Goal: Communication & Community: Answer question/provide support

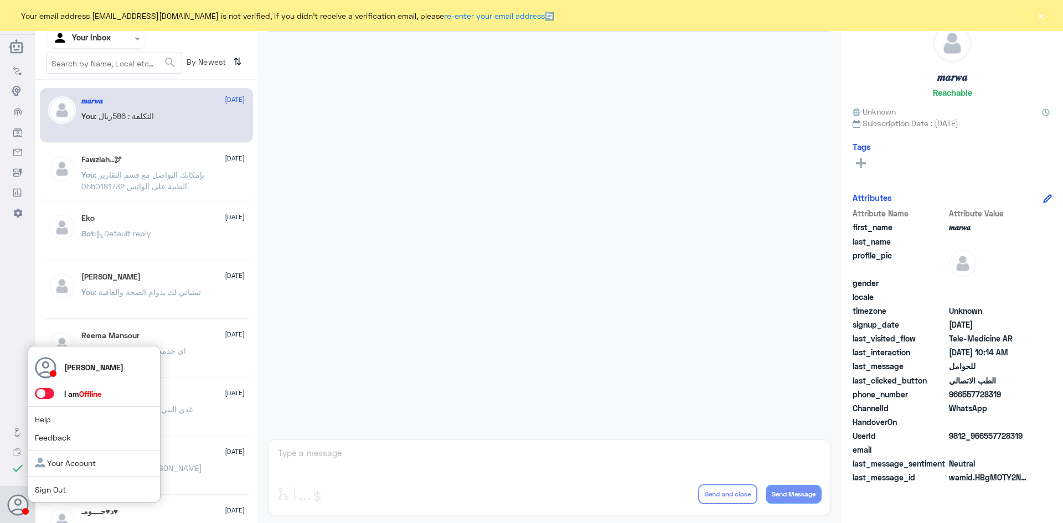
click at [17, 509] on use at bounding box center [18, 504] width 21 height 21
click at [45, 391] on span at bounding box center [44, 393] width 19 height 11
click at [0, 0] on input "checkbox" at bounding box center [0, 0] width 0 height 0
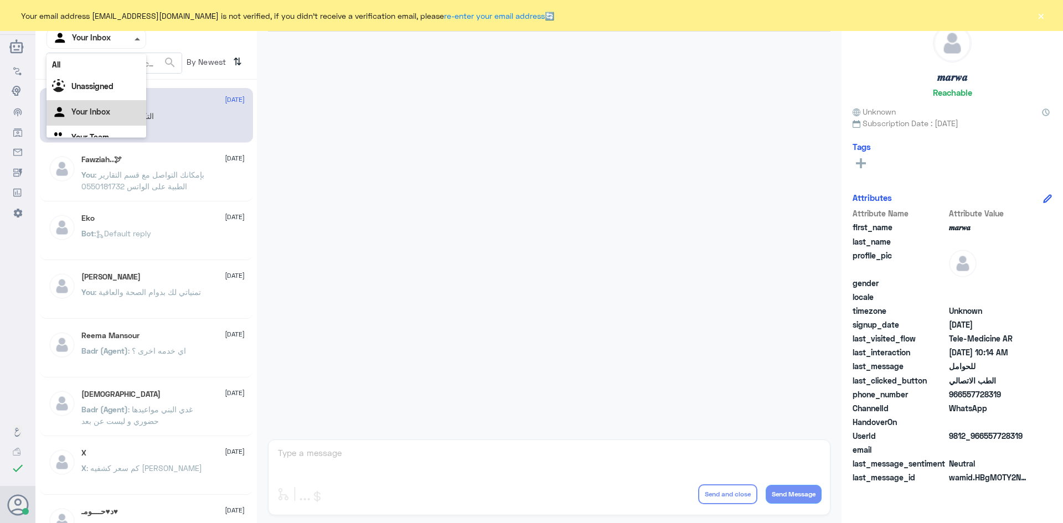
click at [136, 39] on span at bounding box center [138, 39] width 6 height 3
click at [108, 67] on div "All" at bounding box center [97, 64] width 100 height 20
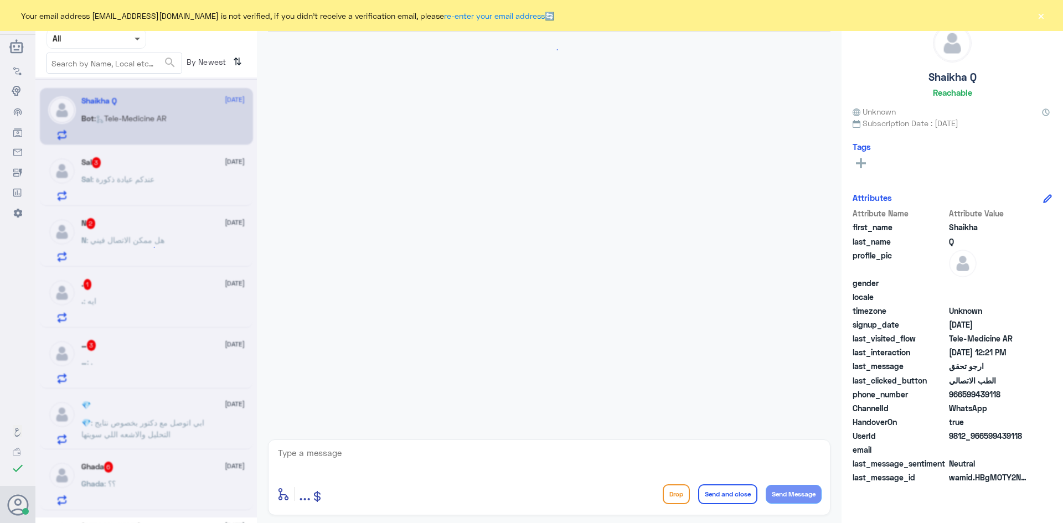
scroll to position [772, 0]
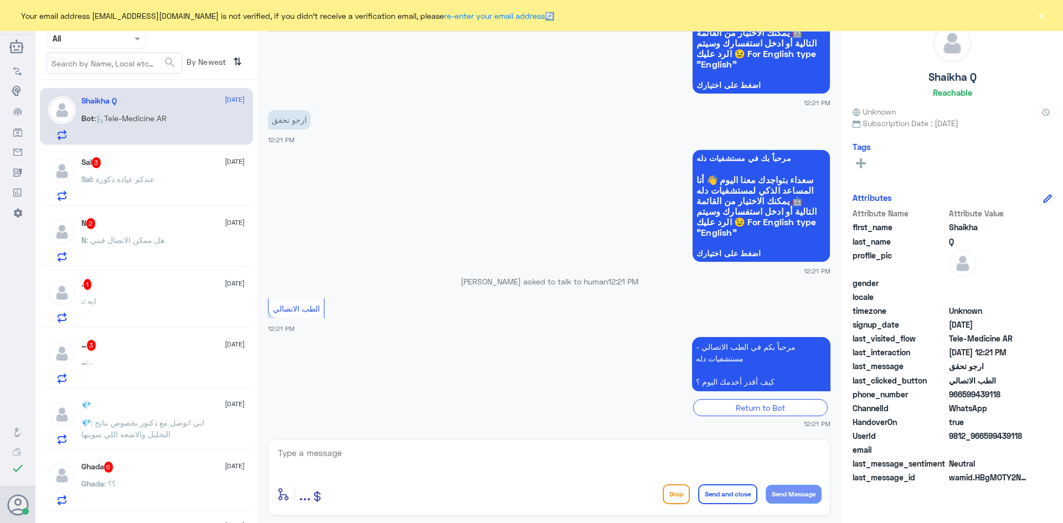
click at [132, 37] on span at bounding box center [139, 39] width 14 height 12
click at [126, 107] on div "Your Inbox" at bounding box center [97, 112] width 100 height 25
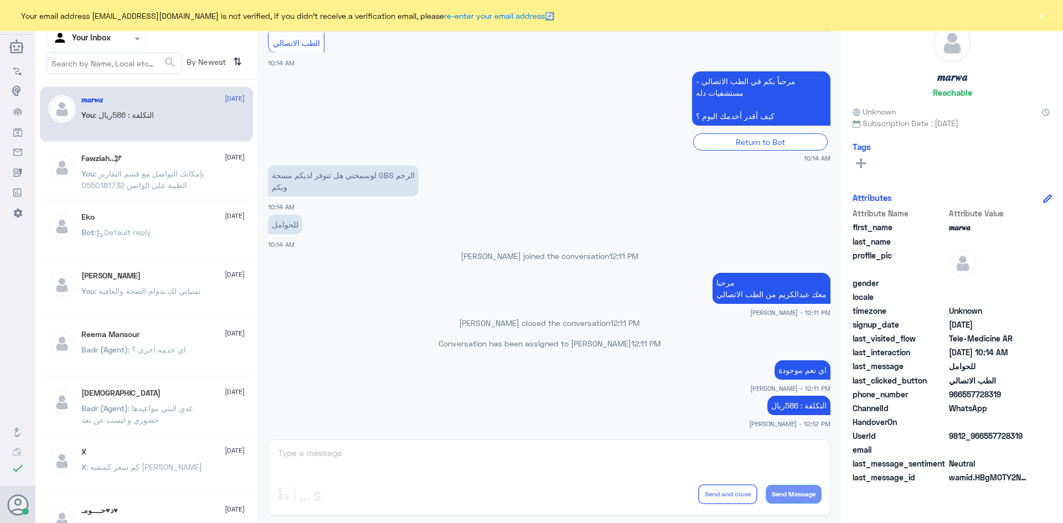
scroll to position [0, 0]
click at [1041, 13] on button "×" at bounding box center [1040, 15] width 11 height 11
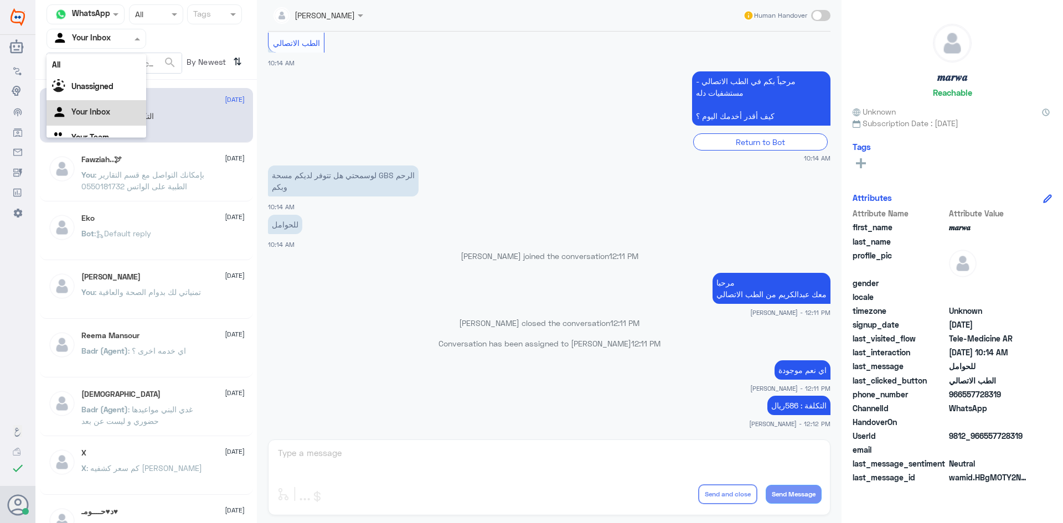
click at [115, 37] on div at bounding box center [96, 38] width 99 height 13
click at [99, 59] on div "All" at bounding box center [97, 64] width 100 height 20
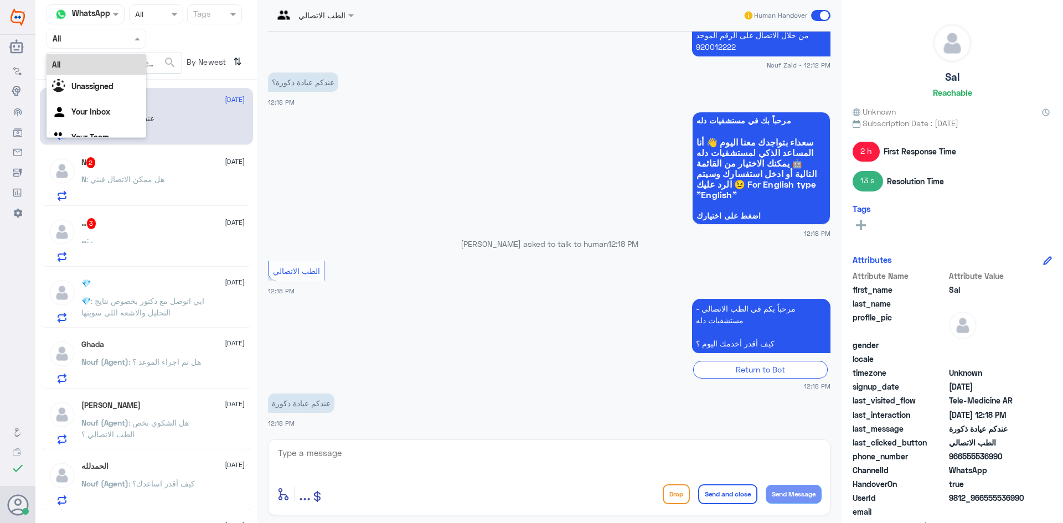
click at [137, 33] on span at bounding box center [139, 39] width 14 height 12
click at [103, 115] on Inbox "Your Inbox" at bounding box center [90, 111] width 39 height 9
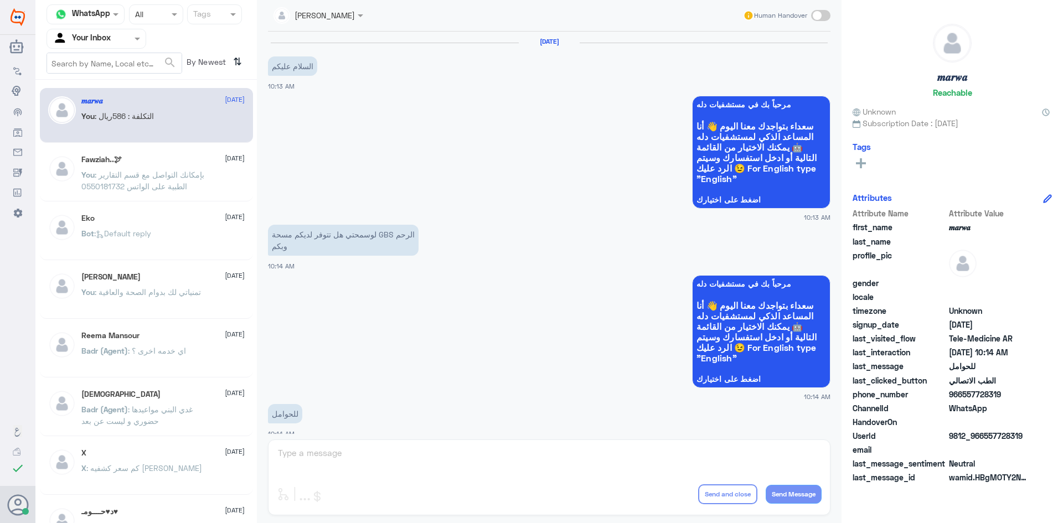
scroll to position [560, 0]
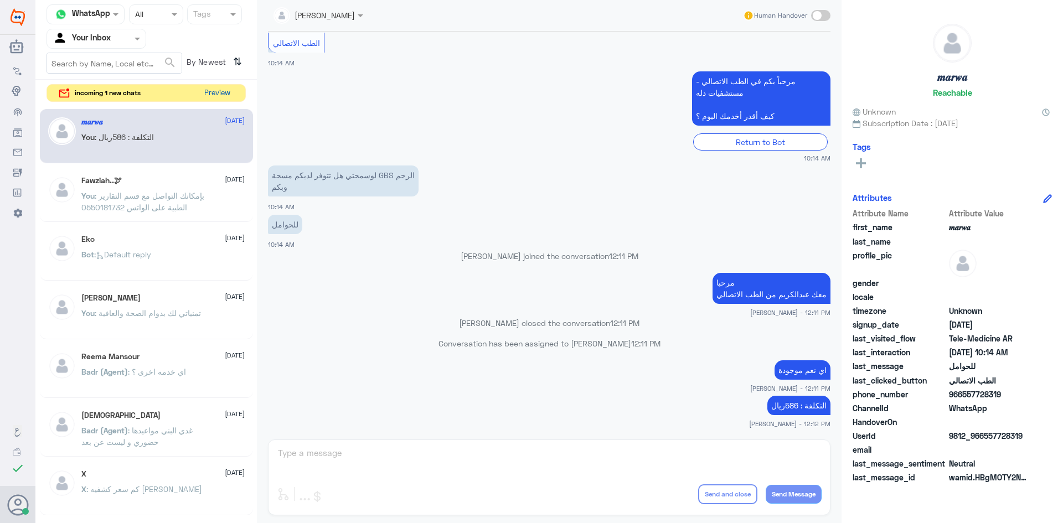
click at [222, 92] on button "Preview" at bounding box center [217, 93] width 34 height 17
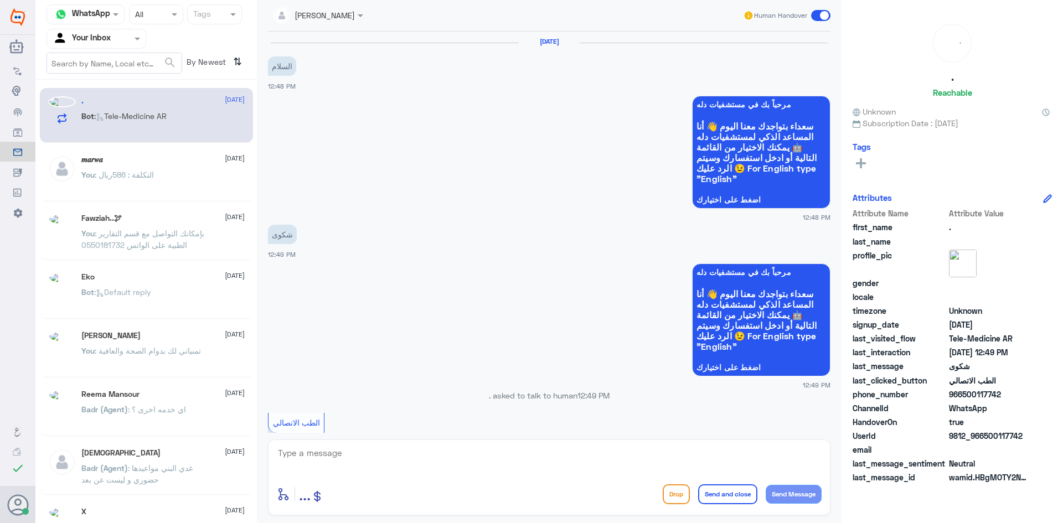
scroll to position [115, 0]
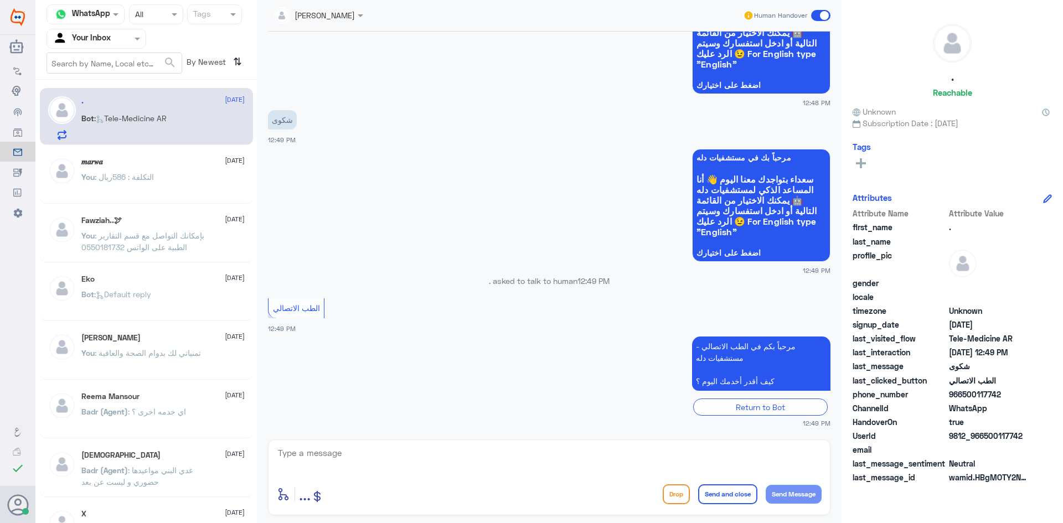
click at [384, 461] on textarea at bounding box center [549, 459] width 545 height 27
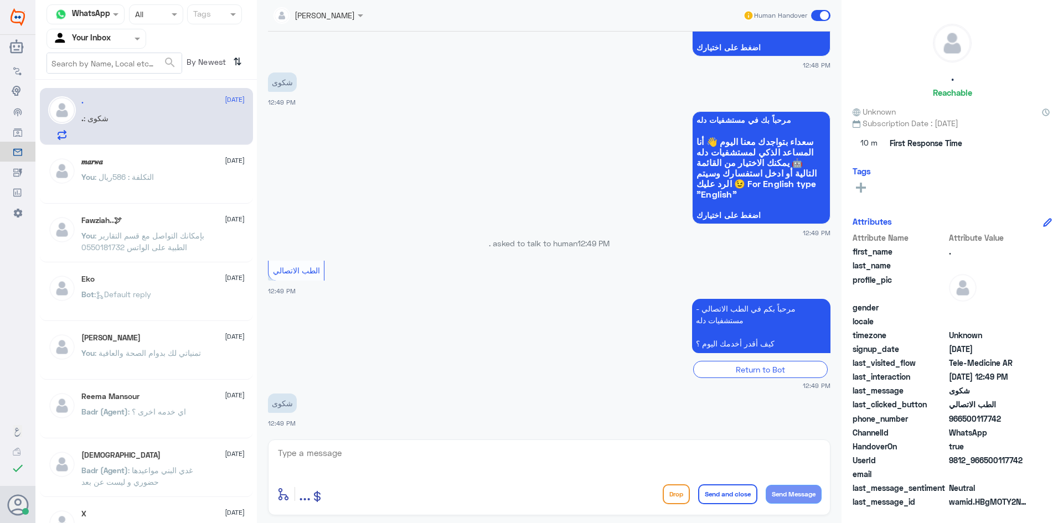
drag, startPoint x: 331, startPoint y: 408, endPoint x: 327, endPoint y: 413, distance: 6.3
click at [327, 408] on app-msgs-text "شكوى" at bounding box center [549, 404] width 563 height 20
click at [337, 477] on div "enter flow name ... Drop Send and close Send Message" at bounding box center [549, 478] width 563 height 76
click at [339, 462] on textarea at bounding box center [549, 459] width 545 height 27
click at [333, 462] on textarea at bounding box center [549, 459] width 545 height 27
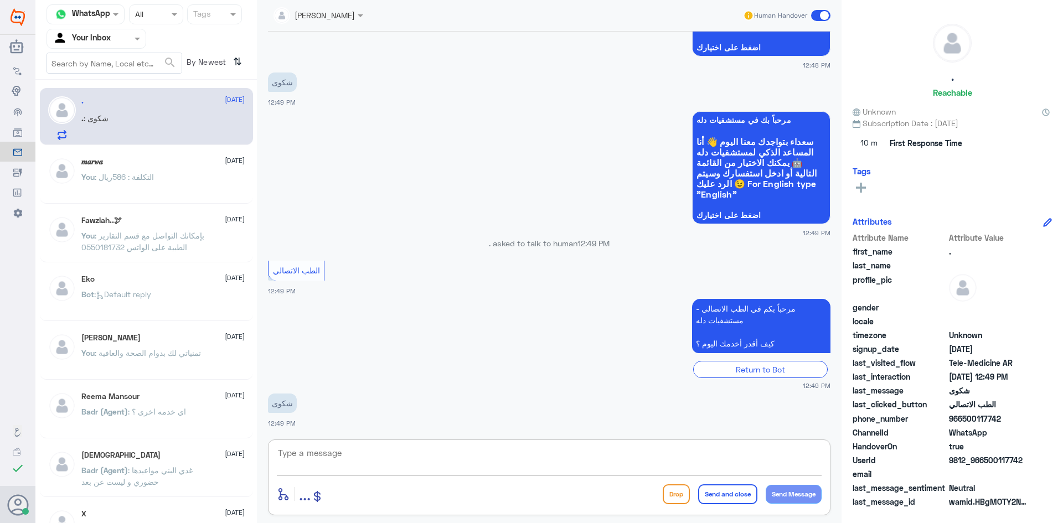
click at [438, 261] on app-msgs-text "الطب الاتصالي" at bounding box center [549, 271] width 563 height 21
click at [328, 449] on textarea at bounding box center [549, 459] width 545 height 27
paste textarea "مرحبا معك اميره من الطب الاتصالي, كيف اقدر اساعدك"
type textarea "مرحبا معك اميره من الطب الاتصالي, كيف اقدر اساعدك"
click at [795, 497] on button "Send Message" at bounding box center [794, 494] width 56 height 19
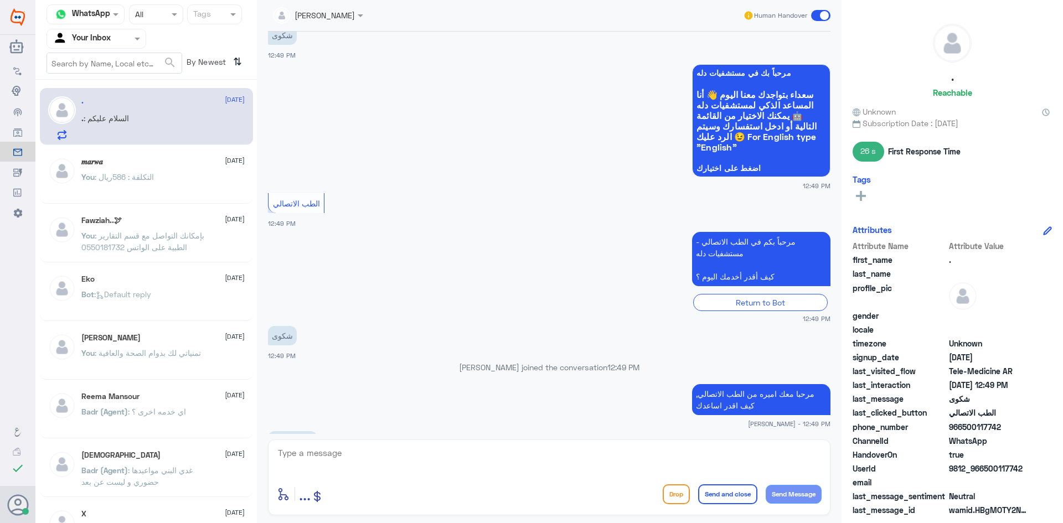
scroll to position [237, 0]
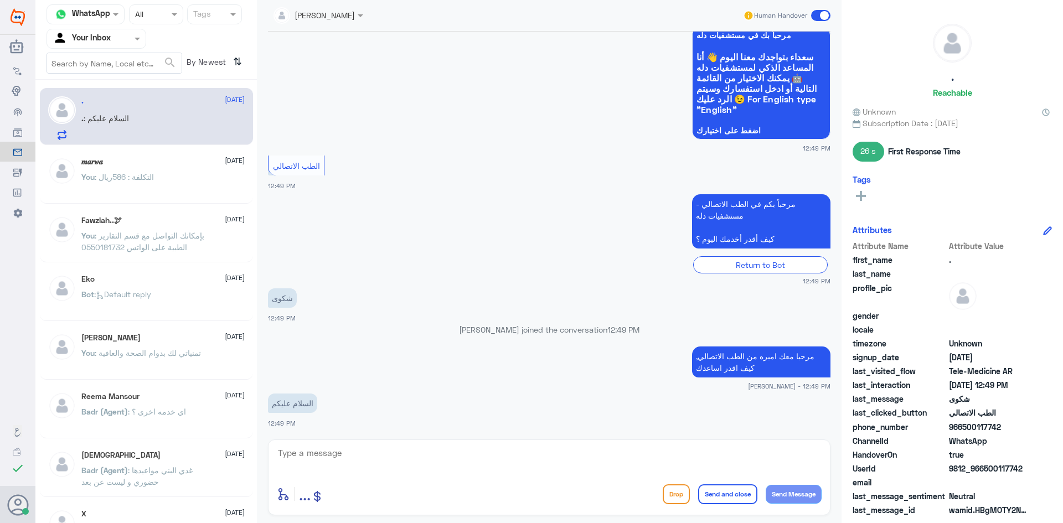
click at [360, 450] on textarea at bounding box center [549, 459] width 545 height 27
click at [319, 462] on textarea at bounding box center [549, 459] width 545 height 27
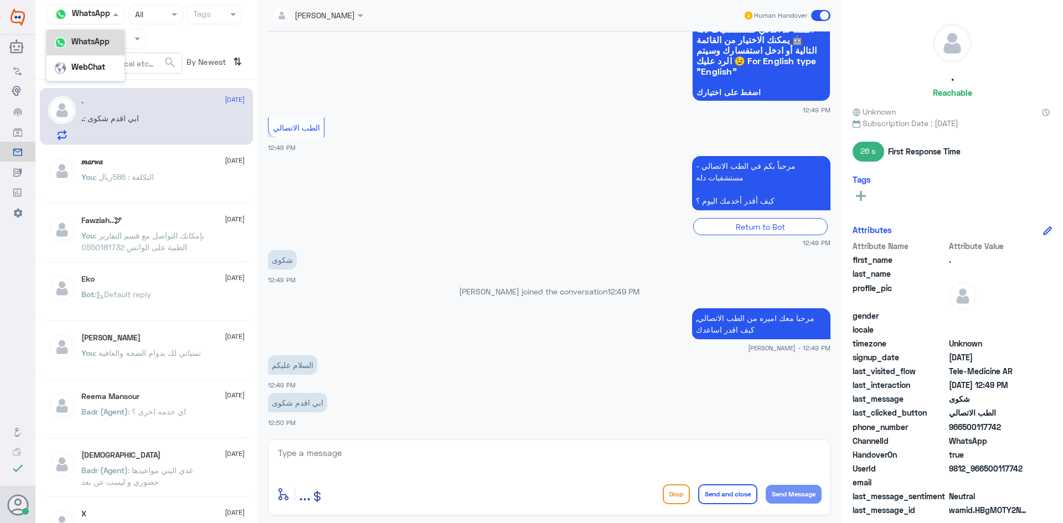
click at [110, 13] on span at bounding box center [117, 14] width 14 height 12
click at [98, 44] on b "WhatsApp" at bounding box center [90, 41] width 38 height 9
click at [352, 461] on textarea at bounding box center [549, 459] width 545 height 27
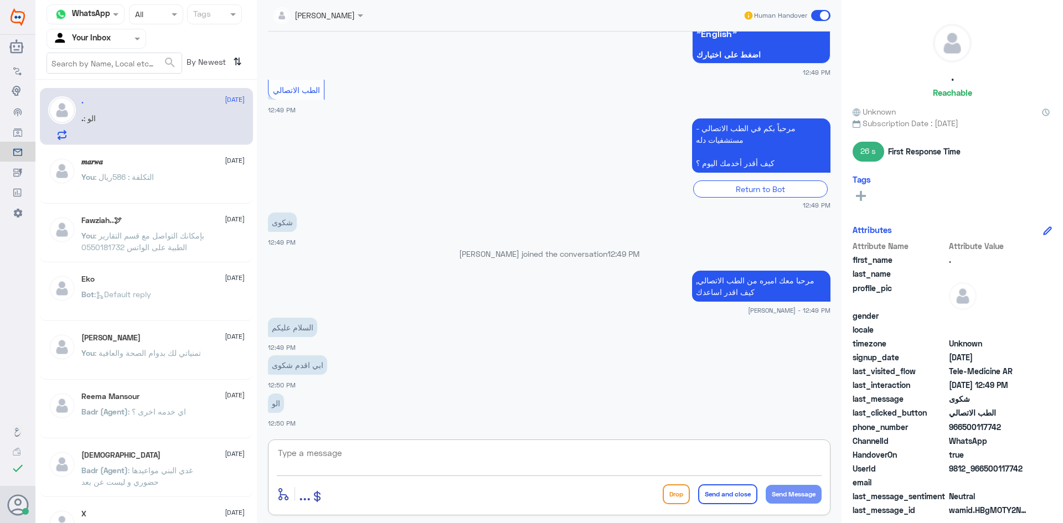
scroll to position [351, 0]
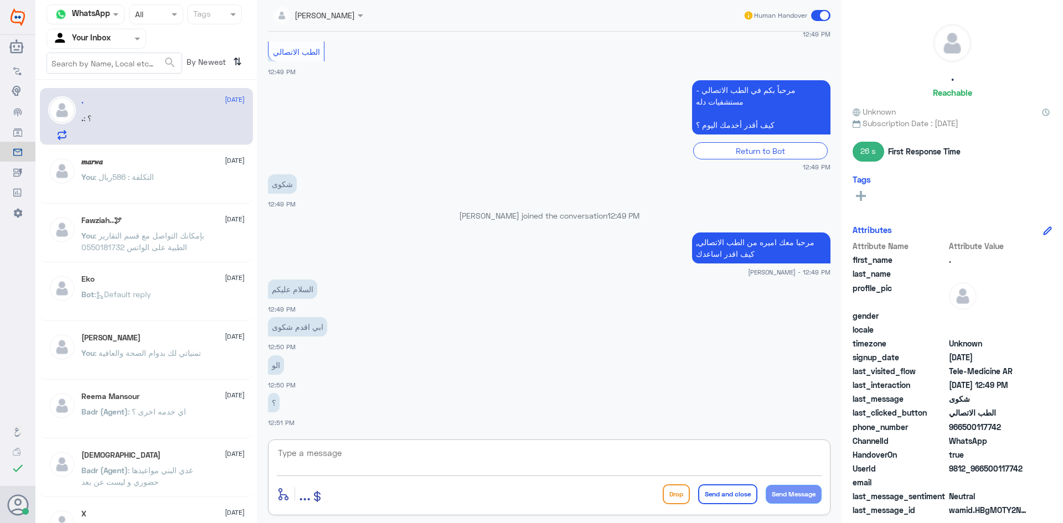
click at [339, 458] on textarea at bounding box center [549, 459] width 545 height 27
click at [321, 451] on textarea at bounding box center [549, 459] width 545 height 27
click at [323, 453] on textarea at bounding box center [549, 459] width 545 height 27
click at [369, 456] on textarea at bounding box center [549, 459] width 545 height 27
click at [386, 461] on textarea at bounding box center [549, 459] width 545 height 27
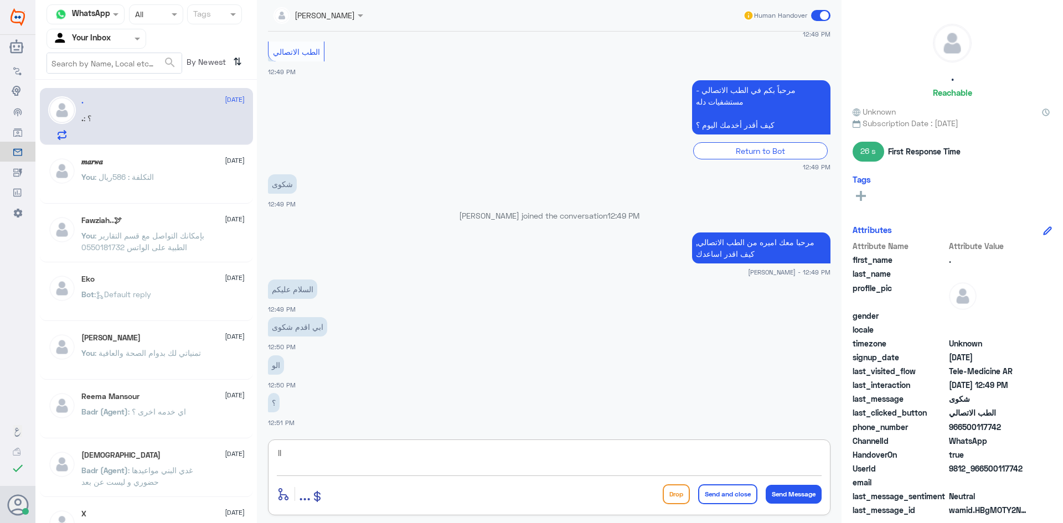
type textarea "l"
click at [335, 459] on textarea at bounding box center [549, 459] width 545 height 27
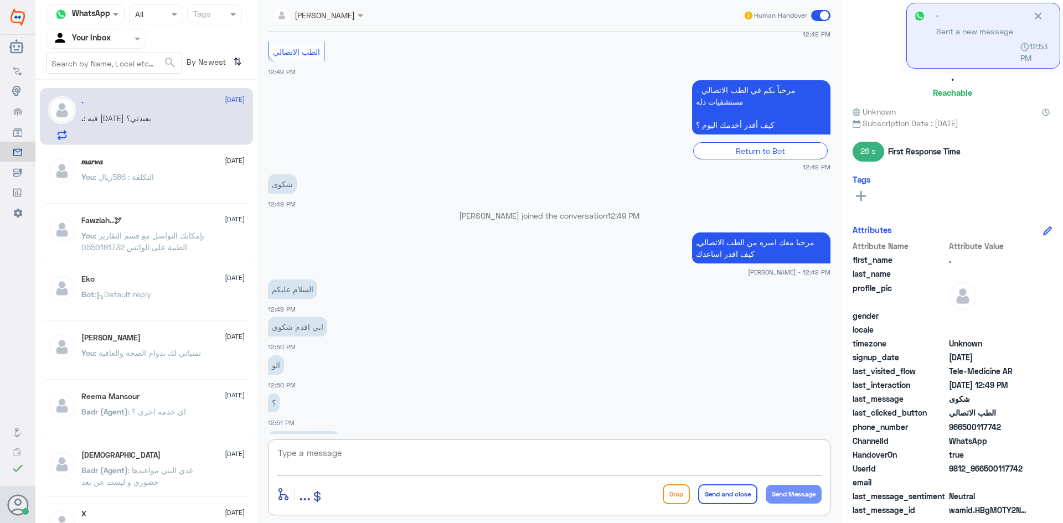
scroll to position [389, 0]
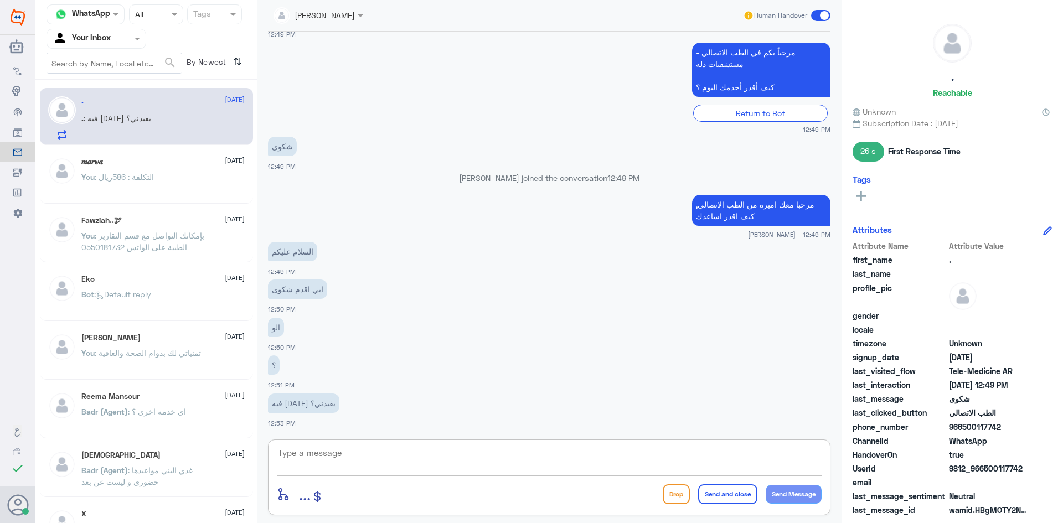
click at [473, 462] on textarea at bounding box center [549, 459] width 545 height 27
click at [414, 450] on textarea at bounding box center [549, 459] width 545 height 27
type textarea "ك"
type textarea "ممكن تشرح لنا المشكله عشان اقدر اساعدك فيها"
drag, startPoint x: 628, startPoint y: 461, endPoint x: 899, endPoint y: 442, distance: 271.4
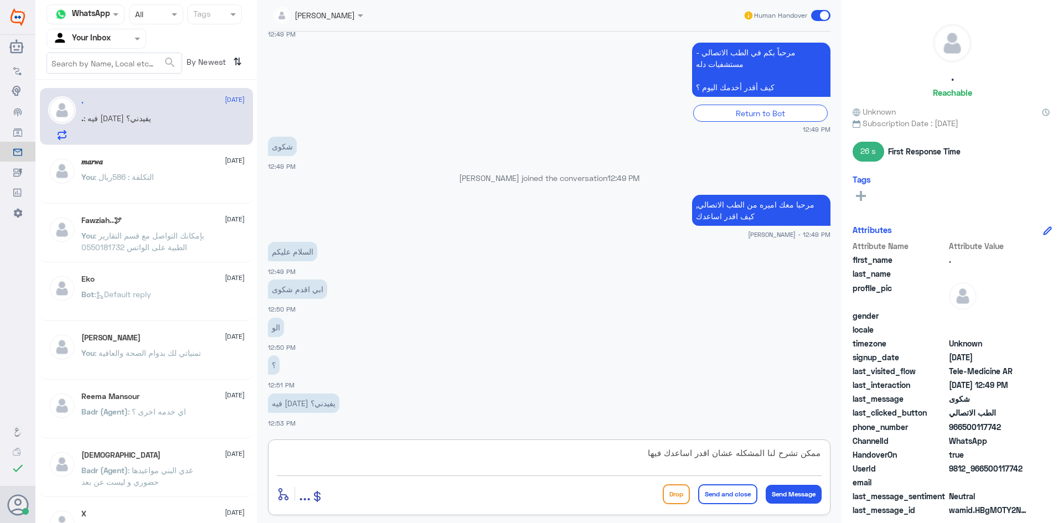
click at [901, 453] on div "Channel WhatsApp Status × All Tags Agent Filter Your Inbox search By Newest ⇅ .…" at bounding box center [549, 263] width 1028 height 527
paste textarea "يرجى توضيح الإشكالية الحاصلة معكم من فضلك"
type textarea "يرجى توضيح الإشكالية الحاصلة معكم من فضلك"
click at [795, 492] on button "Send Message" at bounding box center [794, 494] width 56 height 19
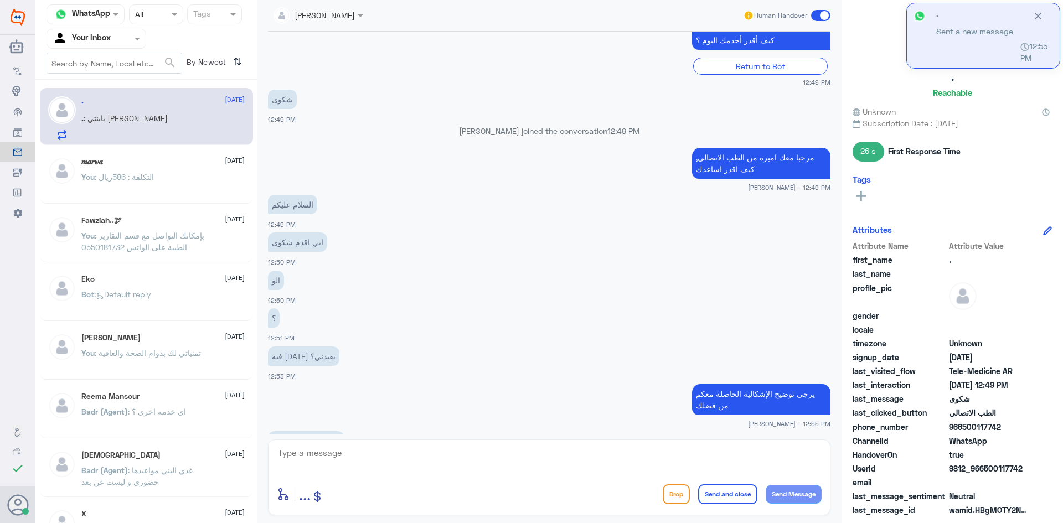
scroll to position [512, 0]
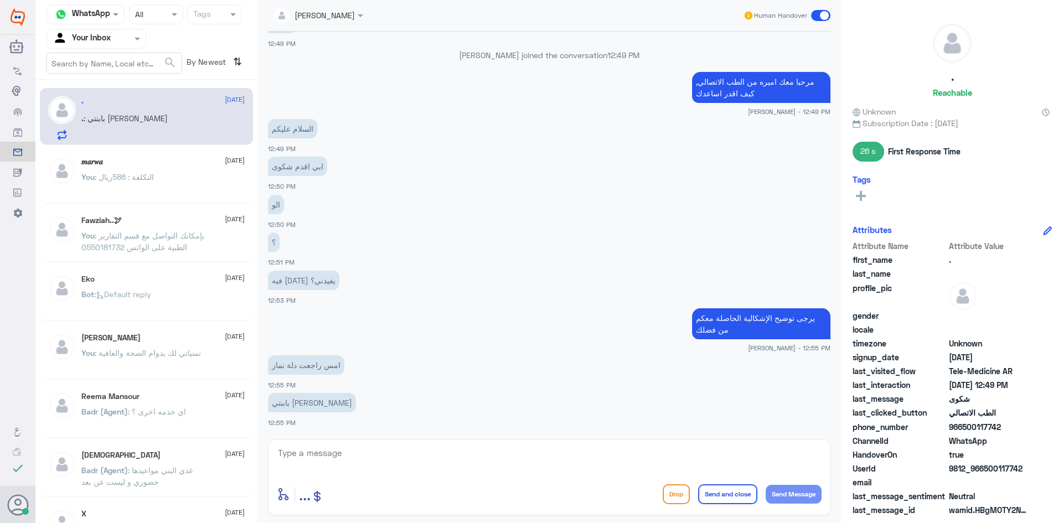
click at [351, 451] on textarea at bounding box center [549, 459] width 545 height 27
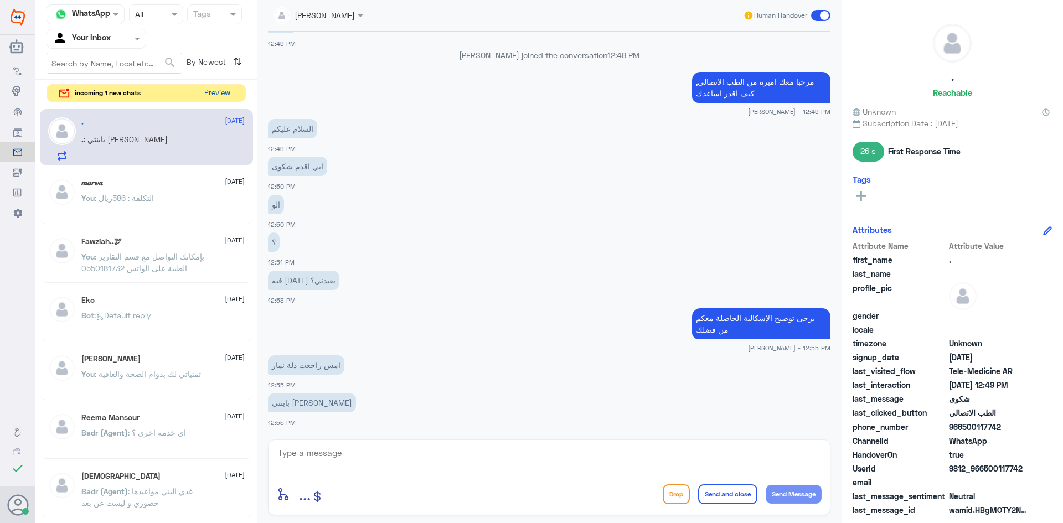
click at [222, 93] on button "Preview" at bounding box center [217, 93] width 34 height 17
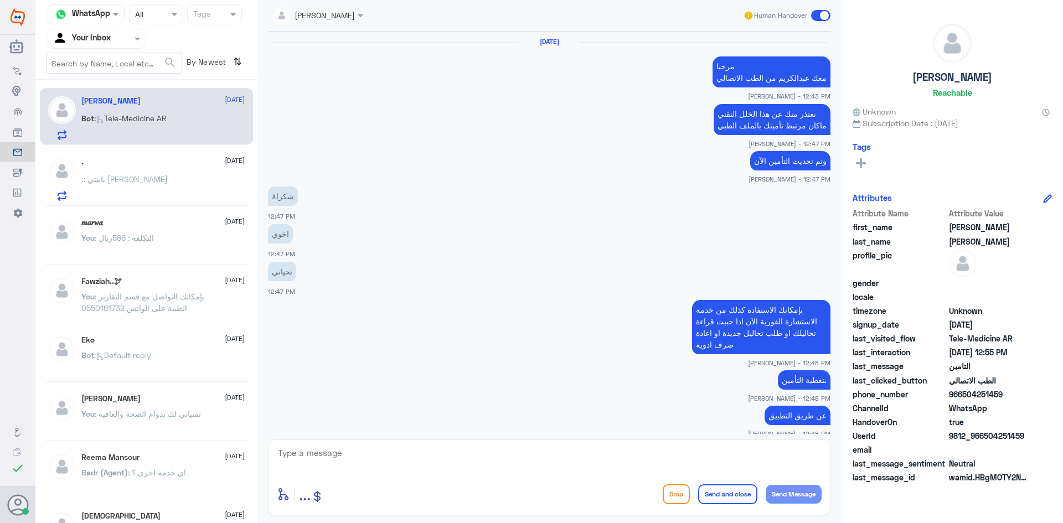
scroll to position [527, 0]
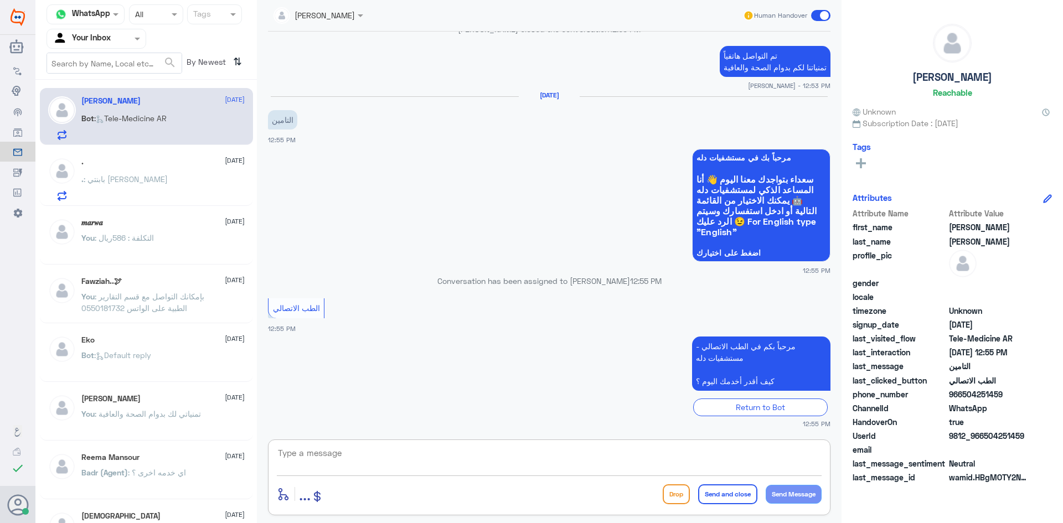
click at [351, 461] on textarea at bounding box center [549, 459] width 545 height 27
paste textarea "مرحبا معك اميره من الطب الاتصالي, كيف اقدر اساعدك"
type textarea "رمرحبا معك اميره من الطب الاتصالي, كيف اقدر اساعدك"
click at [796, 492] on button "Send Message" at bounding box center [794, 494] width 56 height 19
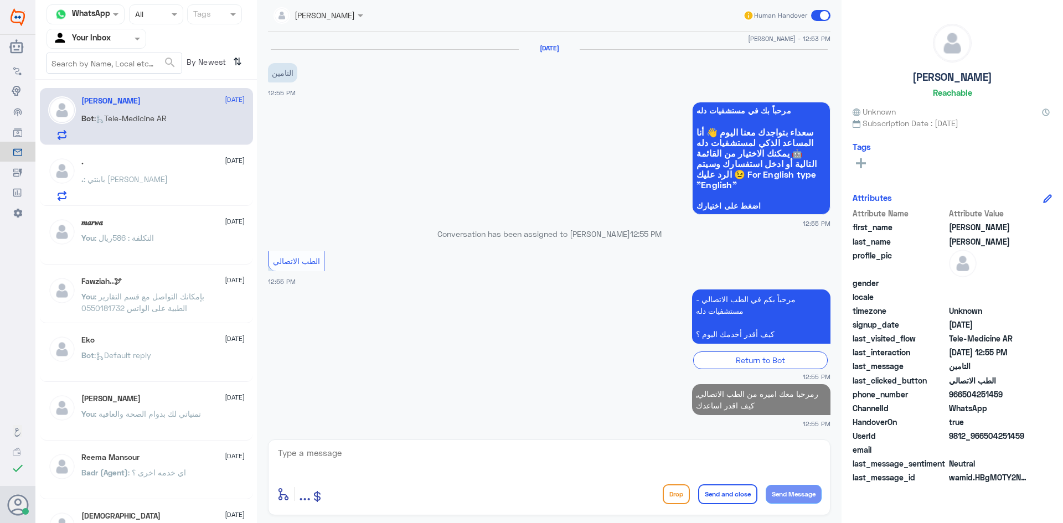
scroll to position [564, 0]
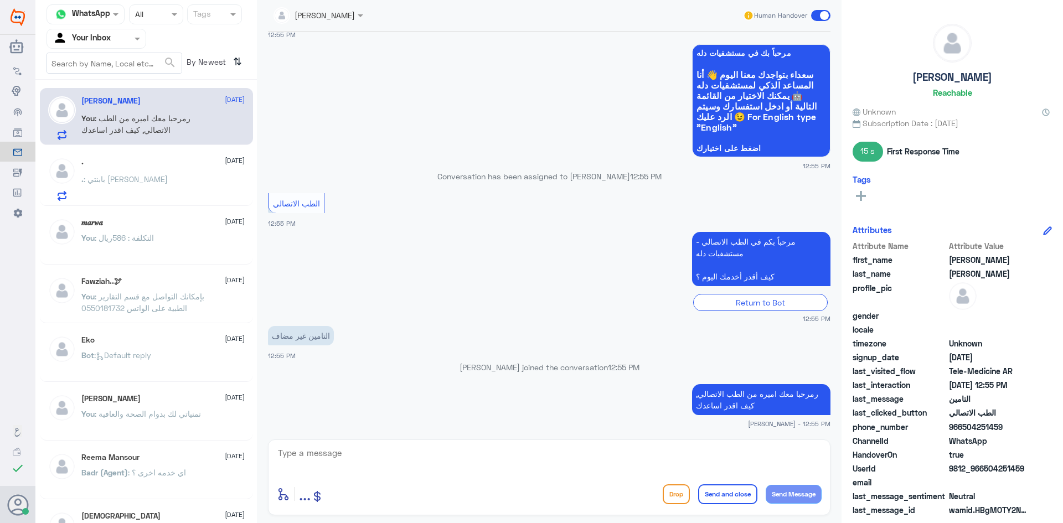
click at [363, 448] on textarea at bounding box center [549, 459] width 545 height 27
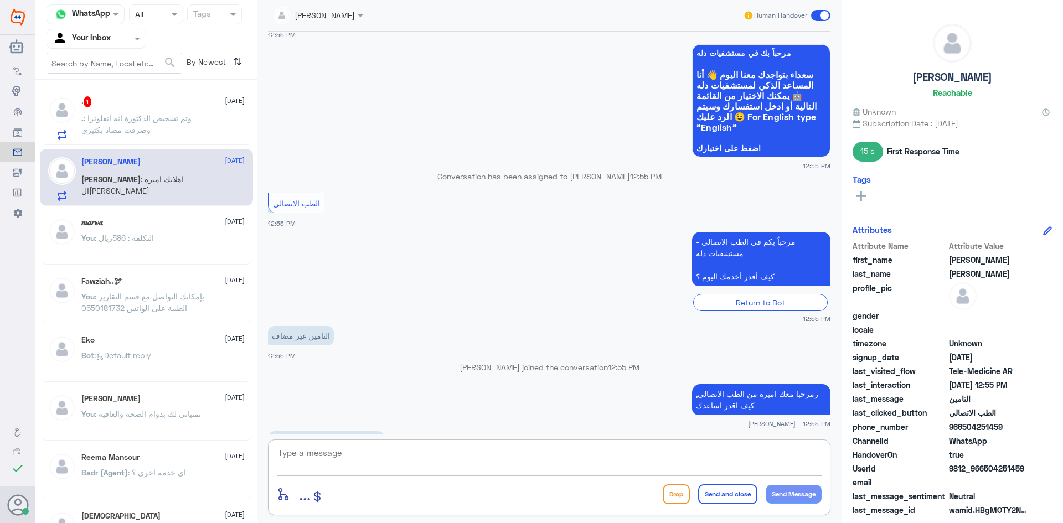
scroll to position [602, 0]
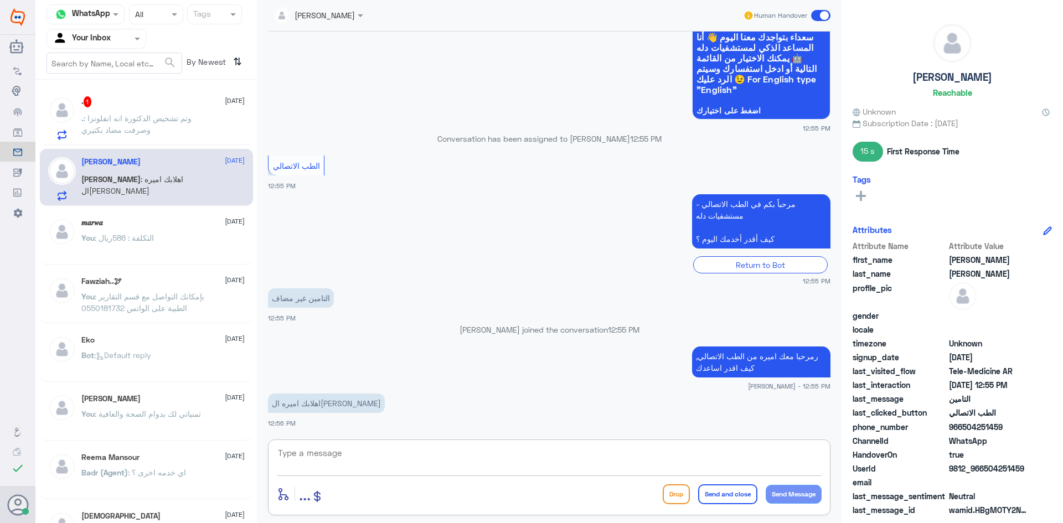
click at [344, 452] on textarea at bounding box center [549, 459] width 545 height 27
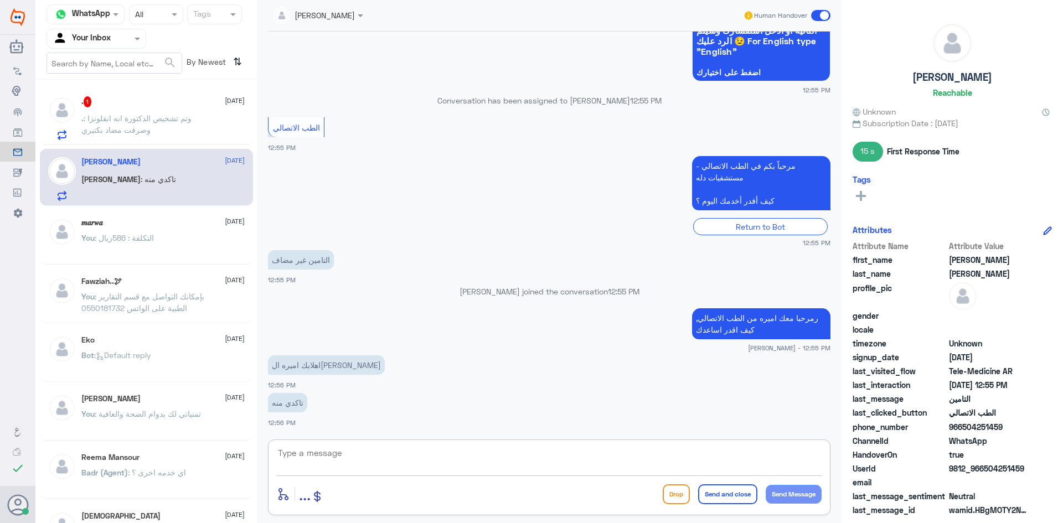
paste textarea "مرحبا، معك نوف من الطب الاتصالي, ممكن تزودني برقم الهوية/رقم الملف من فضلك"
drag, startPoint x: 695, startPoint y: 453, endPoint x: 844, endPoint y: 451, distance: 148.4
click at [843, 451] on div "Channel WhatsApp Status × All Tags Agent Filter Your Inbox search By Newest ⇅ .…" at bounding box center [549, 263] width 1028 height 527
click at [628, 453] on textarea "ممكن تزودني برقم الهوية/رقم الملف من فضلك" at bounding box center [549, 459] width 545 height 27
drag, startPoint x: 633, startPoint y: 450, endPoint x: 859, endPoint y: 450, distance: 225.4
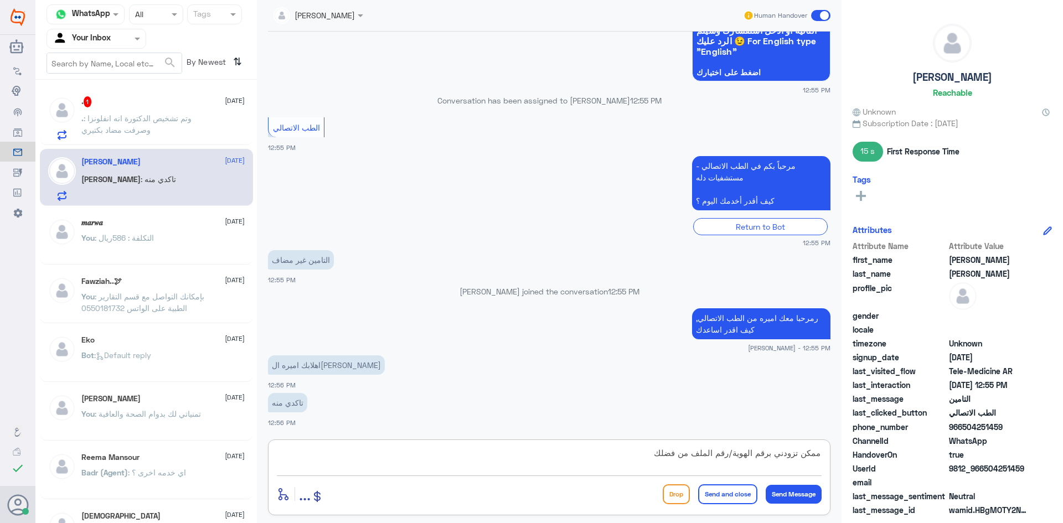
click at [859, 450] on div "Channel WhatsApp Status × All Tags Agent Filter Your Inbox search By Newest ⇅ .…" at bounding box center [549, 263] width 1028 height 527
click at [648, 465] on textarea "ممكن تزودني برقم الهوية/رقم الملف من فضلك" at bounding box center [549, 459] width 545 height 27
type textarea "ممكن تزودني برقم الهوية/رقم الملف من فضلك"
click at [799, 491] on button "Send Message" at bounding box center [794, 494] width 56 height 19
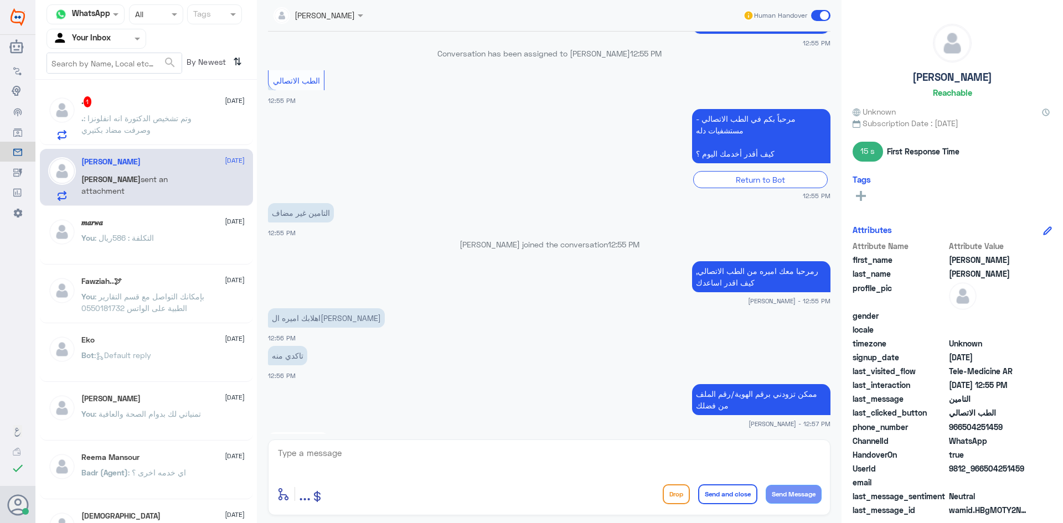
scroll to position [840, 0]
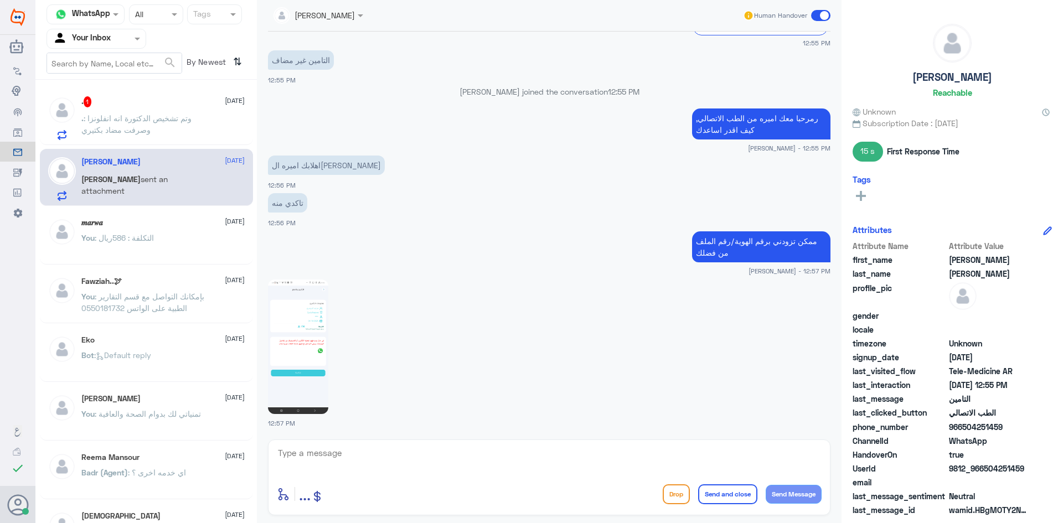
click at [308, 296] on img at bounding box center [298, 347] width 60 height 135
click at [125, 117] on span ": وتم تشخيص الدكتورة انه انفلونزا وصرفت مضاد بكتيري" at bounding box center [136, 124] width 110 height 21
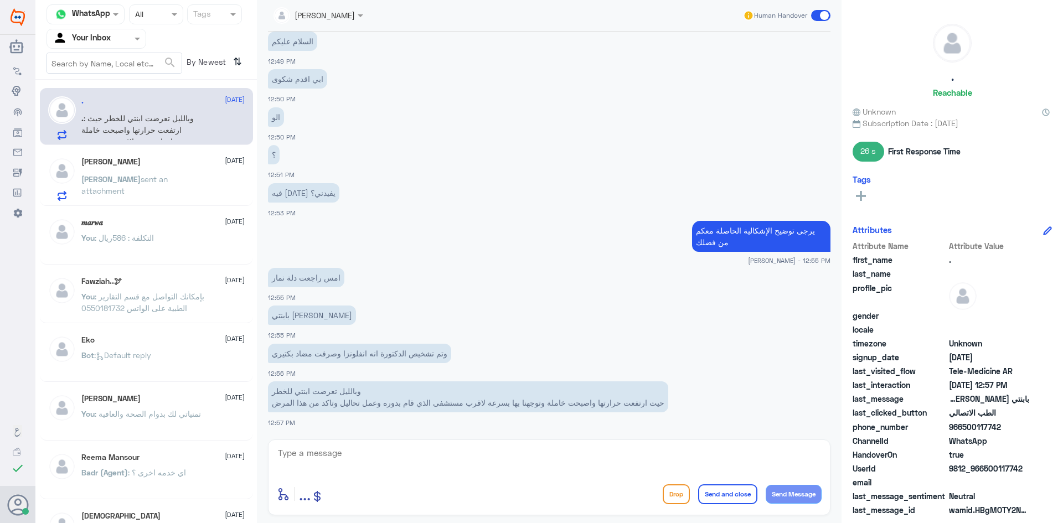
scroll to position [619, 0]
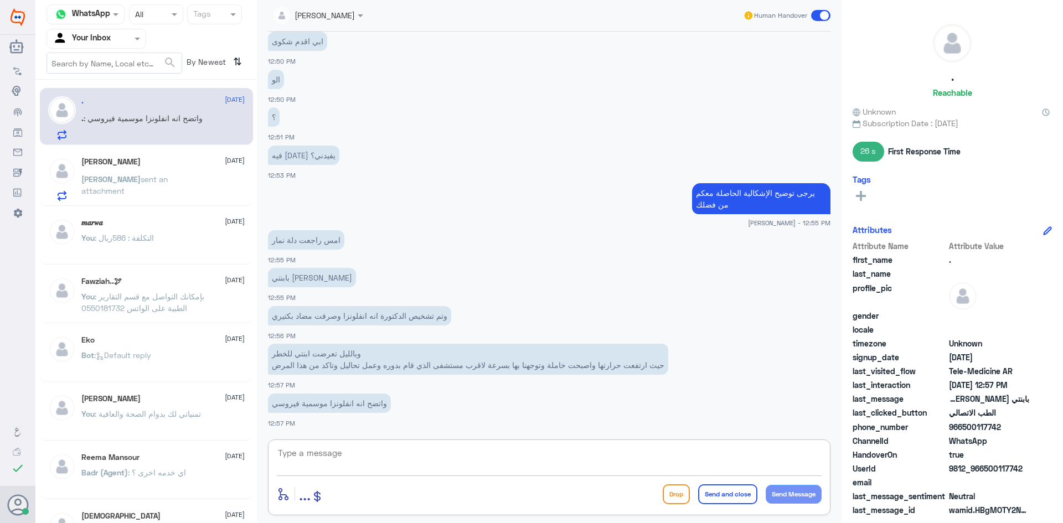
click at [346, 463] on textarea at bounding box center [549, 459] width 545 height 27
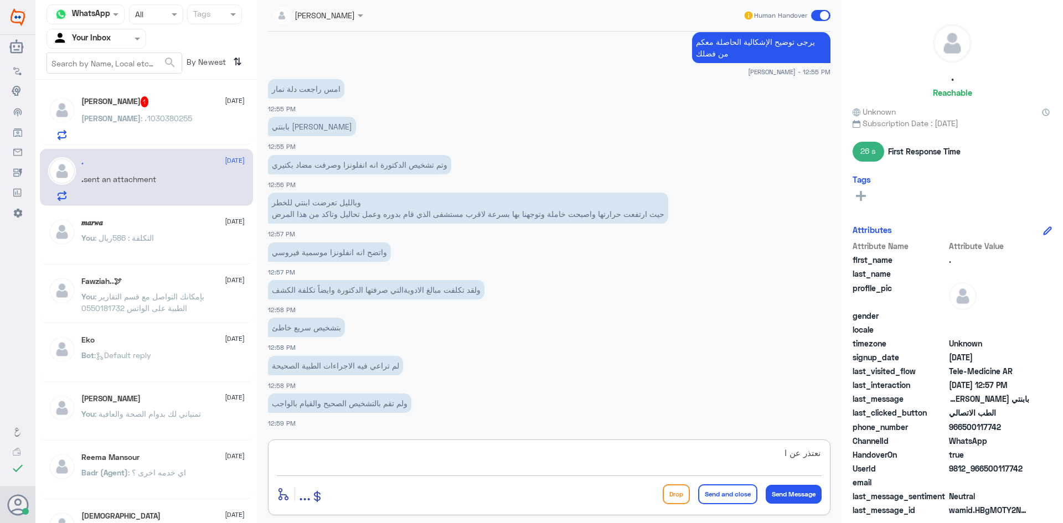
scroll to position [808, 0]
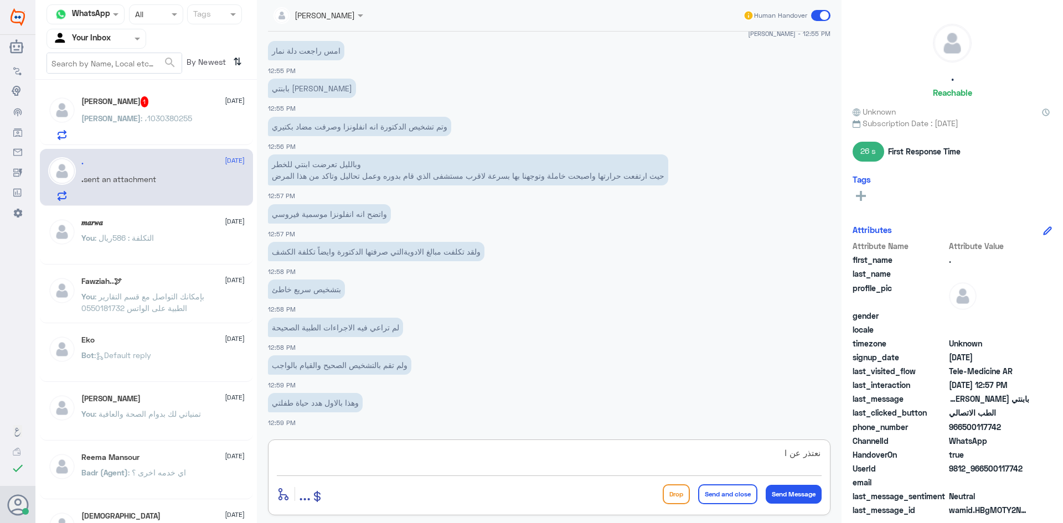
type textarea "نعتذر عن ا"
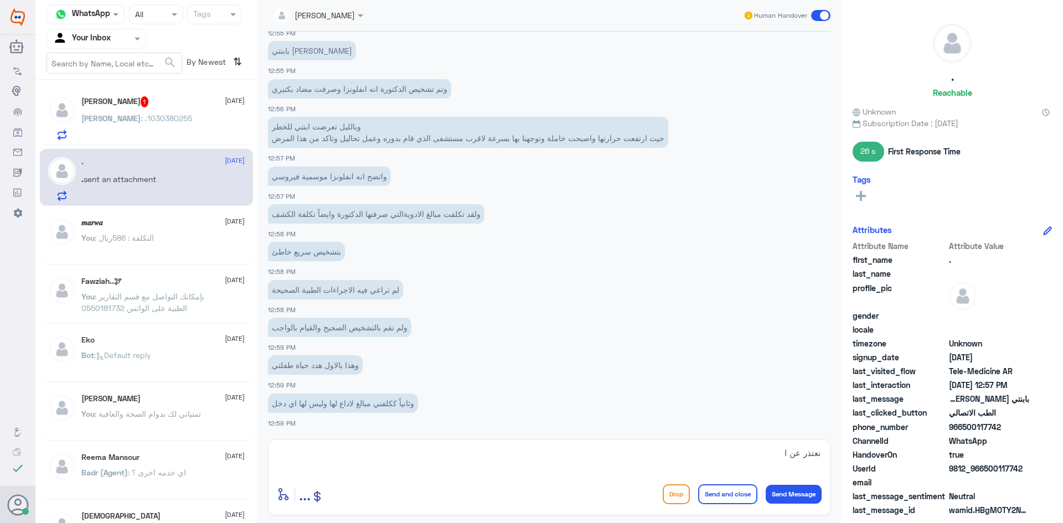
click at [141, 115] on span "[PERSON_NAME]" at bounding box center [110, 118] width 59 height 9
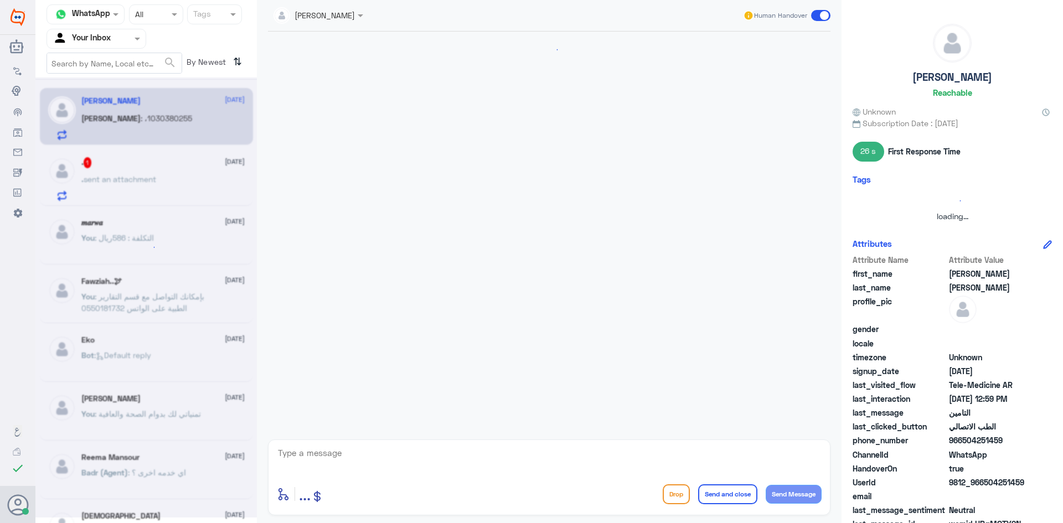
click at [342, 456] on textarea at bounding box center [549, 459] width 545 height 27
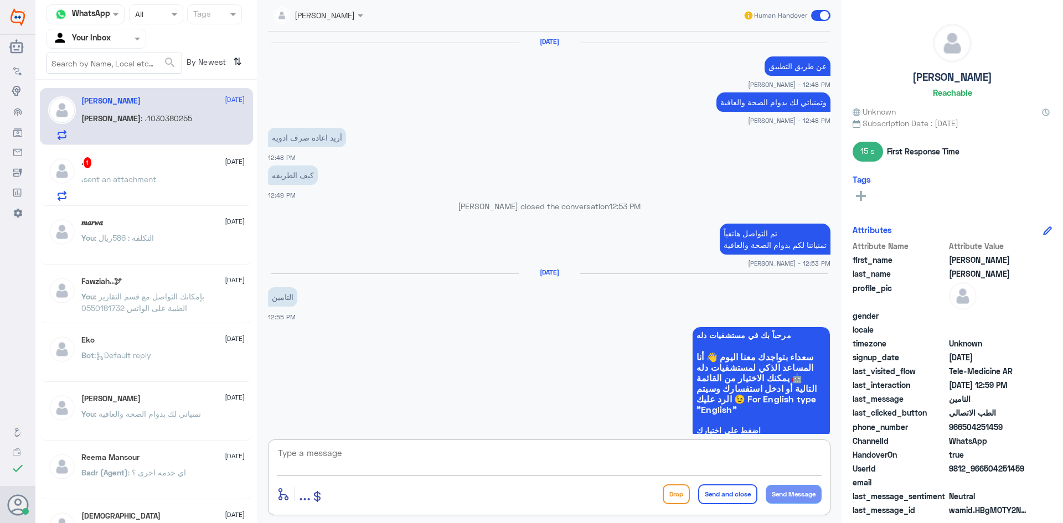
scroll to position [596, 0]
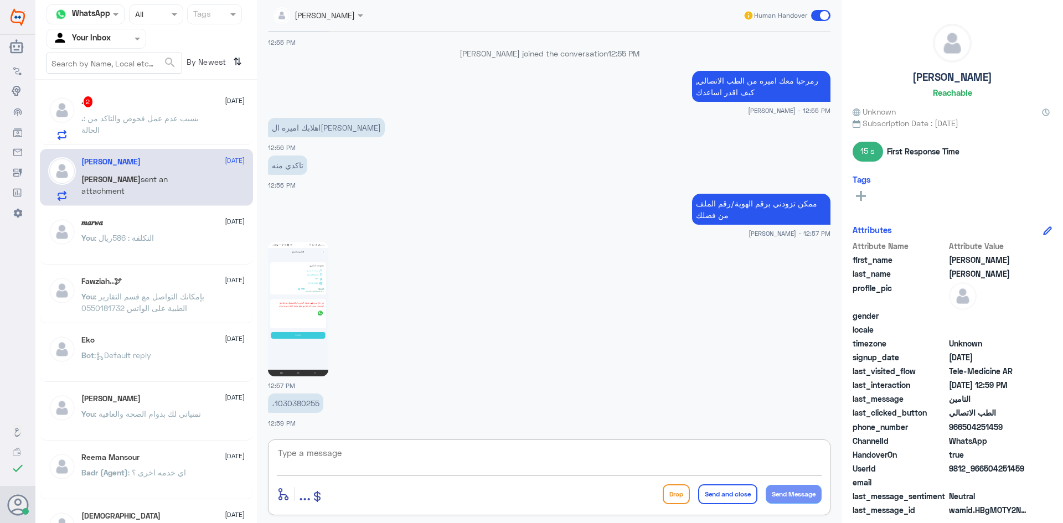
click at [324, 456] on textarea at bounding box center [549, 459] width 545 height 27
type textarea "لحظات من فضلك"
click at [810, 495] on button "Send Message" at bounding box center [794, 494] width 56 height 19
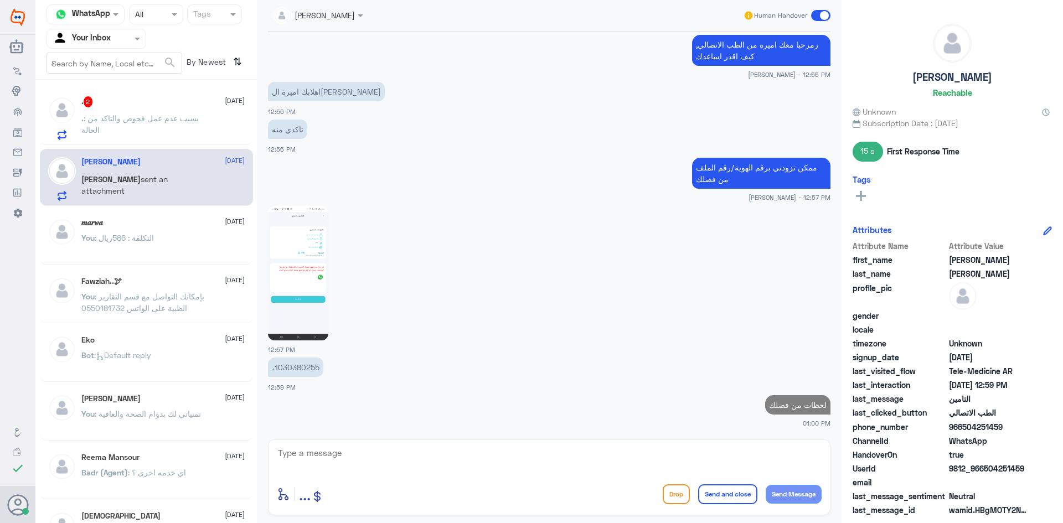
click at [100, 111] on div ". 2 [DATE] . : بسبب عدم عمل فحوص والتاكد من الحالة" at bounding box center [162, 118] width 163 height 44
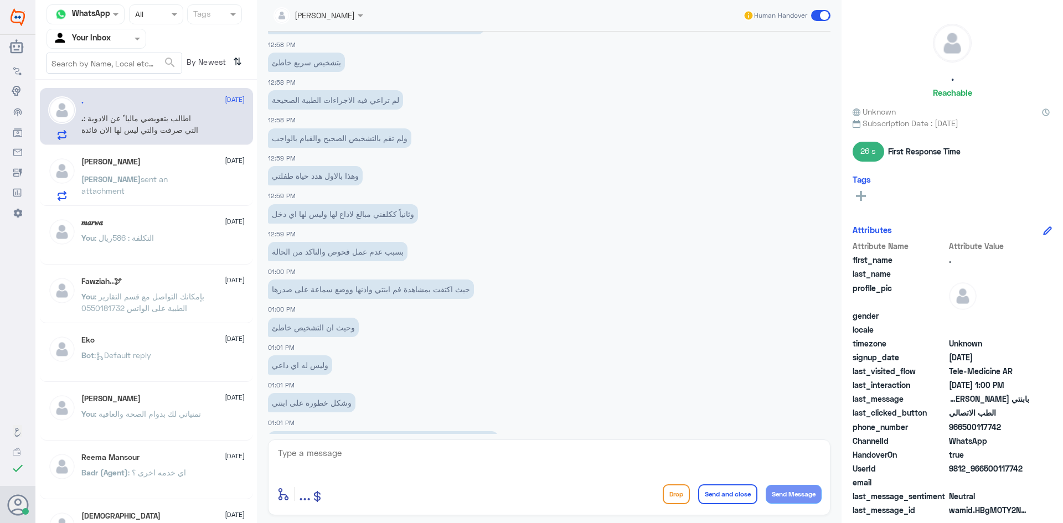
scroll to position [587, 0]
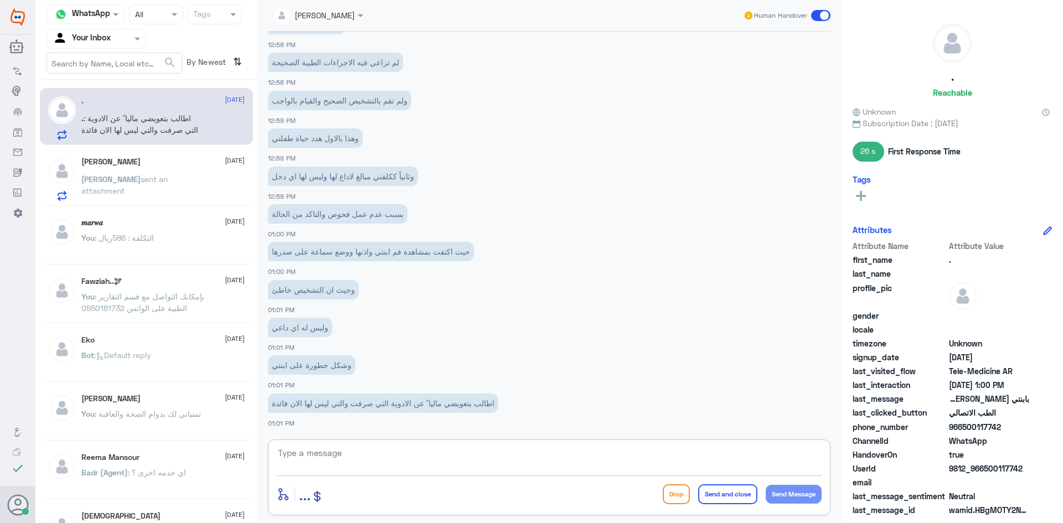
click at [330, 458] on textarea at bounding box center [549, 459] width 545 height 27
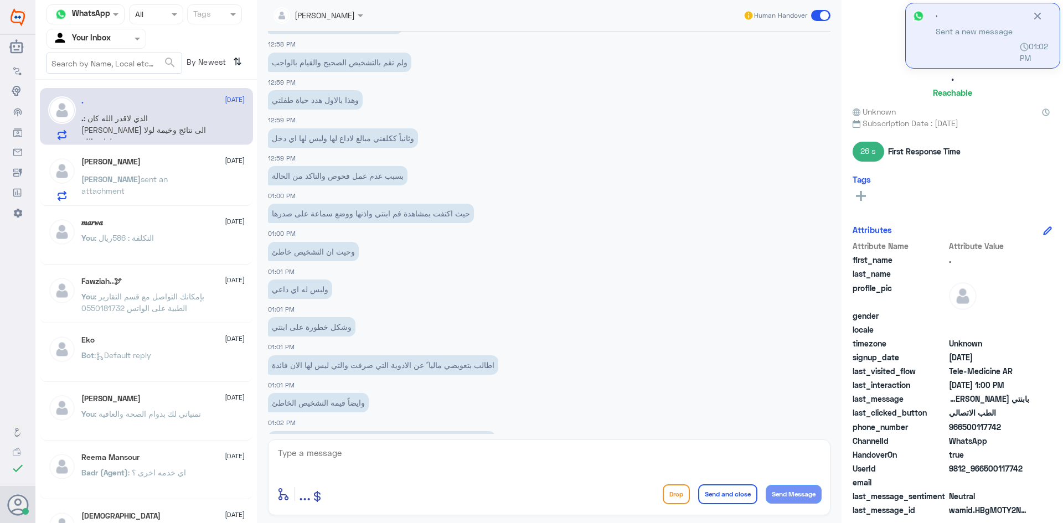
scroll to position [663, 0]
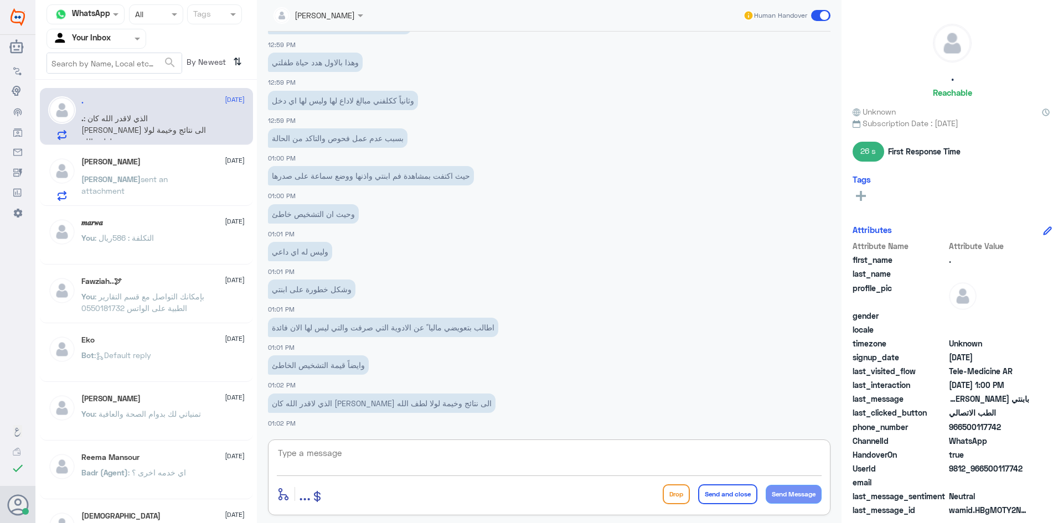
click at [404, 453] on textarea at bounding box center [549, 459] width 545 height 27
paste textarea "عتذر منك جدًا على اللي حصل معك وعلى أي إزعاج واجهتيه أثناء زيارتك، ونتمنى لك دو…"
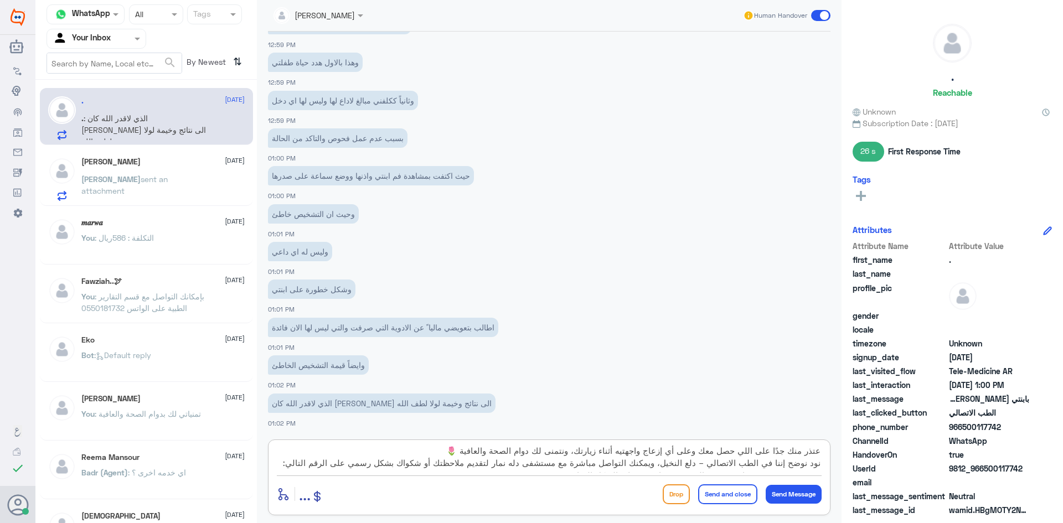
scroll to position [0, 0]
click at [812, 455] on textarea "عتذر منك جدًا على اللي حصل معك وعلى أي إزعاج واجهتيه أثناء زيارتك، ونتمنى لك دو…" at bounding box center [549, 459] width 545 height 27
click at [817, 454] on textarea "عتذر منك جدًا على اللي حصل معك وعلى أي إزعاج واجهتيه أثناء زيارتك، ونتمنى لك دو…" at bounding box center [549, 459] width 545 height 27
click at [452, 450] on textarea "اعتذر منك جدًا على اللي حصل معك وعلى أي إزعاج واجهتيه أثناء زيارتك، ونتمنى لك د…" at bounding box center [549, 459] width 545 height 27
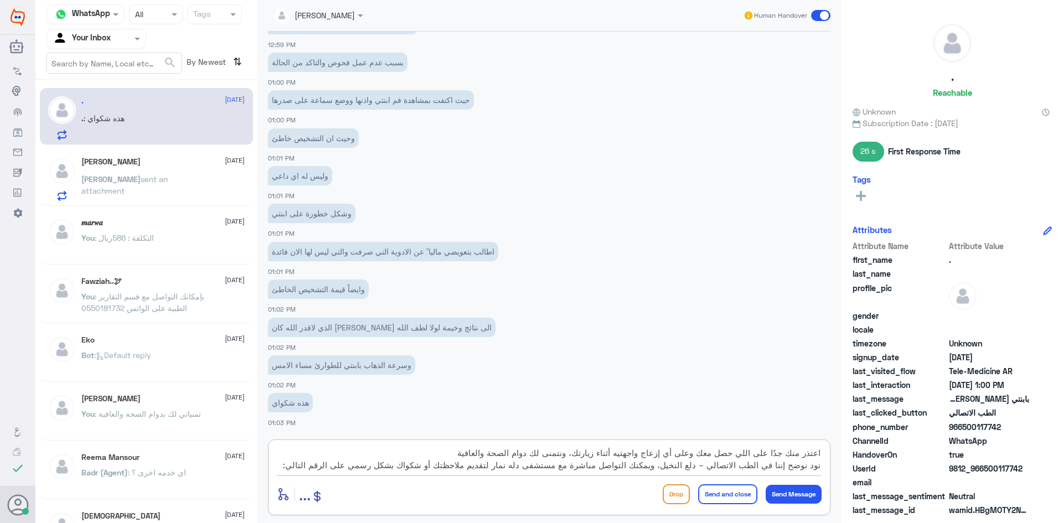
click at [690, 465] on textarea "اعتذر منك جدًا على اللي حصل معك وعلى أي إزعاج واجهتيه أثناء زيارتك، ونتمنى لك د…" at bounding box center [549, 459] width 545 height 27
click at [688, 467] on textarea "اعتذر منك جدًا على اللي حصل معك وعلى أي إزعاج واجهتيه أثناء زيارتك، ونتمنى لك د…" at bounding box center [549, 459] width 545 height 27
click at [708, 468] on textarea "اعتذر منك جدًا على اللي حصل معك وعلى أي إزعاج واجهتيه أثناء زيارتك، ونتمنى لك د…" at bounding box center [549, 459] width 545 height 27
click at [549, 465] on textarea "اعتذر منك جدًا على اللي حصل معك وعلى أي إزعاج واجهتيه أثناء زيارتك، ونتمنى لك د…" at bounding box center [549, 459] width 545 height 27
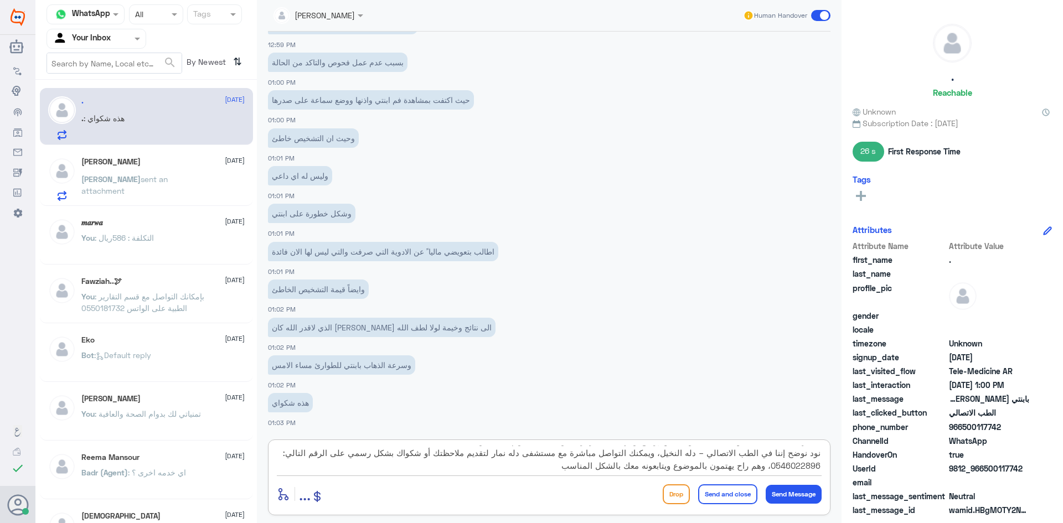
drag, startPoint x: 539, startPoint y: 469, endPoint x: 569, endPoint y: 482, distance: 32.0
click at [799, 446] on textarea "اعتذر منك جدًا على اللي حصل معك وعلى أي إزعاج واجهتيه أثناء زيارتك، ونتمنى لك د…" at bounding box center [549, 459] width 545 height 27
click at [558, 468] on textarea "اعتذر منك جدًا على اللي حصل معك وعلى أي إزعاج واجهتيه أثناء زيارتك، ونتمنى لك د…" at bounding box center [549, 459] width 545 height 27
type textarea "اعتذر منك جدًا على اللي حصل معك وعلى أي إزعاج واجهتيه أثناء زيارتك، ونتمنى لك د…"
click at [807, 491] on button "Send Message" at bounding box center [794, 494] width 56 height 19
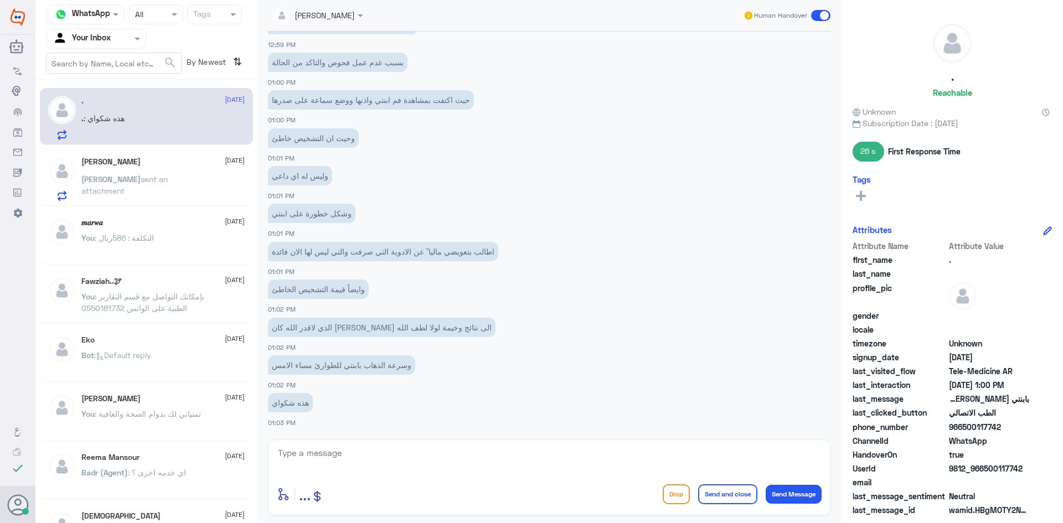
scroll to position [879, 0]
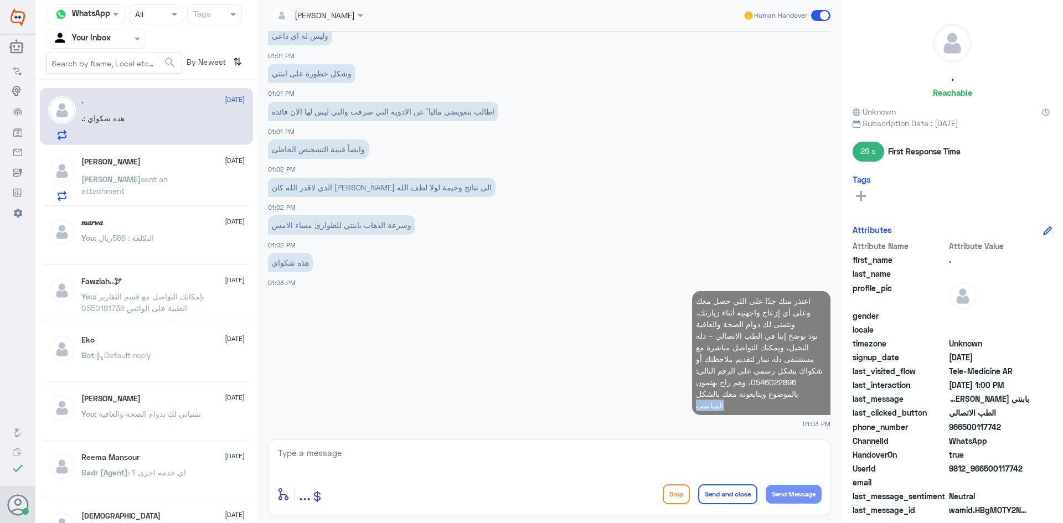
drag, startPoint x: 725, startPoint y: 404, endPoint x: 640, endPoint y: 414, distance: 85.9
click at [640, 414] on app-msgs-text "اعتذر منك جدًا على اللي حصل معك وعلى أي إزعاج واجهتيه أثناء زيارتك، ونتمنى لك د…" at bounding box center [549, 353] width 563 height 125
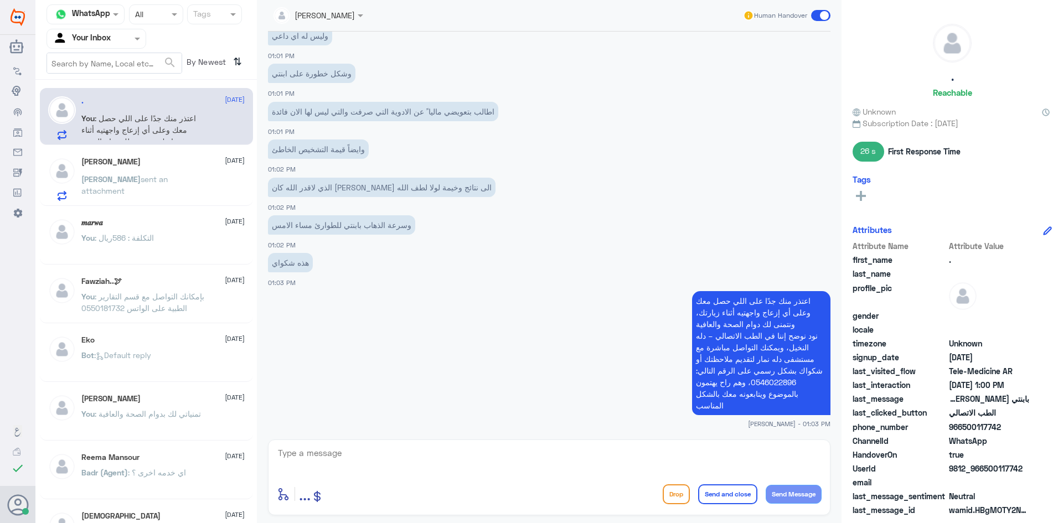
drag, startPoint x: 636, startPoint y: 390, endPoint x: 648, endPoint y: 393, distance: 11.8
click at [636, 391] on app-msgs-text "اعتذر منك جدًا على اللي حصل معك وعلى أي إزعاج واجهتيه أثناء زيارتك، ونتمنى لك د…" at bounding box center [549, 353] width 563 height 125
drag, startPoint x: 736, startPoint y: 407, endPoint x: 697, endPoint y: 284, distance: 129.1
click at [697, 284] on div "[DATE] [PERSON_NAME] joined the conversation 12:49 PM مرحبا معك اميره من الطب ا…" at bounding box center [549, 233] width 574 height 403
copy div "اعتذر منك جدًا على اللي حصل معك وعلى أي إزعاج واجهتيه أثناء زيارتك، ونتمنى لك د…"
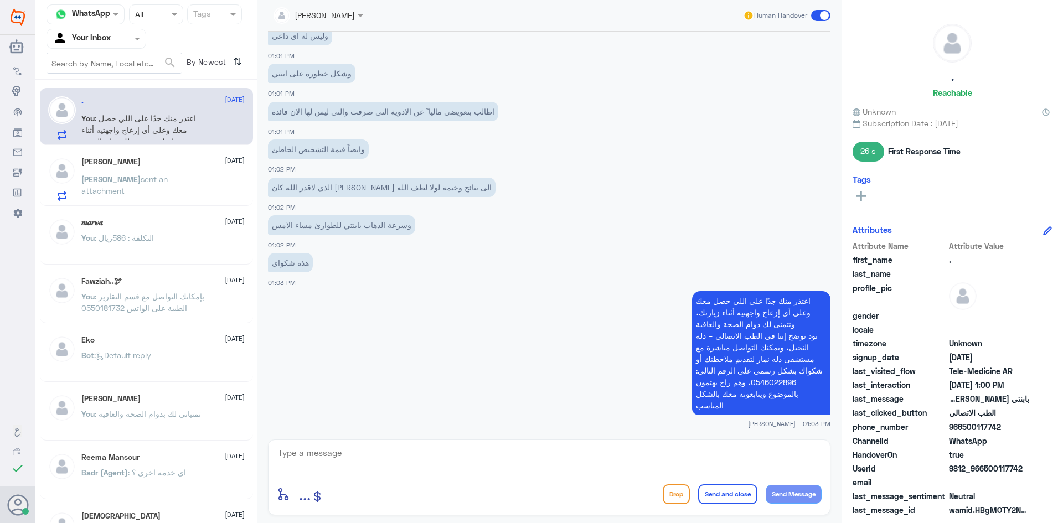
click at [821, 15] on span at bounding box center [820, 15] width 19 height 11
click at [0, 0] on input "checkbox" at bounding box center [0, 0] width 0 height 0
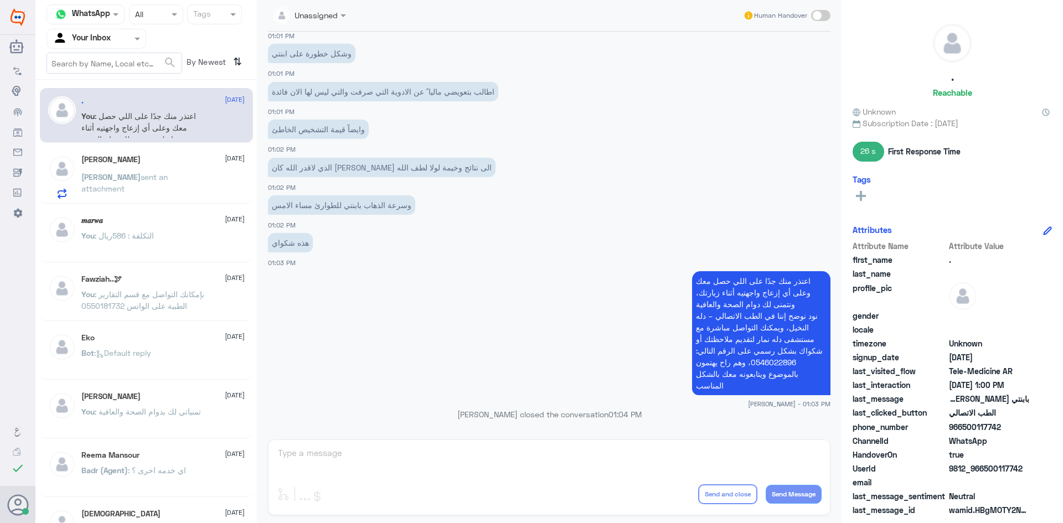
click at [200, 178] on div "[PERSON_NAME] sent an attachment" at bounding box center [162, 186] width 163 height 25
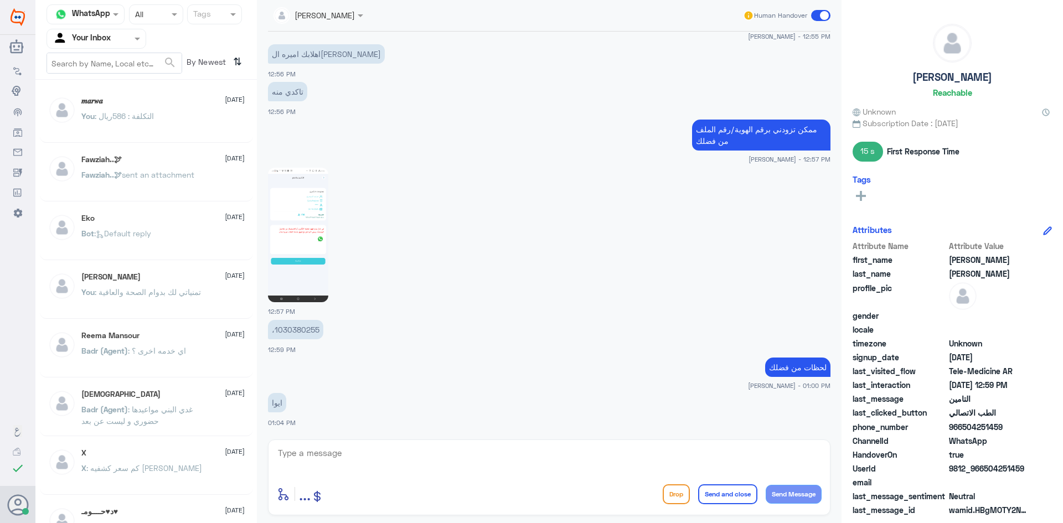
scroll to position [636, 0]
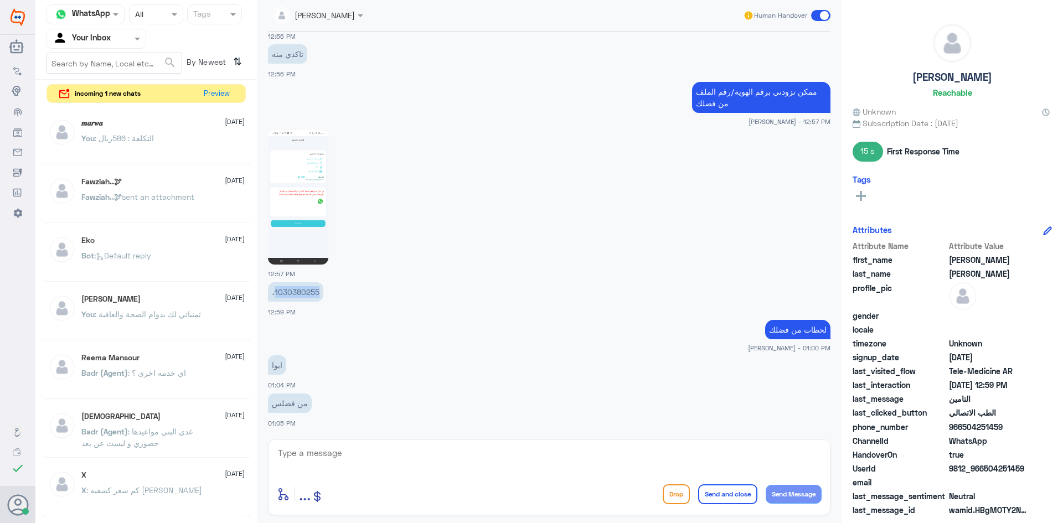
drag, startPoint x: 320, startPoint y: 291, endPoint x: 274, endPoint y: 292, distance: 46.0
click at [274, 292] on p "،1030380255" at bounding box center [295, 291] width 55 height 19
copy p "1030380255"
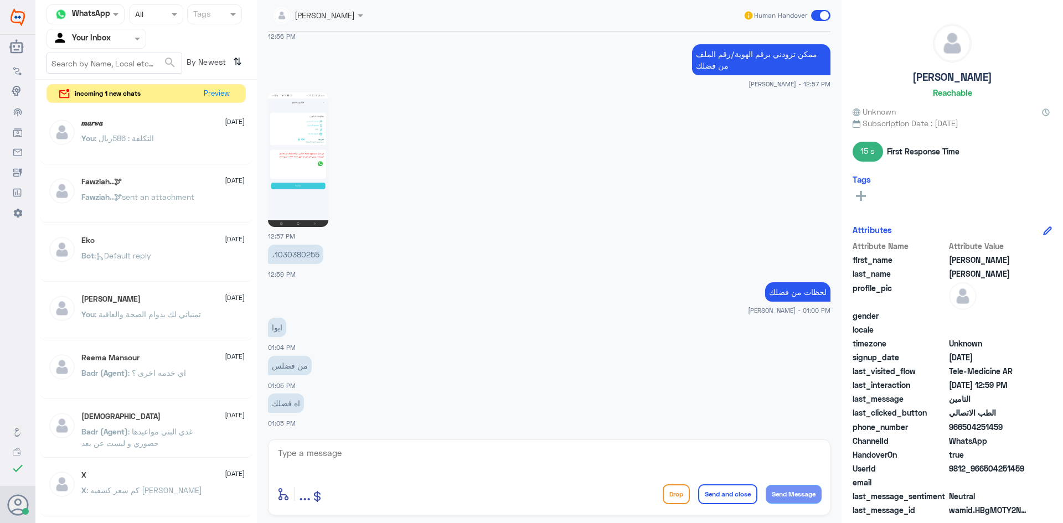
click at [344, 449] on textarea at bounding box center [549, 459] width 545 height 27
paste textarea "تم (تحديث/اضافة) التأمين ، تقدر تستفيد الان من الاستشارة الفورية عبر التطبيق او…"
drag, startPoint x: 759, startPoint y: 453, endPoint x: 787, endPoint y: 452, distance: 28.3
click at [787, 452] on textarea "تم (تحديث/اضافة) التأمين ، تقدر تستفيد الان من الاستشارة الفورية عبر التطبيق او…" at bounding box center [549, 459] width 545 height 27
click at [793, 457] on textarea "تم (تحديث/اضافة) التأمين ، تقدر تستفيد الان من الاستشارة الفورية عبر التطبيق او…" at bounding box center [549, 459] width 545 height 27
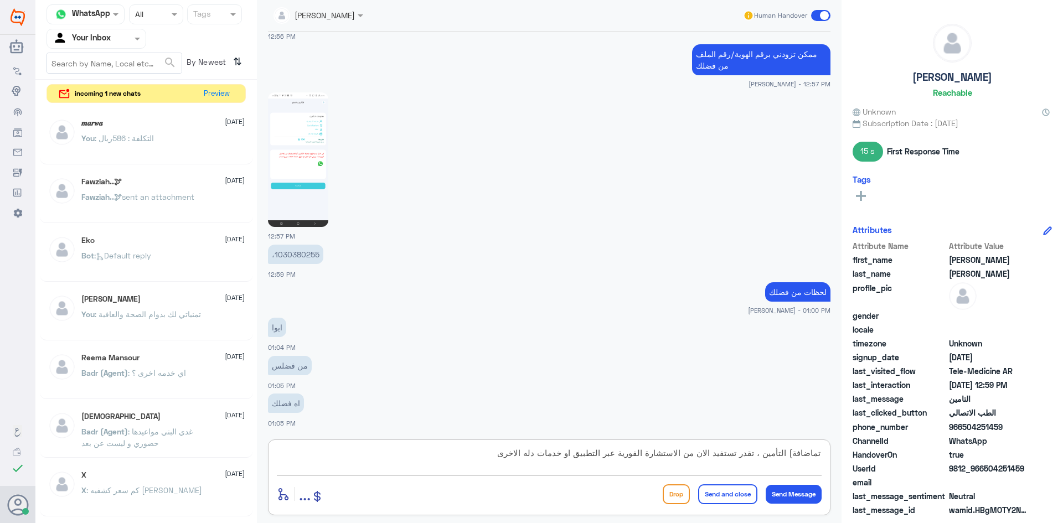
drag, startPoint x: 784, startPoint y: 453, endPoint x: 812, endPoint y: 453, distance: 28.2
click at [812, 453] on textarea "تماضافة) التأمين ، تقدر تستفيد الان من الاستشارة الفورية عبر التطبيق او خدمات د…" at bounding box center [549, 459] width 545 height 27
click at [791, 454] on textarea "تم اضافة) التأمين ، تقدر تستفيد الان من الاستشارة الفورية عبر التطبيق او خدمات …" at bounding box center [549, 459] width 545 height 27
click at [786, 454] on textarea "تم اضافة التأمين ، تقدر تستفيد الان من الاستشارة الفورية عبر التطبيق او خدمات د…" at bounding box center [549, 459] width 545 height 27
type textarea "تم اضافة التأمين ، تقدر تستفيد الان من الاستشارة الفورية عبر التطبيق او خدمات د…"
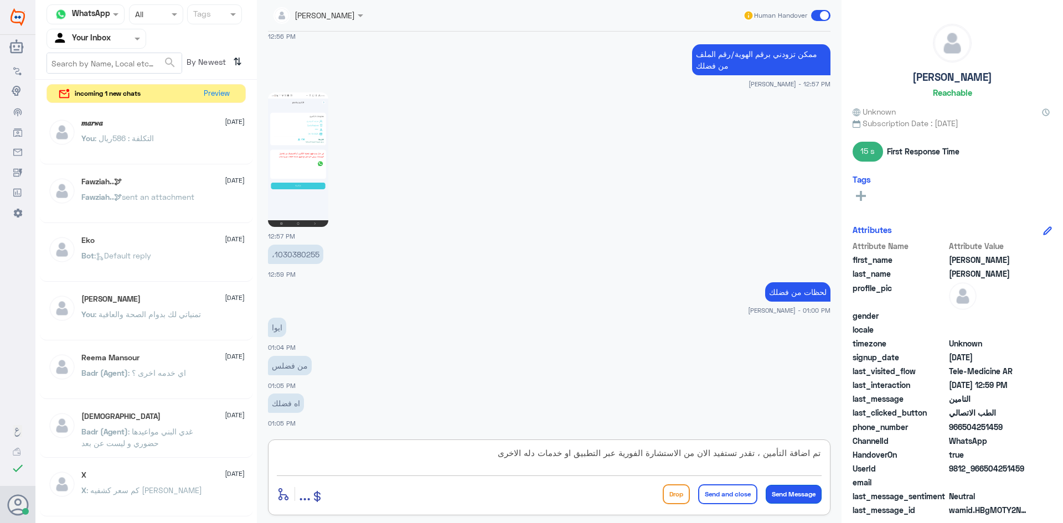
click at [807, 491] on button "Send Message" at bounding box center [794, 494] width 56 height 19
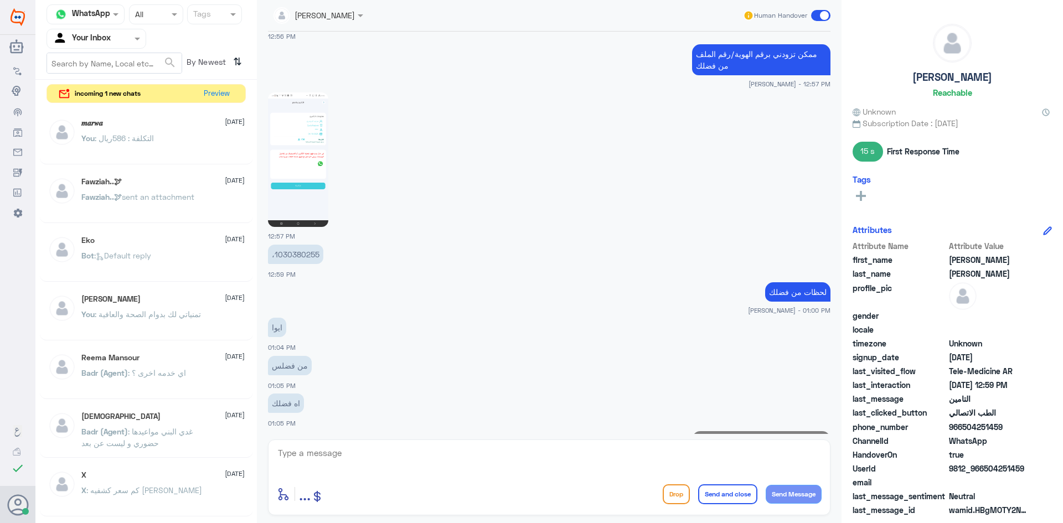
scroll to position [733, 0]
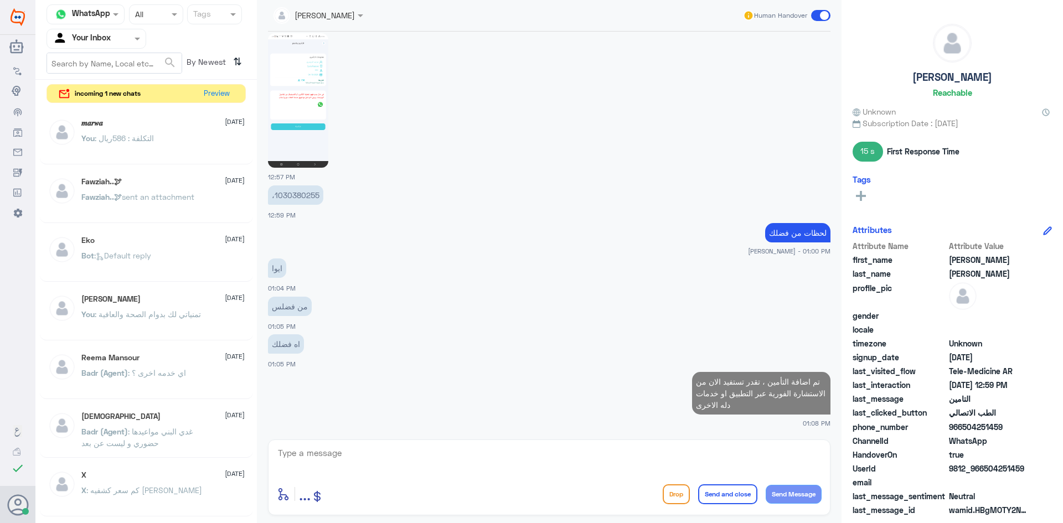
click at [650, 463] on textarea at bounding box center [549, 459] width 545 height 27
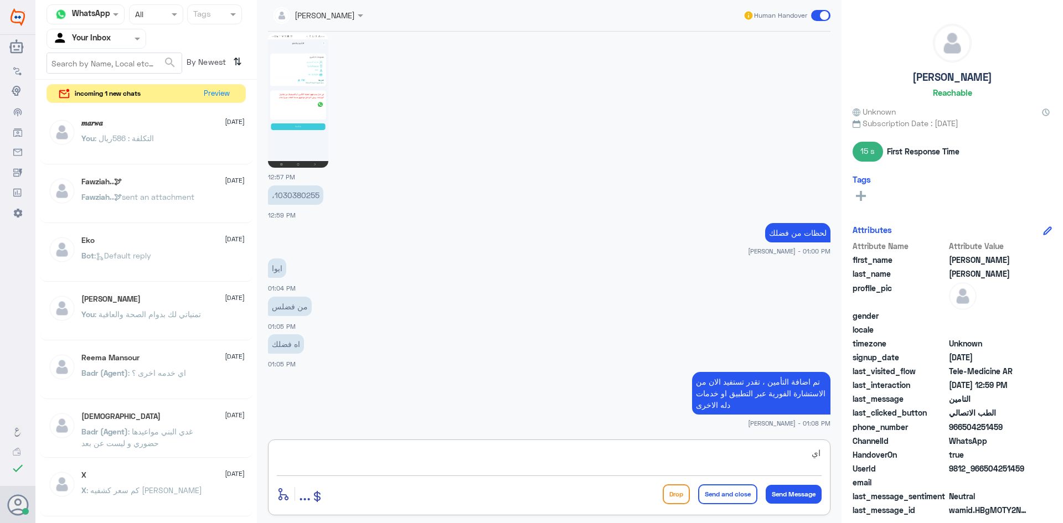
type textarea "ا"
click at [480, 458] on textarea at bounding box center [549, 459] width 545 height 27
drag, startPoint x: 712, startPoint y: 456, endPoint x: 916, endPoint y: 460, distance: 204.4
click at [916, 460] on div "Channel WhatsApp Status × All Tags Agent Filter Your Inbox search By Newest ⇅ i…" at bounding box center [549, 263] width 1028 height 527
type textarea "اي استفسار او خدمة اخرى؟"
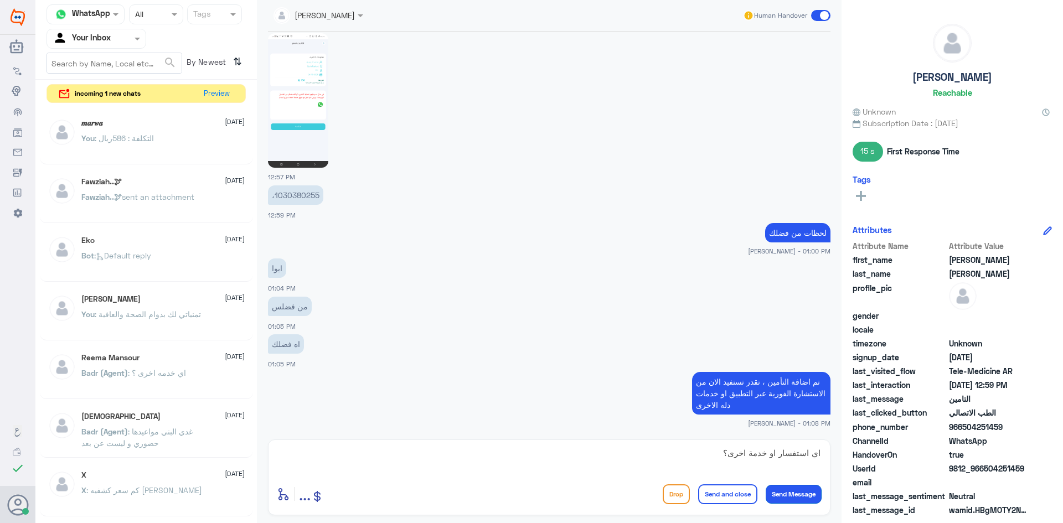
click at [801, 493] on button "Send Message" at bounding box center [794, 494] width 56 height 19
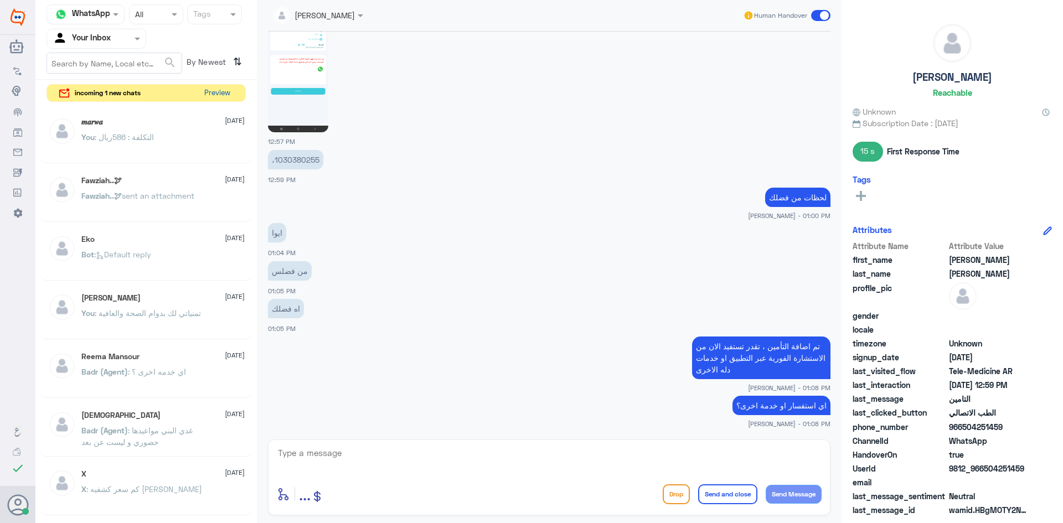
click at [231, 92] on button "Preview" at bounding box center [217, 93] width 34 height 17
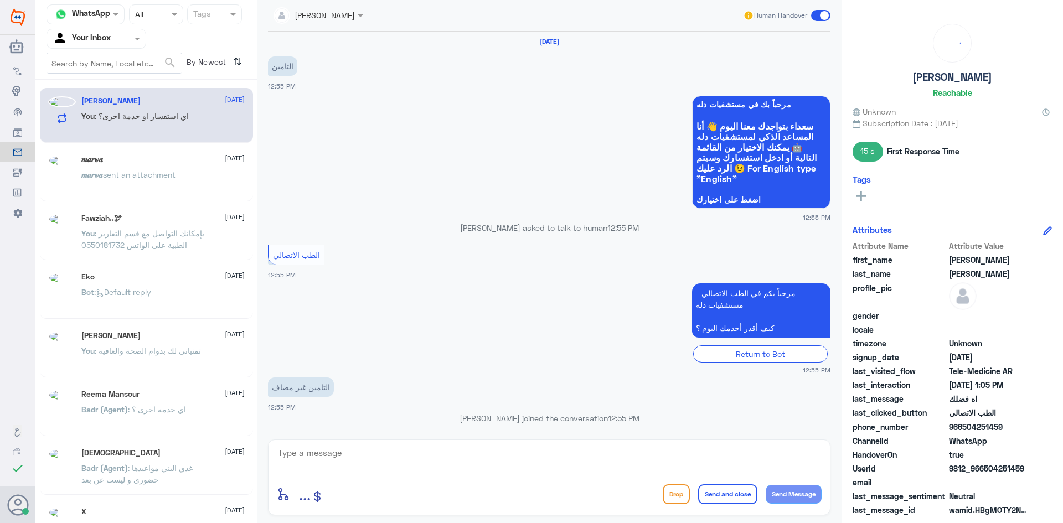
scroll to position [609, 0]
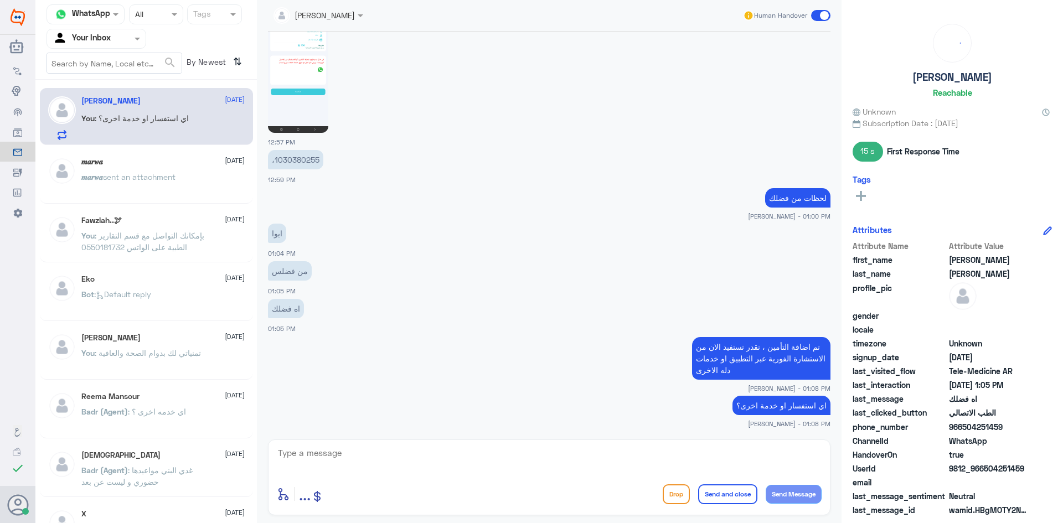
click at [128, 37] on div at bounding box center [96, 38] width 99 height 13
click at [105, 116] on div "Your Team" at bounding box center [97, 124] width 100 height 25
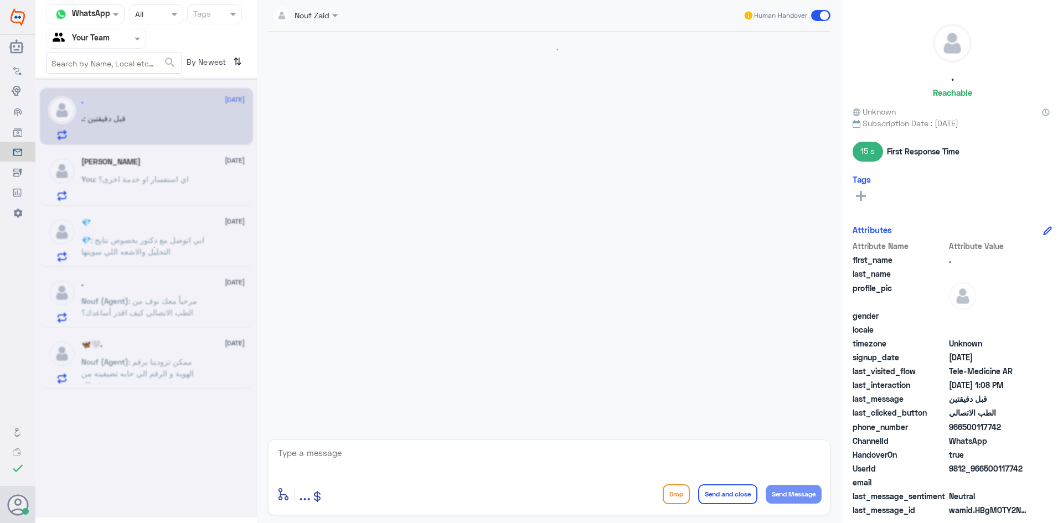
scroll to position [631, 0]
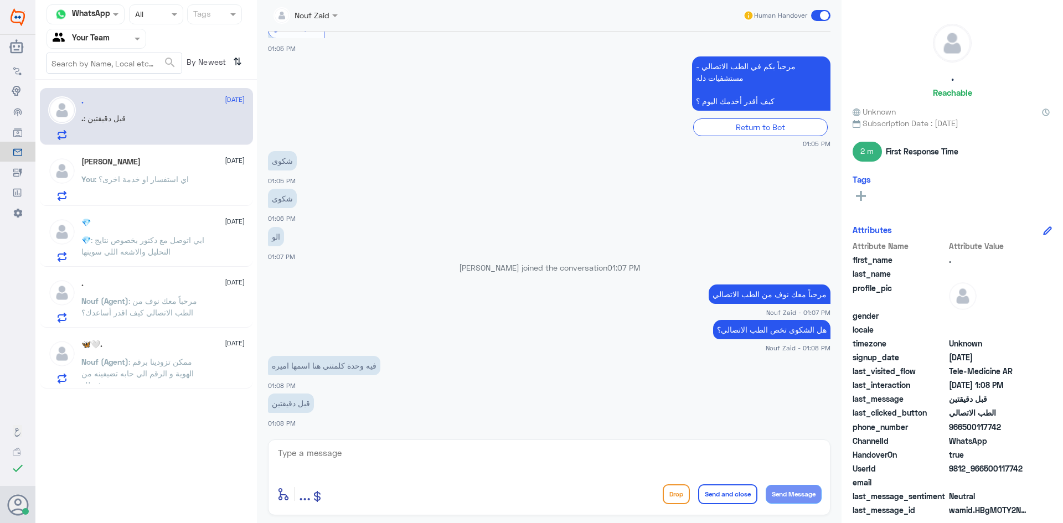
click at [149, 124] on div ". : قبل دقيقتين" at bounding box center [162, 127] width 163 height 25
click at [326, 450] on textarea at bounding box center [549, 459] width 545 height 27
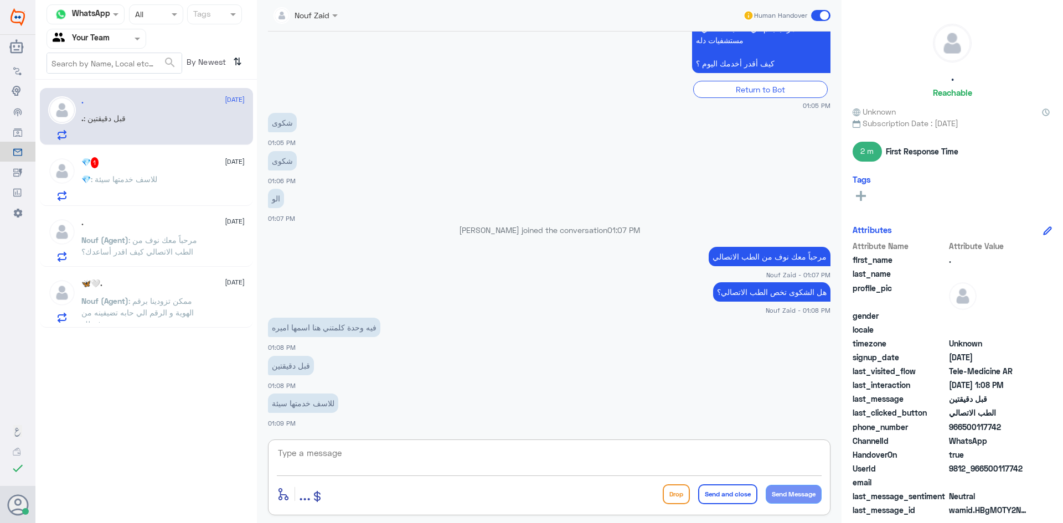
scroll to position [0, 0]
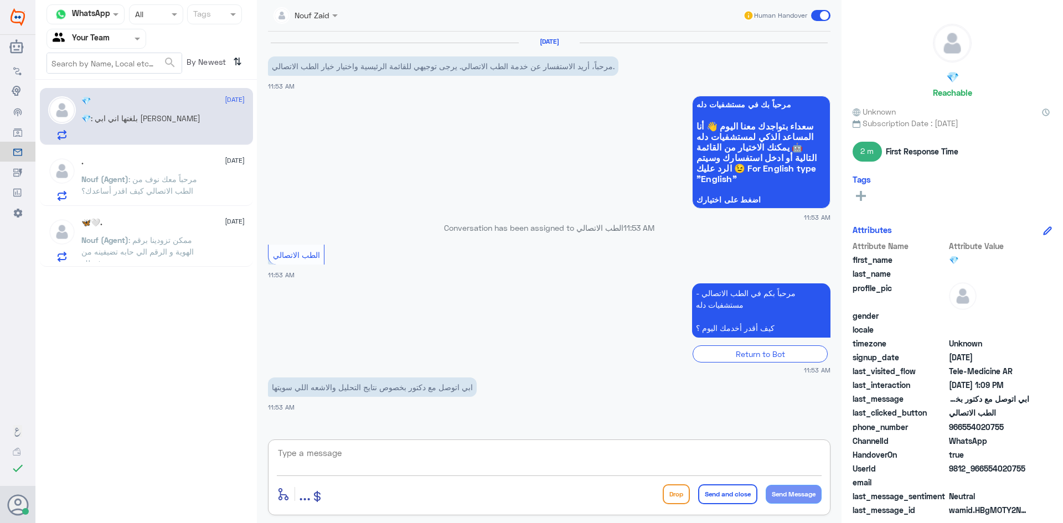
paste textarea "مرحبا معك اميره من الطب الاتصالي, كيف اقدر اساعدك"
drag, startPoint x: 621, startPoint y: 462, endPoint x: 695, endPoint y: 472, distance: 74.9
click at [695, 472] on textarea "مرحبا معك اميره من الطب الاتصالي, كيف اقدر اساعدك" at bounding box center [549, 459] width 545 height 27
type textarea "مرحبا معك اميره من الطب الاتصالي"
drag, startPoint x: 694, startPoint y: 455, endPoint x: 890, endPoint y: 469, distance: 196.0
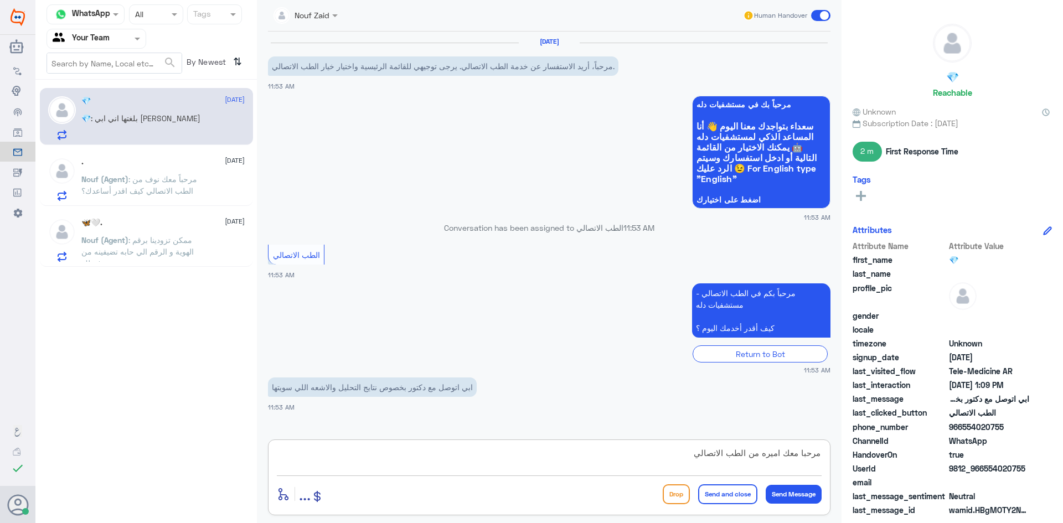
click at [890, 469] on div "Channel WhatsApp Status × All Tags Agent Filter Your Team search By Newest ⇅ 💎 …" at bounding box center [549, 263] width 1028 height 527
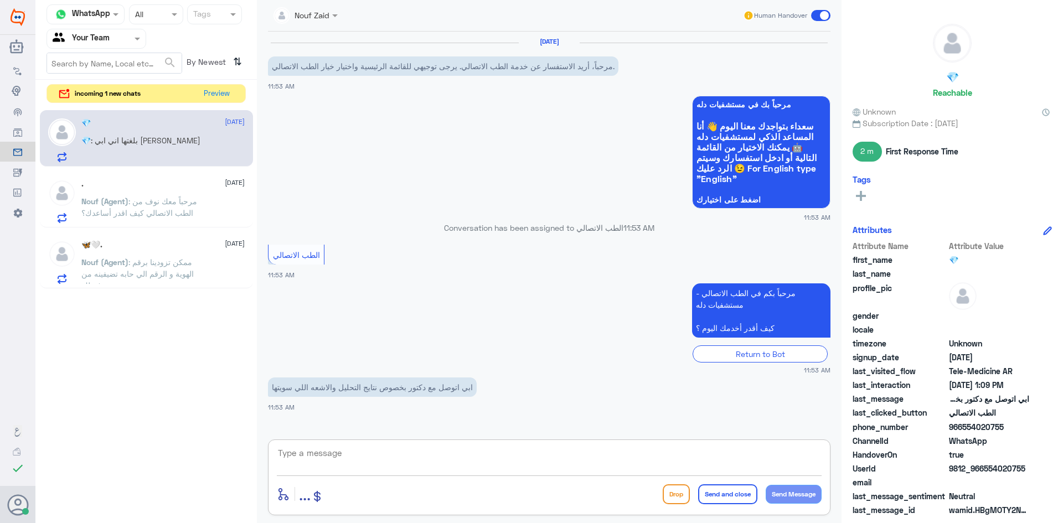
paste textarea "مرحبا، معك اميره من الطب الاتصالي"
type textarea "مرحبا، معك اميره من الطب الاتصالي"
click at [795, 490] on button "Send Message" at bounding box center [794, 494] width 56 height 19
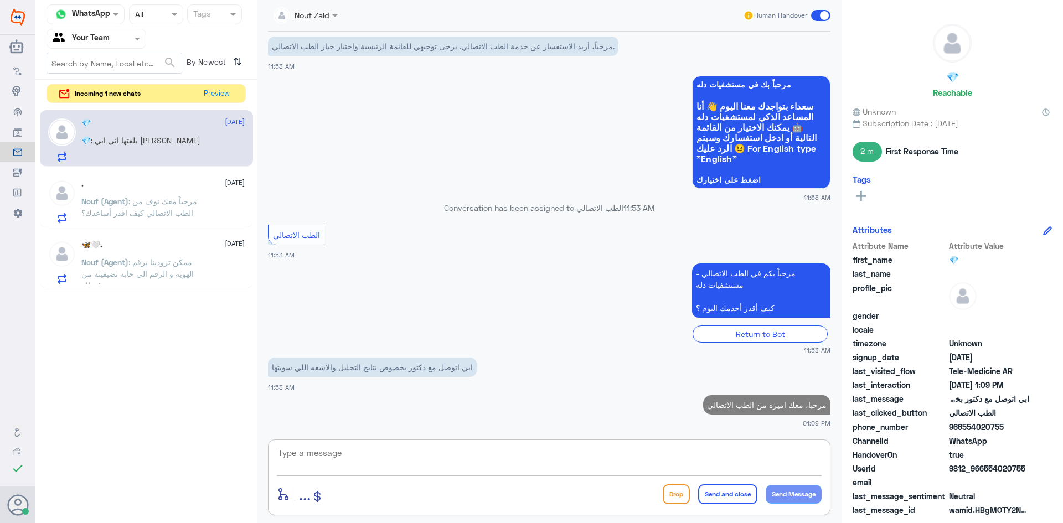
click at [401, 462] on textarea at bounding box center [549, 459] width 545 height 27
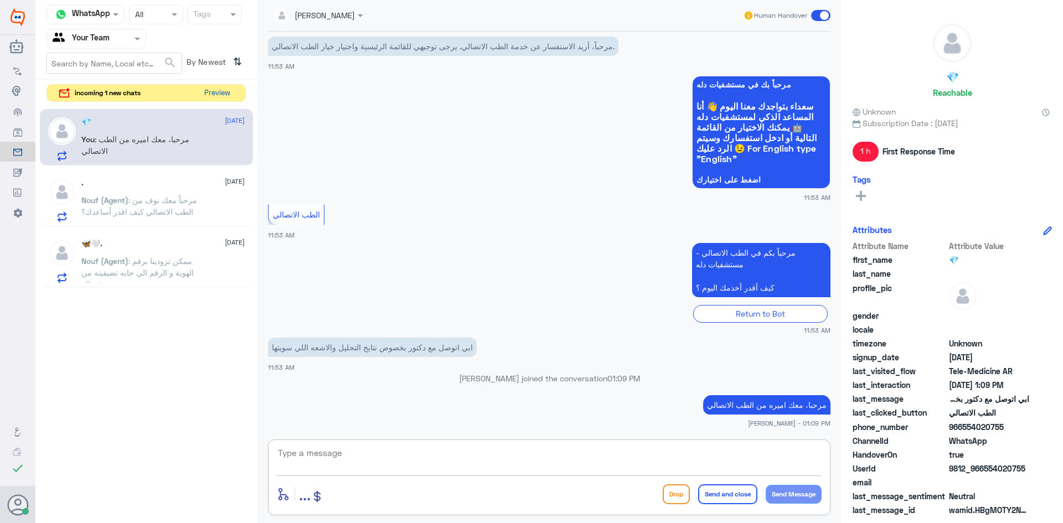
click at [213, 91] on button "Preview" at bounding box center [217, 93] width 34 height 17
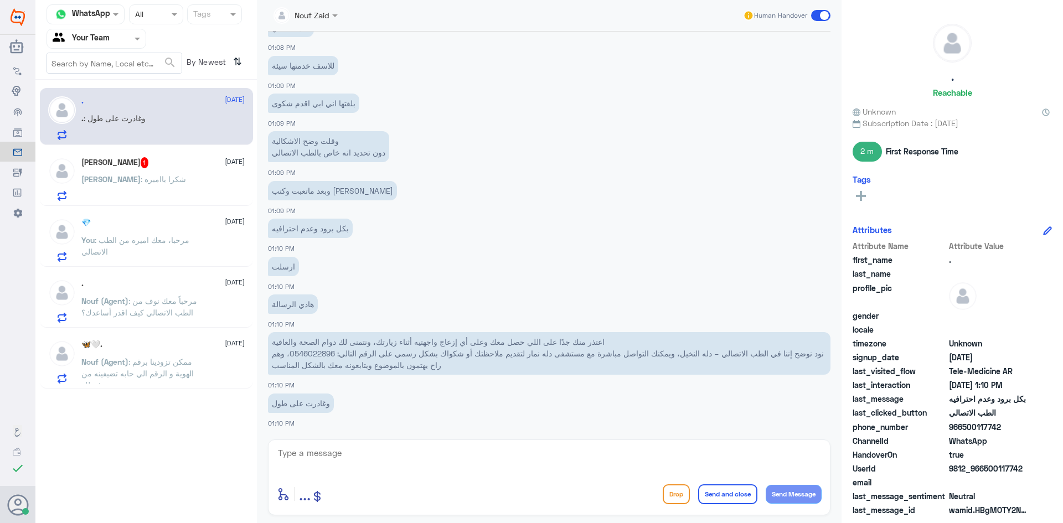
scroll to position [770, 0]
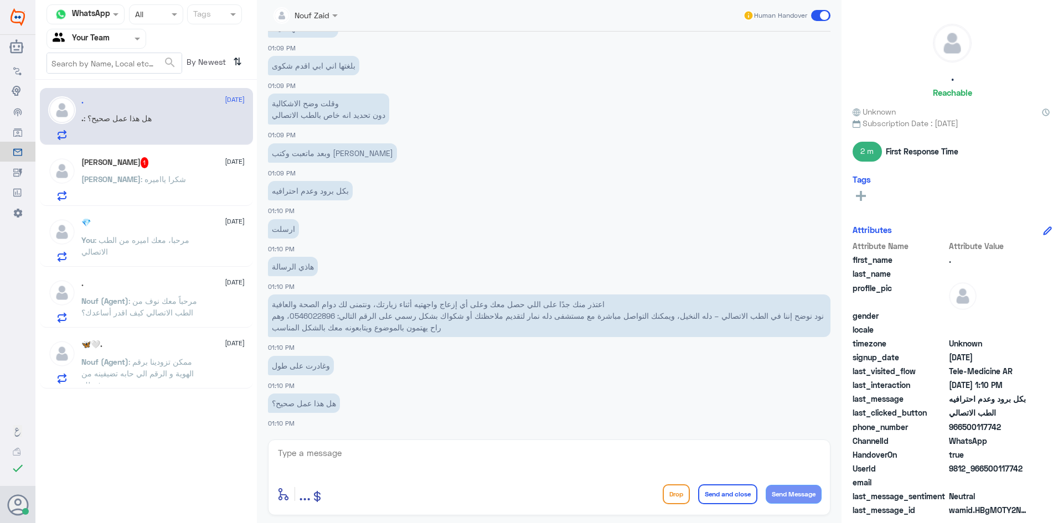
click at [179, 171] on div "[PERSON_NAME] 1 [DATE] [PERSON_NAME] : [PERSON_NAME]ه" at bounding box center [162, 179] width 163 height 44
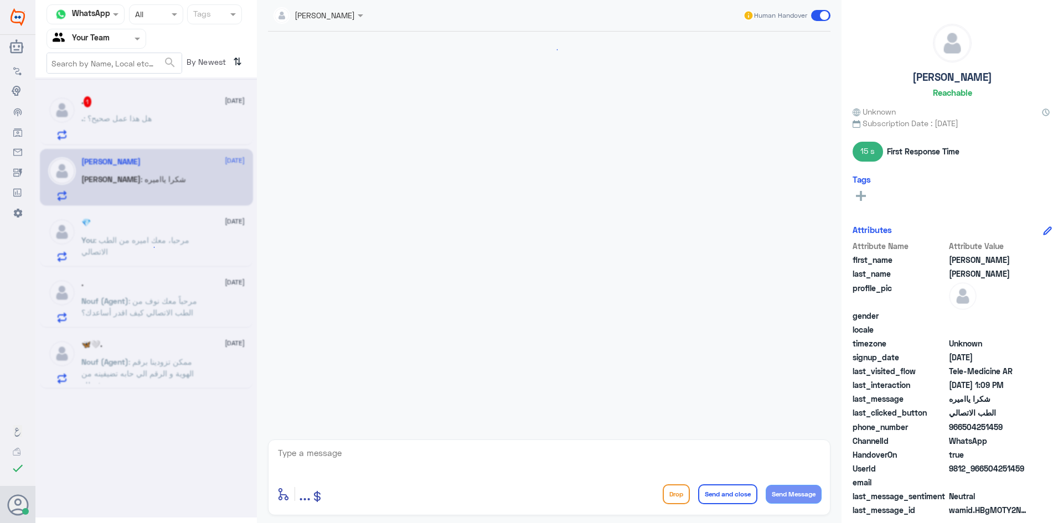
scroll to position [609, 0]
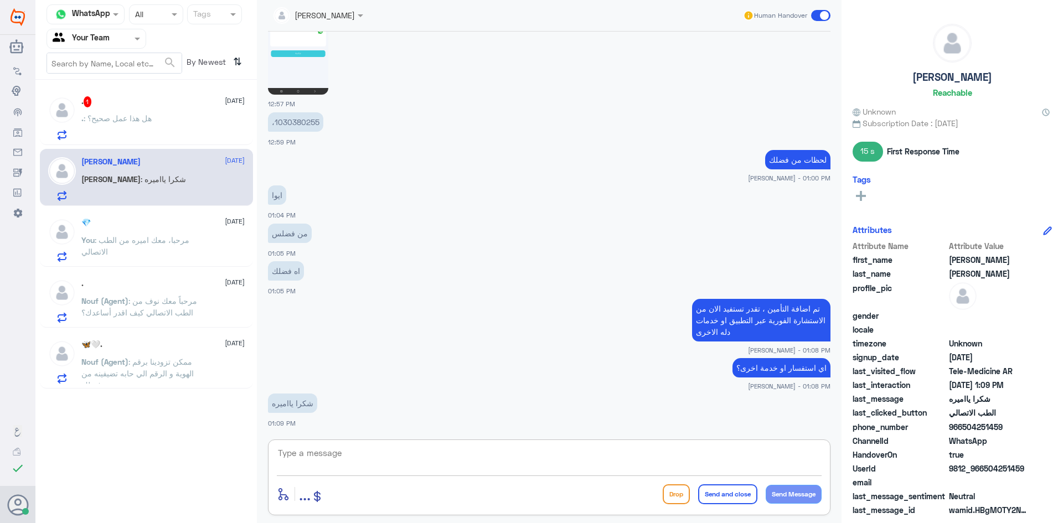
click at [353, 462] on textarea at bounding box center [549, 459] width 545 height 27
drag, startPoint x: 740, startPoint y: 449, endPoint x: 857, endPoint y: 451, distance: 116.9
click at [857, 451] on div "Channel WhatsApp Status × All Tags Agent Filter Your Team search By Newest ⇅ . …" at bounding box center [549, 263] width 1028 height 527
type textarea "سعدنا بخدمتك"
click at [731, 493] on button "Send and close" at bounding box center [727, 495] width 59 height 20
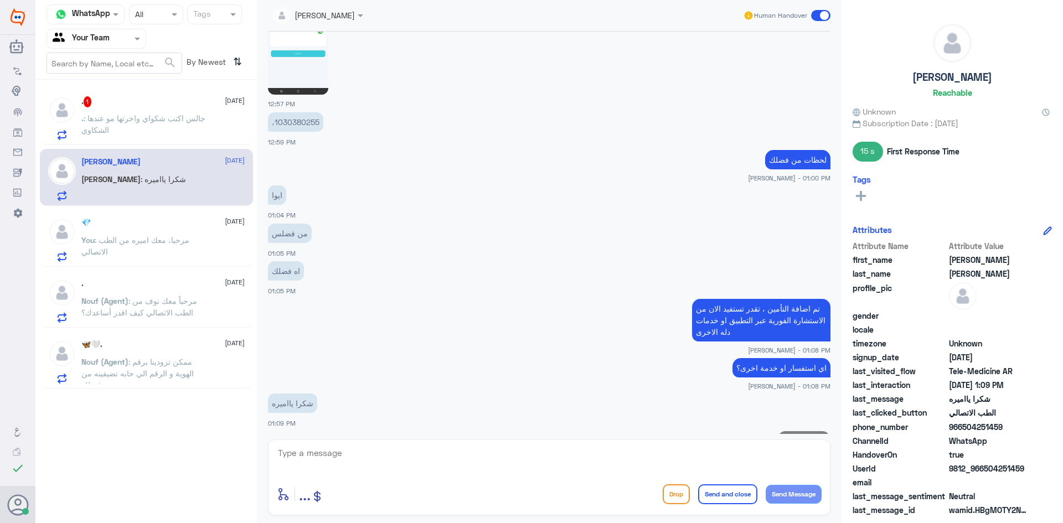
scroll to position [644, 0]
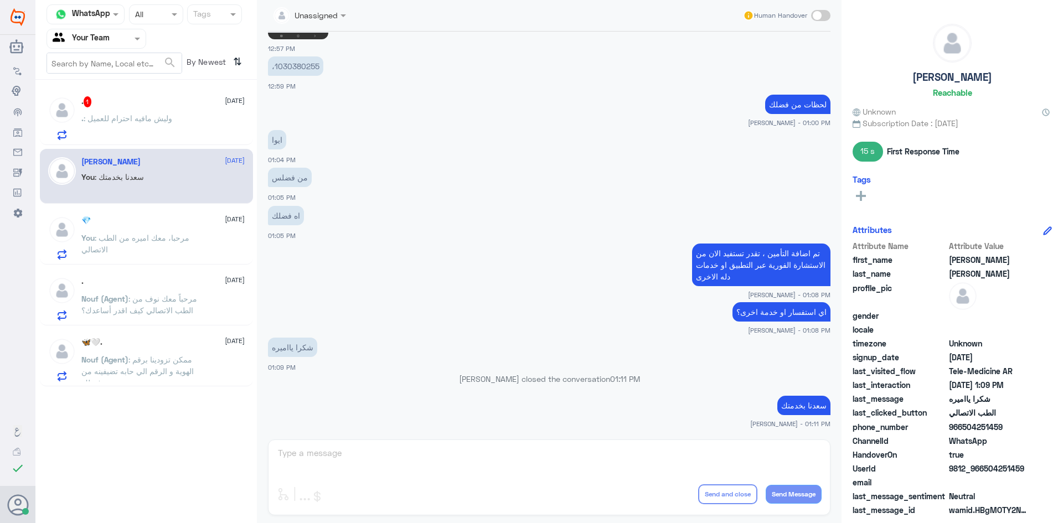
click at [185, 112] on div ". 1 [DATE] . : وليش مافيه احترام للعميل" at bounding box center [162, 118] width 163 height 44
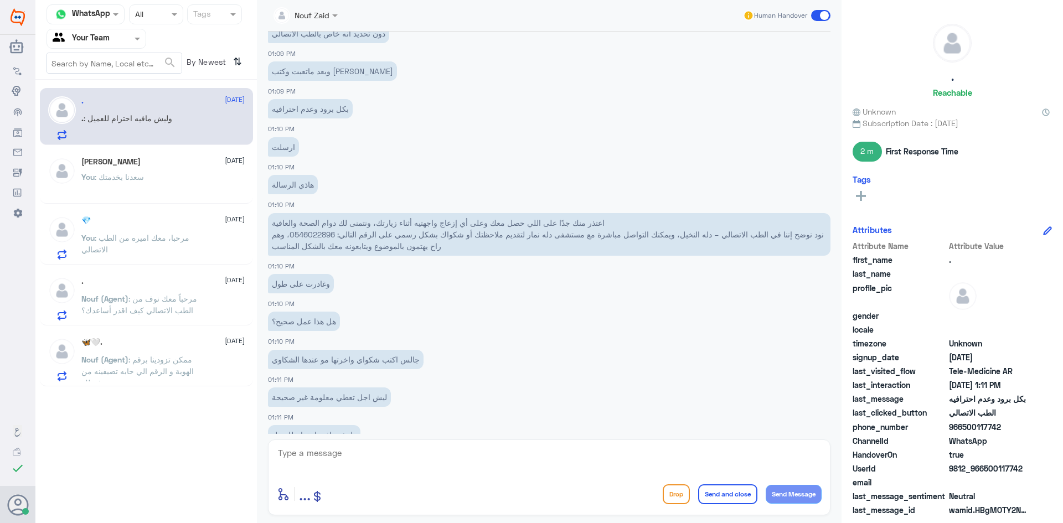
scroll to position [1461, 0]
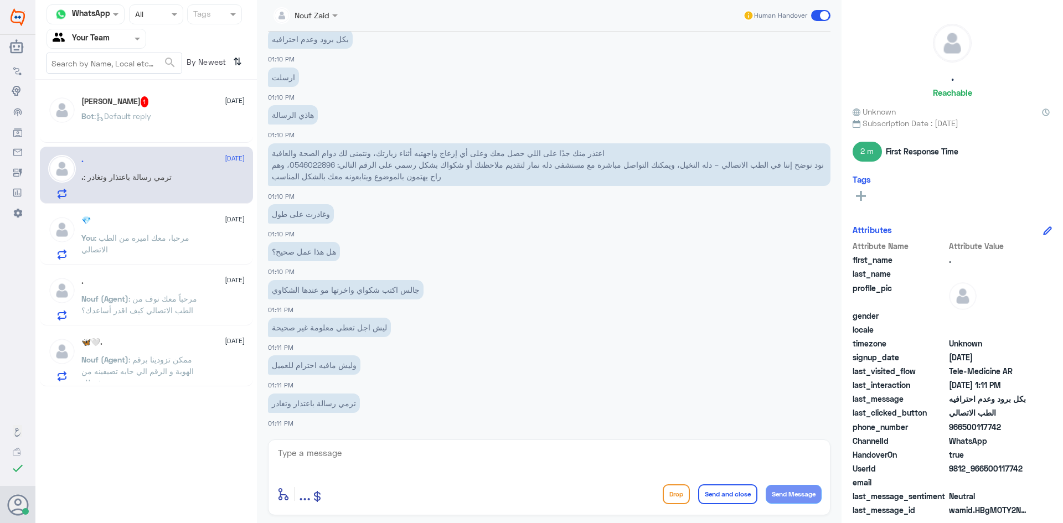
click at [189, 106] on div "[PERSON_NAME] 1 [DATE]" at bounding box center [162, 101] width 163 height 11
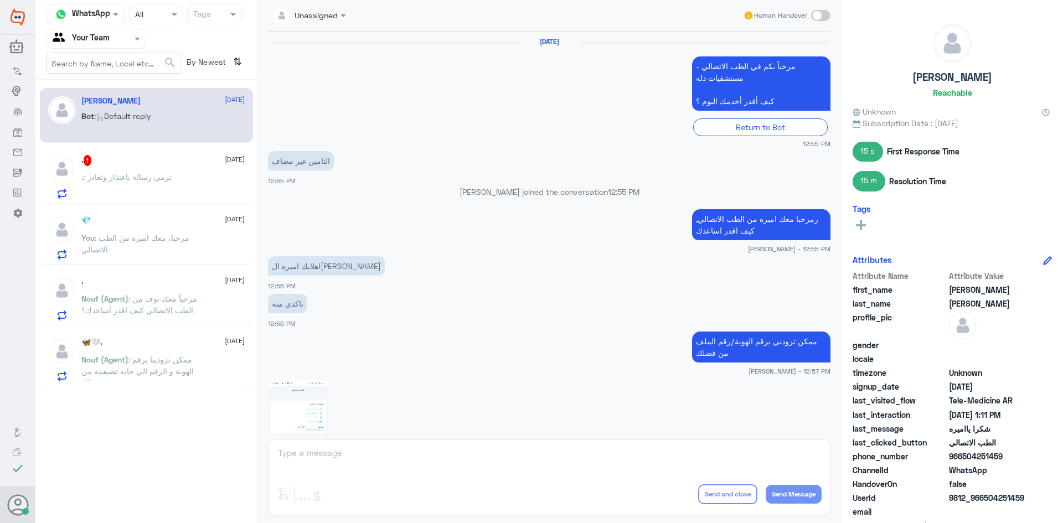
scroll to position [643, 0]
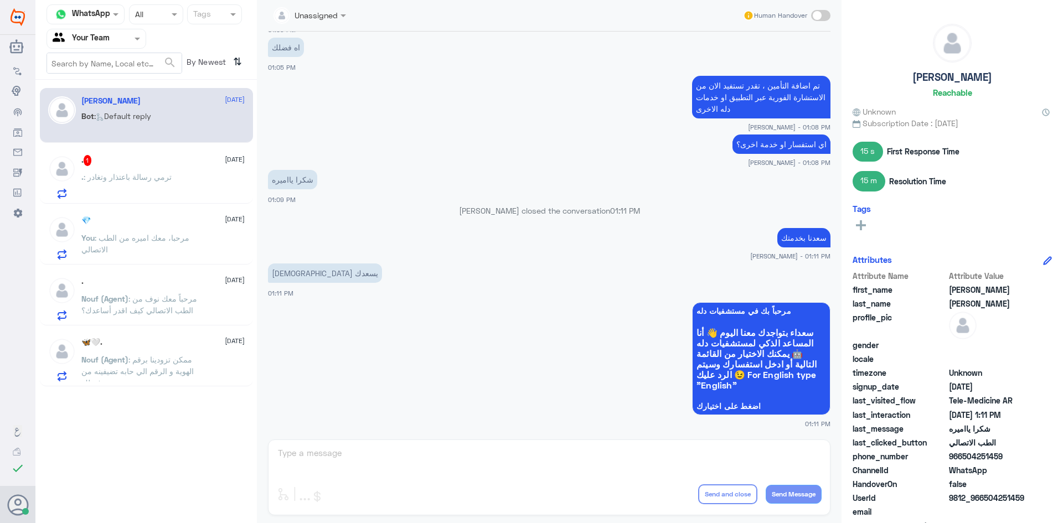
click at [159, 176] on span ": ترمي رسالة باعتذار وتغادر" at bounding box center [128, 176] width 88 height 9
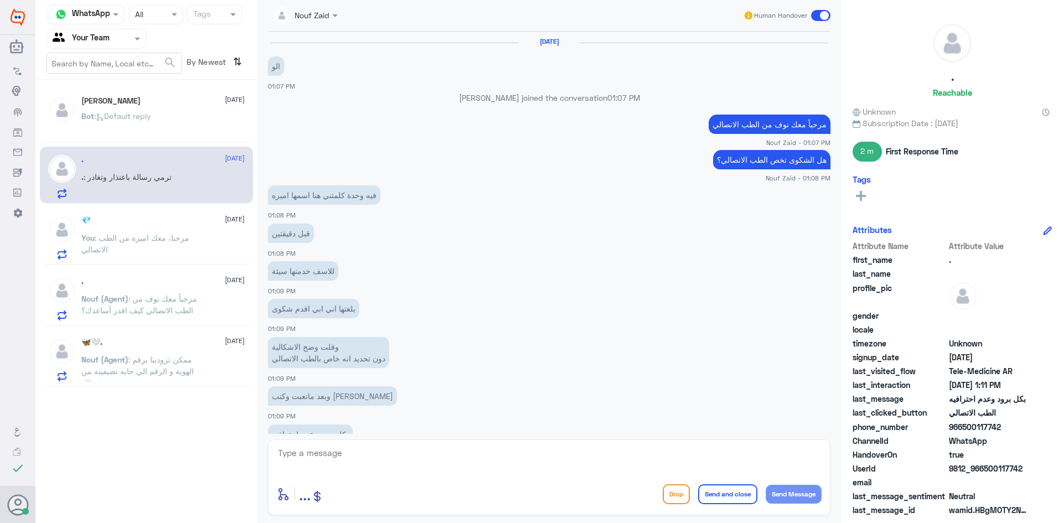
scroll to position [395, 0]
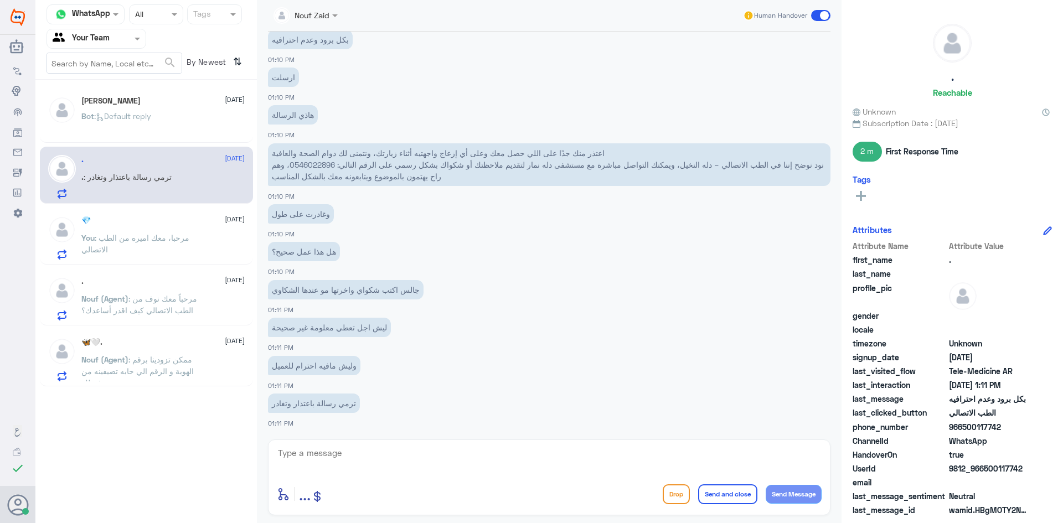
click at [331, 451] on textarea at bounding box center [549, 459] width 545 height 27
click at [117, 37] on div at bounding box center [96, 38] width 99 height 13
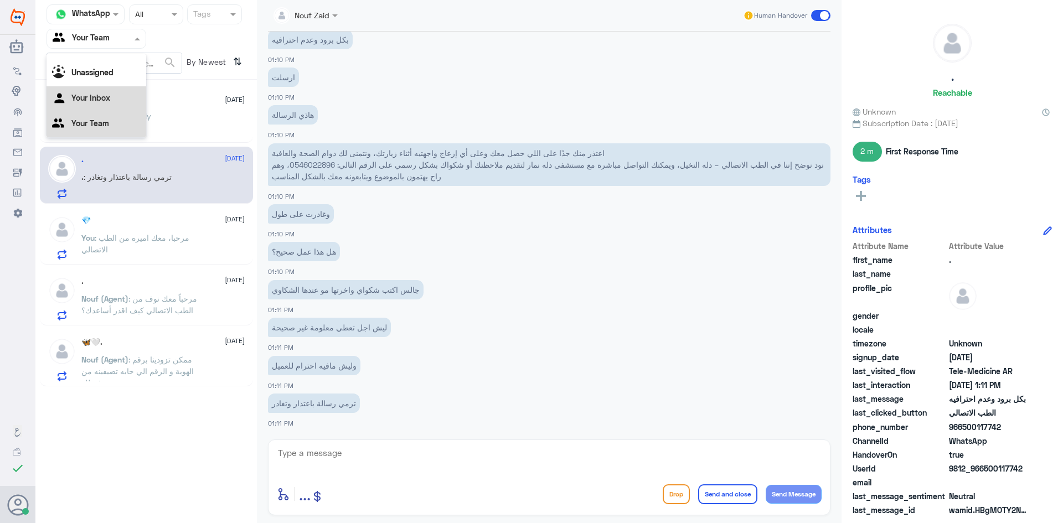
click at [97, 89] on div "Your Inbox" at bounding box center [97, 98] width 100 height 25
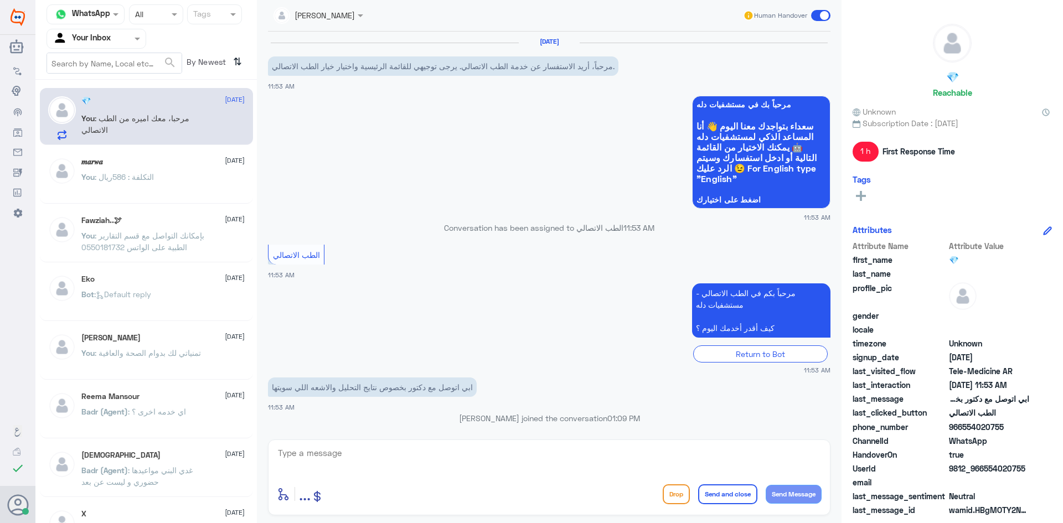
scroll to position [40, 0]
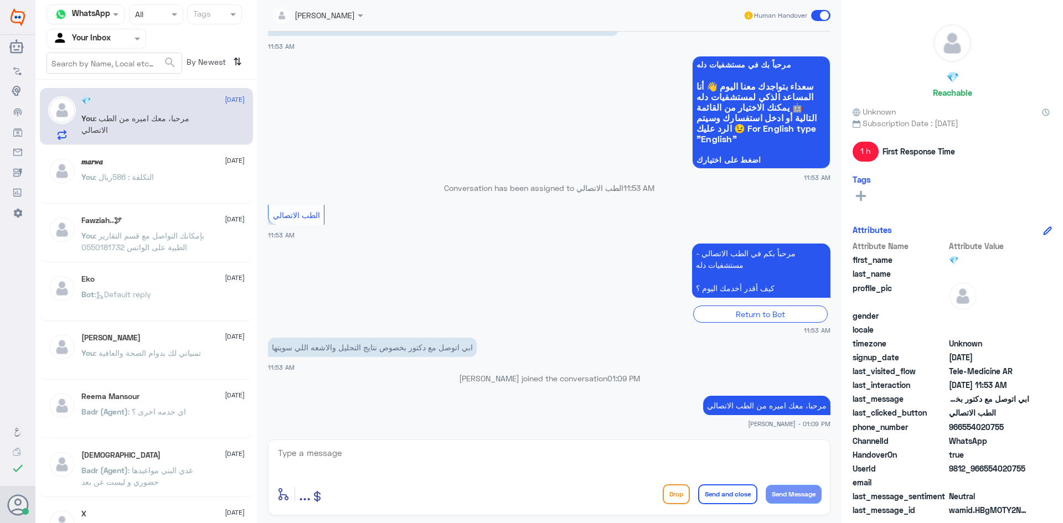
click at [206, 114] on div "💎 [DATE] You : مرحبا، معك اميره من الطب الاتصالي" at bounding box center [162, 118] width 163 height 44
click at [298, 461] on textarea at bounding box center [549, 459] width 545 height 27
click at [334, 458] on textarea at bounding box center [549, 459] width 545 height 27
paste textarea "لقراءة التحاليل يمكنك الاستفادة من خدمة الاستشارة الفورية من خلال التطبيق بحيث …"
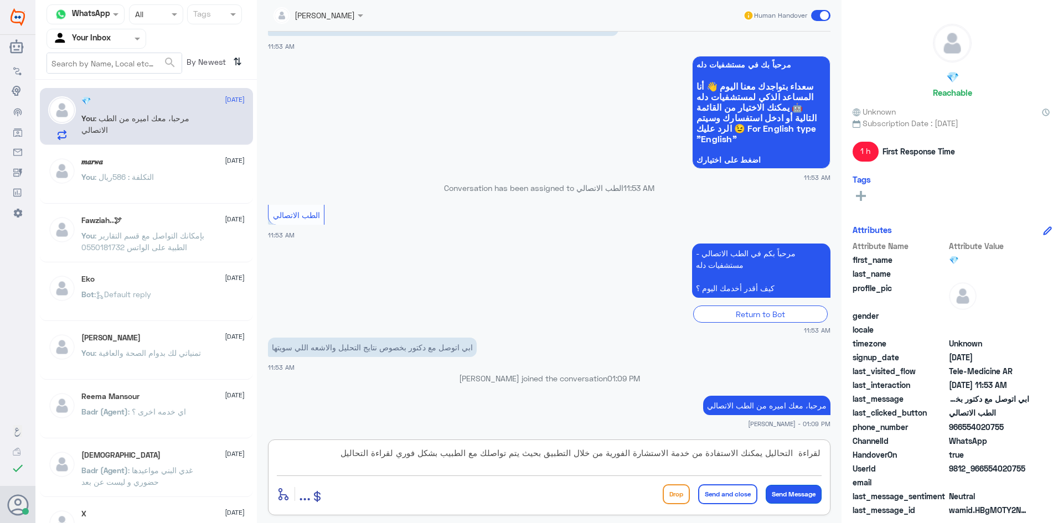
type textarea "لقراءة التحاليل يمكنك الاستفادة من خدمة الاستشارة الفورية من خلال التطبيق بحيث …"
click at [797, 492] on button "Send Message" at bounding box center [794, 494] width 56 height 19
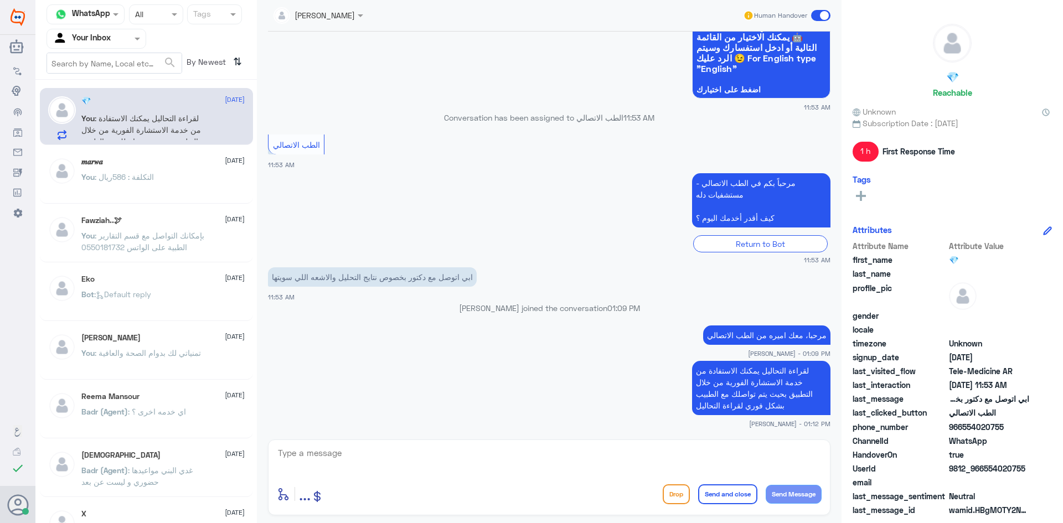
scroll to position [148, 0]
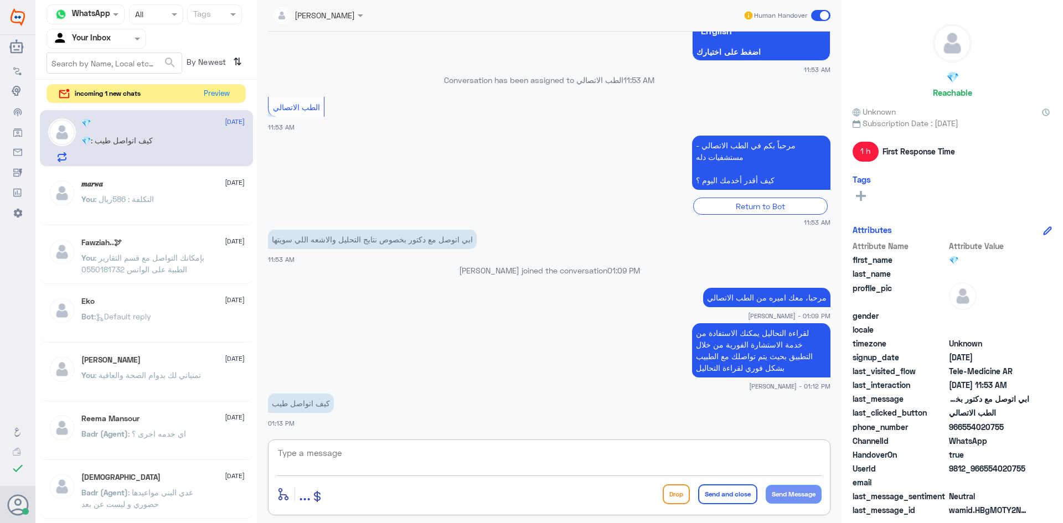
click at [340, 457] on textarea at bounding box center [549, 459] width 545 height 27
click at [341, 456] on textarea at bounding box center [549, 459] width 545 height 27
click at [332, 461] on textarea at bounding box center [549, 459] width 545 height 27
click at [752, 453] on textarea "حابه تدخلين استشاره فوريه؟" at bounding box center [549, 459] width 545 height 27
type textarea "حابه تدخلين استشارة فوريه؟"
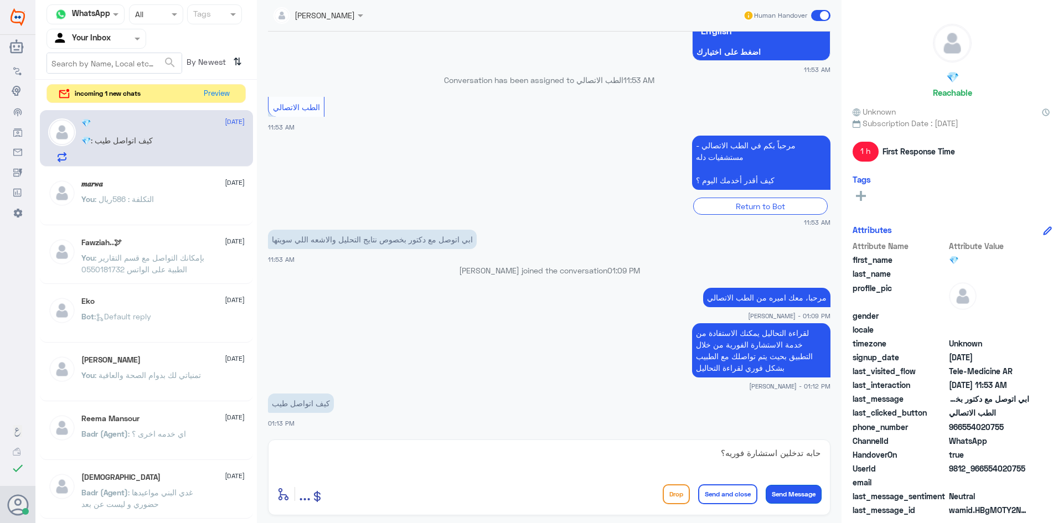
click at [785, 491] on button "Send Message" at bounding box center [794, 494] width 56 height 19
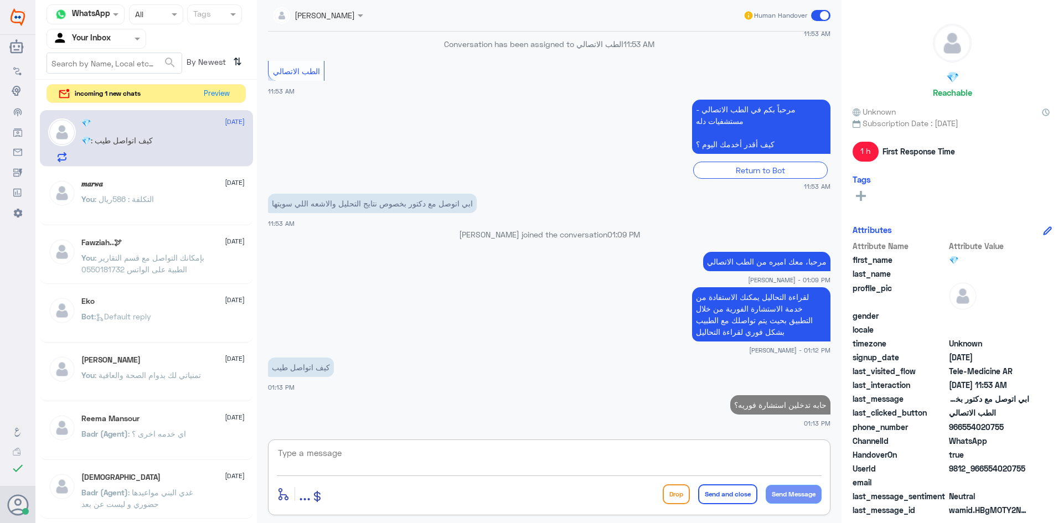
click at [332, 460] on textarea at bounding box center [549, 459] width 545 height 27
drag, startPoint x: 1001, startPoint y: 429, endPoint x: 966, endPoint y: 427, distance: 34.3
click at [965, 427] on span "966554020755" at bounding box center [989, 427] width 80 height 12
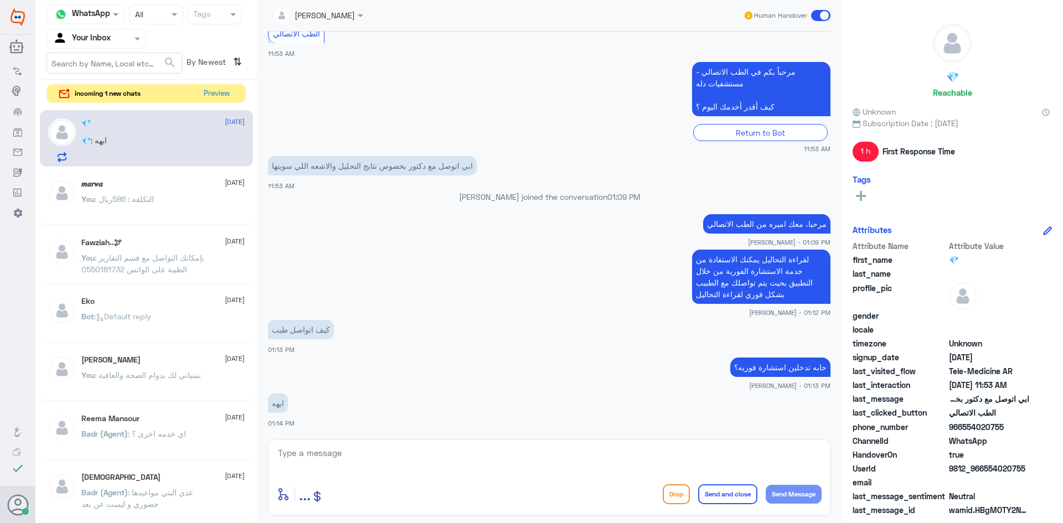
copy span "554020755"
click at [564, 460] on textarea at bounding box center [549, 459] width 545 height 27
type textarea "لحظات من فضلك"
click at [771, 498] on button "Send Message" at bounding box center [794, 494] width 56 height 19
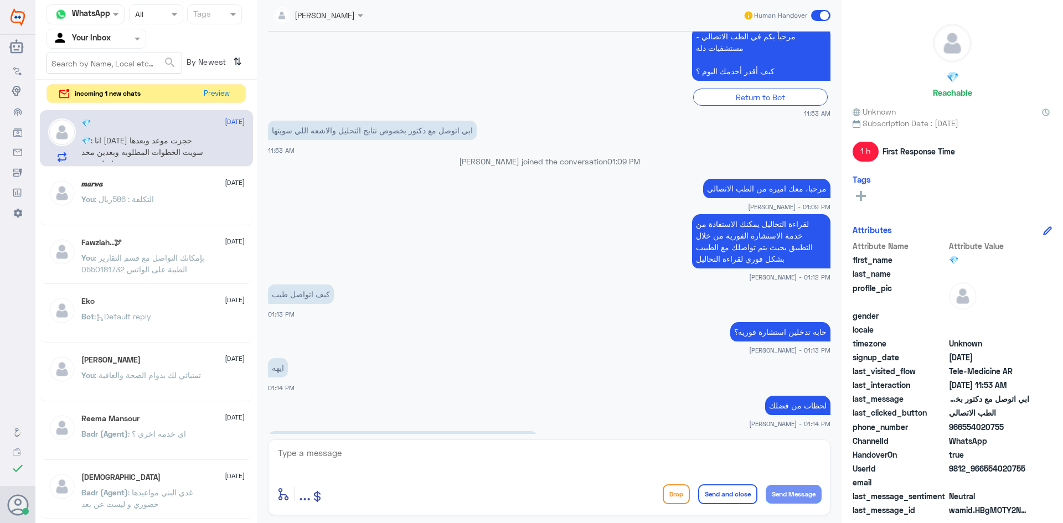
scroll to position [295, 0]
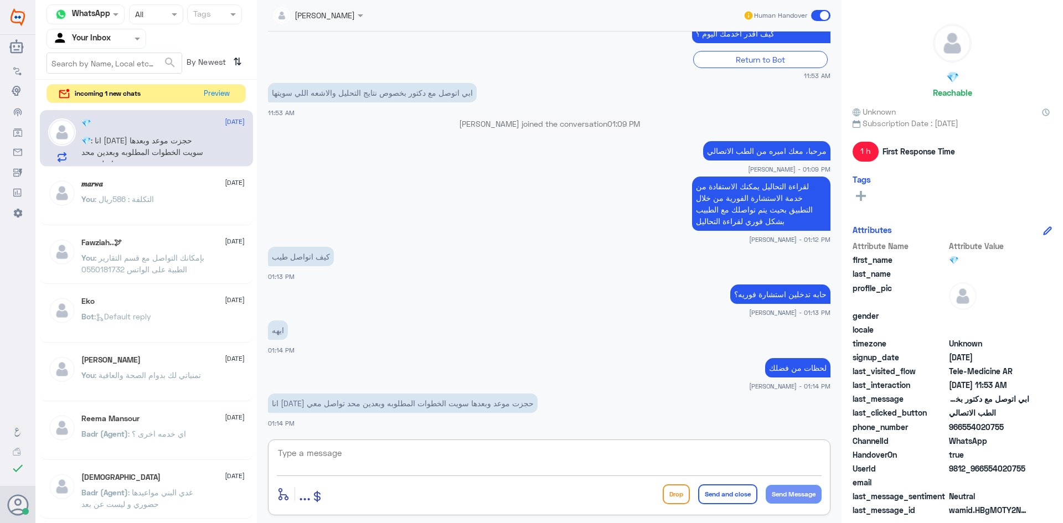
click at [330, 469] on textarea at bounding box center [549, 459] width 545 height 27
click at [346, 459] on textarea at bounding box center [549, 459] width 545 height 27
type textarea "موعد عن بعد؟"
click at [810, 496] on button "Send Message" at bounding box center [794, 494] width 56 height 19
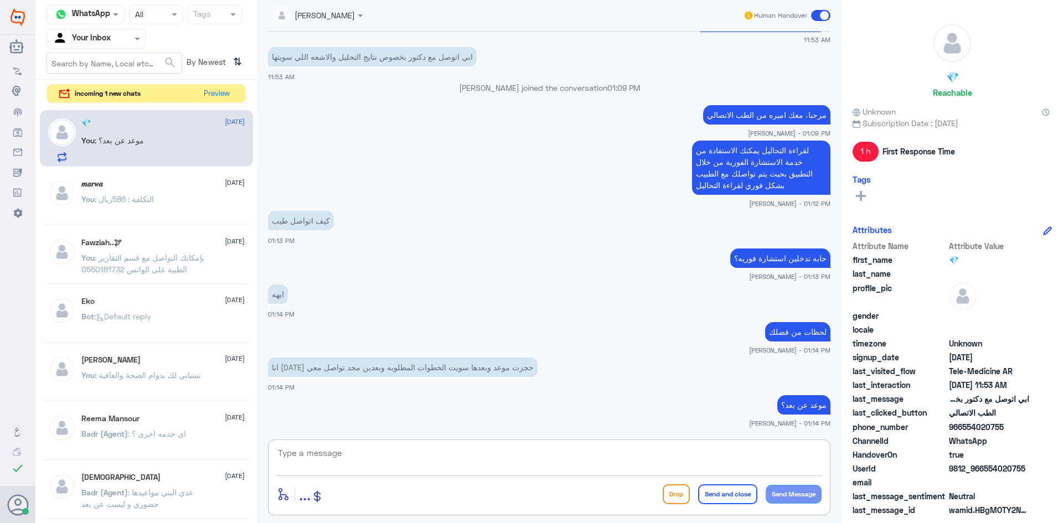
click at [305, 454] on textarea at bounding box center [549, 459] width 545 height 27
click at [357, 451] on textarea at bounding box center [549, 459] width 545 height 27
paste textarea "ممكن تزودني برقم الهوية/رقم الملف من فضلك"
type textarea "ممكن تزودني برقم الهوية/رقم الملف من فضلك"
click at [800, 497] on button "Send Message" at bounding box center [794, 494] width 56 height 19
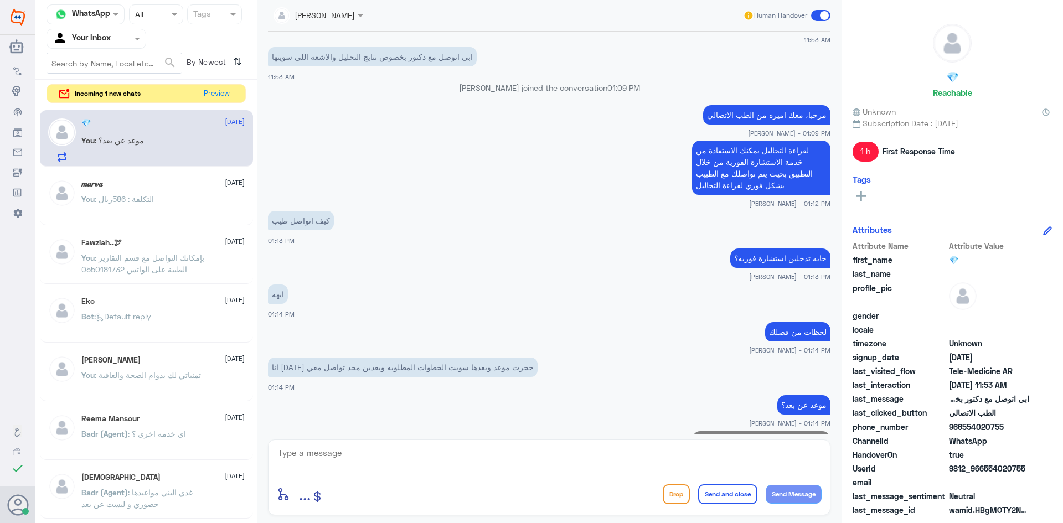
scroll to position [378, 0]
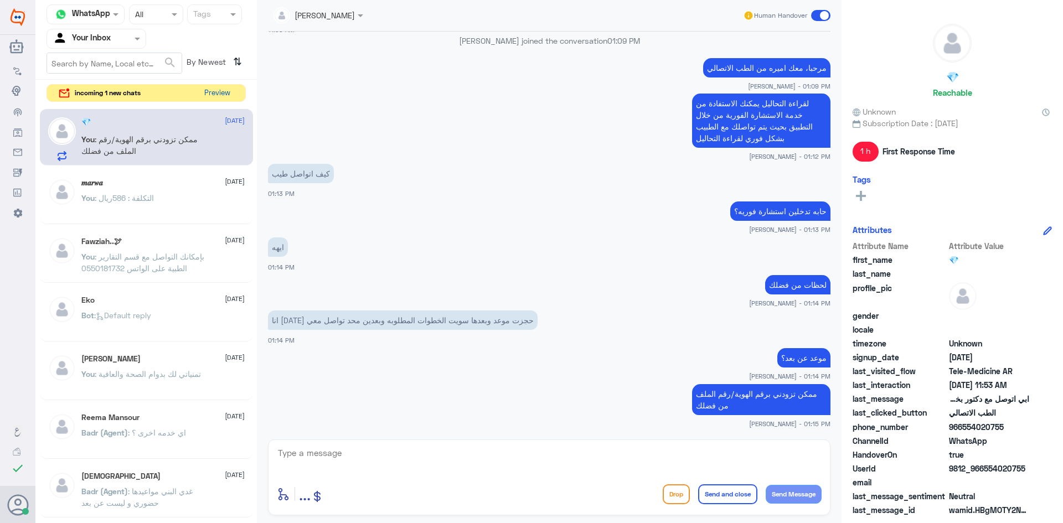
click at [219, 91] on button "Preview" at bounding box center [217, 93] width 34 height 17
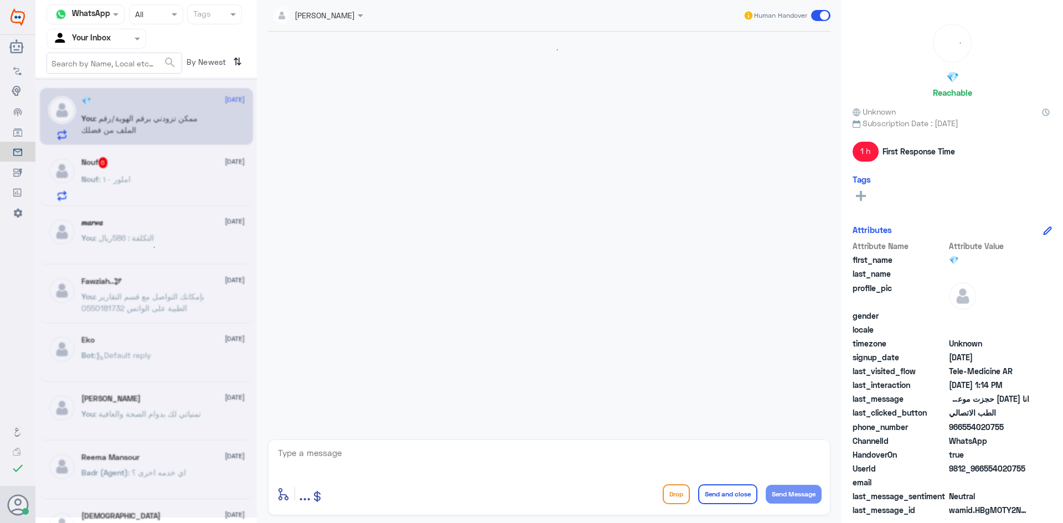
scroll to position [378, 0]
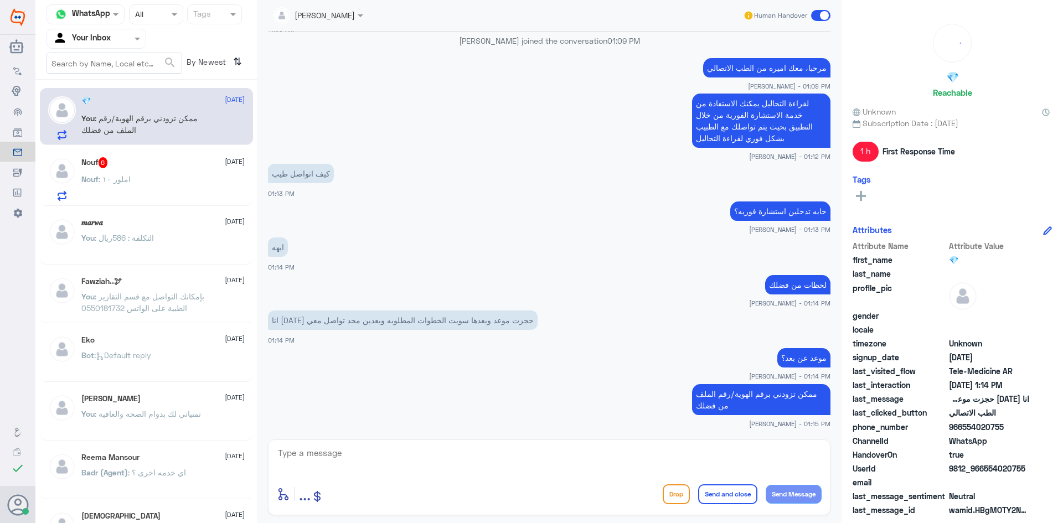
click at [179, 185] on div "Nouf : املور ١٠" at bounding box center [162, 188] width 163 height 25
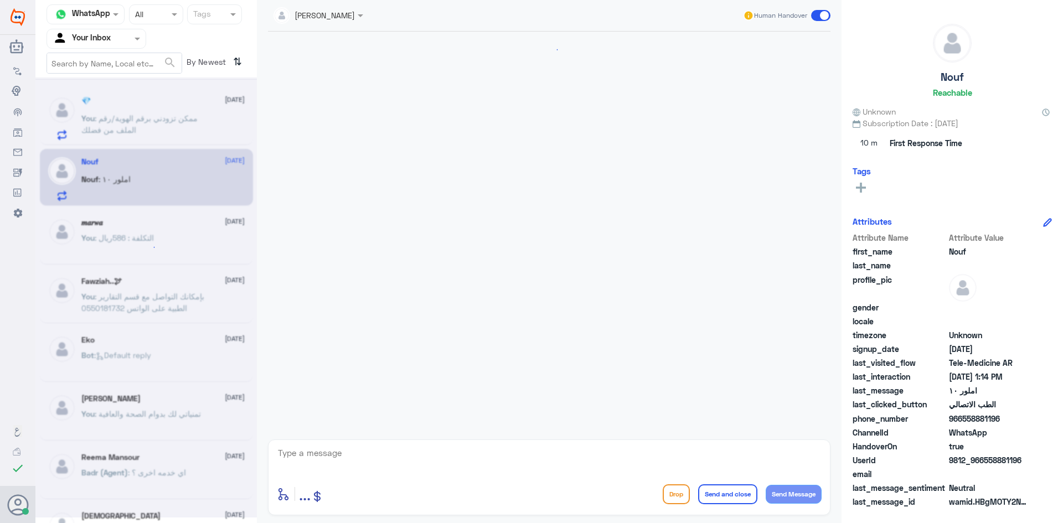
scroll to position [588, 0]
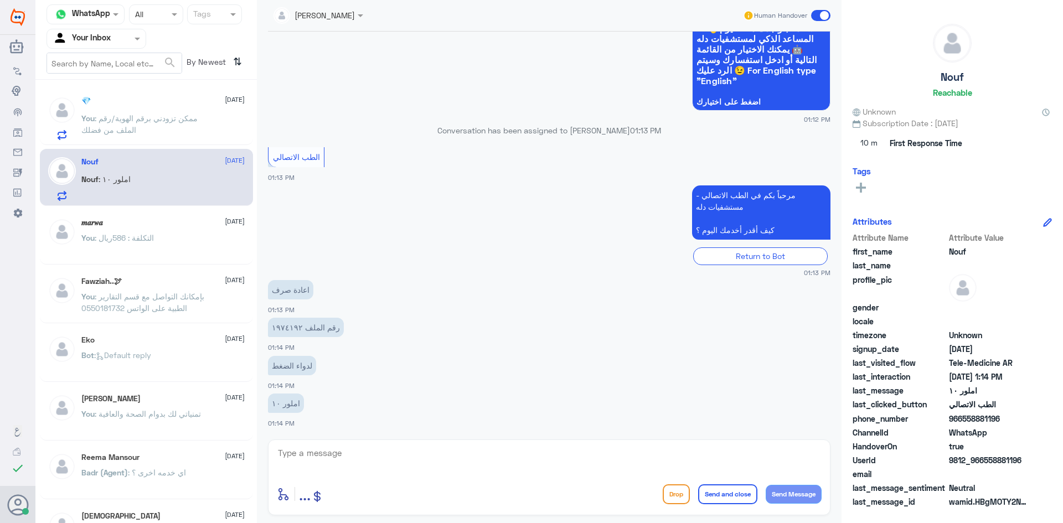
click at [317, 457] on textarea at bounding box center [549, 459] width 545 height 27
drag, startPoint x: 327, startPoint y: 450, endPoint x: 317, endPoint y: 450, distance: 10.0
click at [324, 450] on textarea at bounding box center [549, 459] width 545 height 27
drag, startPoint x: 296, startPoint y: 326, endPoint x: 276, endPoint y: 327, distance: 20.0
click at [276, 327] on p "رقم الملف ١٩٧٤١٩٢" at bounding box center [306, 327] width 76 height 19
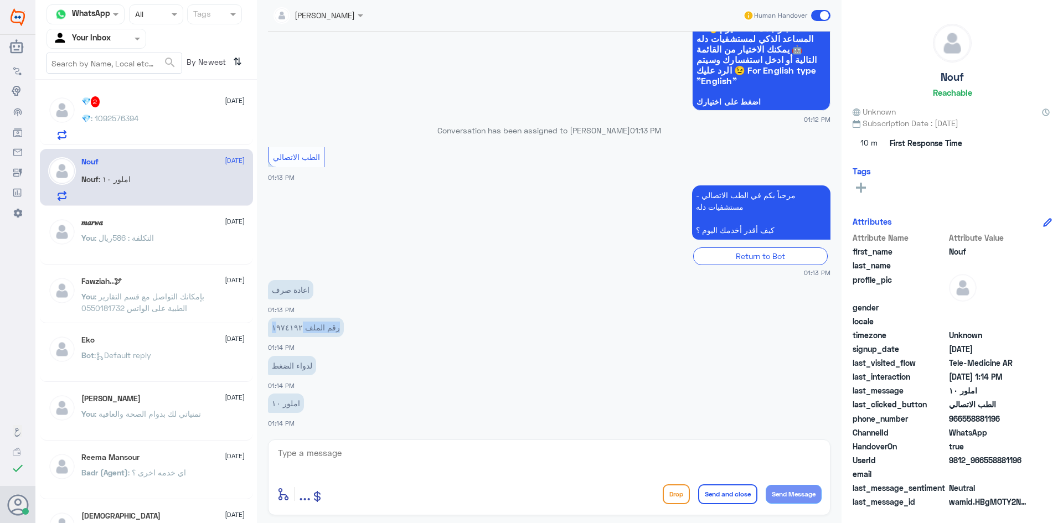
click at [302, 328] on p "رقم الملف ١٩٧٤١٩٢" at bounding box center [306, 327] width 76 height 19
click at [295, 327] on p "رقم الملف ١٩٧٤١٩٢" at bounding box center [306, 327] width 76 height 19
drag, startPoint x: 298, startPoint y: 326, endPoint x: 264, endPoint y: 328, distance: 33.8
click at [264, 328] on div "[DATE] مرحباً بك في مستشفيات دله سعداء بتواجدك معنا [DATE] 👋 أنا المساعد الذكي …" at bounding box center [549, 233] width 574 height 403
copy p "١٩٧٤١٩٢"
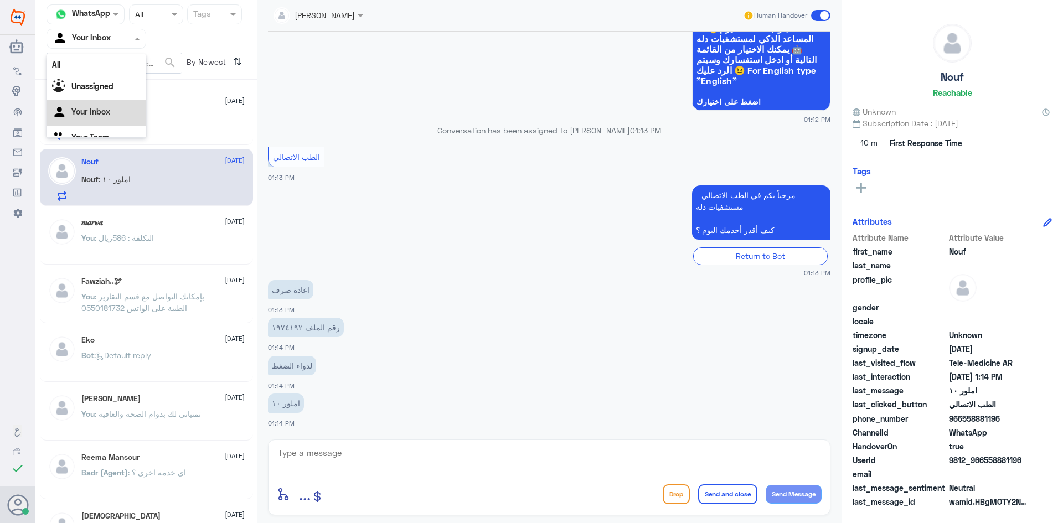
click at [130, 39] on div at bounding box center [96, 38] width 99 height 13
click at [92, 122] on Team "Your Team" at bounding box center [90, 122] width 38 height 9
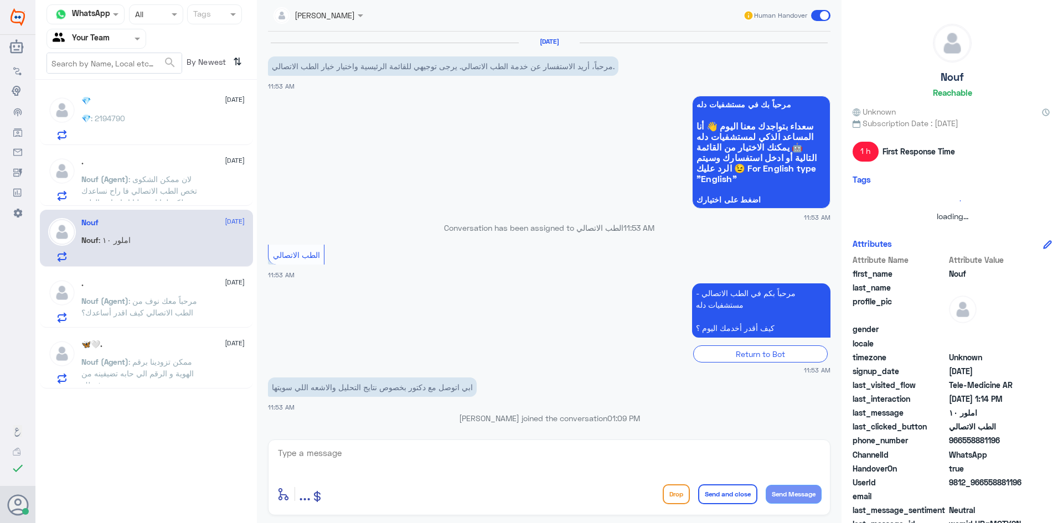
scroll to position [491, 0]
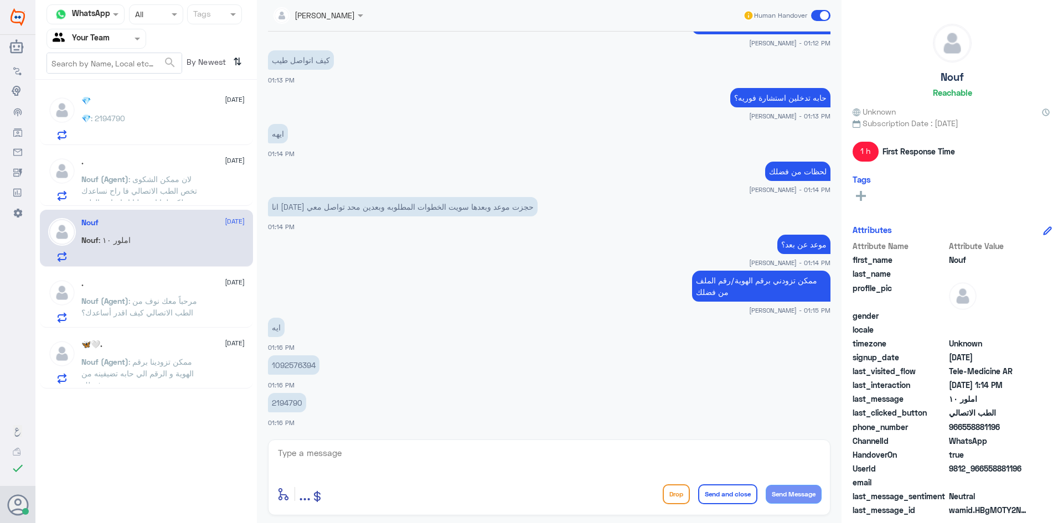
click at [161, 187] on span ": لان ممكن الشكوى تخص الطب الاتصالي فا راح نساعدك لكن لما اتضح لنا انها خارج ال…" at bounding box center [139, 196] width 116 height 44
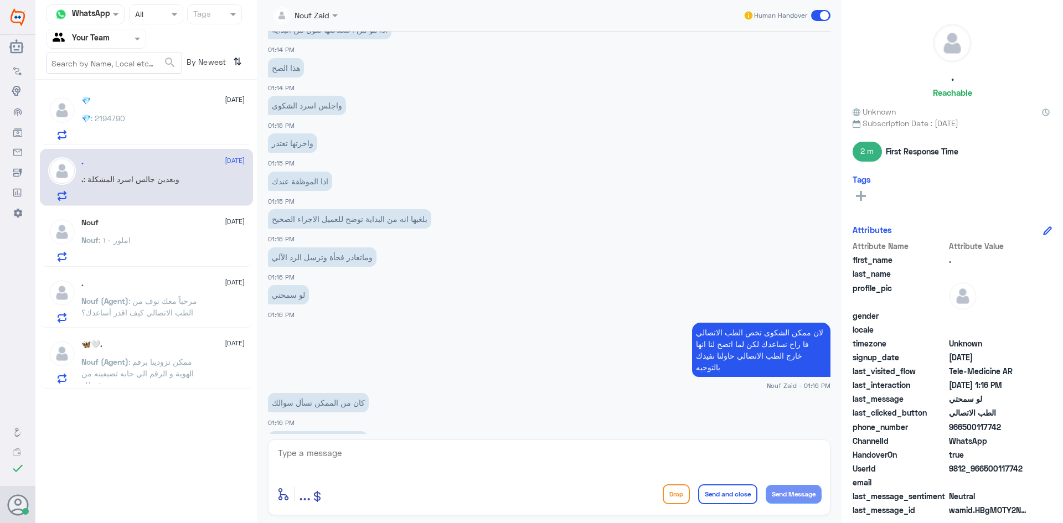
scroll to position [523, 0]
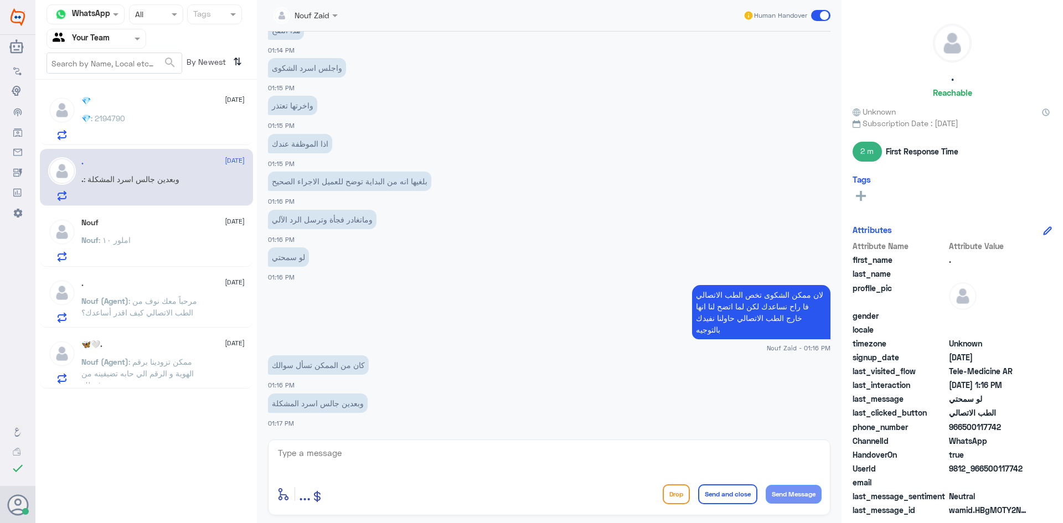
click at [130, 42] on div at bounding box center [96, 38] width 99 height 13
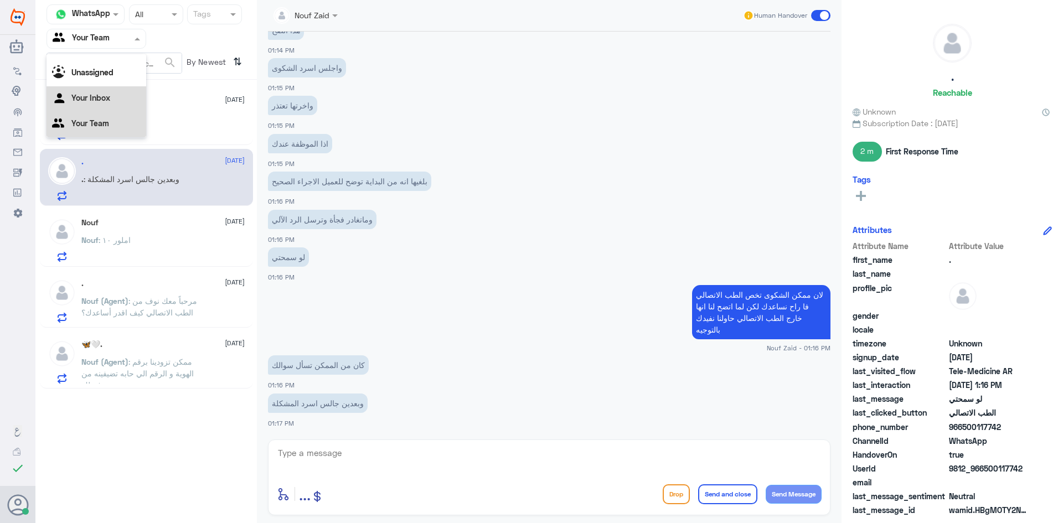
click at [115, 96] on div "Your Inbox" at bounding box center [97, 98] width 100 height 25
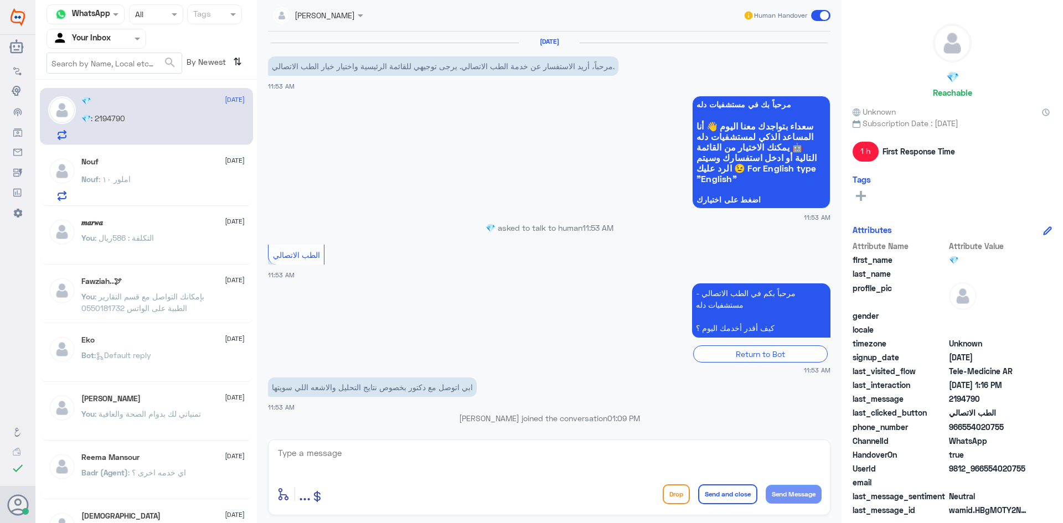
scroll to position [491, 0]
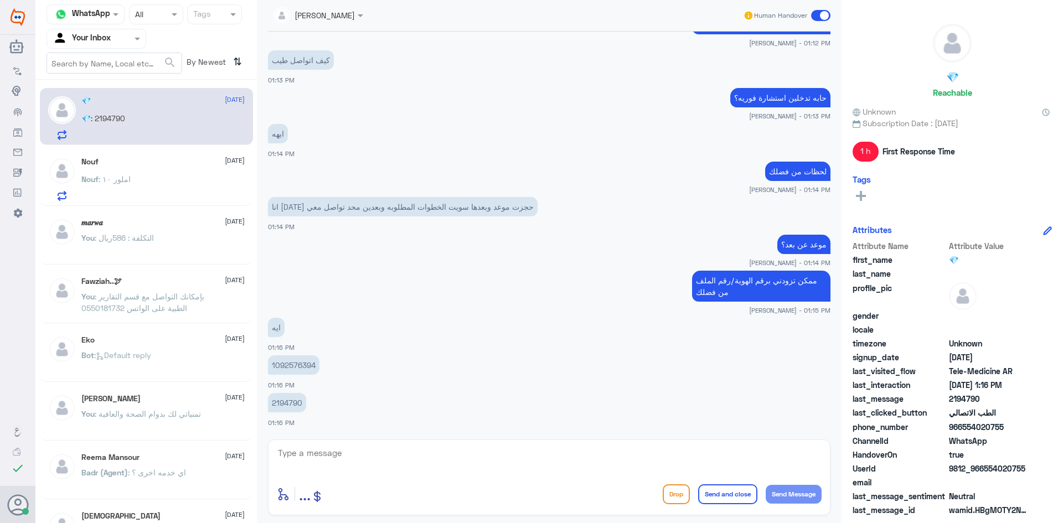
click at [152, 185] on div "Nouf : املور ١٠" at bounding box center [162, 188] width 163 height 25
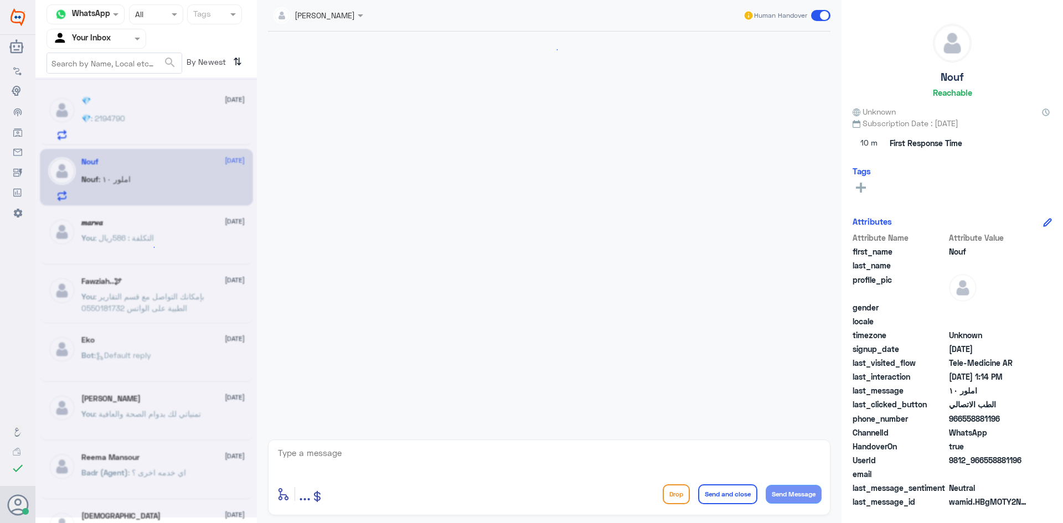
scroll to position [588, 0]
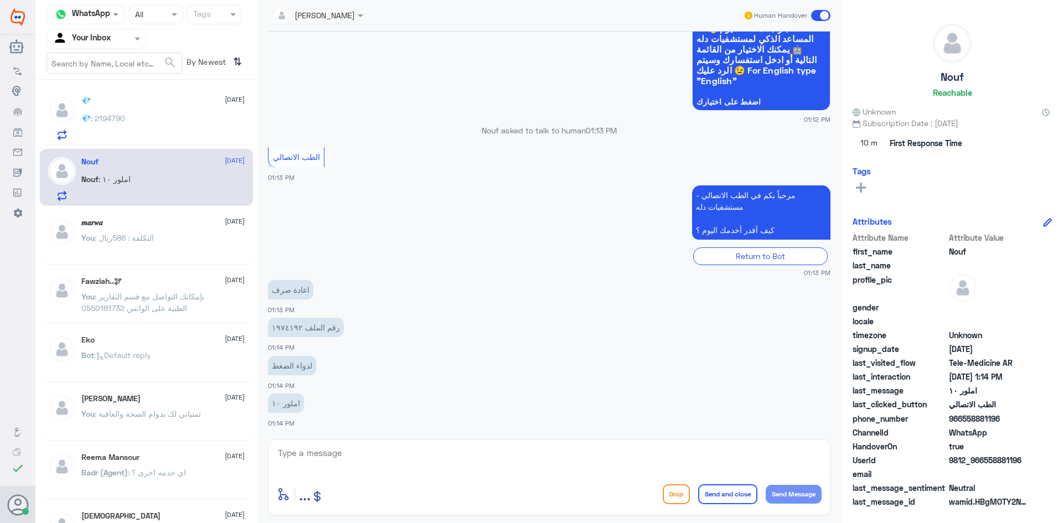
click at [167, 127] on div "💎 : 2194790" at bounding box center [162, 127] width 163 height 25
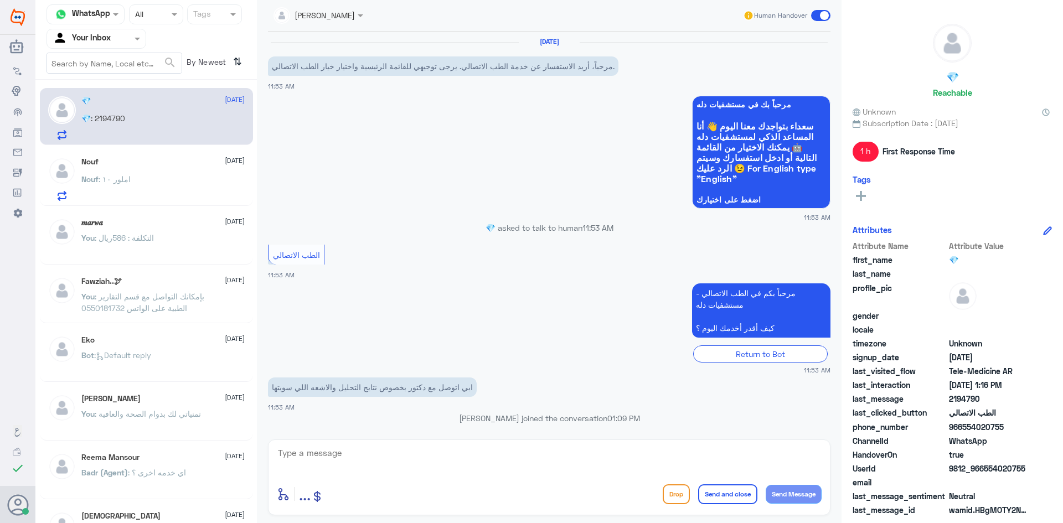
scroll to position [491, 0]
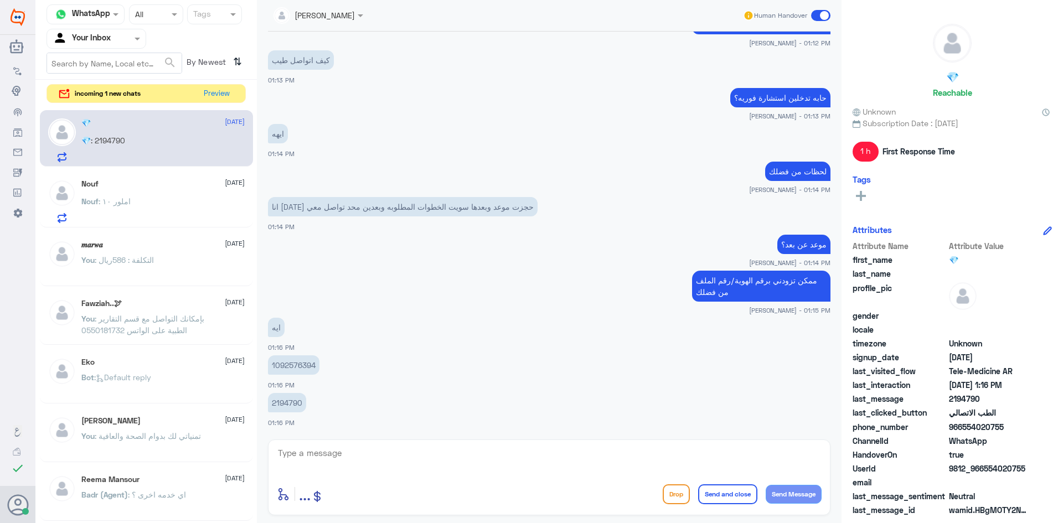
click at [295, 447] on textarea at bounding box center [549, 459] width 545 height 27
click at [158, 192] on div "Nouf [DATE] Nouf : املور ١٠" at bounding box center [162, 201] width 163 height 44
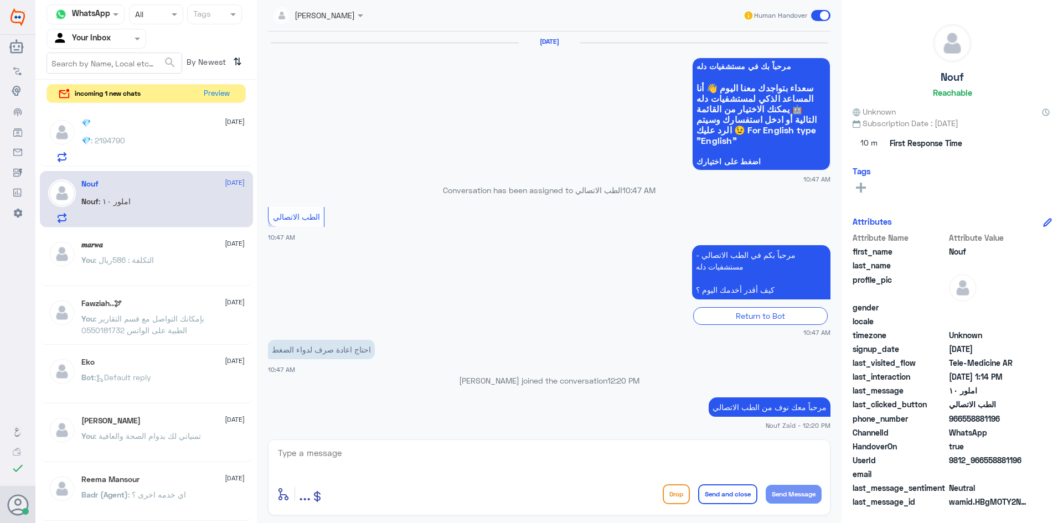
scroll to position [588, 0]
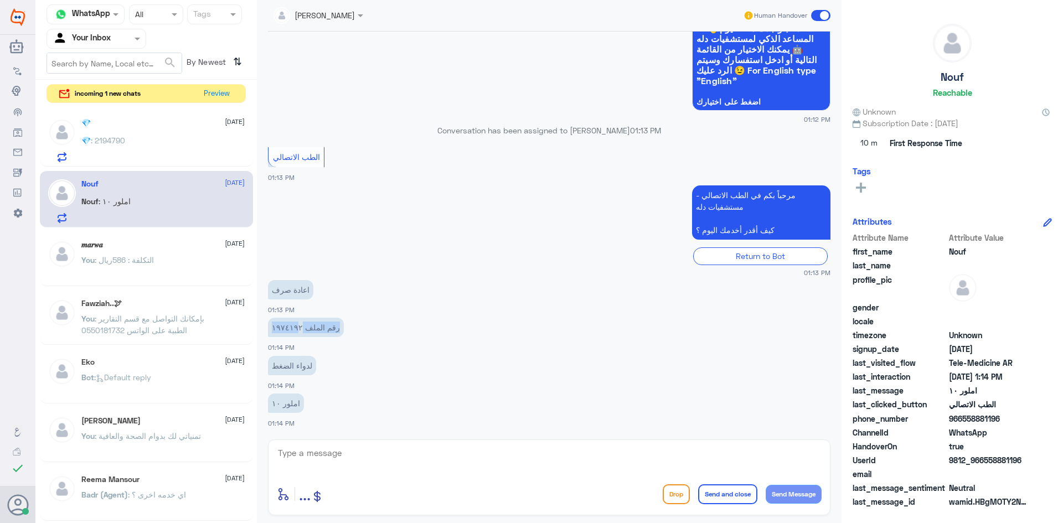
click at [298, 327] on p "رقم الملف ١٩٧٤١٩٢" at bounding box center [306, 327] width 76 height 19
click at [295, 339] on div "رقم الملف ١٩٧٤١٩٢ 01:14 PM" at bounding box center [549, 334] width 563 height 38
click at [307, 462] on textarea at bounding box center [549, 459] width 545 height 27
paste textarea "مرحبا، معك اميره من الطب الاتصالي"
type textarea "مرحبا، معك اميره من الطب الاتصالي"
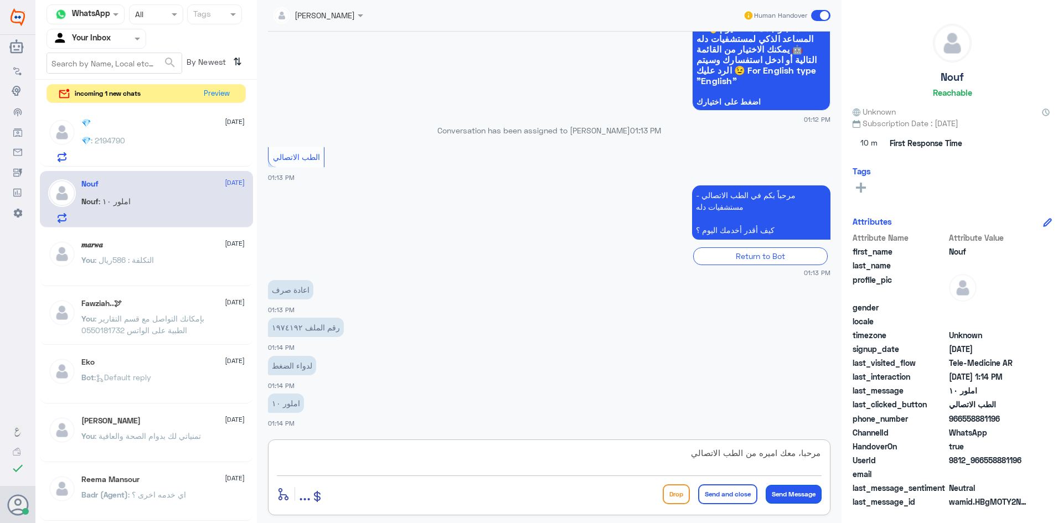
click at [796, 493] on button "Send Message" at bounding box center [794, 494] width 56 height 19
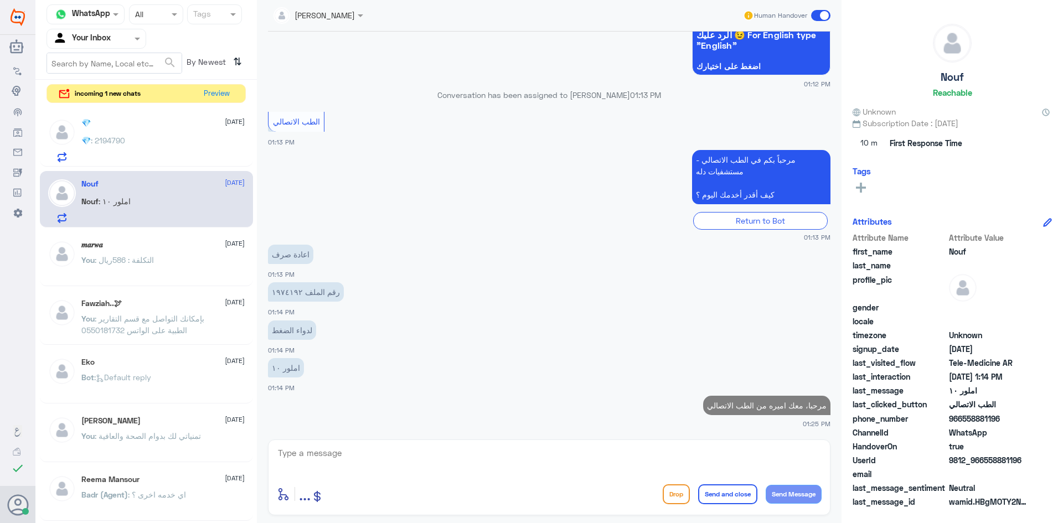
click at [543, 474] on div at bounding box center [549, 461] width 545 height 30
click at [334, 455] on textarea at bounding box center [549, 459] width 545 height 27
click at [325, 455] on textarea at bounding box center [549, 459] width 545 height 27
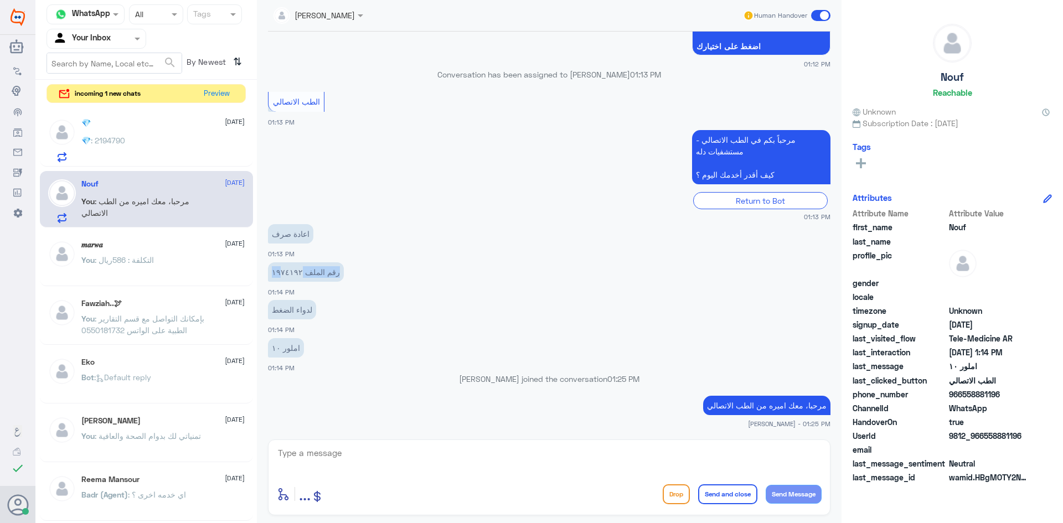
drag, startPoint x: 295, startPoint y: 272, endPoint x: 310, endPoint y: 278, distance: 16.5
click at [281, 274] on p "رقم الملف ١٩٧٤١٩٢" at bounding box center [306, 271] width 76 height 19
click at [311, 279] on p "رقم الملف ١٩٧٤١٩٢" at bounding box center [306, 271] width 76 height 19
drag, startPoint x: 296, startPoint y: 274, endPoint x: 282, endPoint y: 274, distance: 13.8
click at [282, 274] on p "رقم الملف ١٩٧٤١٩٢" at bounding box center [306, 271] width 76 height 19
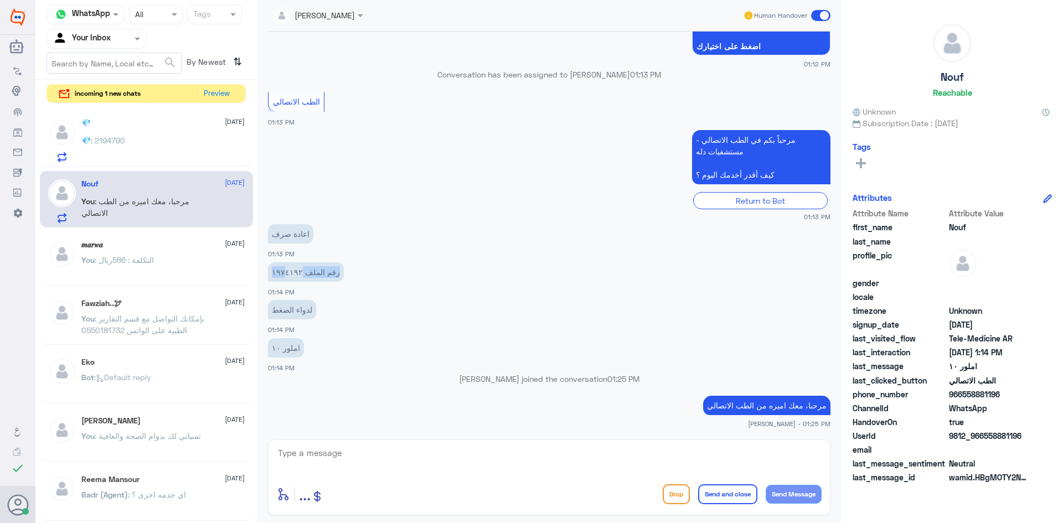
click at [299, 277] on p "رقم الملف ١٩٧٤١٩٢" at bounding box center [306, 271] width 76 height 19
drag, startPoint x: 297, startPoint y: 271, endPoint x: 308, endPoint y: 276, distance: 12.7
click at [303, 275] on p "رقم الملف ١٩٧٤١٩٢" at bounding box center [306, 271] width 76 height 19
click at [308, 276] on p "رقم الملف ١٩٧٤١٩٢" at bounding box center [306, 271] width 76 height 19
drag, startPoint x: 295, startPoint y: 272, endPoint x: 336, endPoint y: 316, distance: 60.7
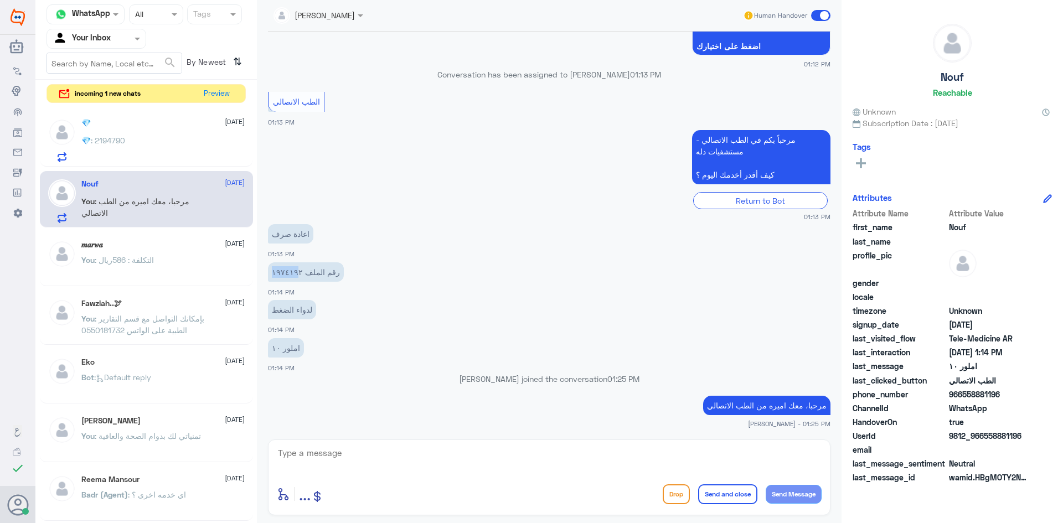
click at [287, 284] on div "رقم الملف ١٩٧٤١٩٢ 01:14 PM" at bounding box center [549, 279] width 563 height 38
click at [323, 462] on textarea at bounding box center [549, 459] width 545 height 27
type textarea "1974192"
drag, startPoint x: 339, startPoint y: 468, endPoint x: 208, endPoint y: 455, distance: 131.4
click at [208, 455] on div "Channel WhatsApp Status × All Tags Agent Filter Your Inbox search By Newest ⇅ i…" at bounding box center [549, 263] width 1028 height 527
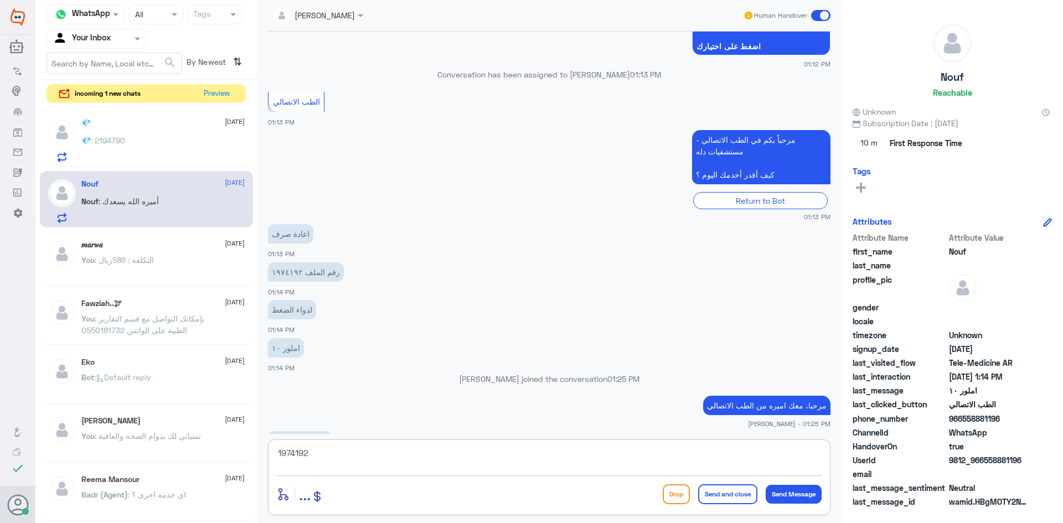
scroll to position [662, 0]
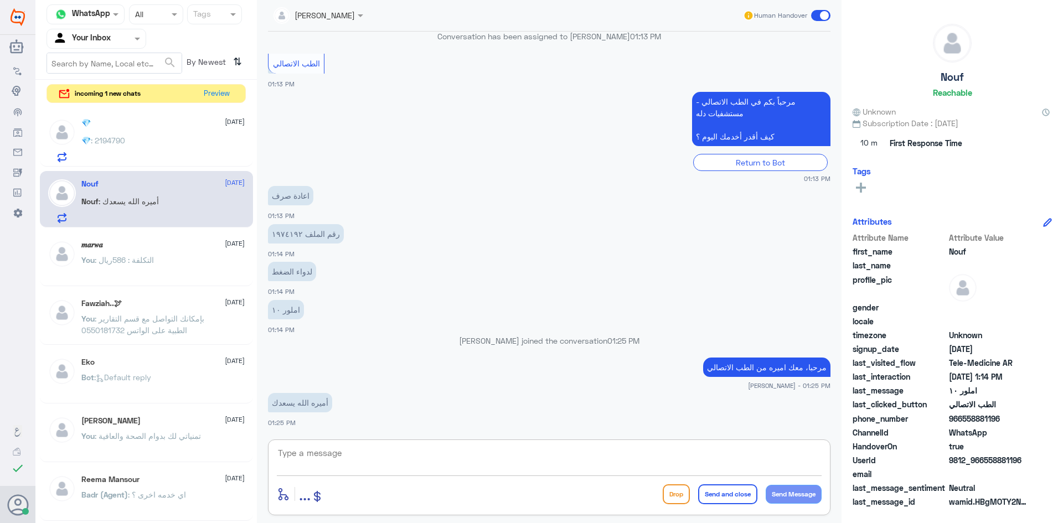
click at [355, 460] on textarea at bounding box center [549, 459] width 545 height 27
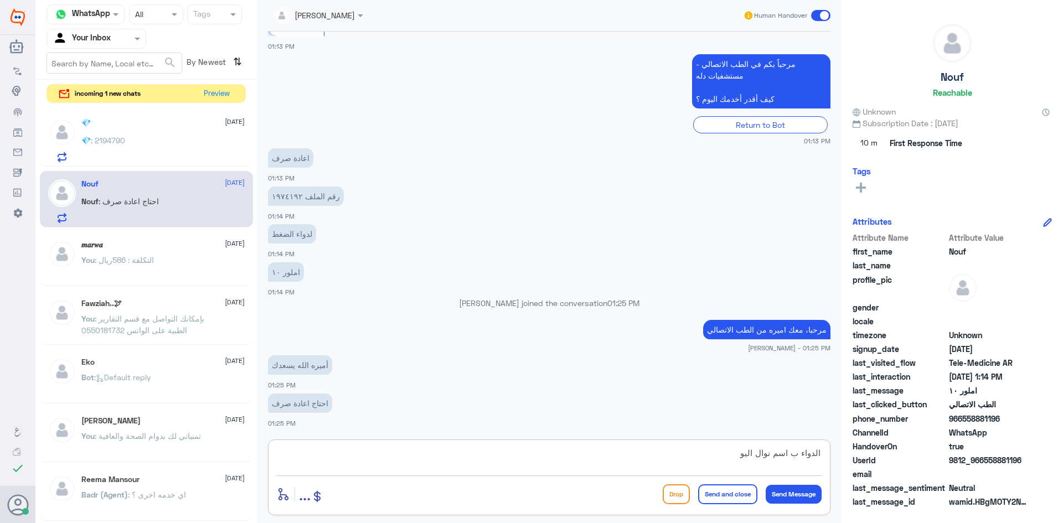
scroll to position [738, 0]
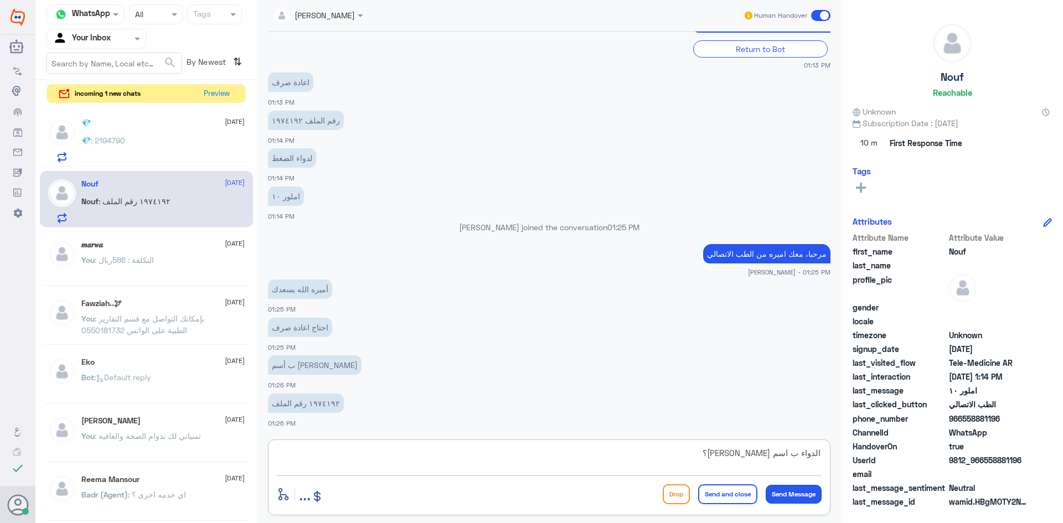
type textarea "الدواء ب اسم [PERSON_NAME]؟"
click at [798, 495] on button "Send Message" at bounding box center [794, 494] width 56 height 19
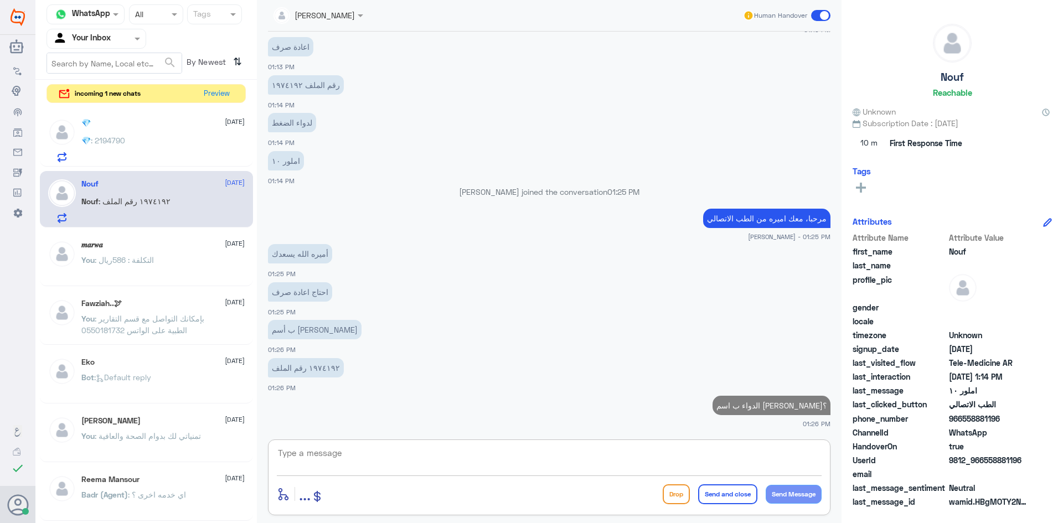
click at [337, 462] on textarea at bounding box center [549, 459] width 545 height 27
click at [341, 459] on textarea at bounding box center [549, 459] width 545 height 27
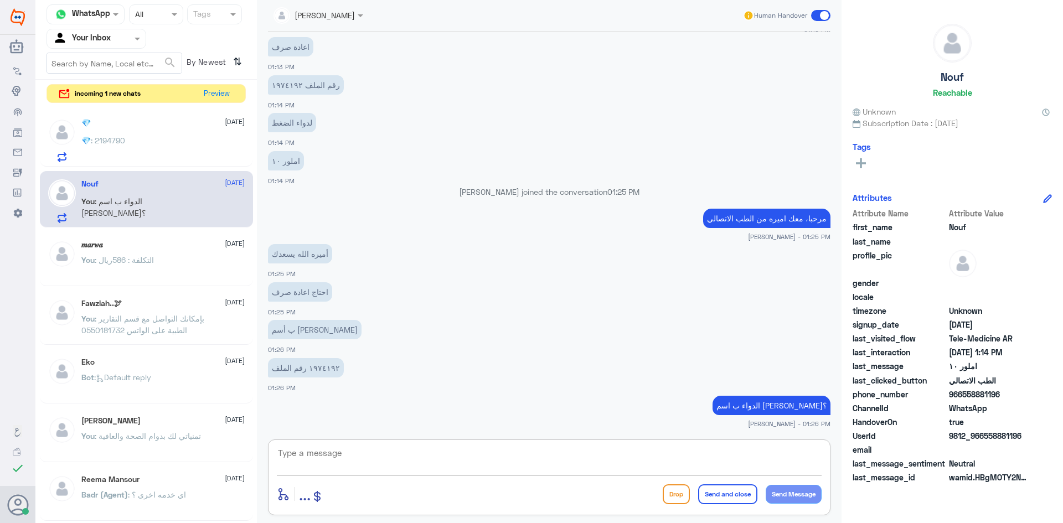
click at [352, 460] on textarea at bounding box center [549, 459] width 545 height 27
type textarea "لحظات"
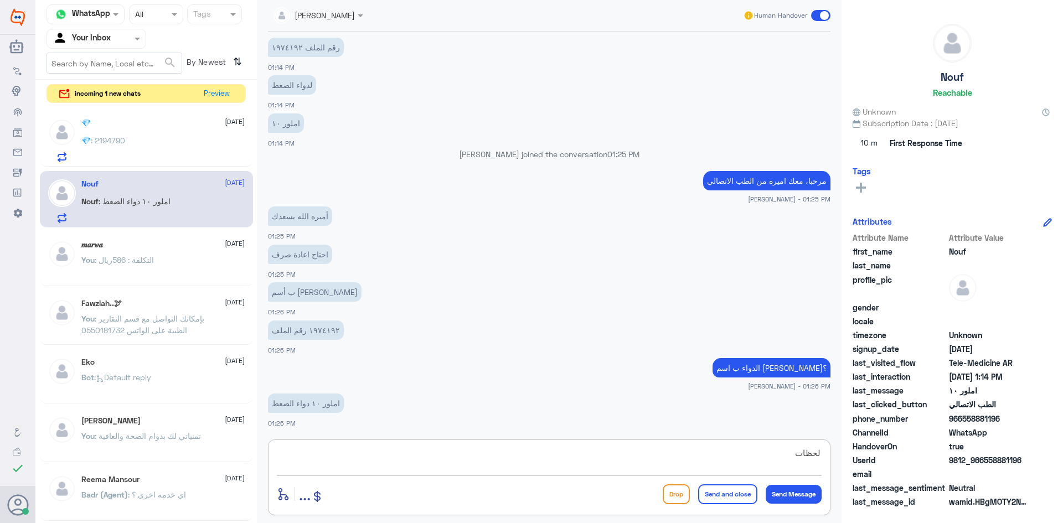
scroll to position [887, 0]
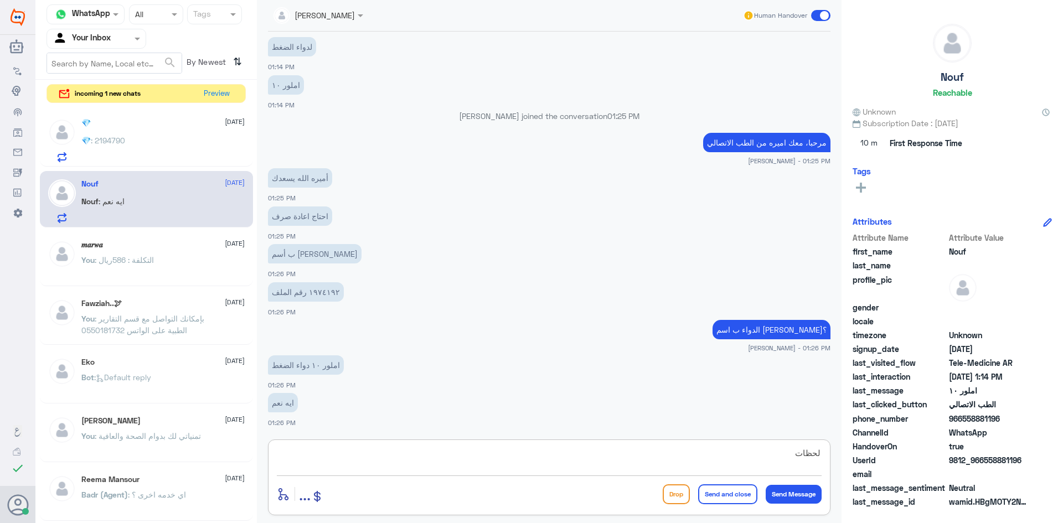
click at [450, 462] on textarea "لحظات" at bounding box center [549, 459] width 545 height 27
drag, startPoint x: 775, startPoint y: 462, endPoint x: 859, endPoint y: 451, distance: 84.3
click at [859, 451] on div "Channel WhatsApp Status × All Tags Agent Filter Your Inbox search By Newest ⇅ i…" at bounding box center [549, 263] width 1028 height 527
paste textarea "لقراءة التحاليل يمكنك الاستفادة من خدمة الاستشارة الفورية من خلال التطبيق بحيث …"
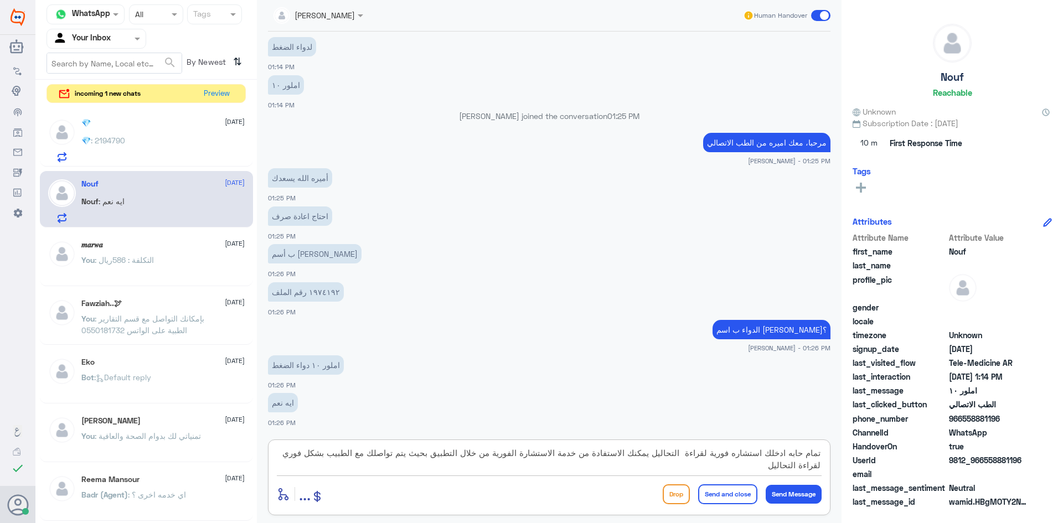
scroll to position [0, 0]
drag, startPoint x: 685, startPoint y: 453, endPoint x: 707, endPoint y: 458, distance: 22.3
click at [709, 459] on textarea "تمام حابه ادخلك استشاره فورية لقراءة التحاليل يمكنك الاستفادة من خدمة الاستشارة…" at bounding box center [549, 459] width 545 height 27
click at [694, 463] on textarea "تمام حابه ادخلك استشاره فورية لقراءة التحاليل يمكنك الاستفادة من خدمة الاستشارة…" at bounding box center [549, 459] width 545 height 27
drag, startPoint x: 658, startPoint y: 454, endPoint x: 704, endPoint y: 456, distance: 46.0
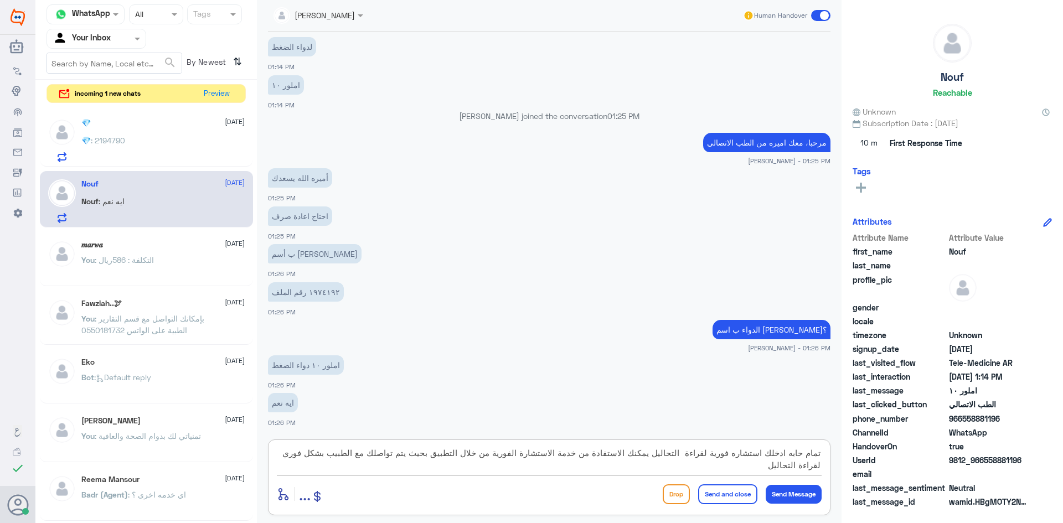
click at [704, 456] on textarea "تمام حابه ادخلك استشاره فورية لقراءة التحاليل يمكنك الاستفادة من خدمة الاستشارة…" at bounding box center [549, 459] width 545 height 27
drag, startPoint x: 702, startPoint y: 454, endPoint x: 713, endPoint y: 457, distance: 12.0
click at [713, 457] on textarea "تمام حابه ادخلك استشاره فورية لل يمكنك الاستفادة من خدمة الاستشارة الفورية من خ…" at bounding box center [549, 459] width 545 height 27
drag, startPoint x: 688, startPoint y: 451, endPoint x: 710, endPoint y: 458, distance: 23.1
click at [710, 458] on textarea "تمام حابه ادخلك استشاره فورية يمكنك الاستفادة من خدمة الاستشارة الفورية من خلال…" at bounding box center [549, 459] width 545 height 27
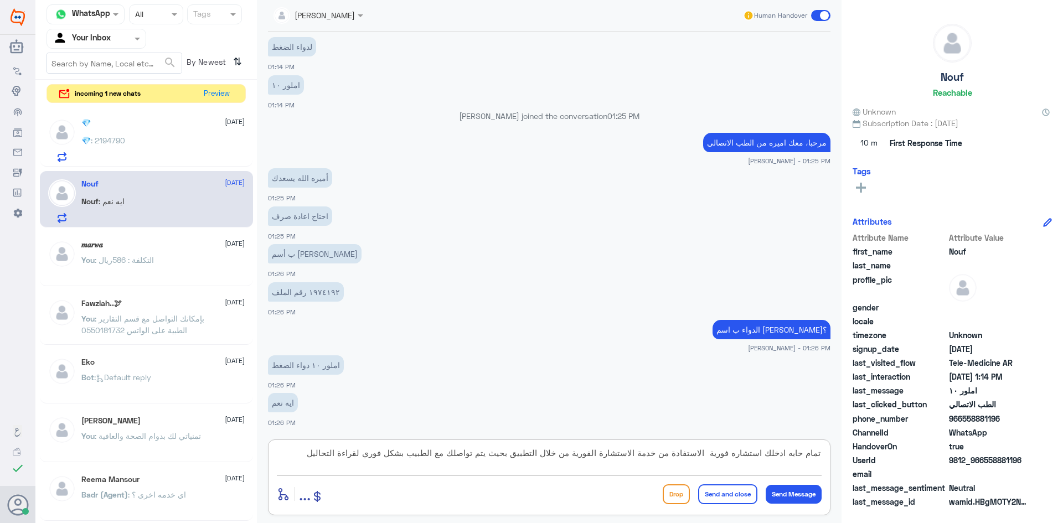
drag, startPoint x: 674, startPoint y: 453, endPoint x: 710, endPoint y: 456, distance: 36.1
click at [709, 456] on textarea "تمام حابه ادخلك استشاره فورية الاستفادة من خدمة الاستشارة الفورية من خلال التطب…" at bounding box center [549, 459] width 545 height 27
drag, startPoint x: 702, startPoint y: 455, endPoint x: 716, endPoint y: 459, distance: 14.9
click at [716, 459] on textarea "تمام حابه ادخلك استشاره فورية من خدمة الاستشارة الفورية من خلال التطبيق بحيث يت…" at bounding box center [549, 459] width 545 height 27
click at [702, 463] on textarea "تمام حابه ادخلك استشاره فورية من خدمة الاستشارة الفورية من خلال التطبيق بحيث يت…" at bounding box center [549, 459] width 545 height 27
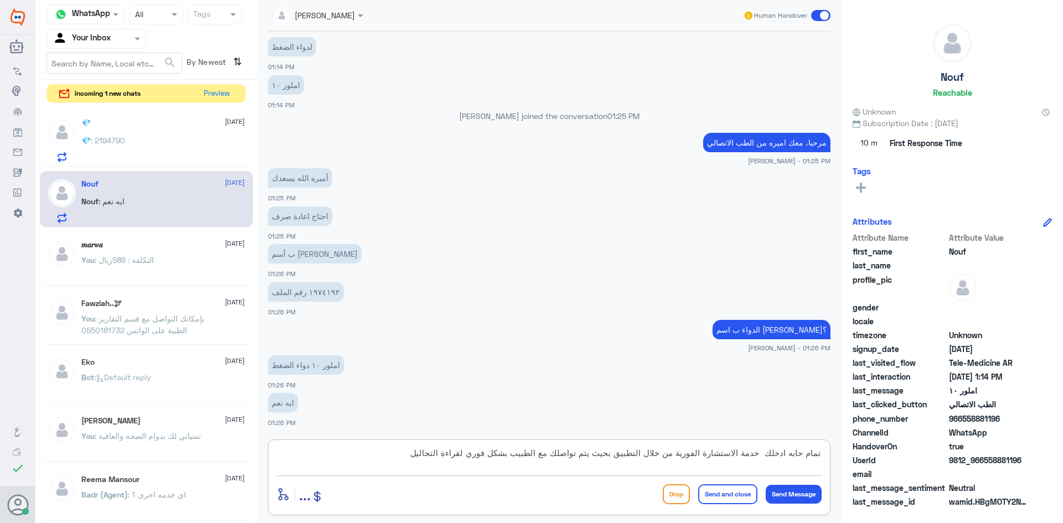
drag, startPoint x: 700, startPoint y: 453, endPoint x: 764, endPoint y: 457, distance: 64.4
click at [764, 457] on textarea "تمام حابه ادخلك خدمة الاستشارة الفورية من خلال التطبيق بحيث يتم تواصلك مع الطبي…" at bounding box center [549, 459] width 545 height 27
drag, startPoint x: 423, startPoint y: 452, endPoint x: 477, endPoint y: 456, distance: 54.4
click at [477, 456] on textarea "تمام حابه ادخلك خدمة الاستشارة الفورية من خلال التطبيق بحيث يتم تواصلك مع الطبي…" at bounding box center [549, 459] width 545 height 27
click at [481, 453] on textarea "تمام حابه ادخلك خدمة الاستشارة الفورية من خلال التطبيق بحيث يتم تواصلك مع الطبي…" at bounding box center [549, 459] width 545 height 27
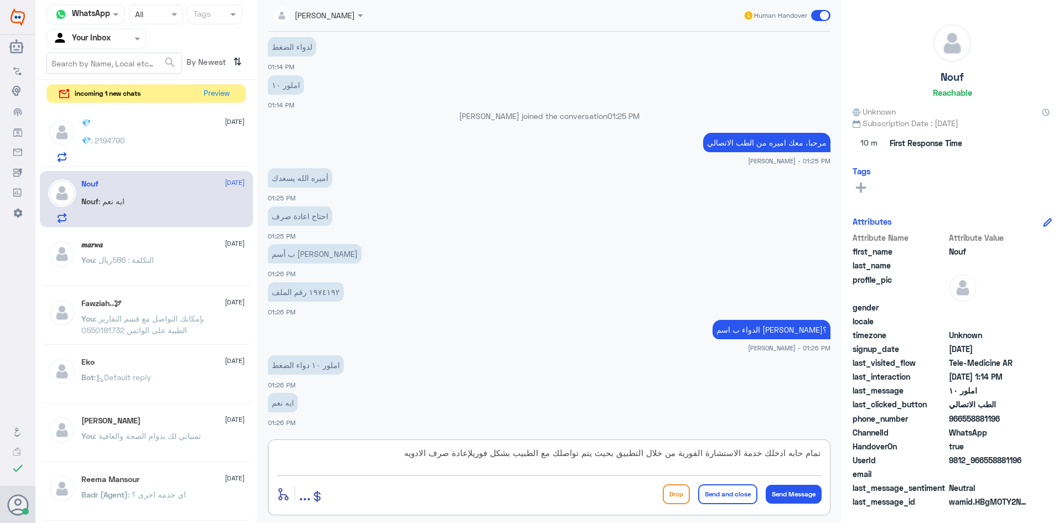
click at [484, 456] on textarea "تمام حابه ادخلك خدمة الاستشارة الفورية من خلال التطبيق بحيث يتم تواصلك مع الطبي…" at bounding box center [549, 459] width 545 height 27
click at [483, 452] on textarea "تمام حابه ادخلك خدمة الاستشارة الفورية من خلال التطبيق بحيث يتم تواصلك مع الطبي…" at bounding box center [549, 459] width 545 height 27
click at [398, 457] on textarea "تمام حابه ادخلك خدمة الاستشارة الفورية من خلال التطبيق بحيث يتم تواصلك مع الطبي…" at bounding box center [549, 459] width 545 height 27
type textarea "تمام حابه ادخلك خدمة الاستشارة الفورية من خلال التطبيق بحيث يتم تواصلك مع الطبي…"
click at [786, 497] on button "Send Message" at bounding box center [794, 494] width 56 height 19
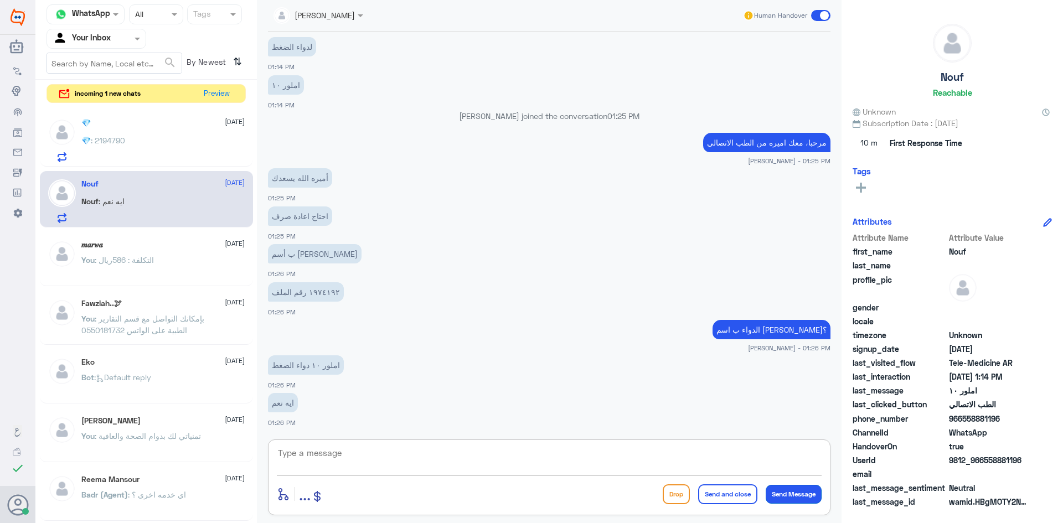
scroll to position [945, 0]
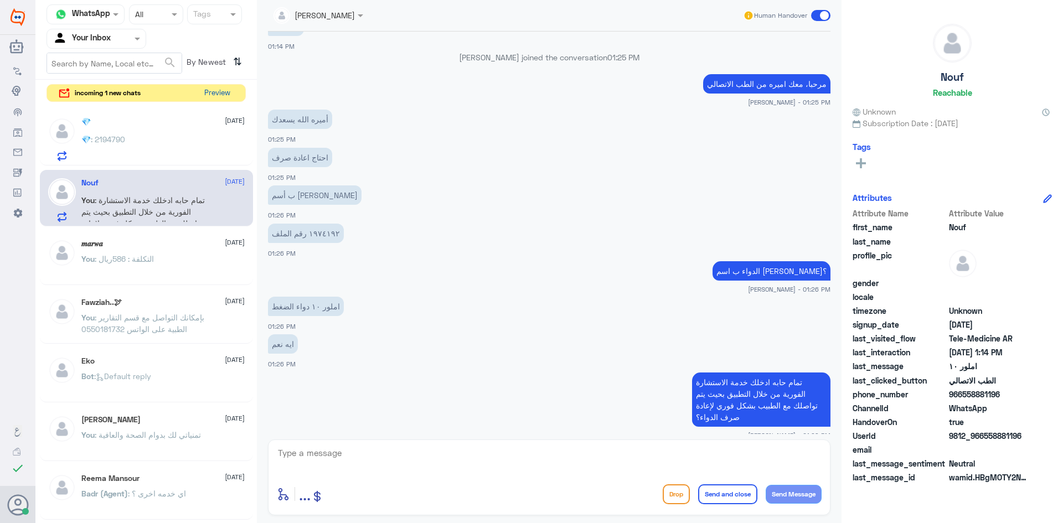
click at [219, 93] on button "Preview" at bounding box center [217, 93] width 34 height 17
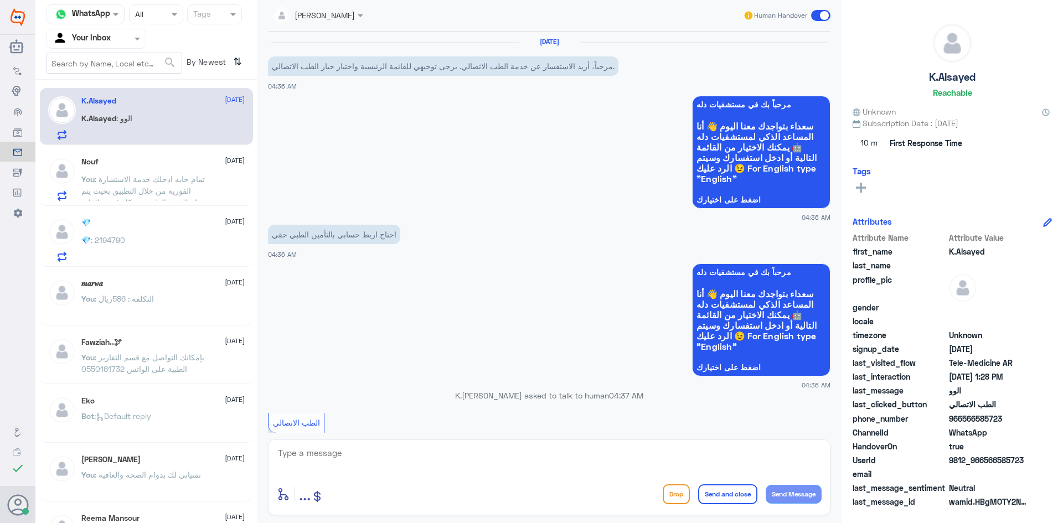
scroll to position [641, 0]
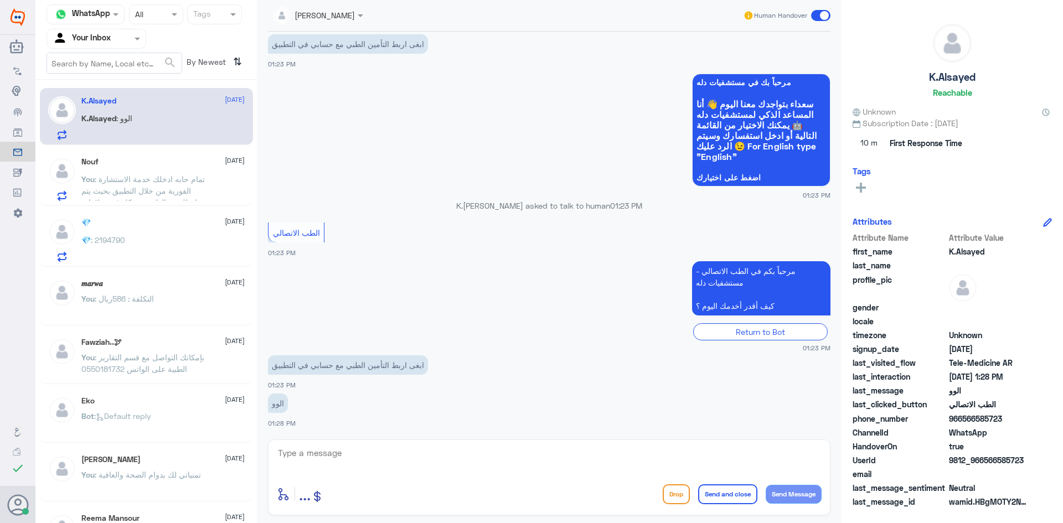
click at [327, 450] on textarea at bounding box center [549, 459] width 545 height 27
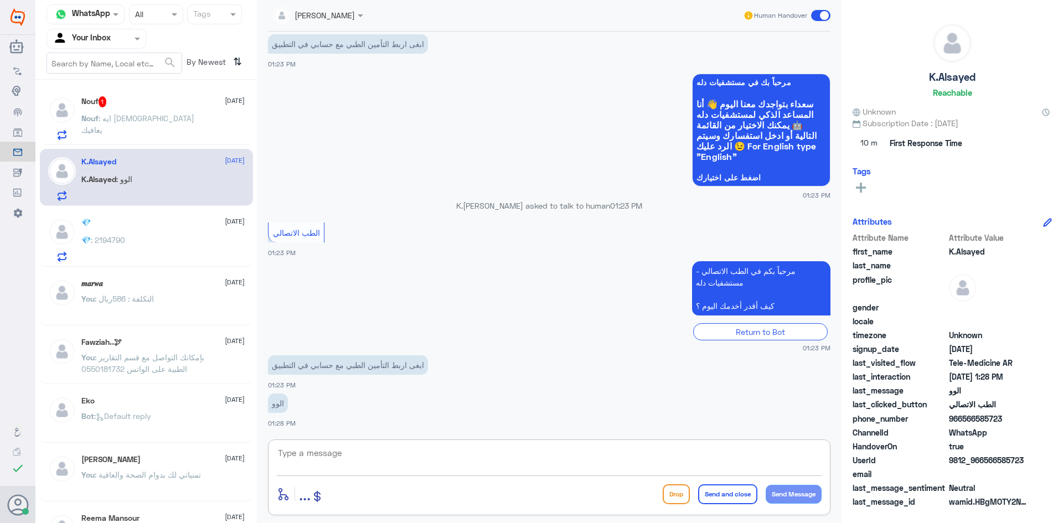
paste textarea "مرحبا، معك اميره من الطب الاتصالي"
type textarea "مرحبا، معك اميره من الطب الاتصالي"
click at [801, 492] on button "Send Message" at bounding box center [794, 494] width 56 height 19
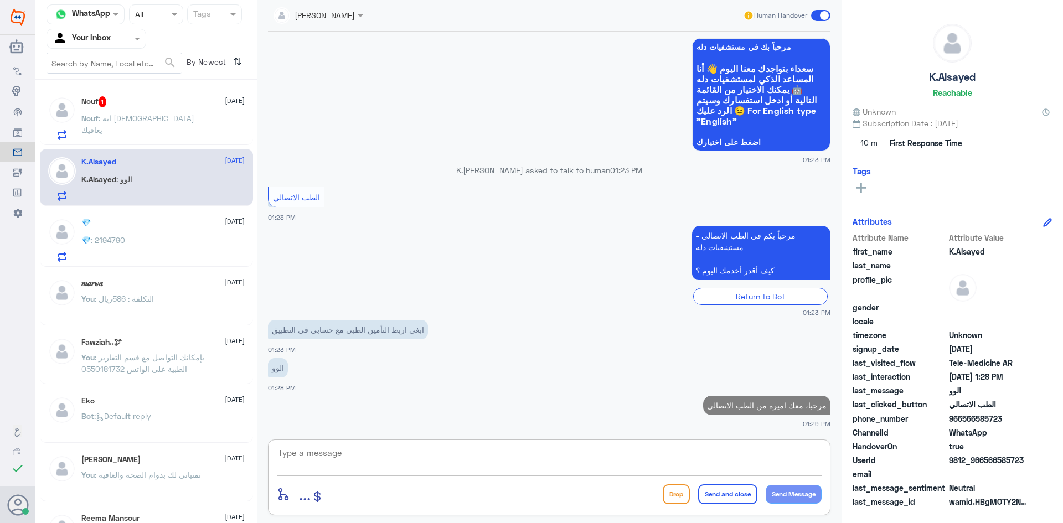
click at [504, 451] on textarea at bounding box center [549, 459] width 545 height 27
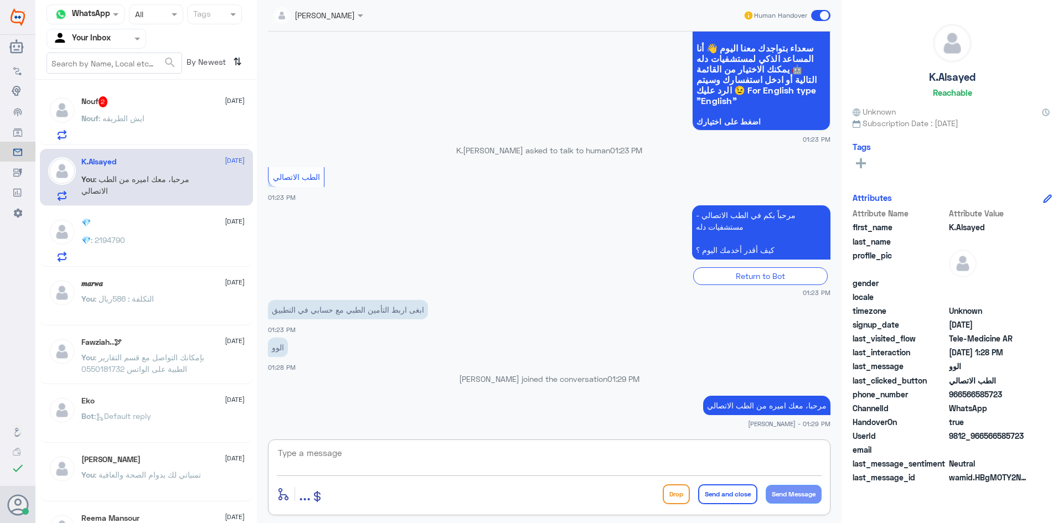
paste textarea "ممكن تزودني برقم الهوية/رقم الملف من فضلك"
type textarea "ممكن تزودني برقم الهوية/رقم الملف من فضلك"
click at [793, 487] on button "Send Message" at bounding box center [794, 494] width 56 height 19
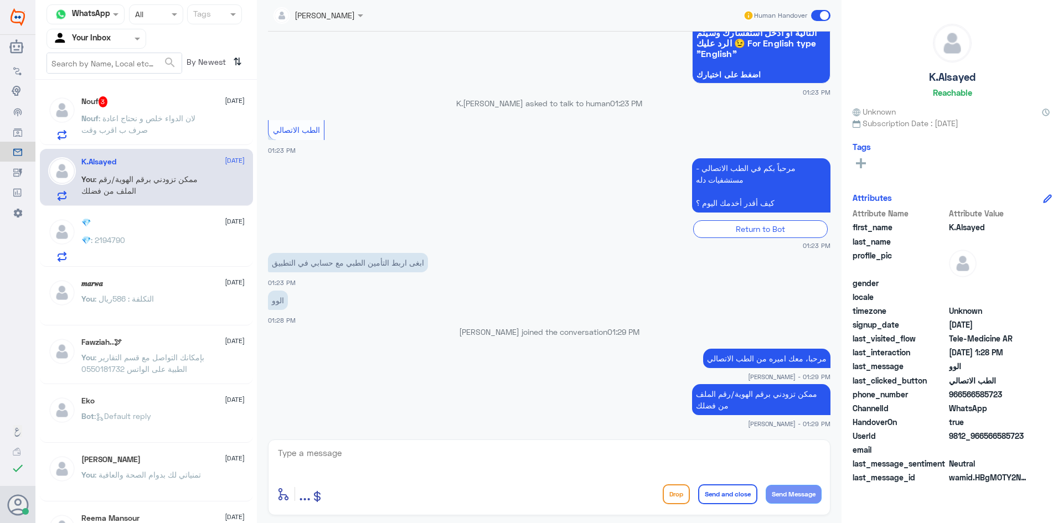
click at [178, 125] on p "Nouf : لان الدواء خلص و نحتاج اعادة صرف ب اقرب وقت" at bounding box center [143, 126] width 125 height 28
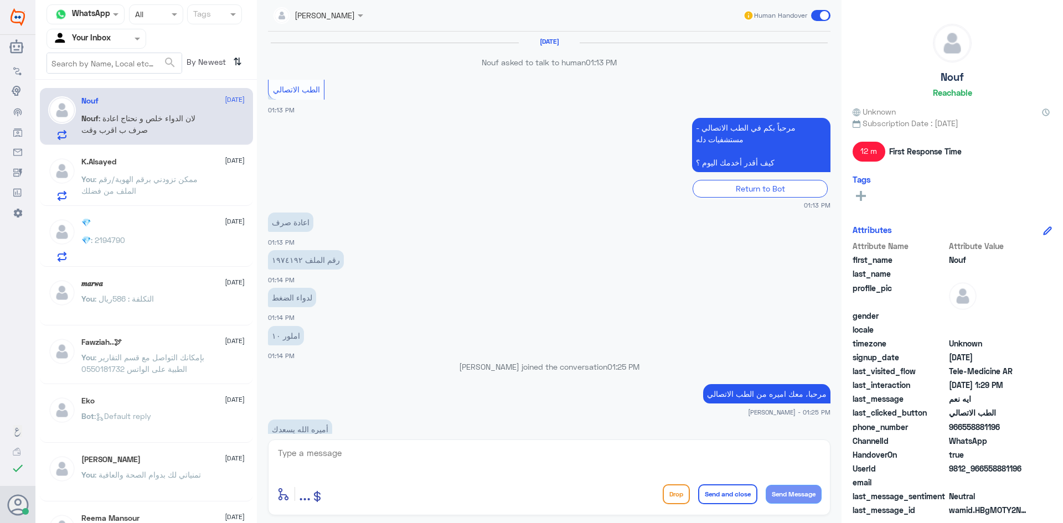
scroll to position [423, 0]
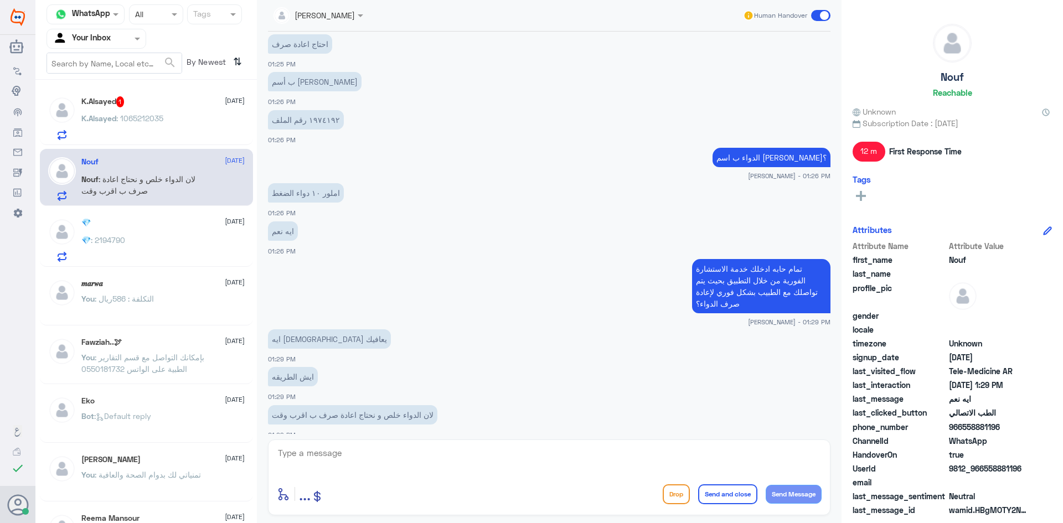
click at [406, 458] on textarea at bounding box center [549, 459] width 545 height 27
type textarea "ت"
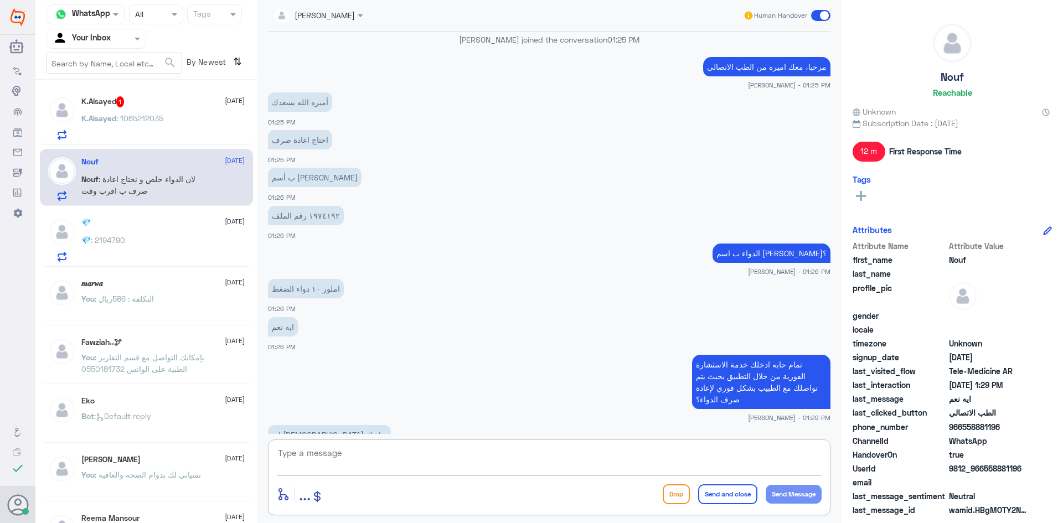
scroll to position [312, 0]
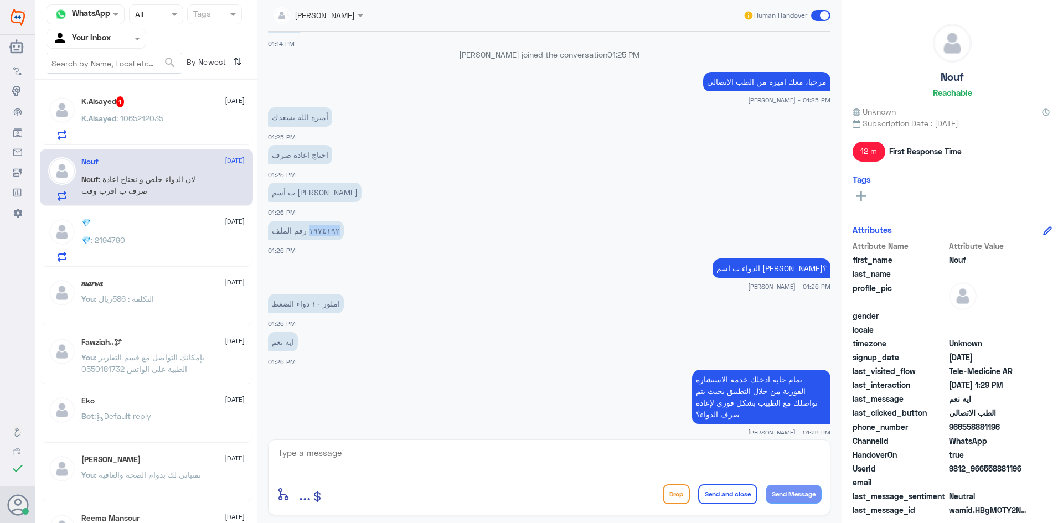
drag, startPoint x: 335, startPoint y: 230, endPoint x: 308, endPoint y: 233, distance: 26.7
click at [308, 233] on p "١٩٧٤١٩٢ رقم الملف" at bounding box center [306, 230] width 76 height 19
copy p "١٩٧٤١٩٢"
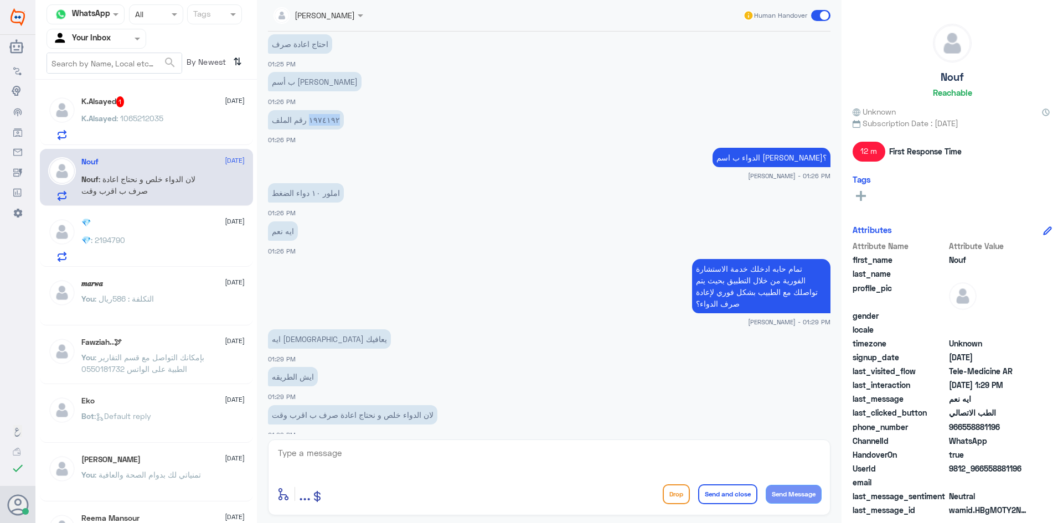
drag, startPoint x: 369, startPoint y: 289, endPoint x: 421, endPoint y: 340, distance: 72.8
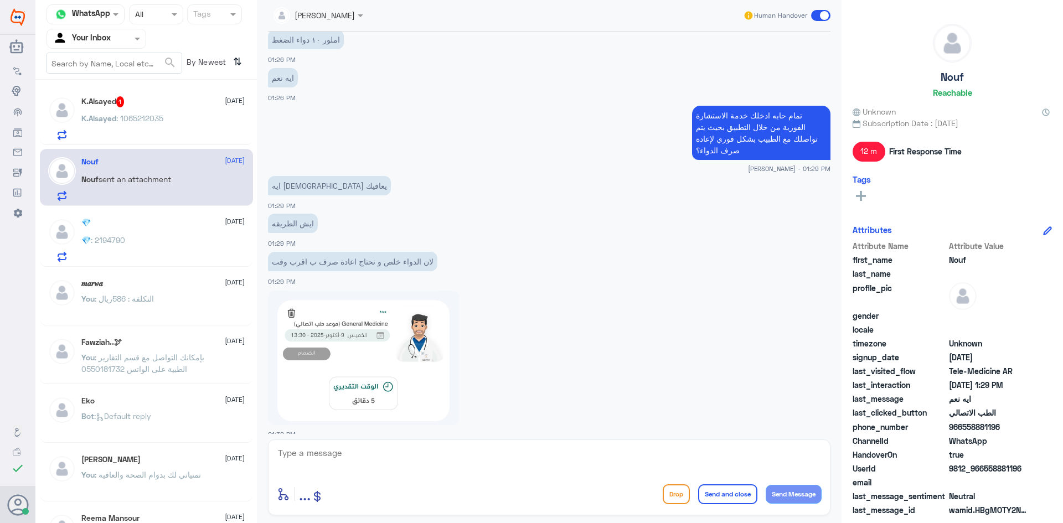
click at [382, 454] on textarea at bounding box center [549, 459] width 545 height 27
click at [370, 450] on textarea at bounding box center [549, 459] width 545 height 27
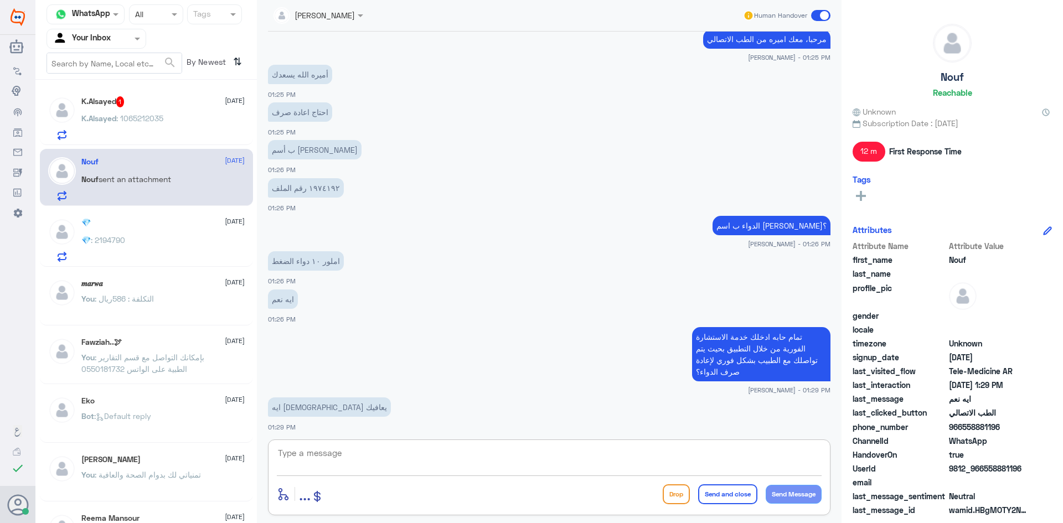
scroll to position [300, 0]
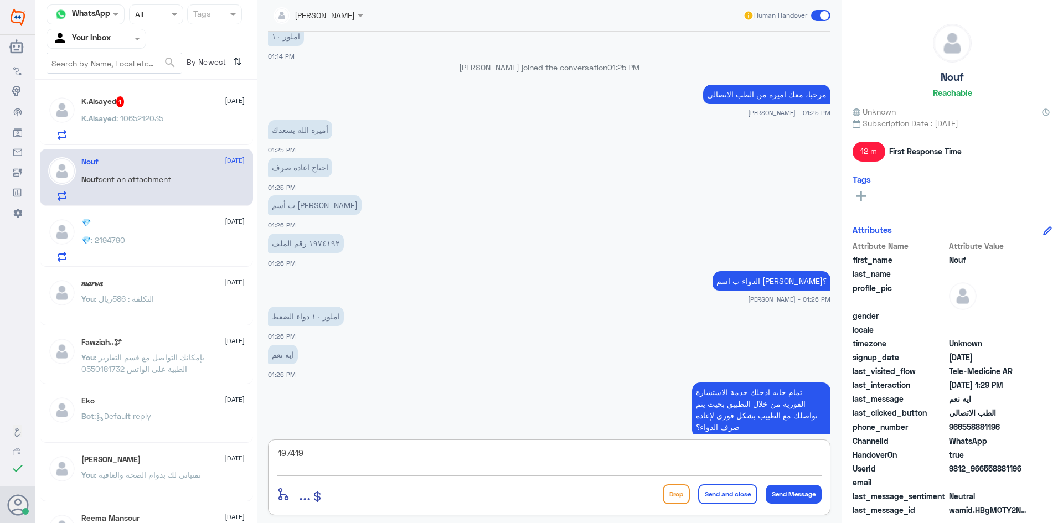
type textarea "1974192"
drag, startPoint x: 245, startPoint y: 470, endPoint x: 185, endPoint y: 466, distance: 60.0
click at [185, 466] on div "Channel WhatsApp Status × All Tags Agent Filter Your Inbox search By Newest ⇅ K…" at bounding box center [549, 263] width 1028 height 527
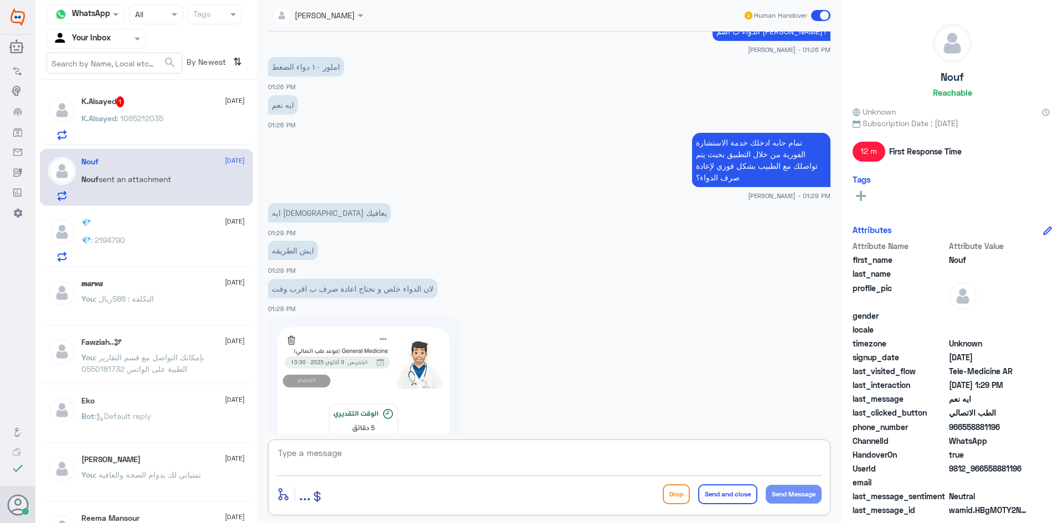
scroll to position [576, 0]
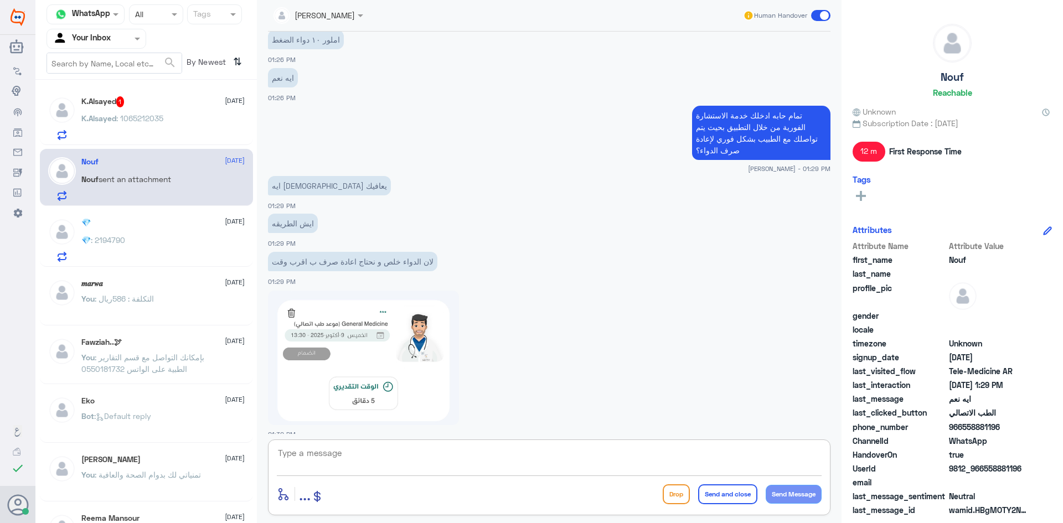
click at [389, 447] on textarea at bounding box center [549, 459] width 545 height 27
type textarea "ايوا الان تقدرين تدخلين الاستشاره وتستفيدين منها"
click at [801, 494] on button "Send Message" at bounding box center [794, 494] width 56 height 19
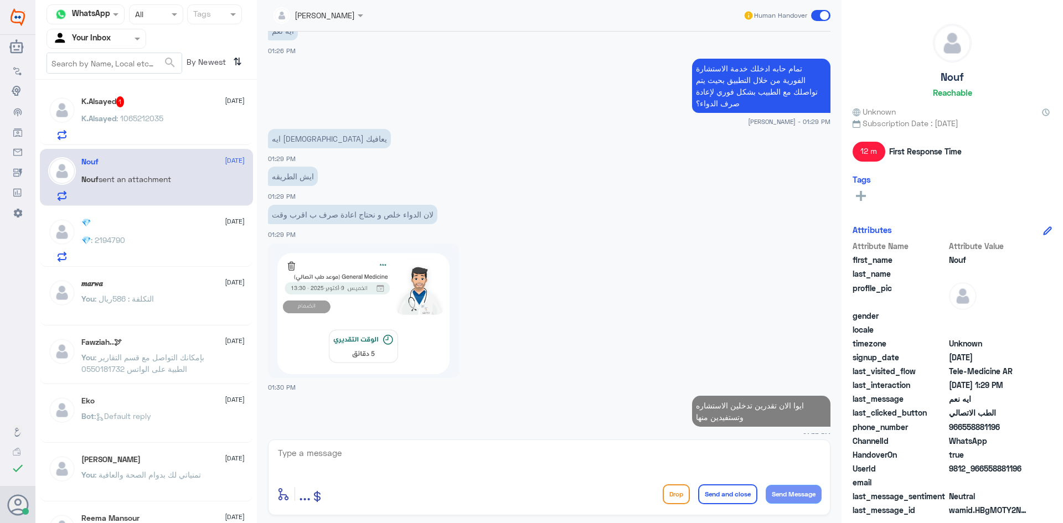
drag, startPoint x: 539, startPoint y: 452, endPoint x: 545, endPoint y: 460, distance: 9.1
click at [544, 460] on textarea at bounding box center [549, 459] width 545 height 27
paste textarea "اي استفسار او خدمة اخرى؟"
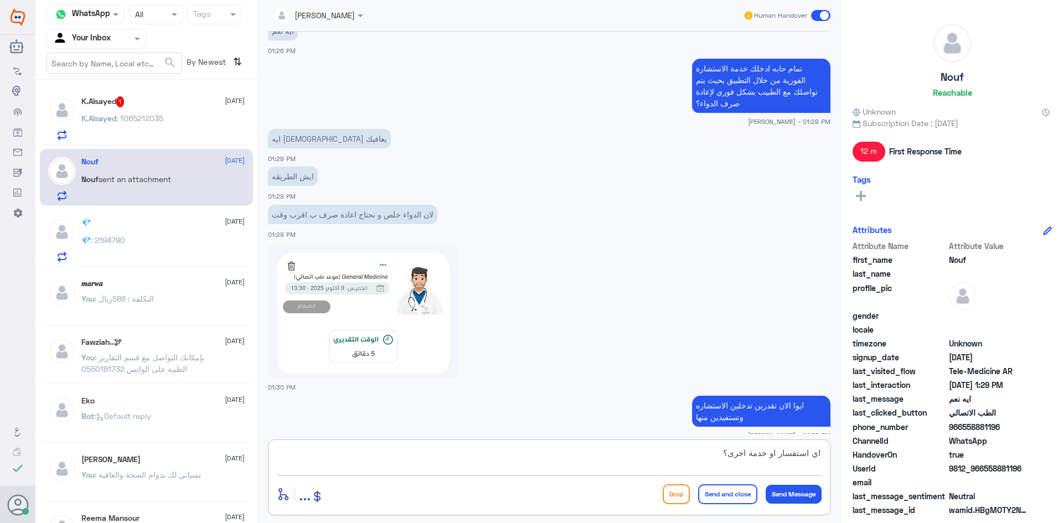
type textarea "اي استفسار او خدمة اخرى؟"
click at [807, 492] on button "Send Message" at bounding box center [794, 494] width 56 height 19
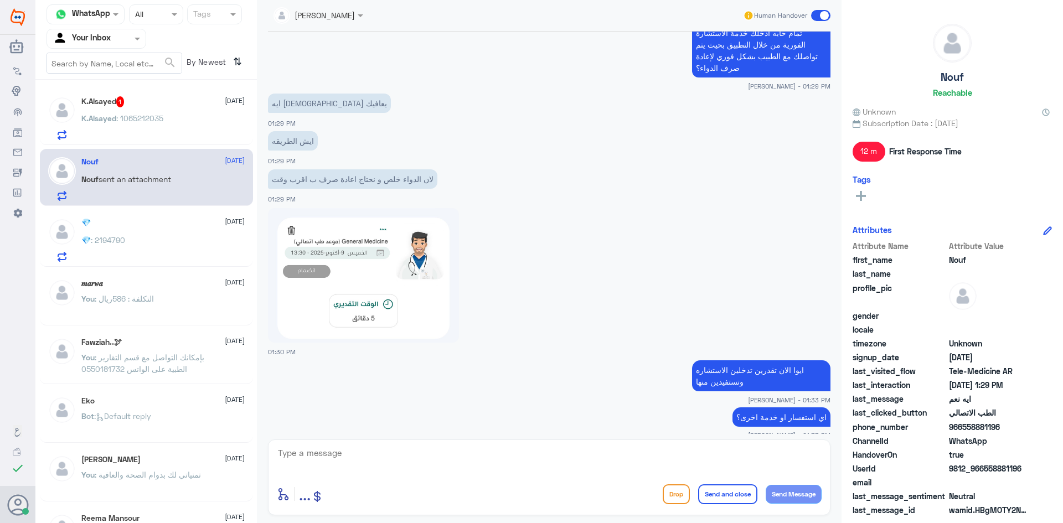
click at [87, 124] on p "K.Alsayed : 1065212035" at bounding box center [122, 126] width 82 height 28
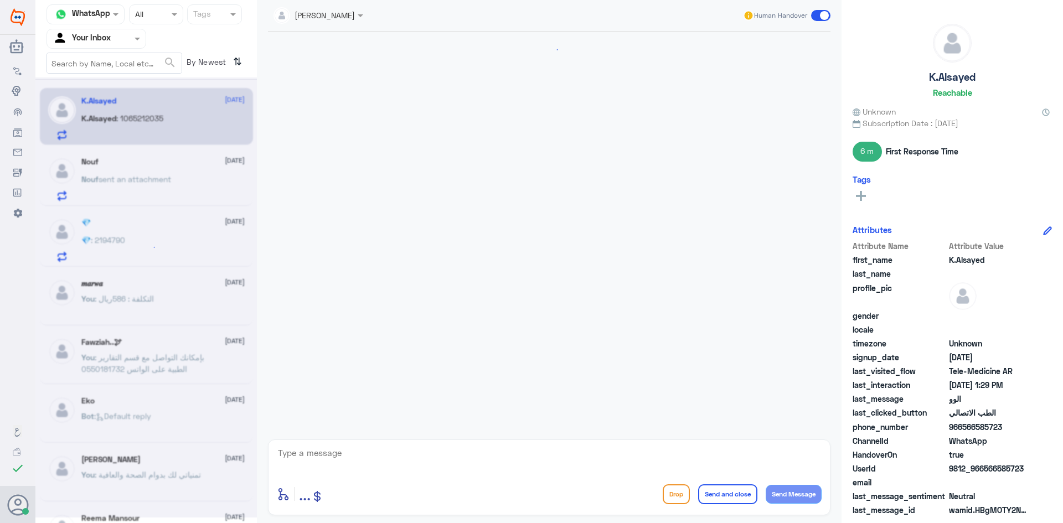
scroll to position [576, 0]
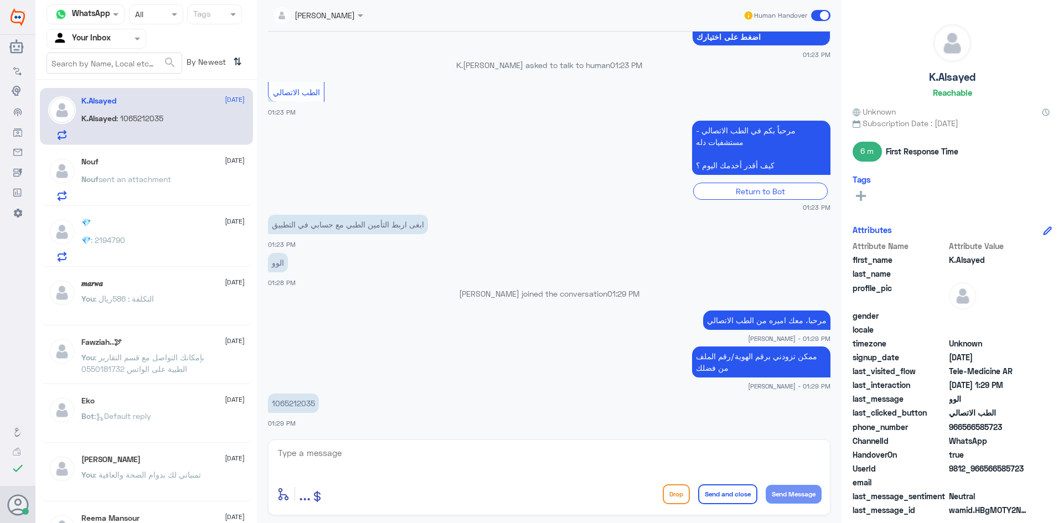
click at [344, 456] on textarea at bounding box center [549, 459] width 545 height 27
type textarea "لحظات من فضلك"
click at [798, 494] on button "Send Message" at bounding box center [794, 494] width 56 height 19
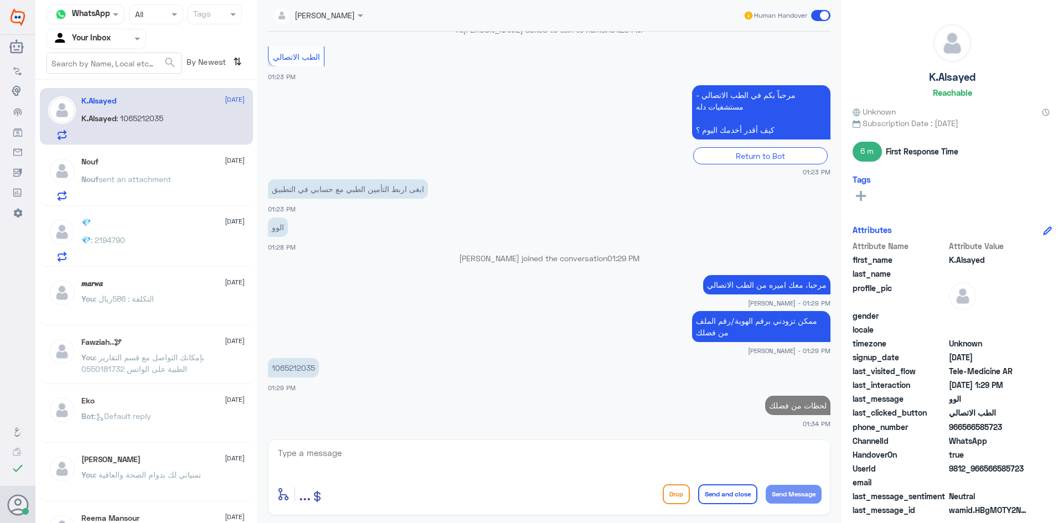
click at [167, 189] on p "Nouf sent an attachment" at bounding box center [126, 187] width 90 height 28
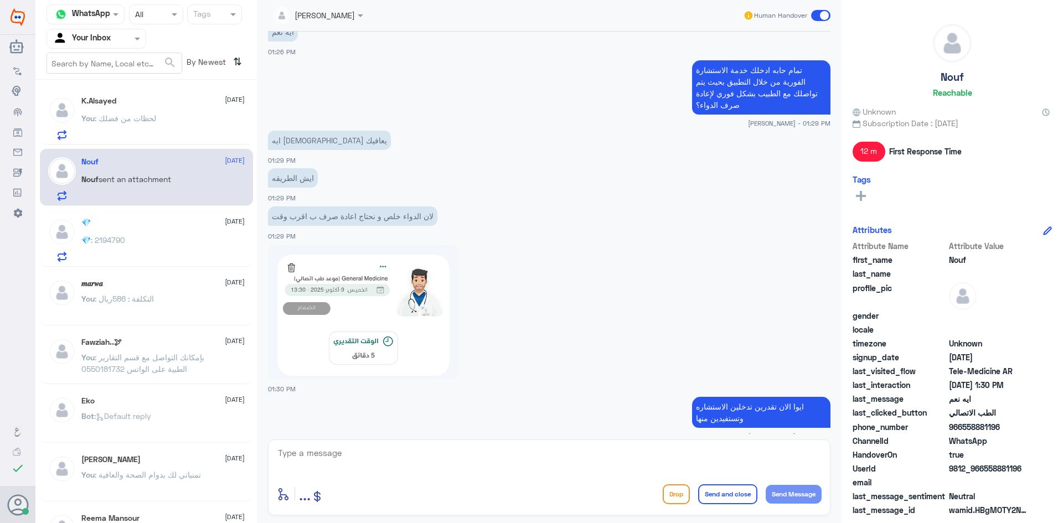
scroll to position [503, 0]
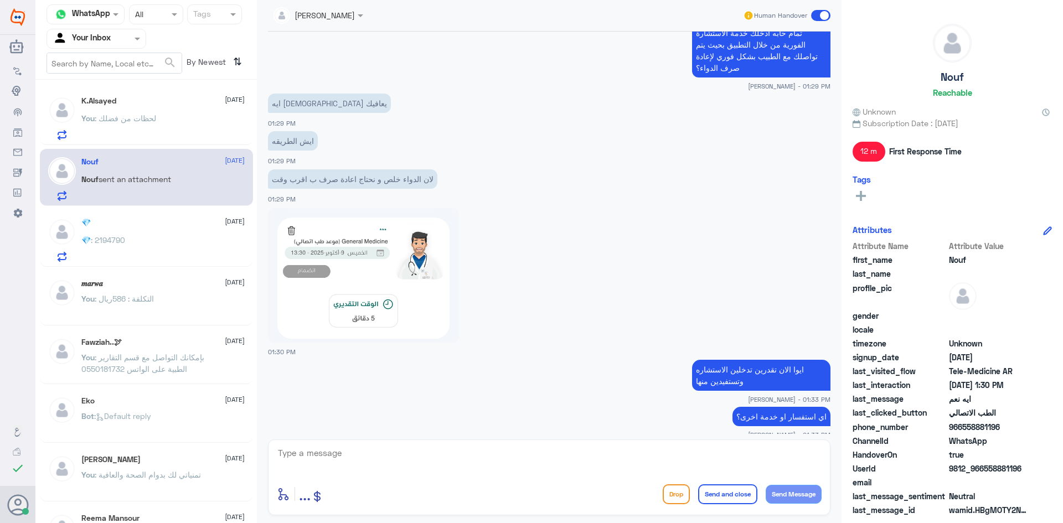
click at [194, 132] on div "You : لحظات من فضلك" at bounding box center [162, 127] width 163 height 25
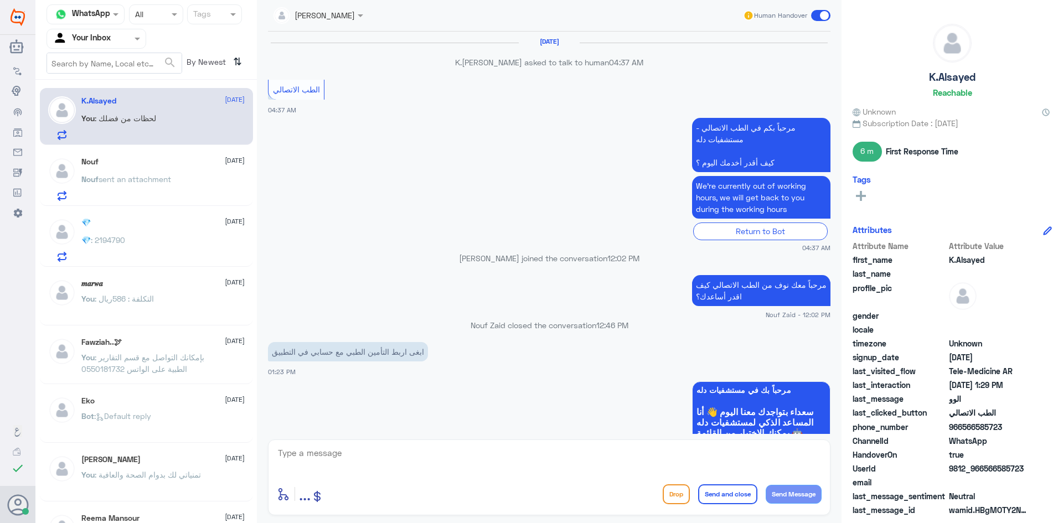
scroll to position [484, 0]
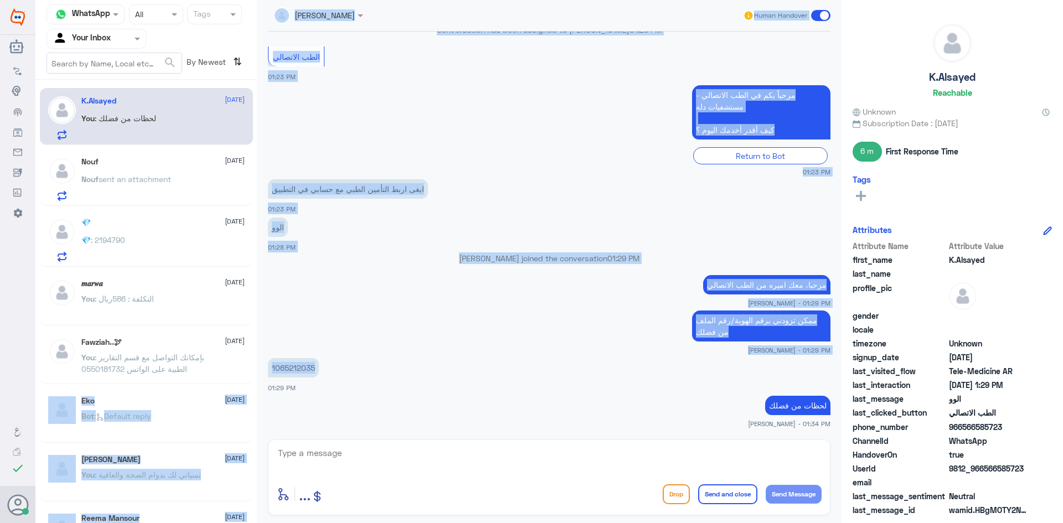
drag, startPoint x: 314, startPoint y: 367, endPoint x: 267, endPoint y: 383, distance: 49.2
click at [267, 383] on div "[DATE] K.[PERSON_NAME] asked to talk to human 04:37 AM الطب الاتصالي 04:37 AM م…" at bounding box center [549, 233] width 574 height 403
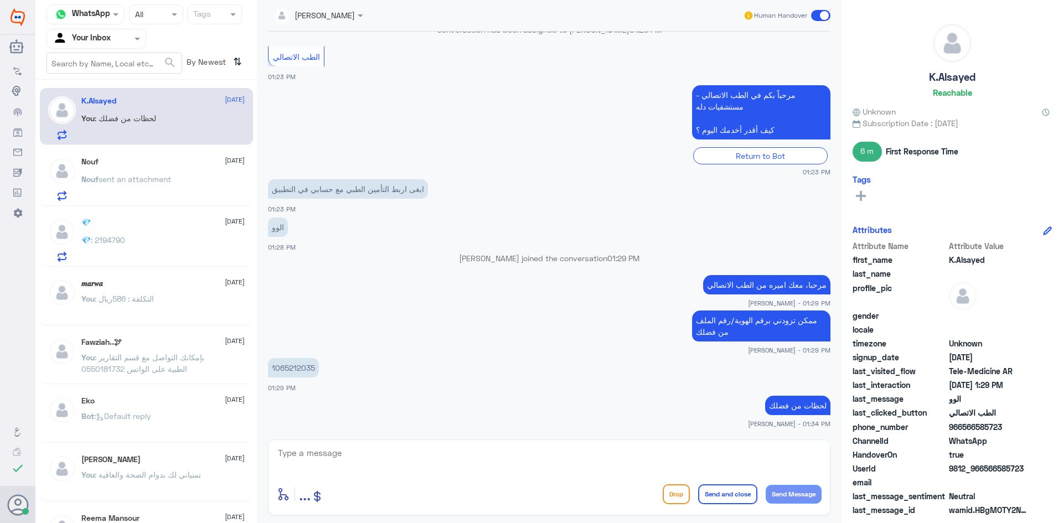
click at [308, 362] on p "1065212035" at bounding box center [293, 367] width 51 height 19
drag, startPoint x: 316, startPoint y: 366, endPoint x: 264, endPoint y: 368, distance: 52.1
click at [264, 368] on div "[DATE] K.[PERSON_NAME] asked to talk to human 04:37 AM الطب الاتصالي 04:37 AM م…" at bounding box center [549, 233] width 574 height 403
copy p "1065212035"
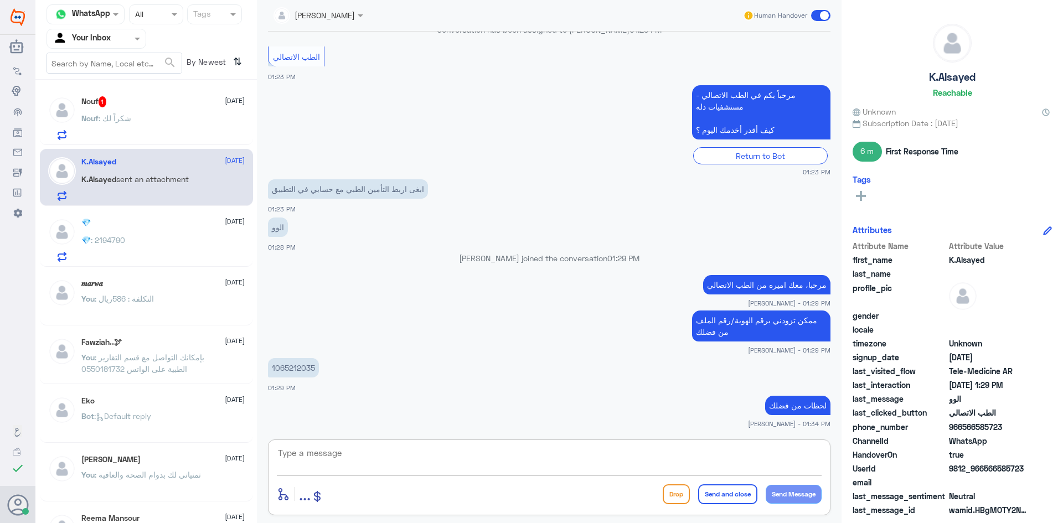
click at [351, 460] on textarea at bounding box center [549, 459] width 545 height 27
paste textarea "تم (تحديث/اضافة) التأمين ، تقدر تستفيد الان من الاستشارة الفورية عبر التطبيق او…"
drag, startPoint x: 783, startPoint y: 455, endPoint x: 811, endPoint y: 457, distance: 28.3
click at [811, 457] on textarea "تم (تحديث/اضافة) التأمين ، تقدر تستفيد الان من الاستشارة الفورية عبر التطبيق او…" at bounding box center [549, 459] width 545 height 27
click at [786, 451] on textarea "تم اضافة) التأمين ، تقدر تستفيد الان من الاستشارة الفورية عبر التطبيق او خدمات …" at bounding box center [549, 459] width 545 height 27
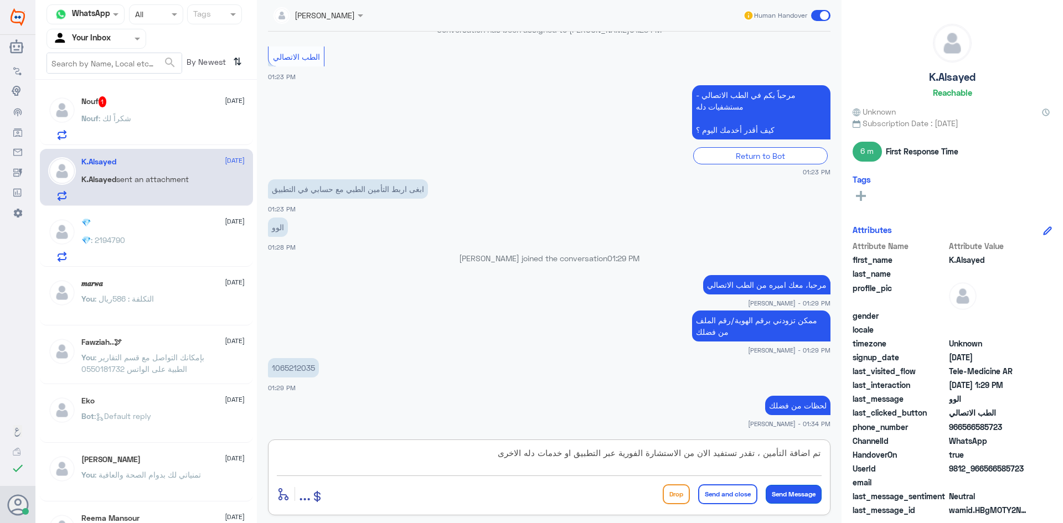
type textarea "تم اضافة التأمين ، تقدر تستفيد الان من الاستشارة الفورية عبر التطبيق او خدمات د…"
click at [791, 491] on button "Send Message" at bounding box center [794, 494] width 56 height 19
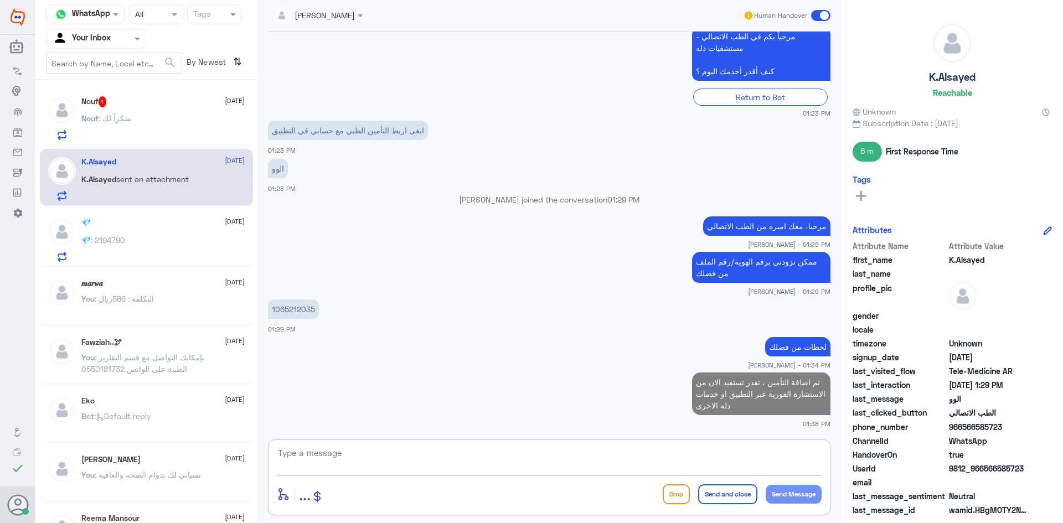
click at [620, 461] on textarea at bounding box center [549, 459] width 545 height 27
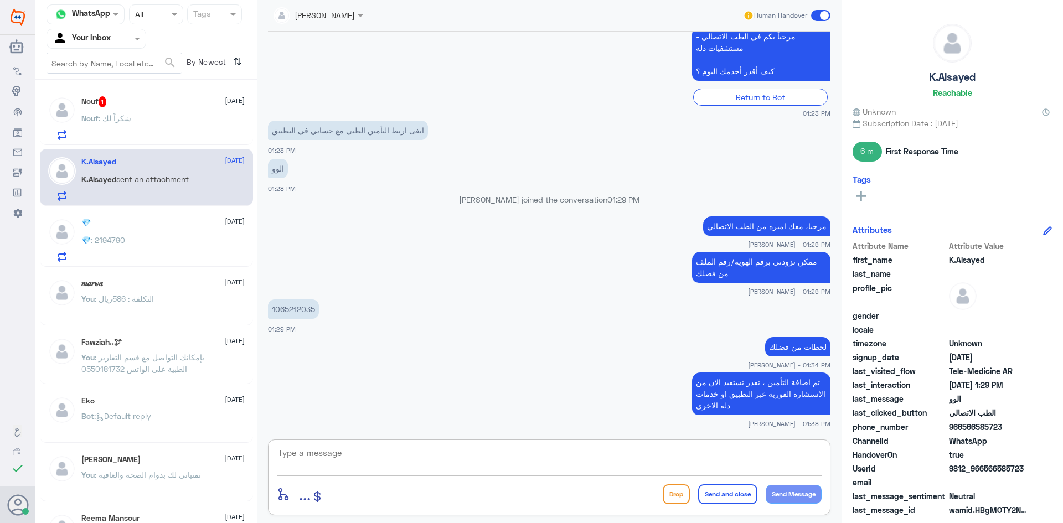
paste textarea "اي استفسار او خدمة اخرى؟"
type textarea "اي استفسار او خدمة اخرى؟"
click at [788, 496] on button "Send Message" at bounding box center [794, 494] width 56 height 19
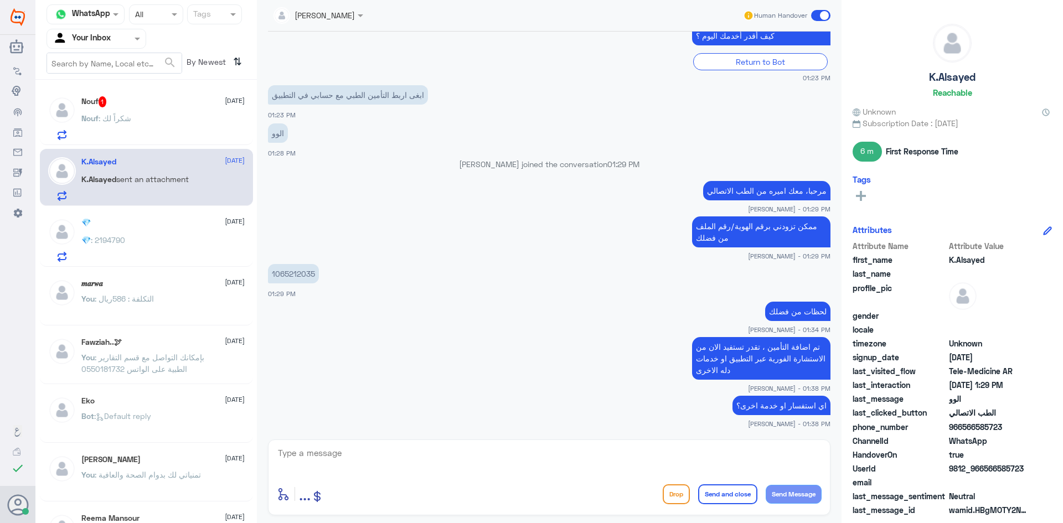
click at [120, 117] on span ": شكراً لك" at bounding box center [115, 118] width 33 height 9
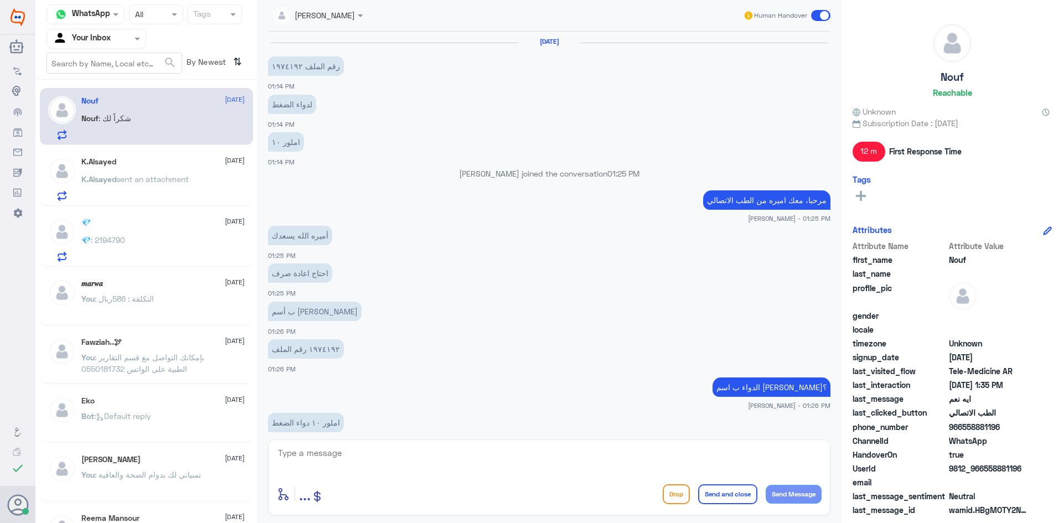
scroll to position [503, 0]
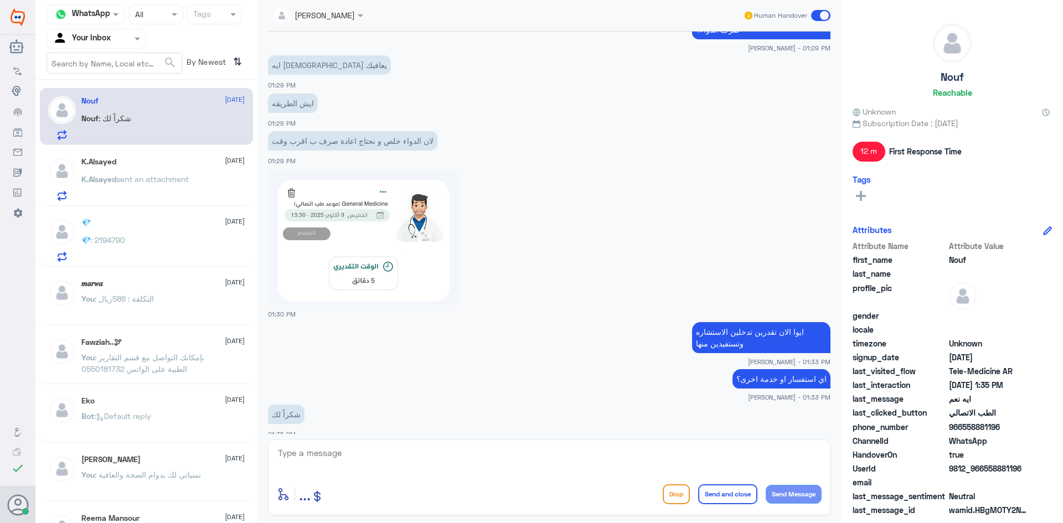
click at [315, 452] on textarea at bounding box center [549, 459] width 545 height 27
type textarea "سعدنا بخدمتك"
click at [722, 495] on button "Send and close" at bounding box center [727, 495] width 59 height 20
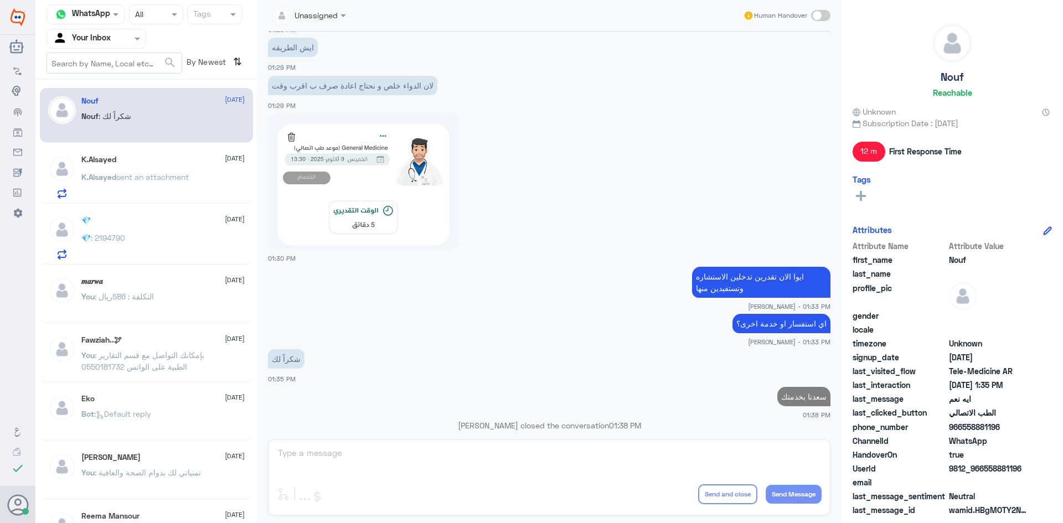
click at [128, 175] on span "sent an attachment" at bounding box center [152, 176] width 73 height 9
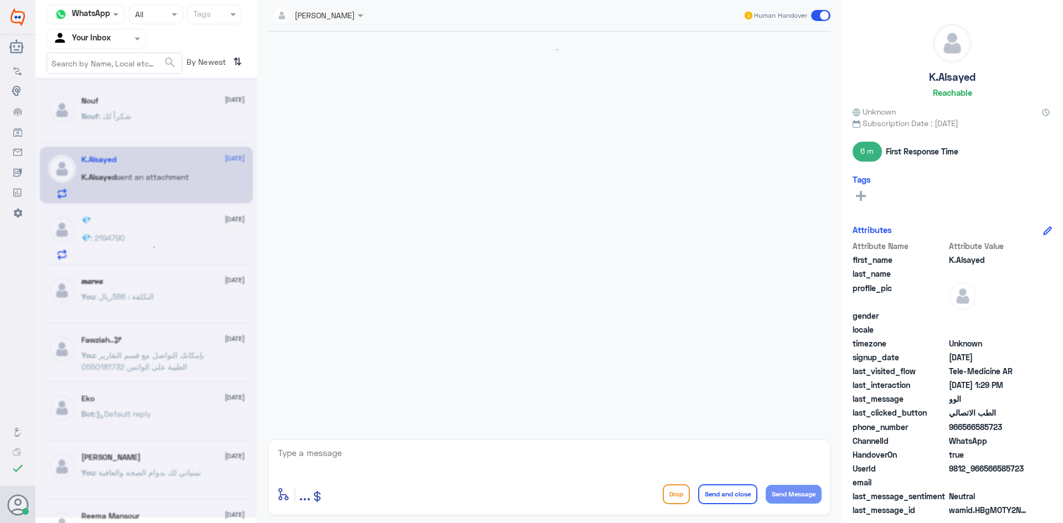
scroll to position [555, 0]
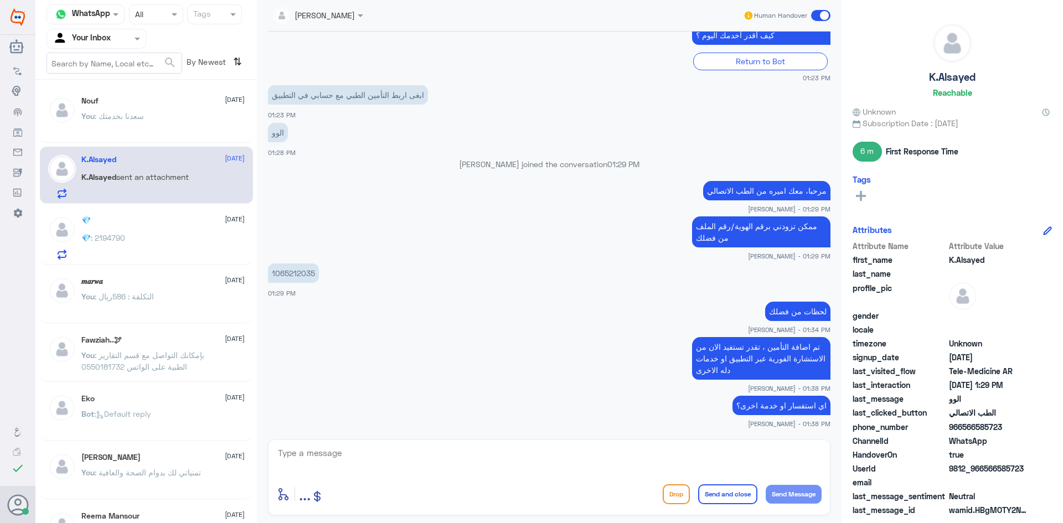
click at [181, 138] on div "Nouf [DATE] You : [PERSON_NAME] بخدمتك" at bounding box center [146, 115] width 213 height 55
click at [167, 97] on div "Nouf [DATE]" at bounding box center [162, 100] width 163 height 9
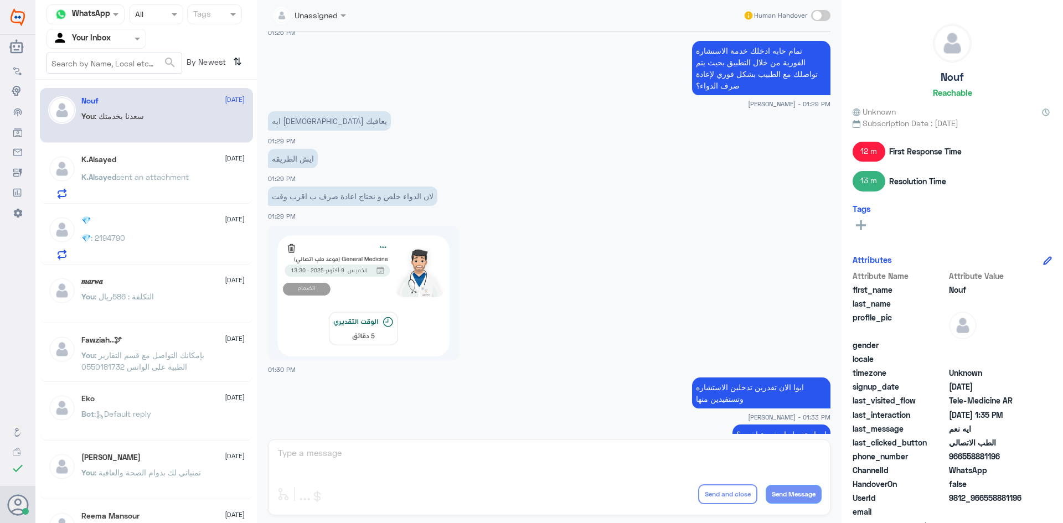
scroll to position [483, 0]
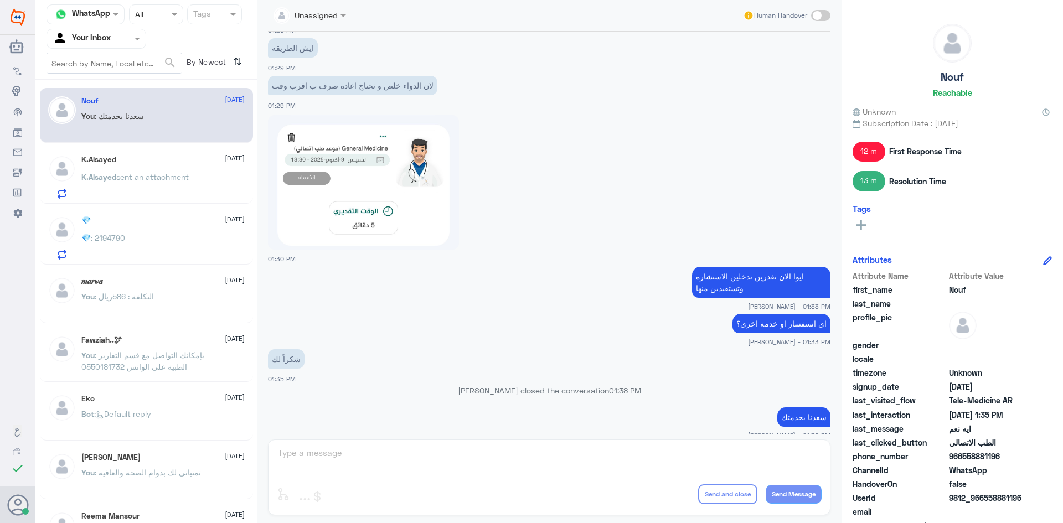
click at [107, 172] on div "K.Alsayed [DATE] K.Alsayed sent an attachment" at bounding box center [162, 177] width 163 height 44
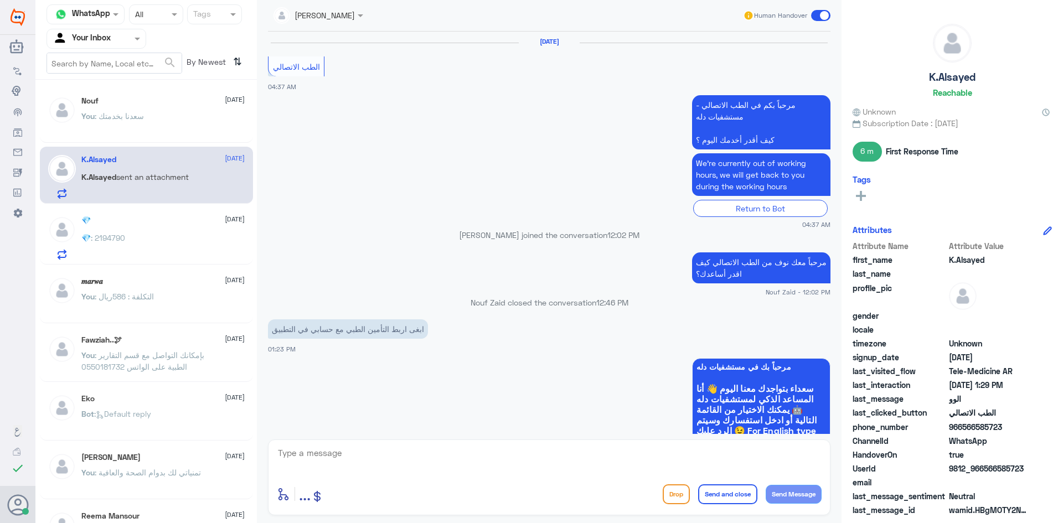
scroll to position [555, 0]
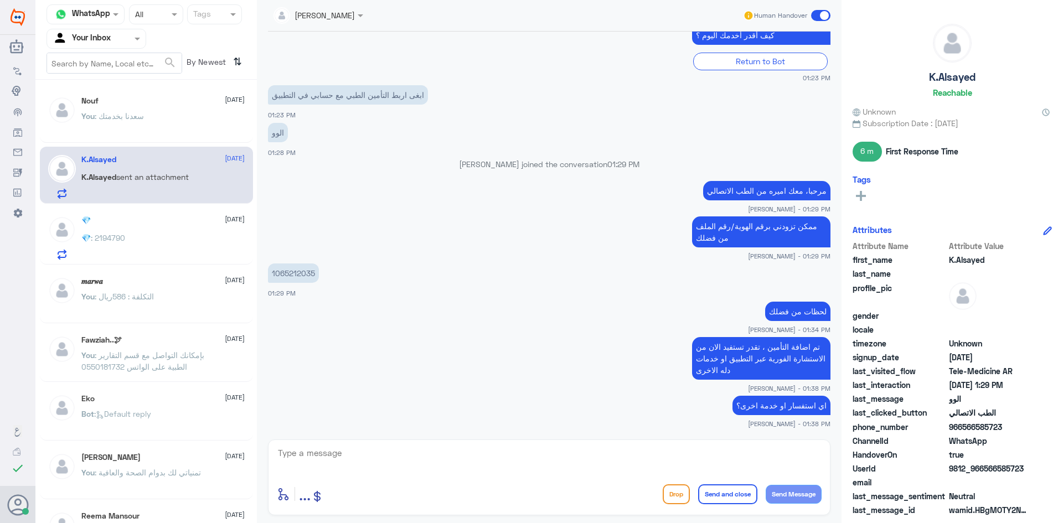
click at [157, 235] on div "💎 : 2194790" at bounding box center [162, 247] width 163 height 25
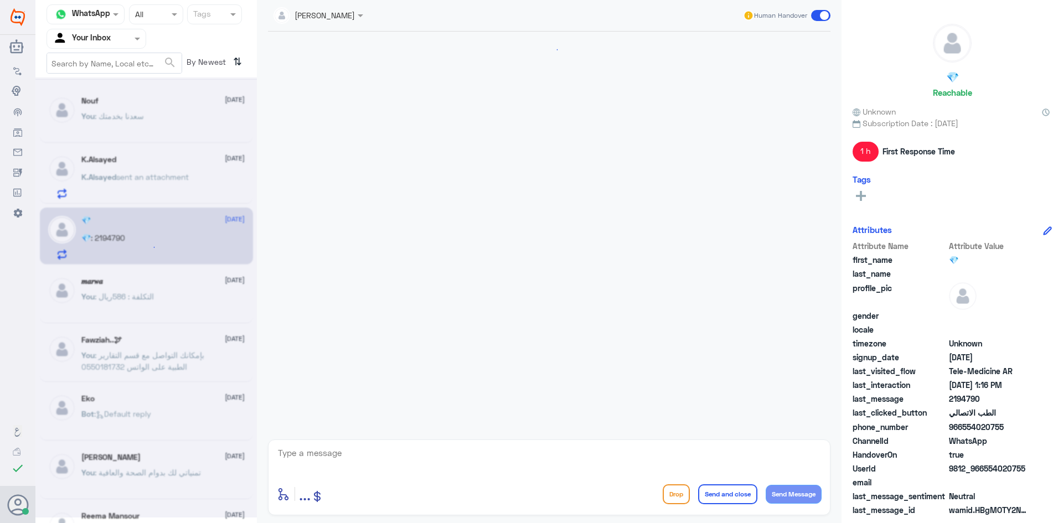
scroll to position [491, 0]
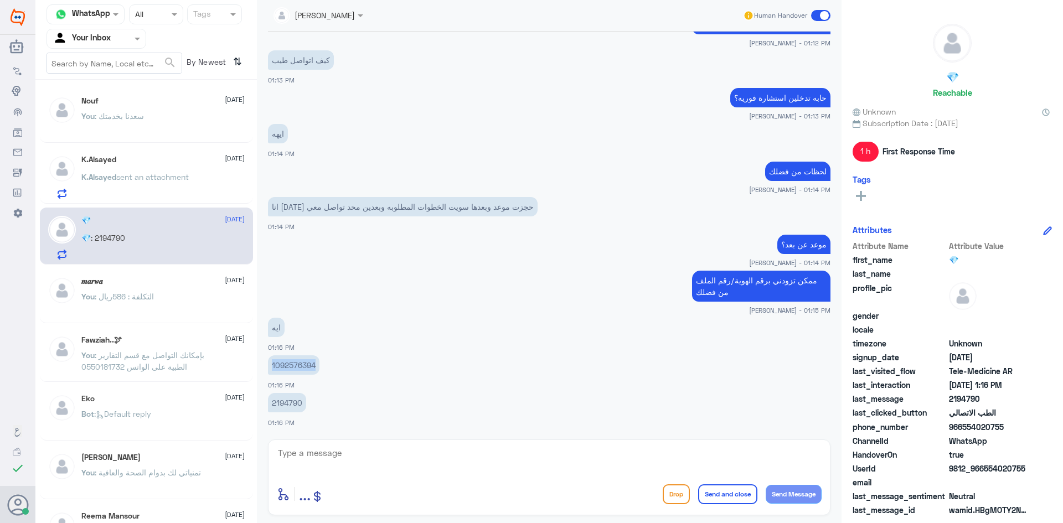
drag, startPoint x: 319, startPoint y: 364, endPoint x: 268, endPoint y: 370, distance: 51.3
click at [268, 370] on p "1092576394" at bounding box center [293, 364] width 51 height 19
copy p "1092576394"
click at [413, 472] on textarea at bounding box center [549, 459] width 545 height 27
click at [394, 459] on textarea at bounding box center [549, 459] width 545 height 27
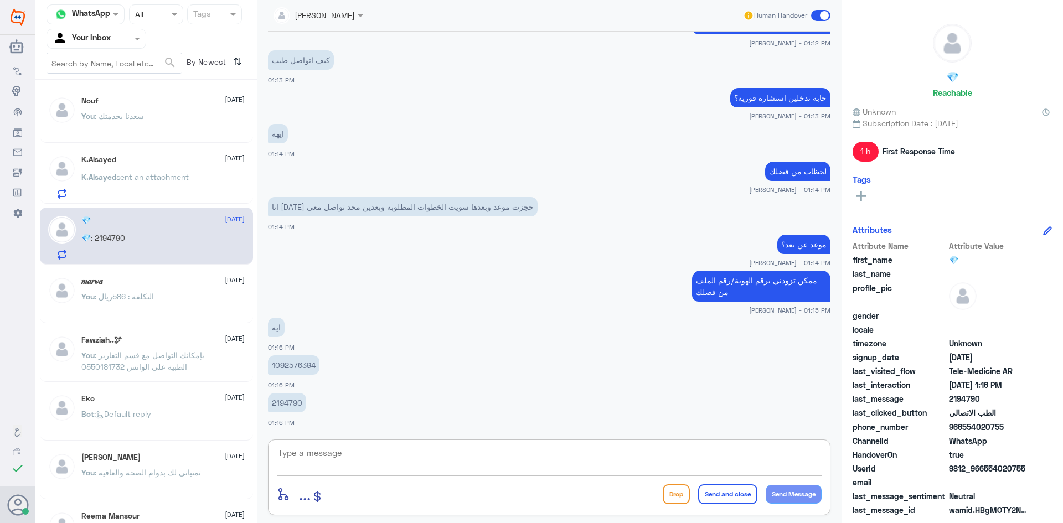
click at [360, 453] on textarea at bounding box center [549, 459] width 545 height 27
type textarea "ت"
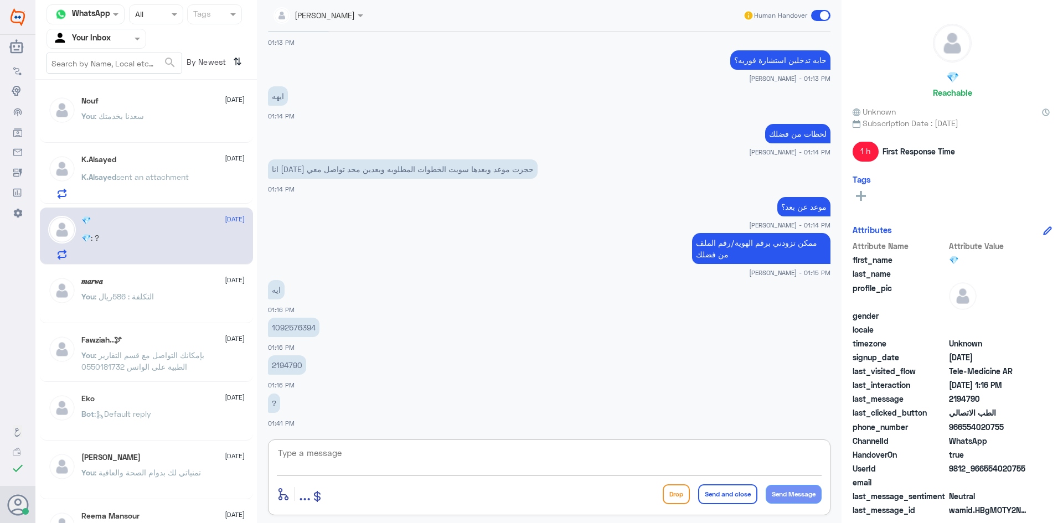
click at [152, 240] on div "💎 : ?" at bounding box center [162, 247] width 163 height 25
click at [341, 467] on textarea at bounding box center [549, 459] width 545 height 27
type textarea "ا"
click at [433, 456] on textarea at bounding box center [549, 459] width 545 height 27
type textarea "ا"
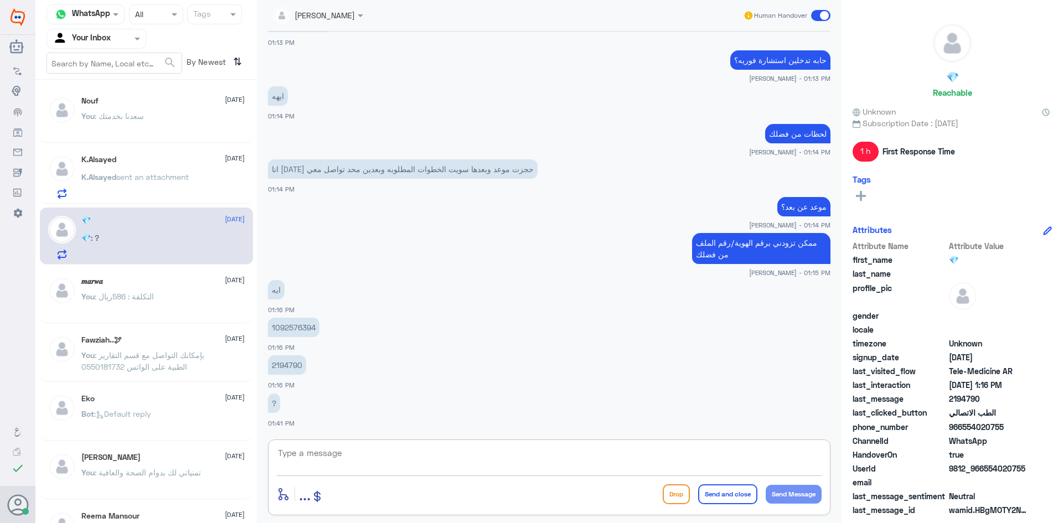
paste textarea "لقراءة التحاليل يمكنك الاستفادة من خدمة الاستشارة الفورية من خلال التطبيق بحيث …"
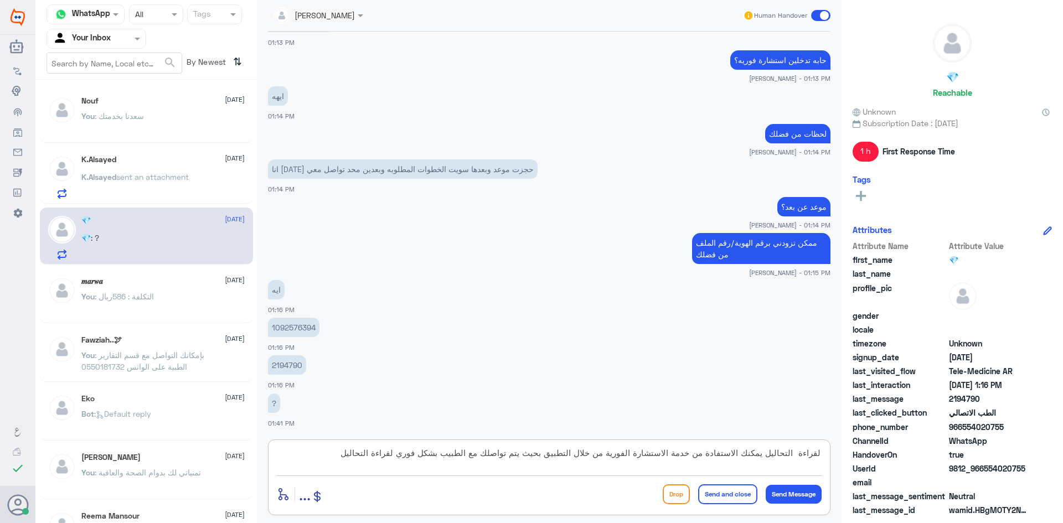
drag, startPoint x: 768, startPoint y: 455, endPoint x: 827, endPoint y: 457, distance: 58.7
click at [828, 459] on div "لقراءة التحاليل يمكنك الاستفادة من خدمة الاستشارة الفورية من خلال التطبيق بحيث …" at bounding box center [549, 478] width 563 height 76
click at [795, 451] on textarea "يمكنك الاستفادة من خدمة الاستشارة الفورية من خلال التطبيق بحيث يتم تواصلك مع ال…" at bounding box center [549, 459] width 545 height 27
drag, startPoint x: 376, startPoint y: 453, endPoint x: 439, endPoint y: 456, distance: 63.2
click at [439, 456] on textarea "يمكنك الان الاستفادة من خدمة الاستشارة الفورية من خلال التطبيق بحيث يتم تواصلك …" at bounding box center [549, 459] width 545 height 27
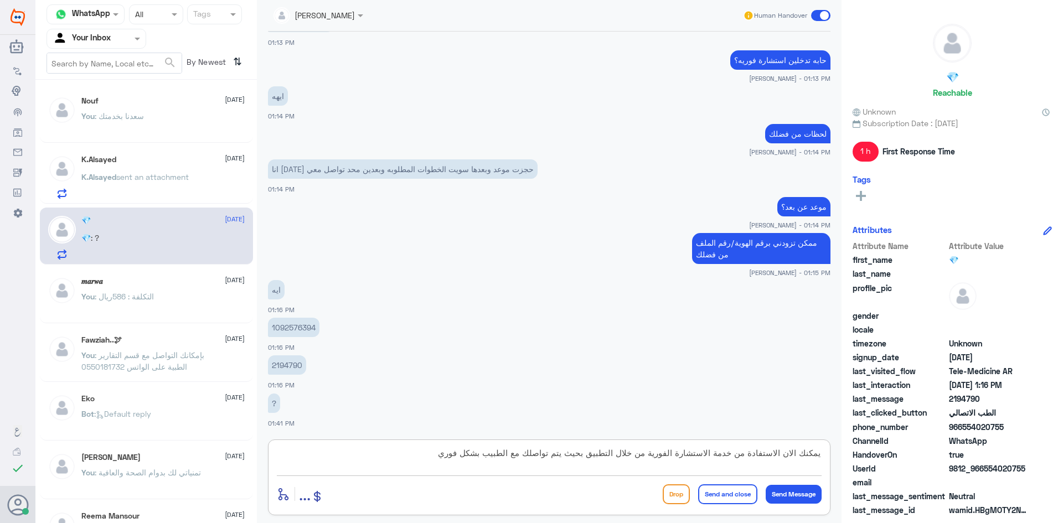
click at [581, 455] on textarea "يمكنك الان الاستفادة من خدمة الاستشارة الفورية من خلال التطبيق بحيث يتم تواصلك …" at bounding box center [549, 459] width 545 height 27
type textarea "يمكنك الان الاستفادة من خدمة الاستشارة الفورية من خلال التطبيق خانة ( الاستشاره…"
click at [794, 494] on button "Send Message" at bounding box center [794, 494] width 56 height 19
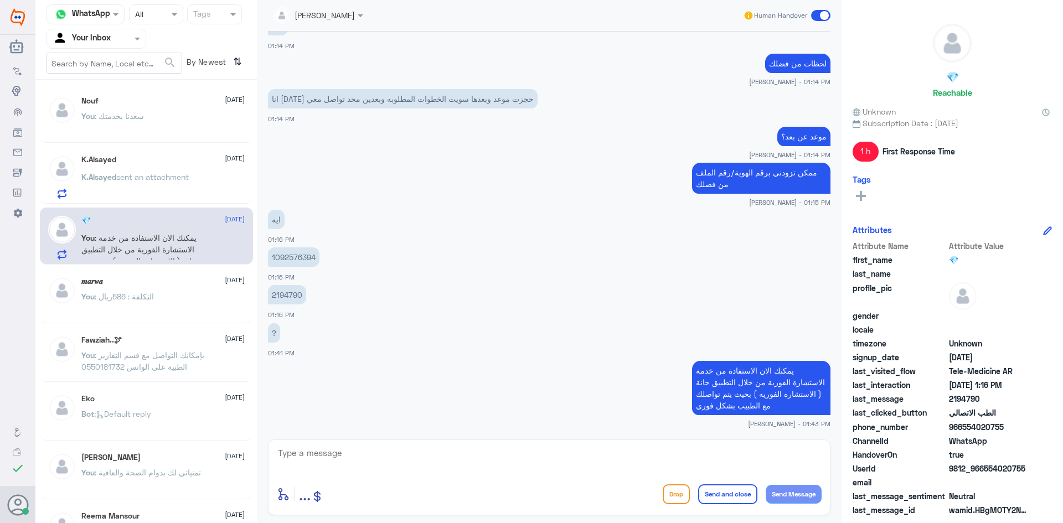
click at [130, 184] on p "K.Alsayed sent an attachment" at bounding box center [134, 185] width 107 height 28
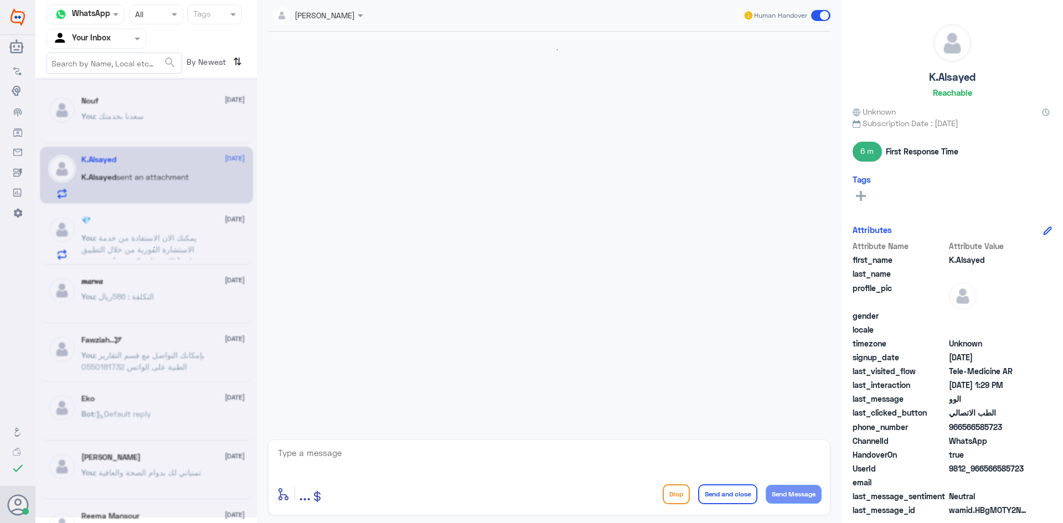
scroll to position [555, 0]
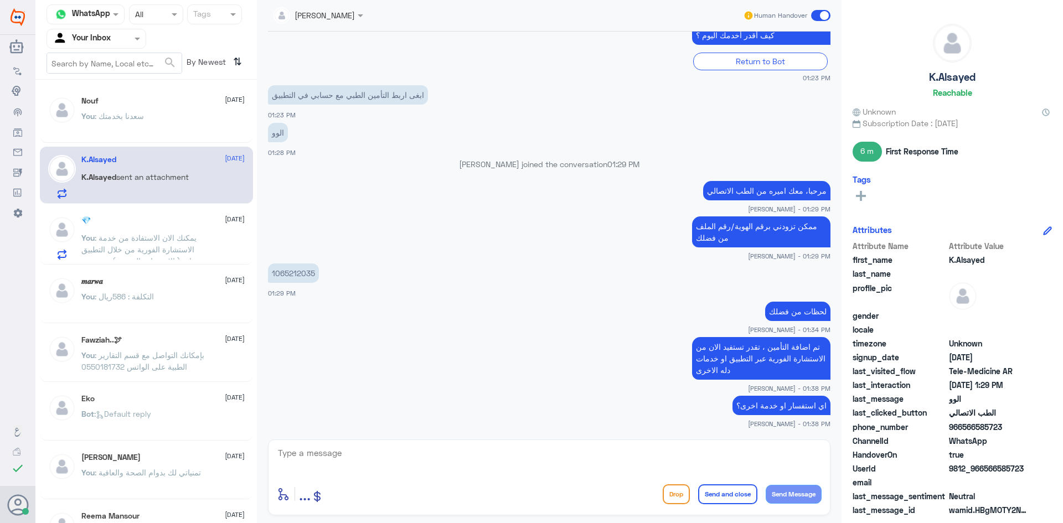
click at [824, 14] on span at bounding box center [820, 15] width 19 height 11
click at [0, 0] on input "checkbox" at bounding box center [0, 0] width 0 height 0
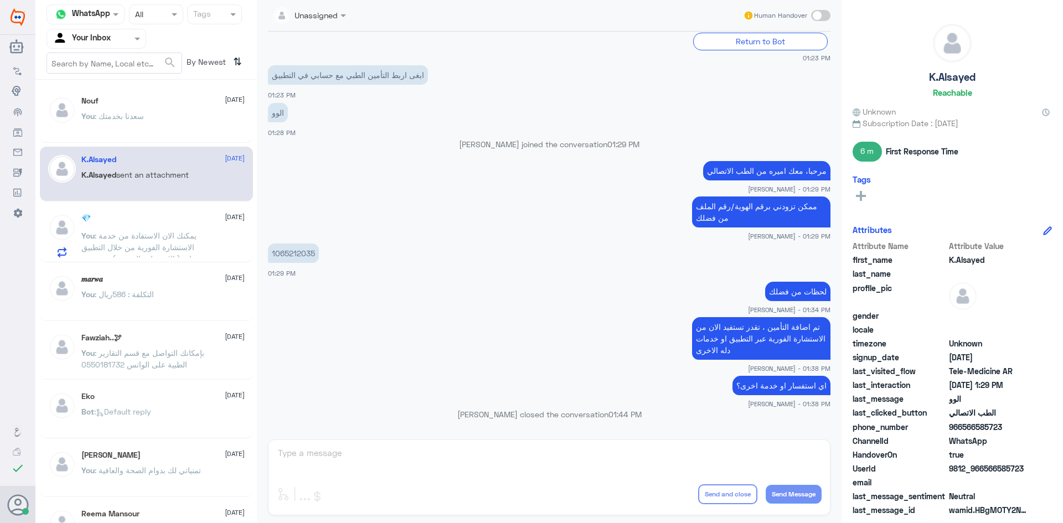
click at [149, 116] on div "You : [PERSON_NAME] بخدمتك" at bounding box center [162, 125] width 163 height 25
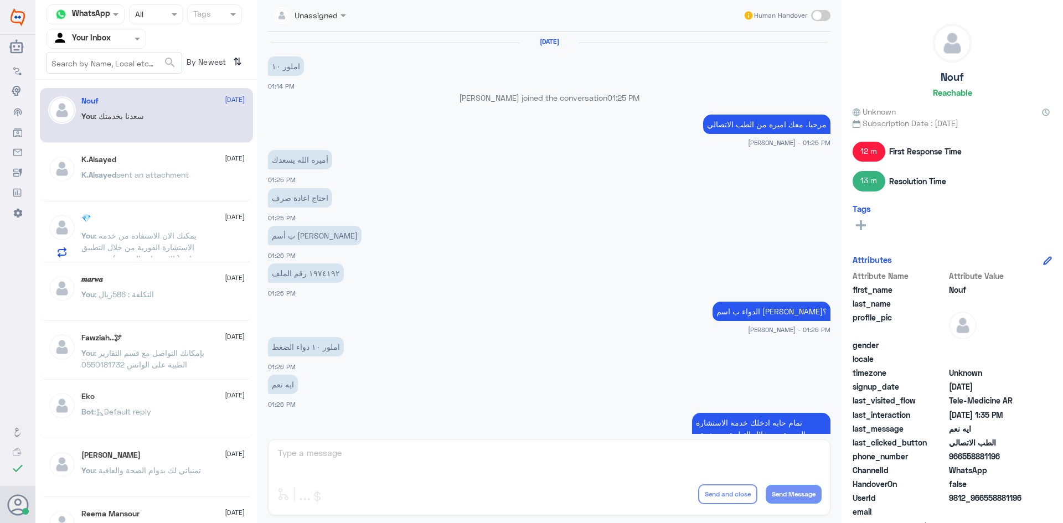
scroll to position [483, 0]
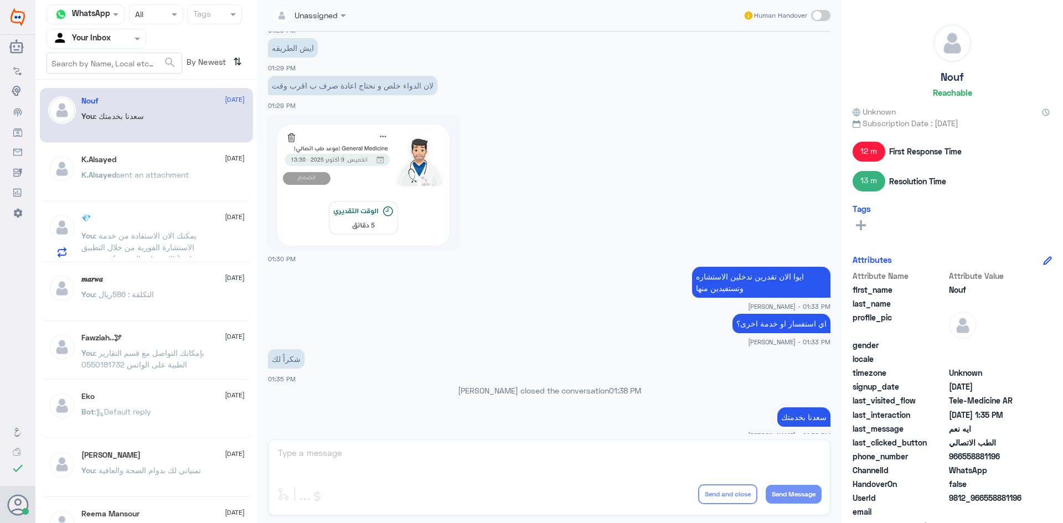
click at [122, 184] on p "K.Alsayed sent an attachment" at bounding box center [134, 183] width 107 height 28
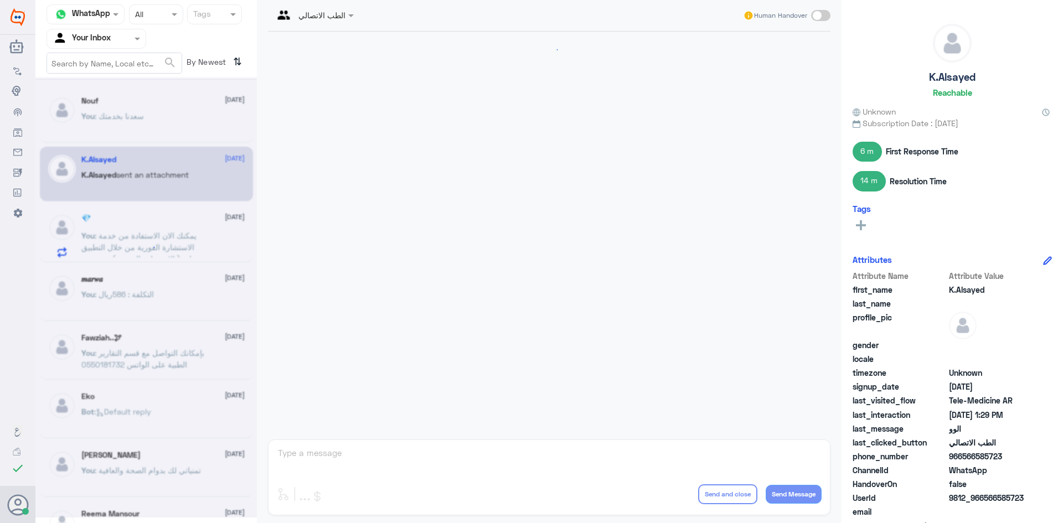
scroll to position [537, 0]
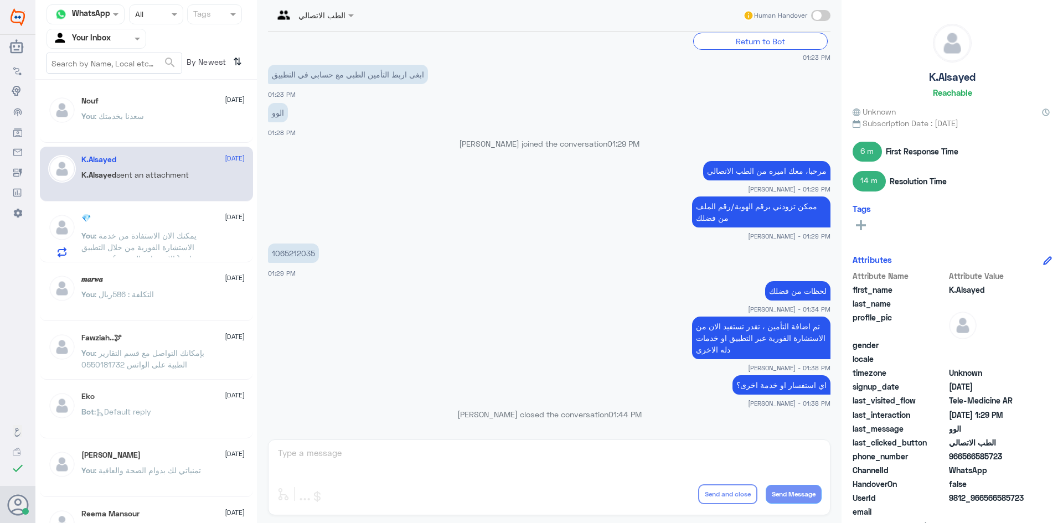
click at [156, 288] on div "𝒎𝒂𝒓𝒘𝒂 [DATE] You : التكلفة : 586ريال" at bounding box center [162, 296] width 163 height 42
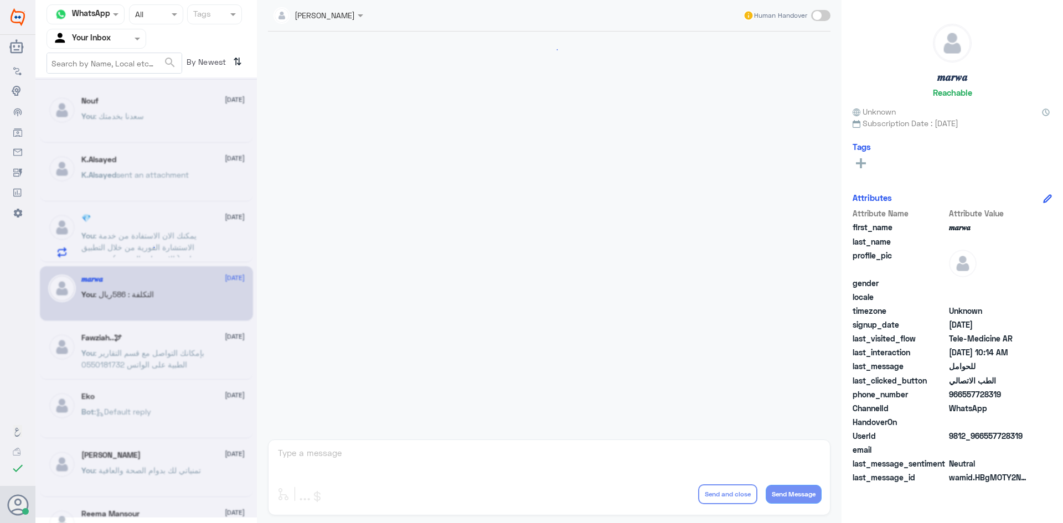
click at [152, 239] on icon at bounding box center [146, 247] width 19 height 19
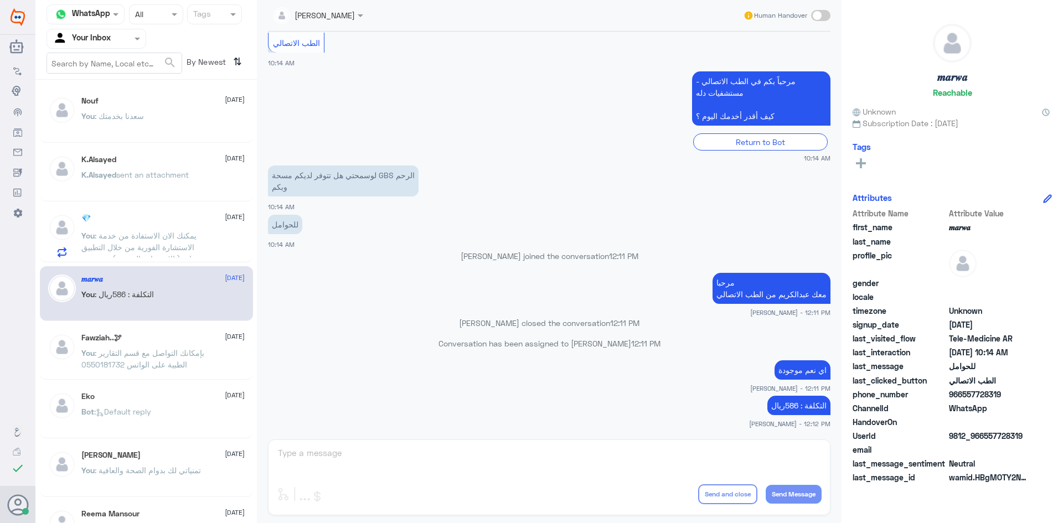
click at [152, 235] on span ": يمكنك الان الاستفادة من خدمة الاستشارة الفورية من خلال التطبيق خانة ( الاستشا…" at bounding box center [138, 253] width 115 height 44
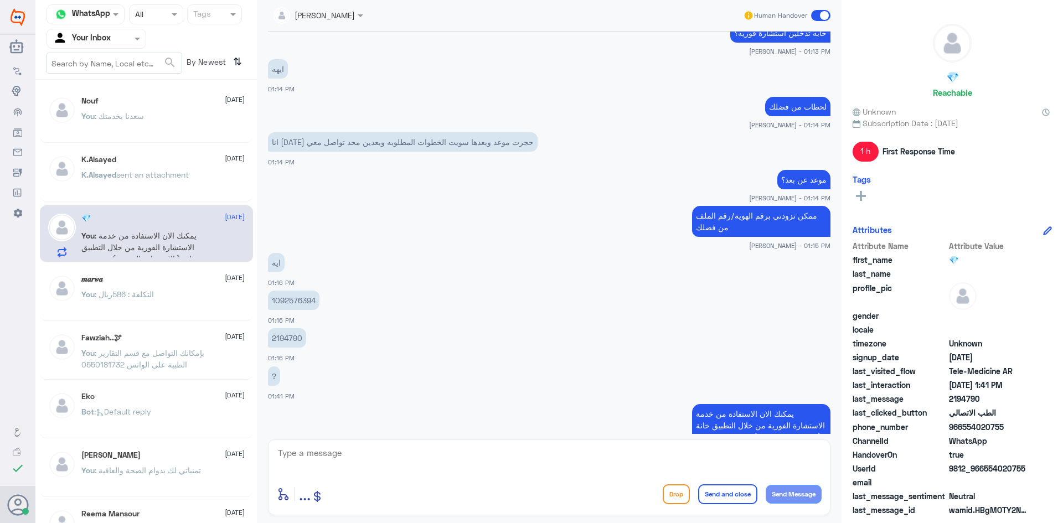
scroll to position [599, 0]
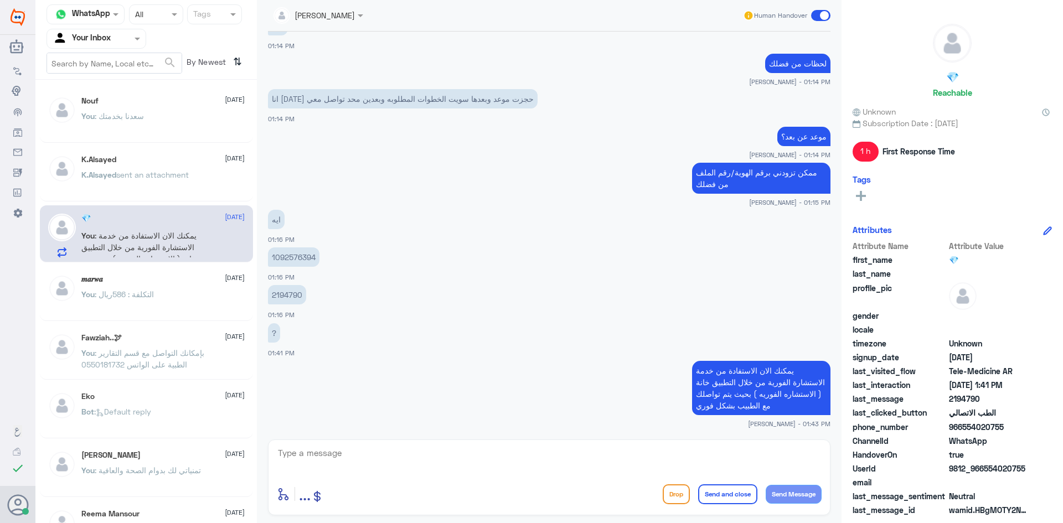
click at [433, 461] on textarea at bounding box center [549, 459] width 545 height 27
type textarea "سعدنا بخدمتك"
click at [803, 496] on button "Send Message" at bounding box center [794, 494] width 56 height 19
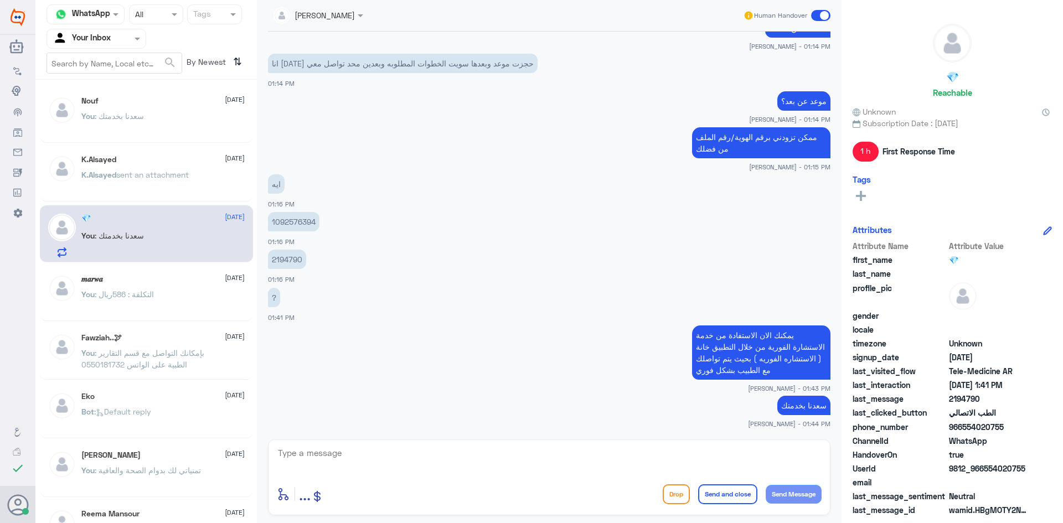
click at [827, 16] on span at bounding box center [820, 15] width 19 height 11
click at [0, 0] on input "checkbox" at bounding box center [0, 0] width 0 height 0
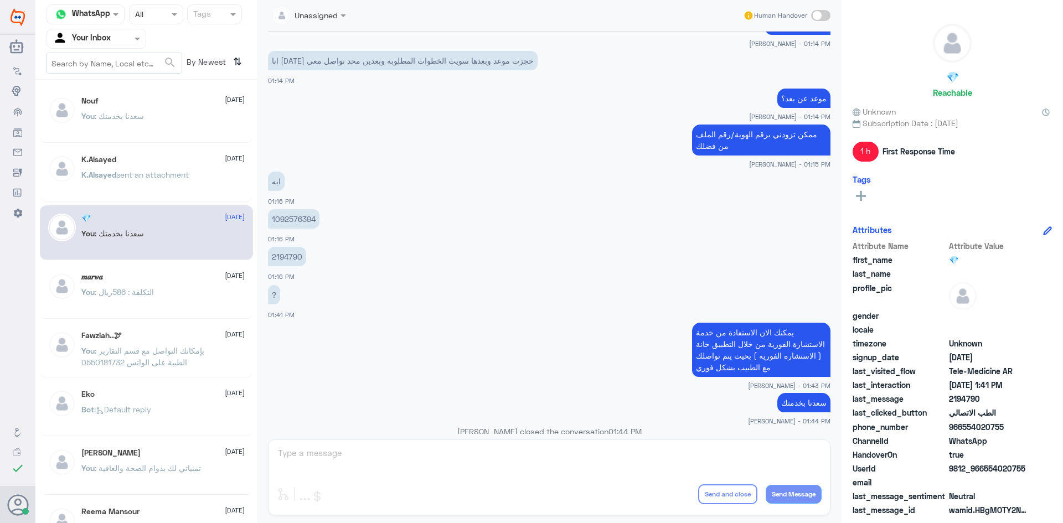
scroll to position [655, 0]
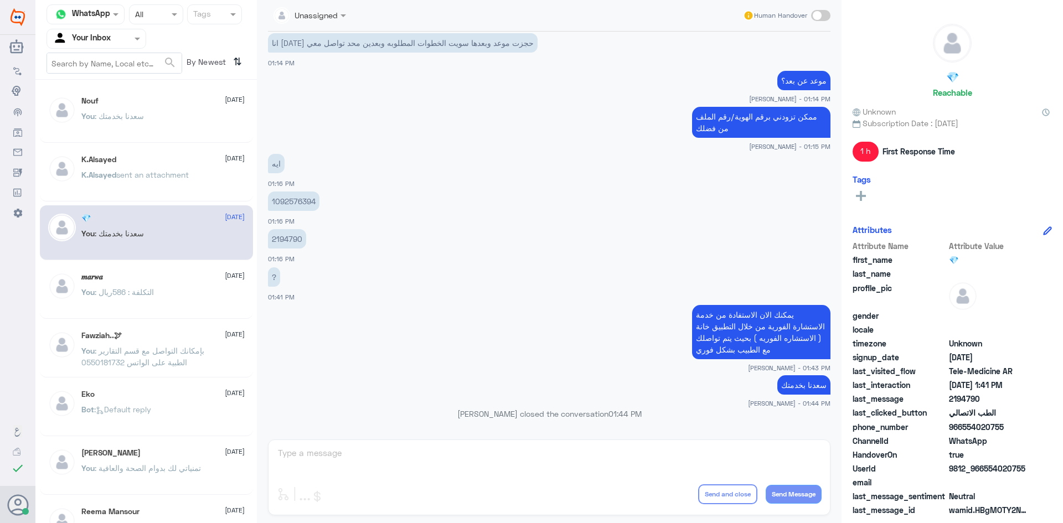
click at [154, 99] on div "Nouf [DATE]" at bounding box center [162, 100] width 163 height 9
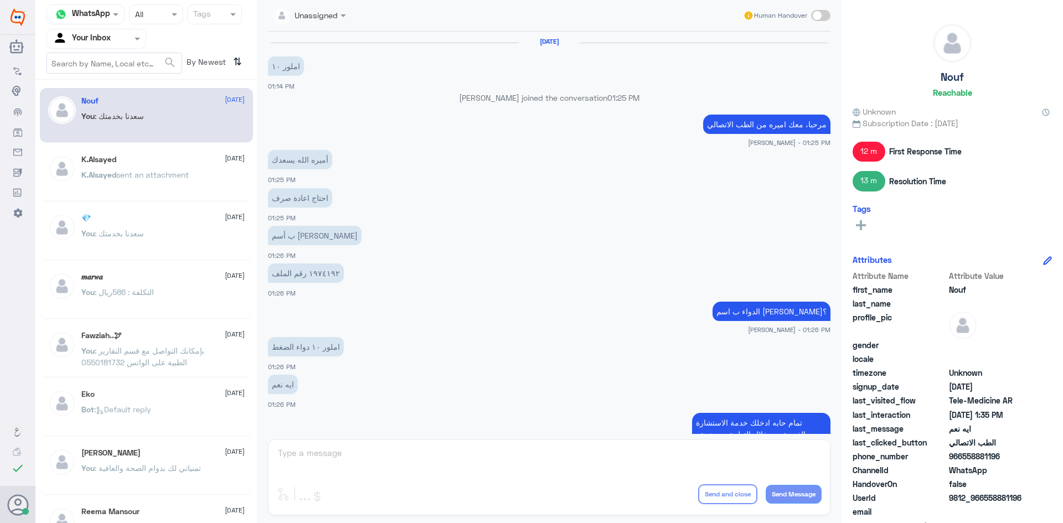
scroll to position [483, 0]
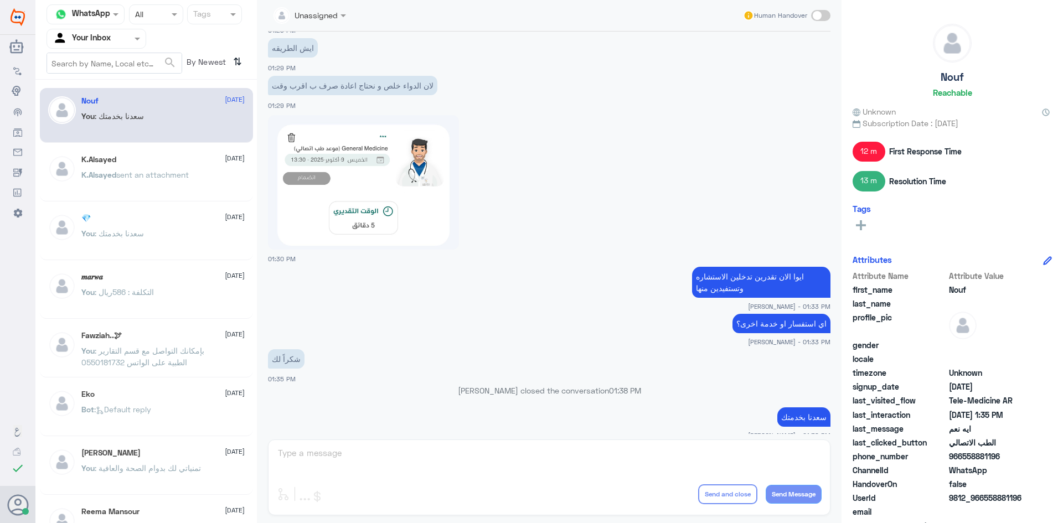
click at [185, 147] on div "K.Alsayed [DATE] K.Alsayed sent an attachment" at bounding box center [146, 174] width 213 height 55
click at [189, 172] on span "sent an attachment" at bounding box center [152, 174] width 73 height 9
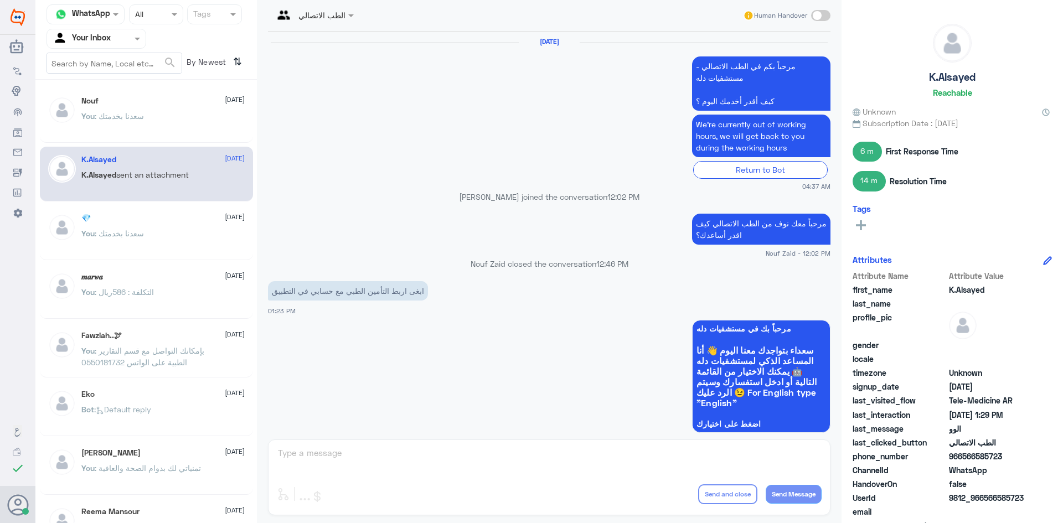
scroll to position [537, 0]
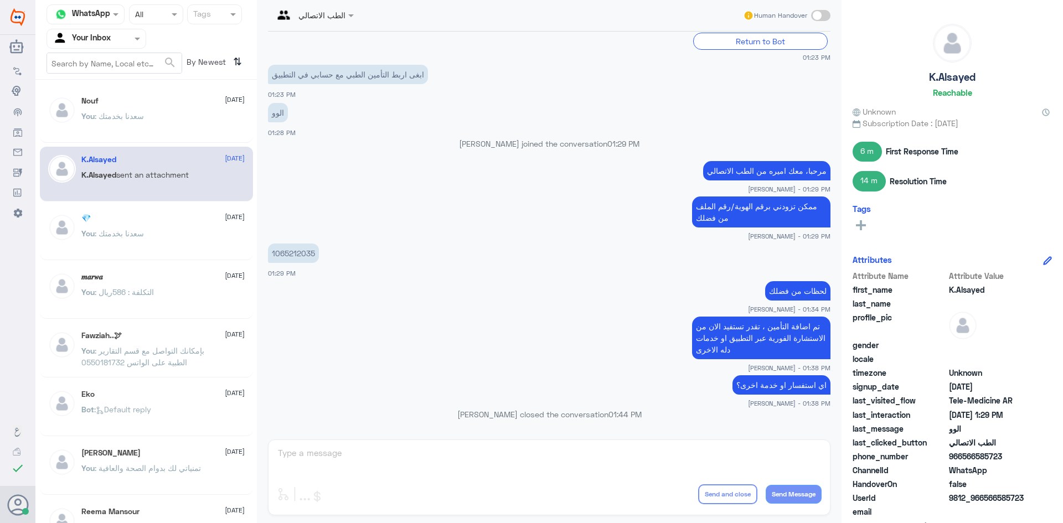
click at [99, 229] on span ": سعدنا بخدمتك" at bounding box center [119, 233] width 49 height 9
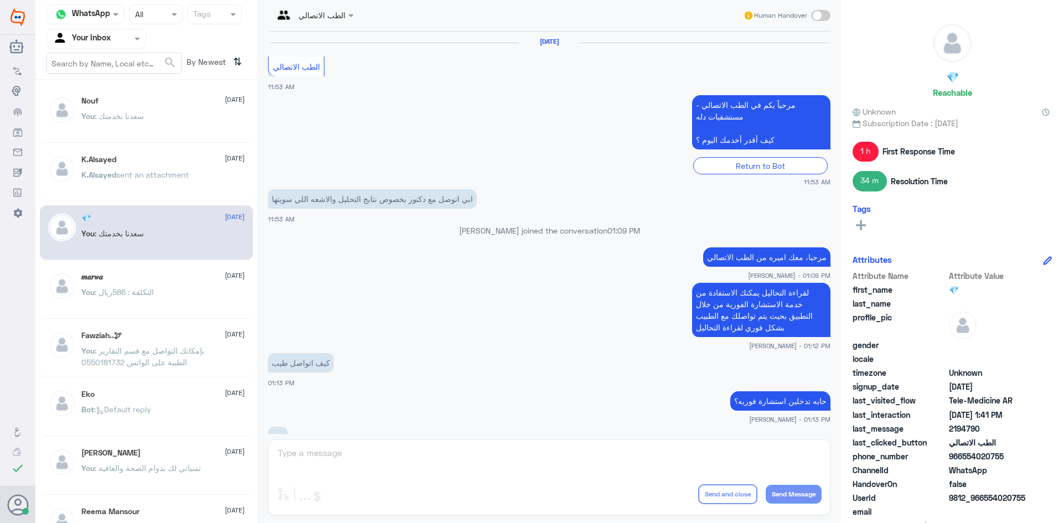
scroll to position [467, 0]
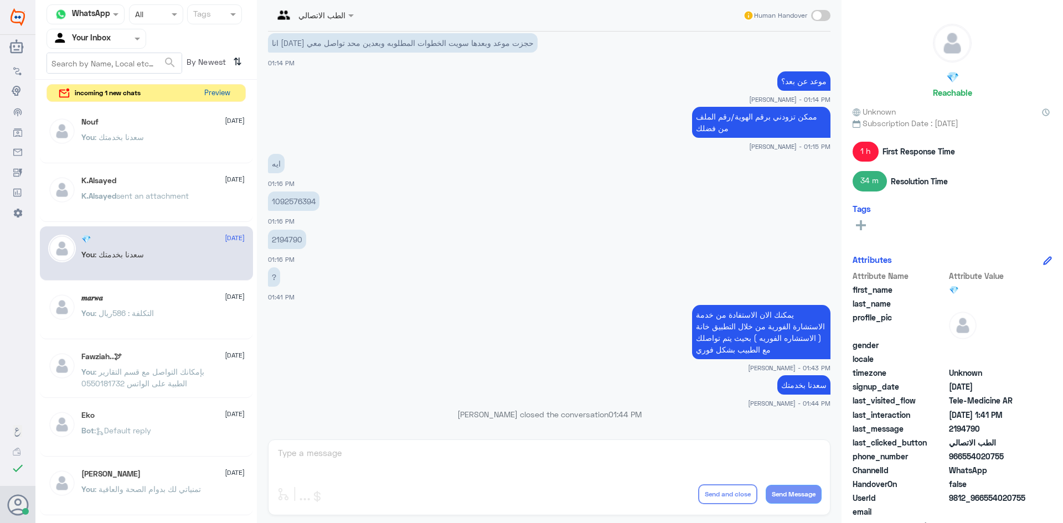
click at [214, 92] on button "Preview" at bounding box center [217, 93] width 34 height 17
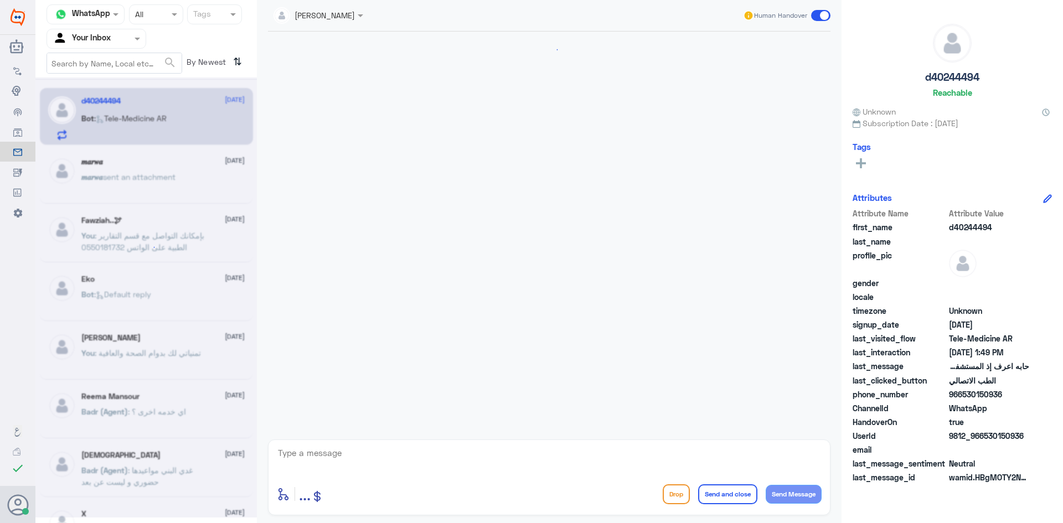
scroll to position [115, 0]
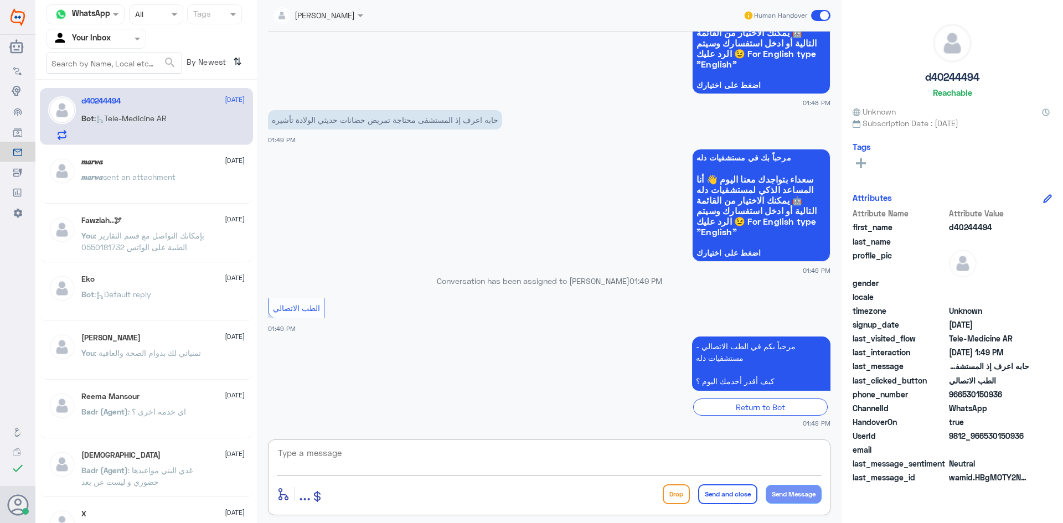
click at [351, 460] on textarea at bounding box center [549, 459] width 545 height 27
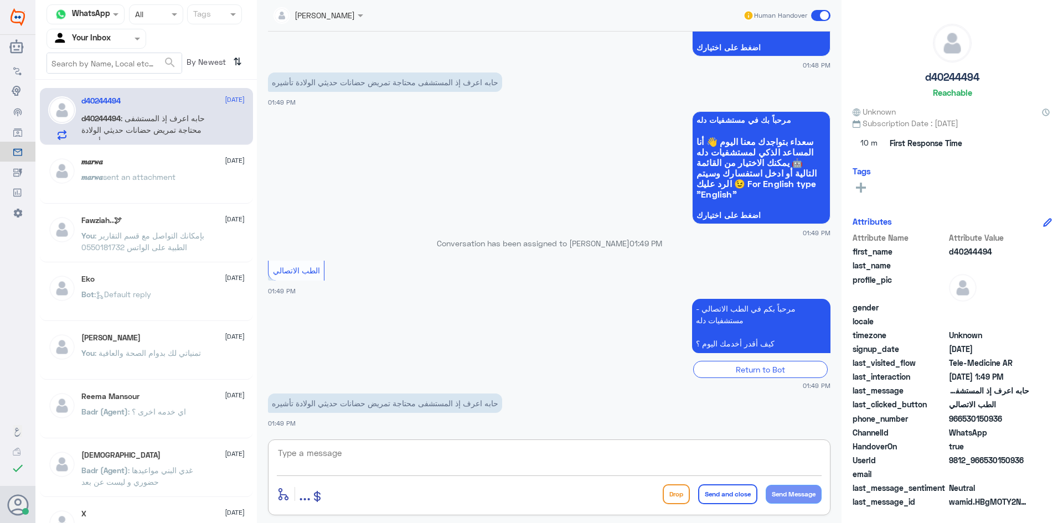
click at [323, 453] on textarea at bounding box center [549, 459] width 545 height 27
paste textarea "مرحبا، معك اميره من الطب الاتصالي"
type textarea "مرحبا، معك اميره من الطب الاتصالي"
click at [803, 496] on button "Send Message" at bounding box center [794, 494] width 56 height 19
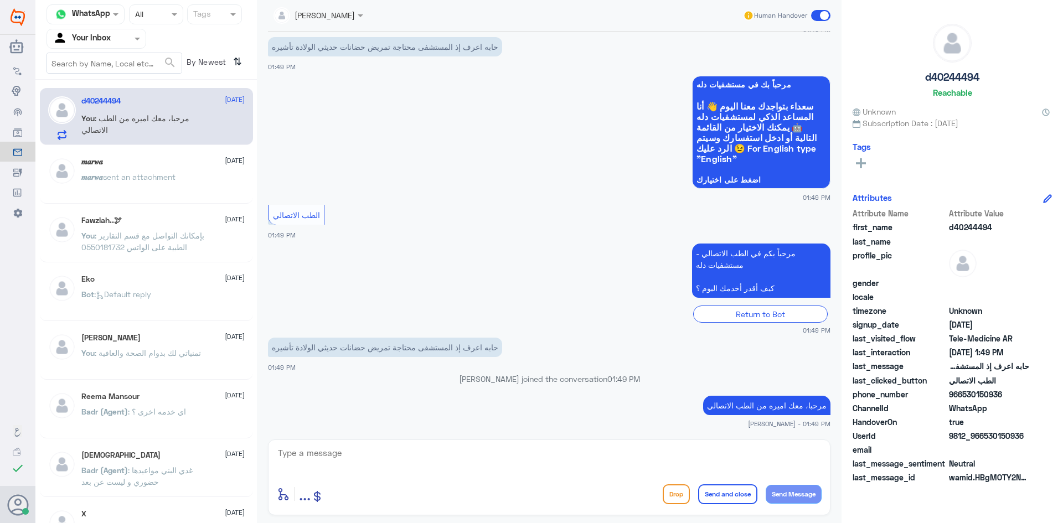
scroll to position [225, 0]
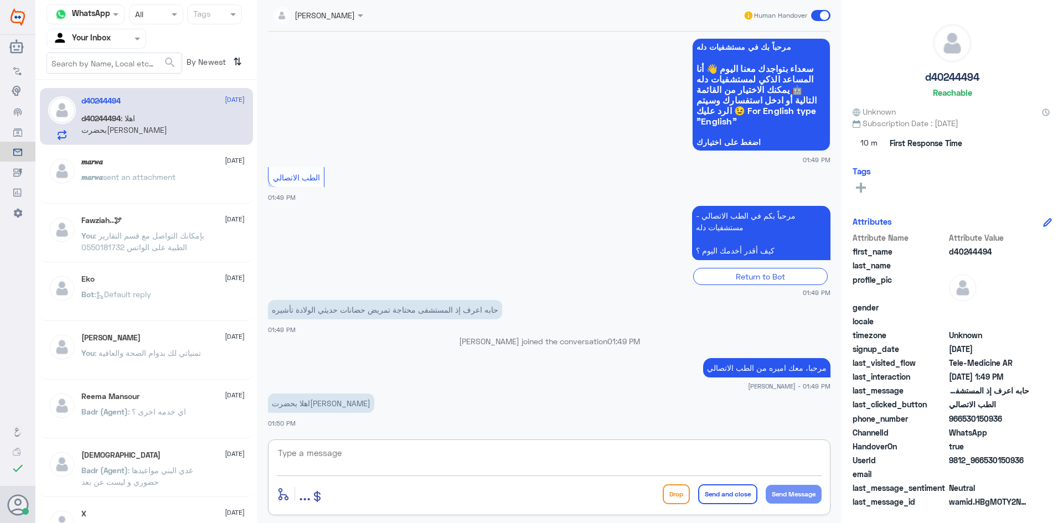
click at [311, 449] on textarea at bounding box center [549, 459] width 545 height 27
click at [391, 460] on textarea at bounding box center [549, 459] width 545 height 27
click at [395, 452] on textarea at bounding box center [549, 459] width 545 height 27
click at [458, 448] on textarea at bounding box center [549, 459] width 545 height 27
paste textarea "هنا الطب الاتصالي لكل مايخص الاستشارة الفورية من خلال التطبيق، يمكنك حجز الموعد…"
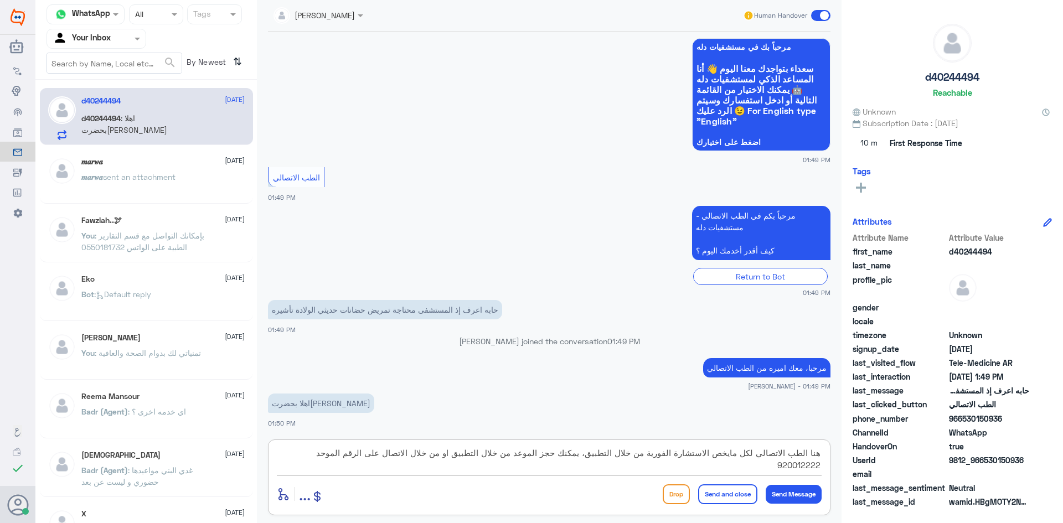
drag, startPoint x: 588, startPoint y: 457, endPoint x: 287, endPoint y: 454, distance: 300.7
click at [287, 454] on textarea "هنا الطب الاتصالي لكل مايخص الاستشارة الفورية من خلال التطبيق، يمكنك حجز الموعد…" at bounding box center [549, 459] width 545 height 27
drag, startPoint x: 366, startPoint y: 457, endPoint x: 865, endPoint y: 442, distance: 499.7
click at [865, 443] on div "Channel WhatsApp Status × All Tags Agent Filter Your Inbox search By Newest ⇅ d…" at bounding box center [549, 263] width 1028 height 527
type textarea "هنا الطب الاتصالي لكل مايخص الاستشارة الفورية من خلال التطبيق، يمكنك الإطلاع عل…"
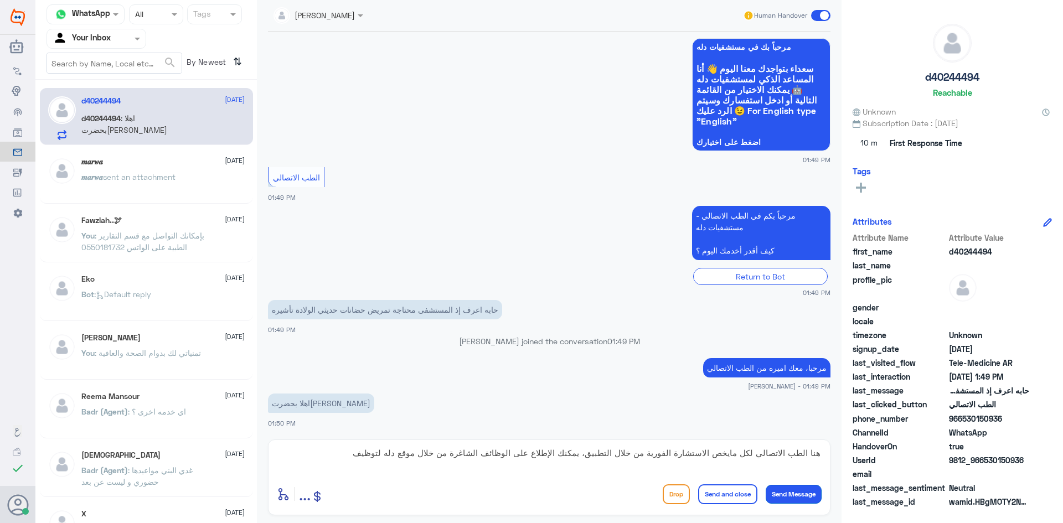
click at [789, 494] on button "Send Message" at bounding box center [794, 494] width 56 height 19
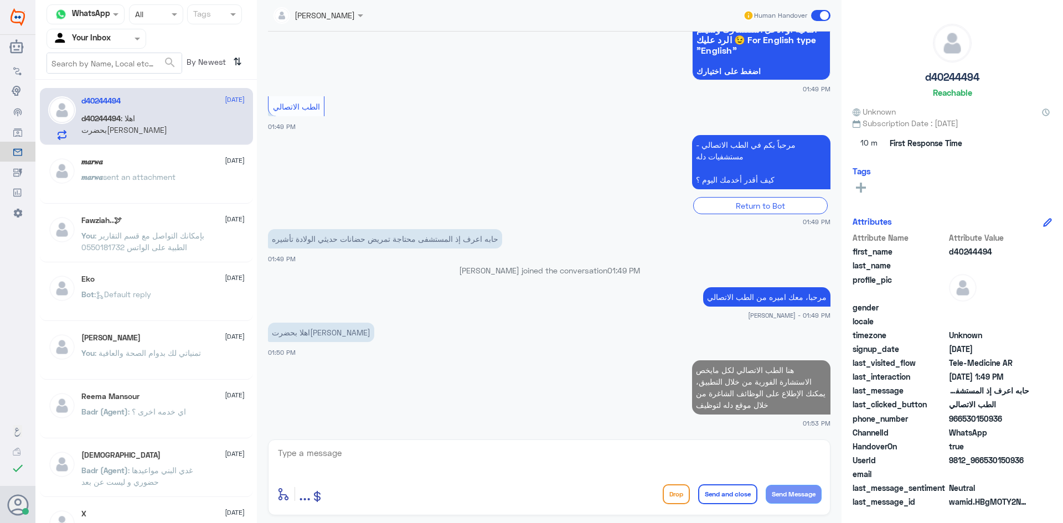
click at [732, 497] on button "Send and close" at bounding box center [727, 495] width 59 height 20
click at [827, 15] on span at bounding box center [820, 15] width 19 height 11
click at [0, 0] on input "checkbox" at bounding box center [0, 0] width 0 height 0
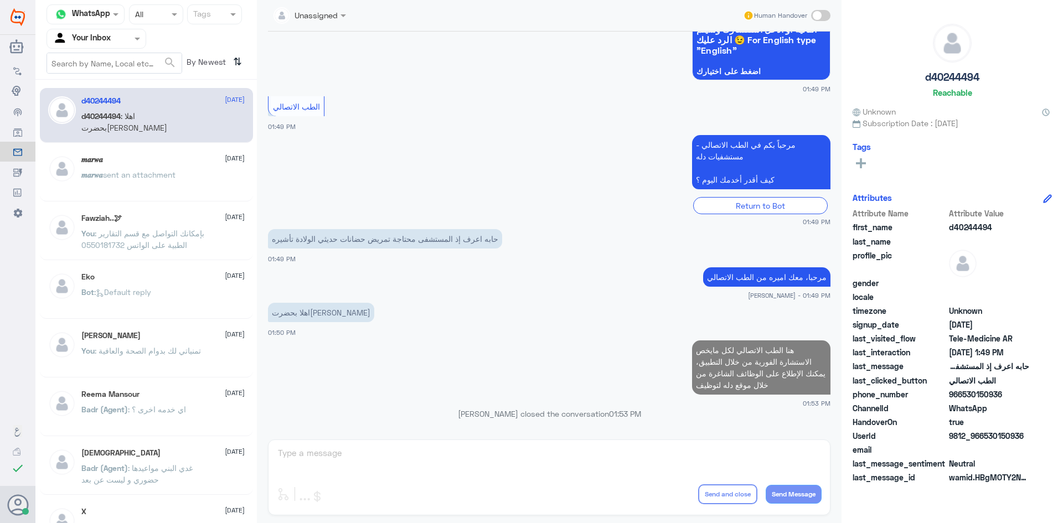
click at [818, 14] on span at bounding box center [820, 15] width 19 height 11
click at [0, 0] on input "checkbox" at bounding box center [0, 0] width 0 height 0
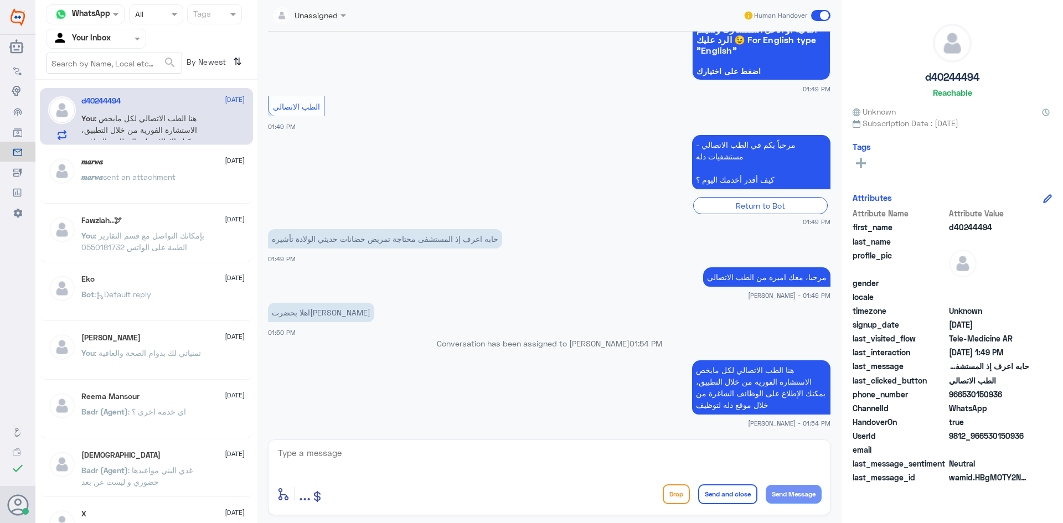
click at [823, 13] on span at bounding box center [820, 15] width 19 height 11
click at [0, 0] on input "checkbox" at bounding box center [0, 0] width 0 height 0
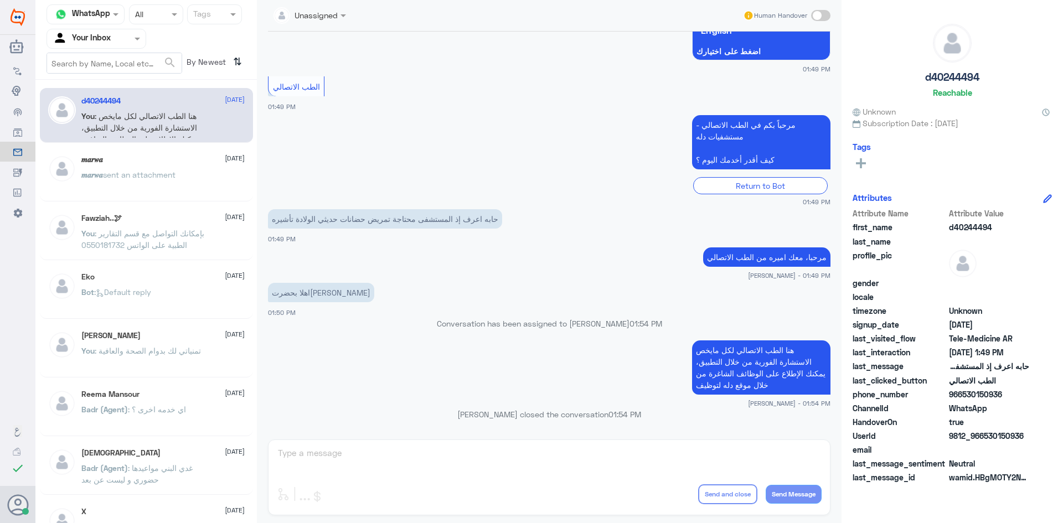
click at [151, 125] on span ": هنا الطب الاتصالي لكل مايخص الاستشارة الفورية من خلال التطبيق، يمكنك الإطلاع …" at bounding box center [139, 133] width 117 height 44
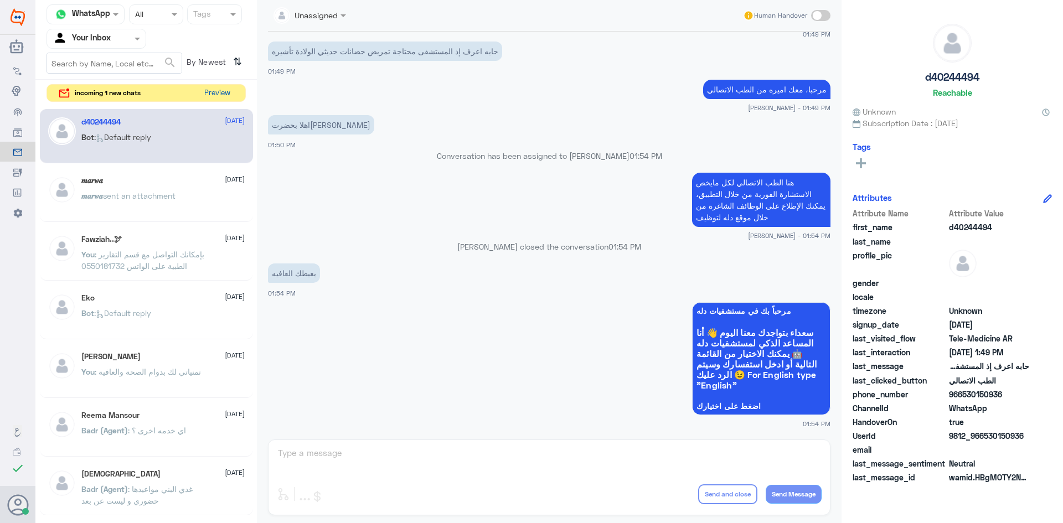
click at [224, 95] on button "Preview" at bounding box center [217, 93] width 34 height 17
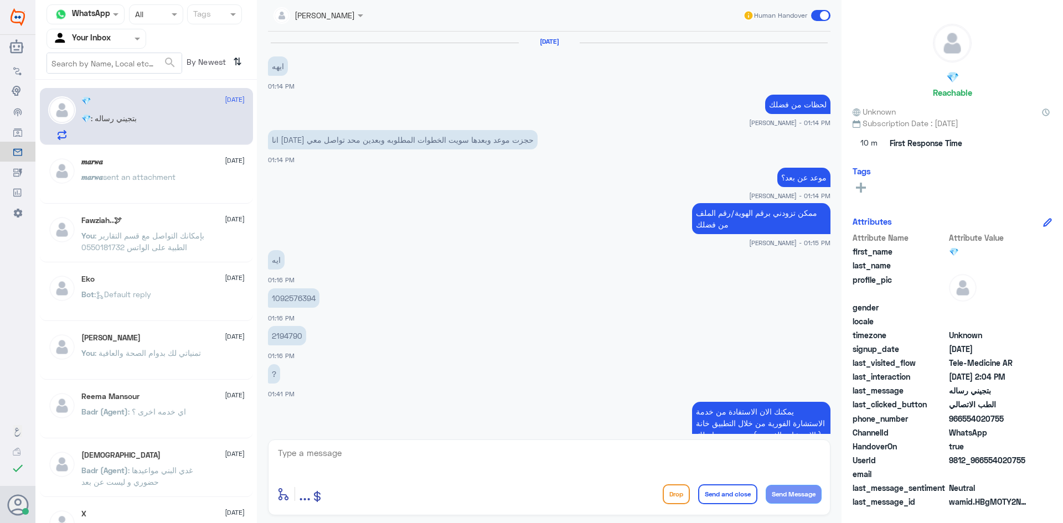
scroll to position [493, 0]
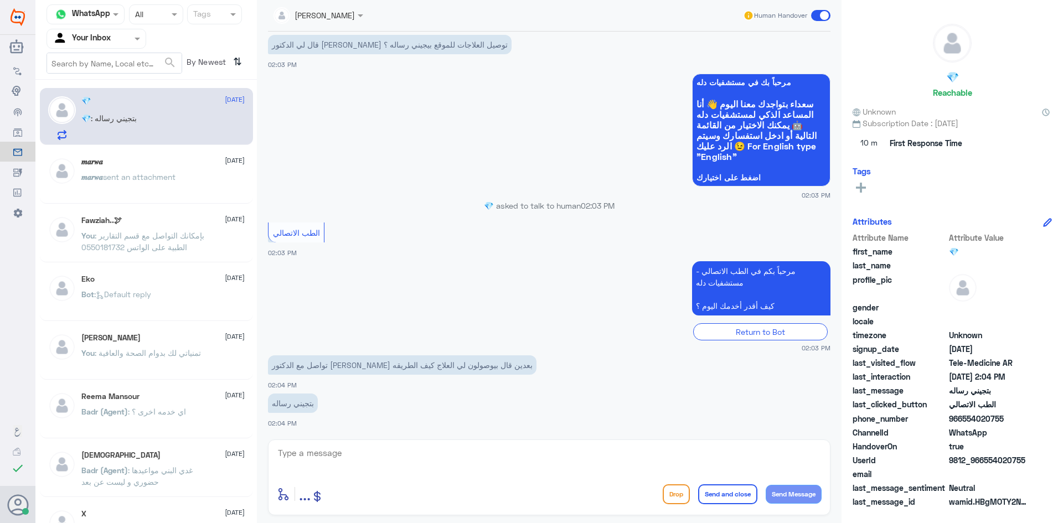
click at [347, 455] on textarea at bounding box center [549, 459] width 545 height 27
drag, startPoint x: 307, startPoint y: 452, endPoint x: 301, endPoint y: 457, distance: 7.9
click at [307, 453] on textarea at bounding box center [549, 459] width 545 height 27
drag, startPoint x: 341, startPoint y: 456, endPoint x: 245, endPoint y: 442, distance: 96.2
click at [245, 449] on div "Channel WhatsApp Status × All Tags Agent Filter Your Inbox search By Newest ⇅ 💎…" at bounding box center [549, 263] width 1028 height 527
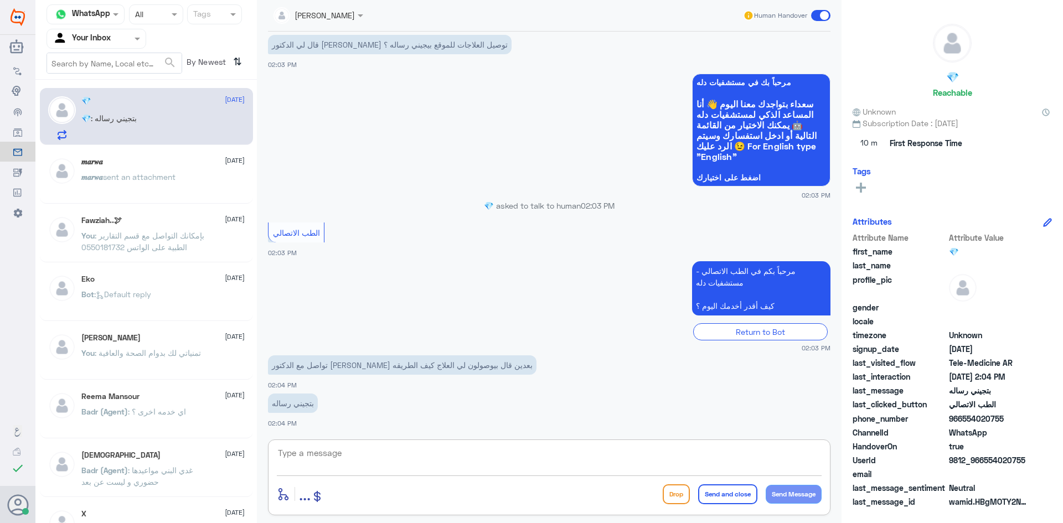
click at [289, 457] on textarea at bounding box center [549, 459] width 545 height 27
click at [329, 459] on textarea at bounding box center [549, 459] width 545 height 27
click at [475, 465] on textarea at bounding box center [549, 459] width 545 height 27
type textarea "ت"
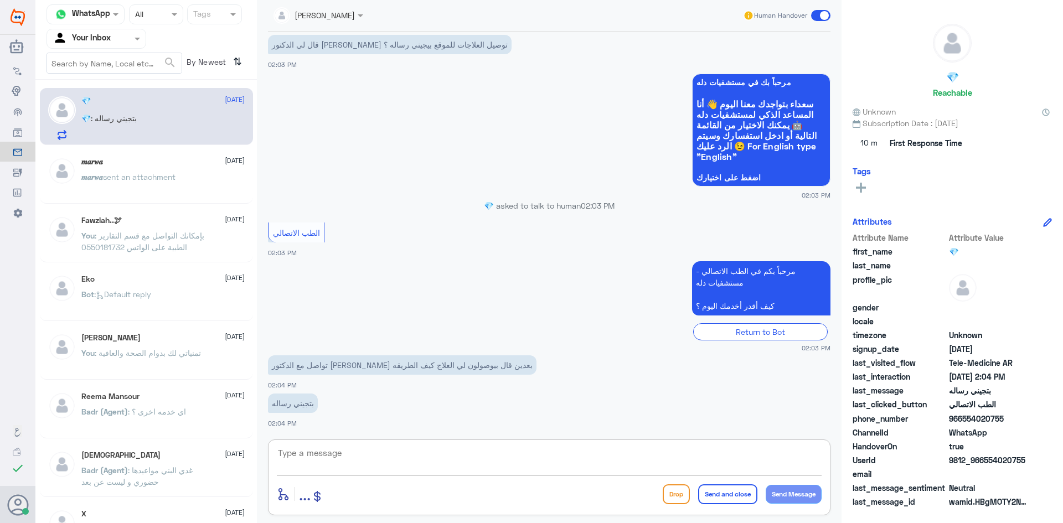
paste textarea "مرحبا، معك اميره من الطب الاتصالي"
type textarea "مرحبا، معك اميره من الطب الاتصالي"
click at [801, 492] on button "Send Message" at bounding box center [794, 494] width 56 height 19
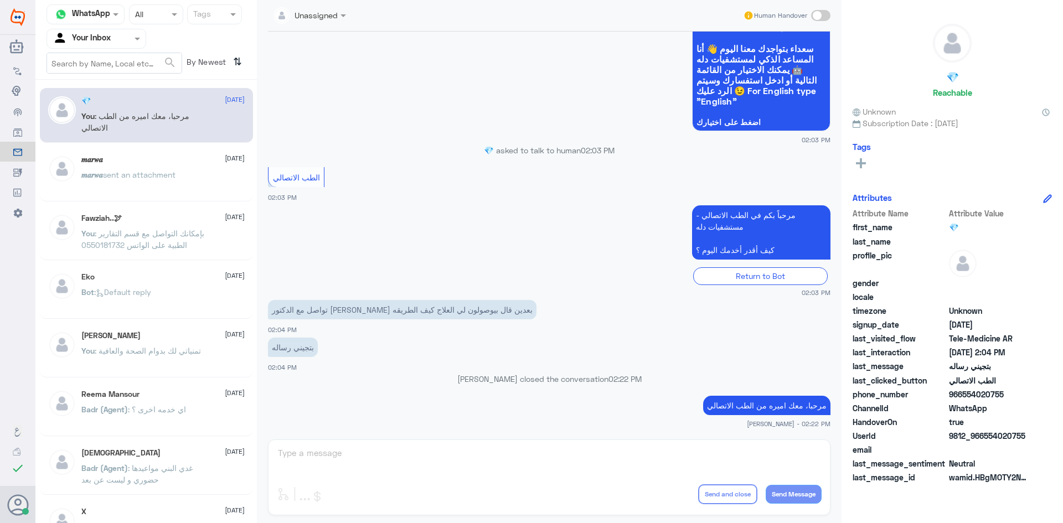
click at [815, 17] on span at bounding box center [820, 15] width 19 height 11
click at [0, 0] on input "checkbox" at bounding box center [0, 0] width 0 height 0
click at [598, 471] on textarea at bounding box center [549, 459] width 545 height 27
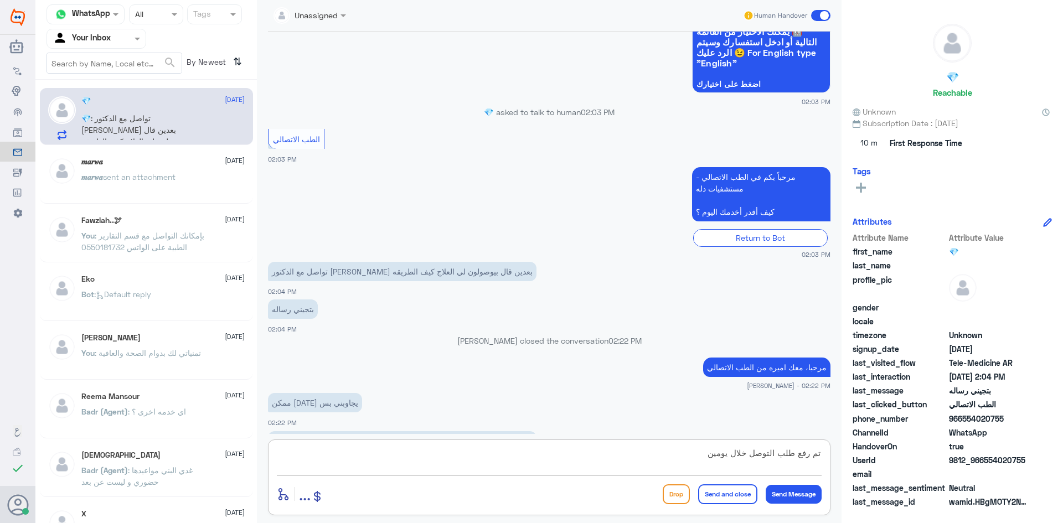
scroll to position [605, 0]
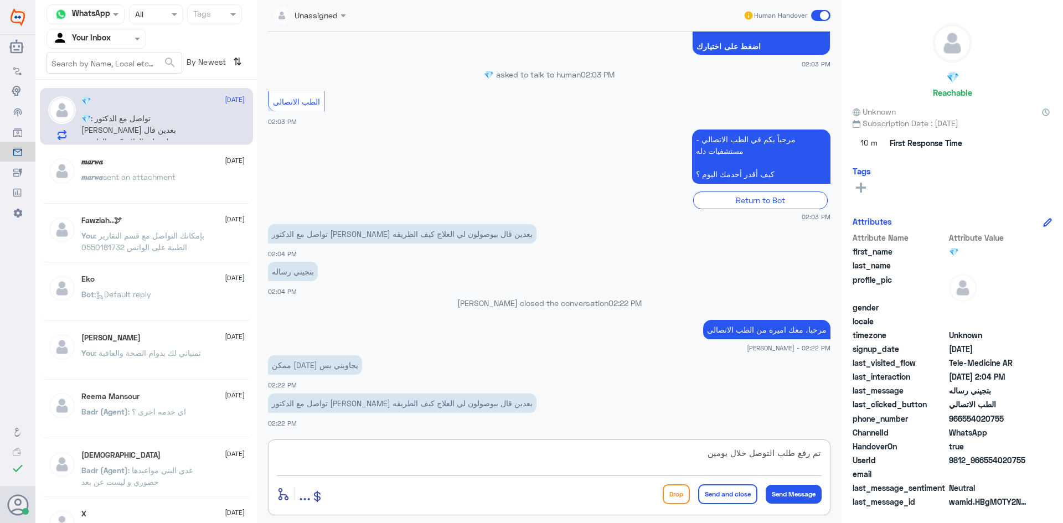
click at [759, 454] on textarea "تم رفع طلب التوصل خلال يومين" at bounding box center [549, 459] width 545 height 27
click at [749, 456] on textarea "تم رفع طلب التوصيل خلال يومين" at bounding box center [549, 459] width 545 height 27
click at [675, 464] on textarea "تم رفع طلب التوصيل الان ، خلال يومين" at bounding box center [549, 459] width 545 height 27
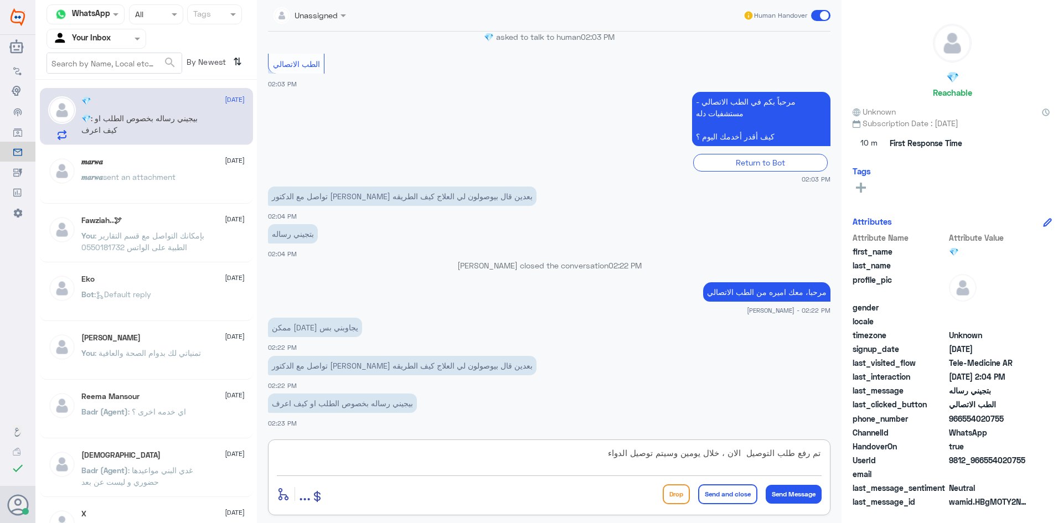
type textarea "تم رفع طلب التوصيل الان ، خلال يومين وسيتم توصيل الدواء"
click at [792, 504] on div "Drop Send and close Send Message" at bounding box center [742, 495] width 159 height 20
click at [811, 496] on button "Send Message" at bounding box center [794, 494] width 56 height 19
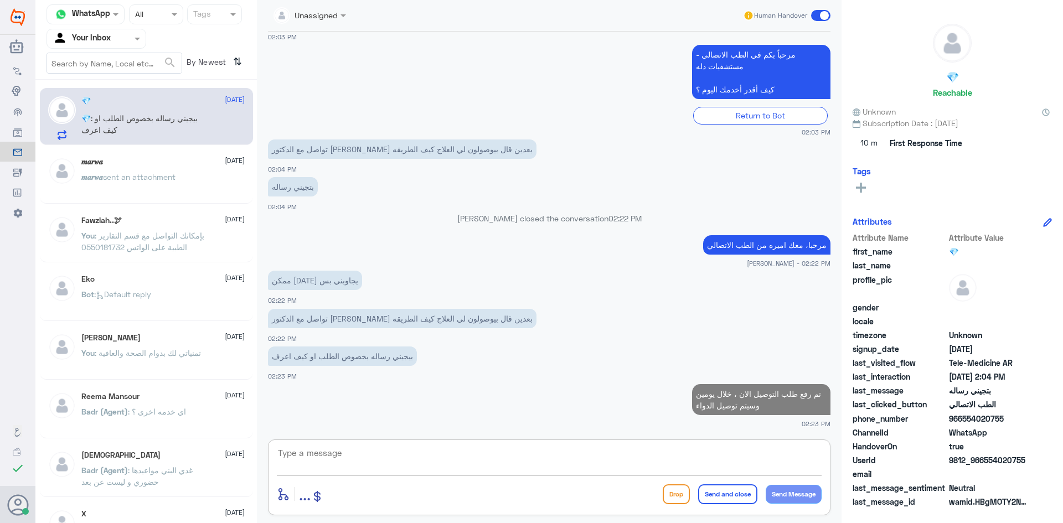
click at [630, 456] on textarea at bounding box center [549, 459] width 545 height 27
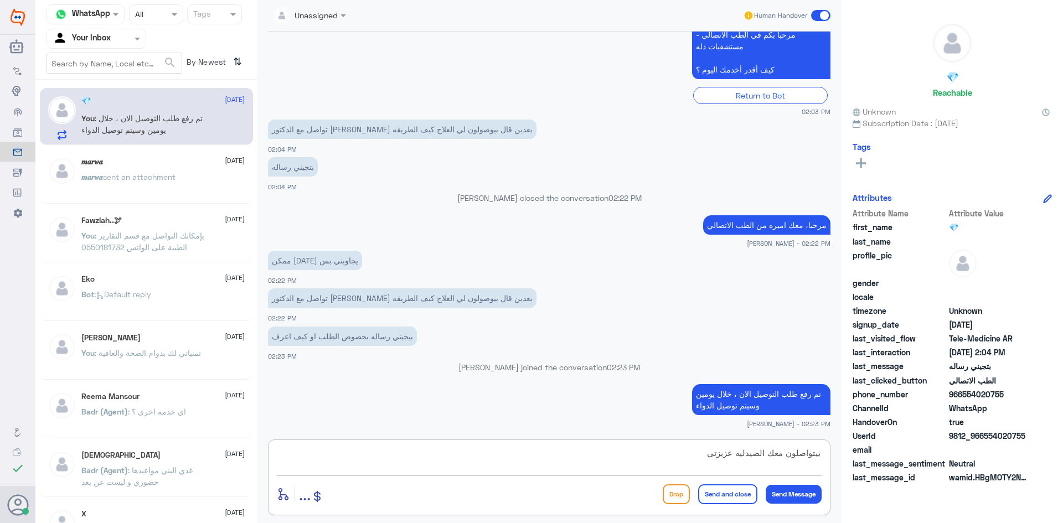
scroll to position [728, 0]
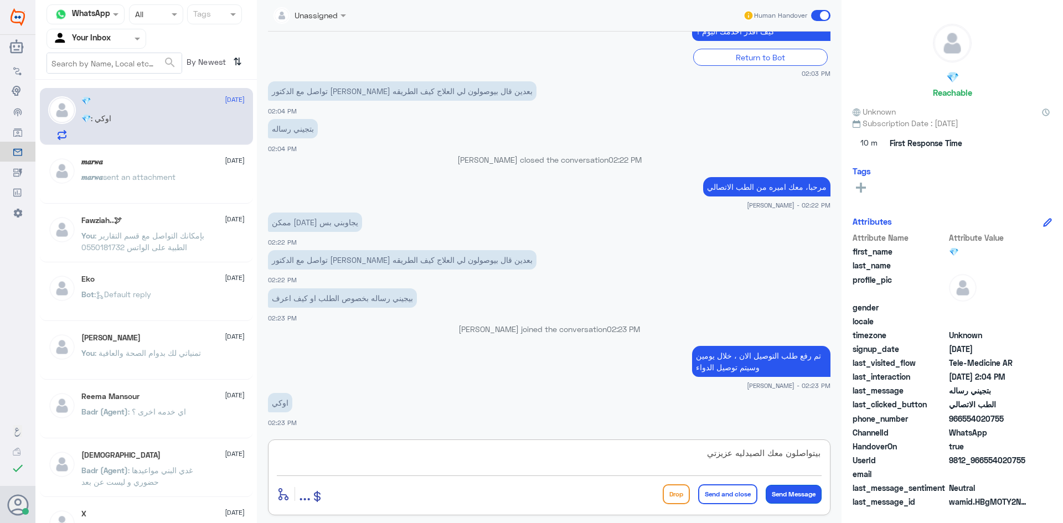
type textarea "بيتواصلون معك الصيدليه عزيزتي"
click at [777, 494] on button "Send Message" at bounding box center [794, 494] width 56 height 19
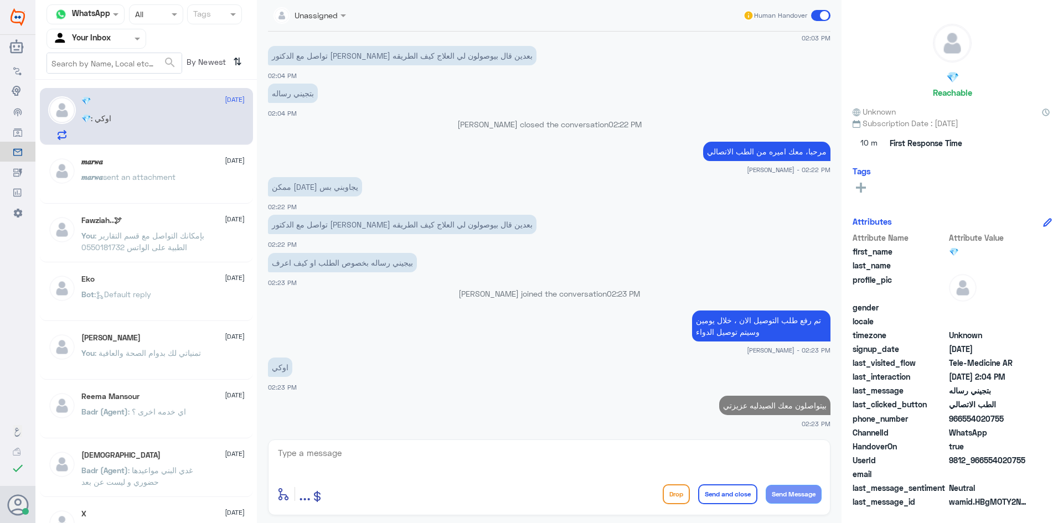
click at [342, 457] on textarea at bounding box center [549, 459] width 545 height 27
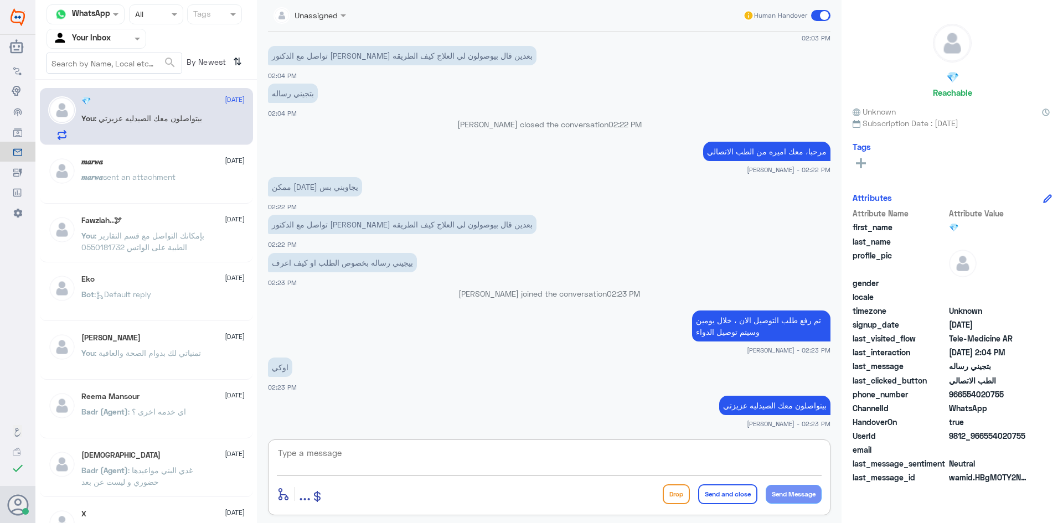
scroll to position [801, 0]
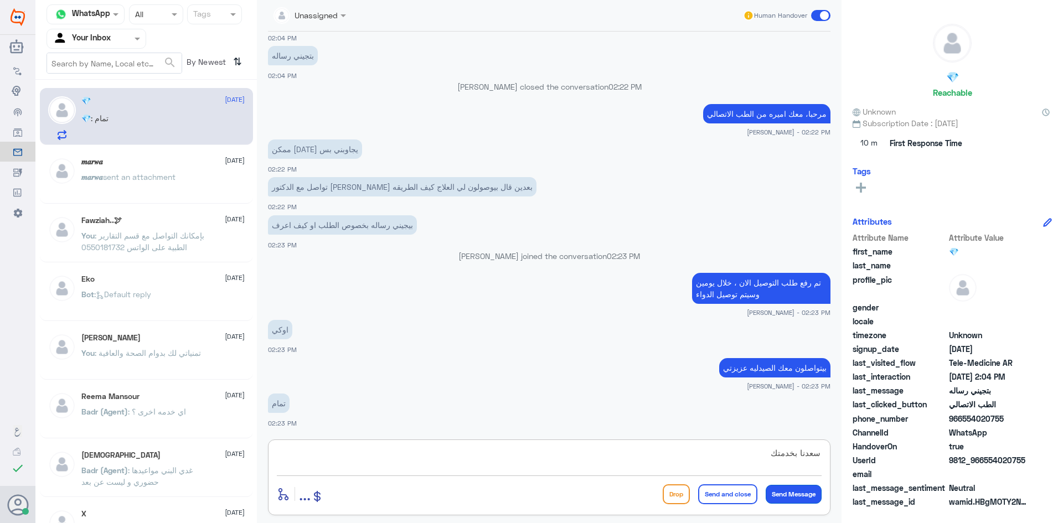
type textarea "سعدنا بخدمتك"
click at [797, 496] on button "Send Message" at bounding box center [794, 494] width 56 height 19
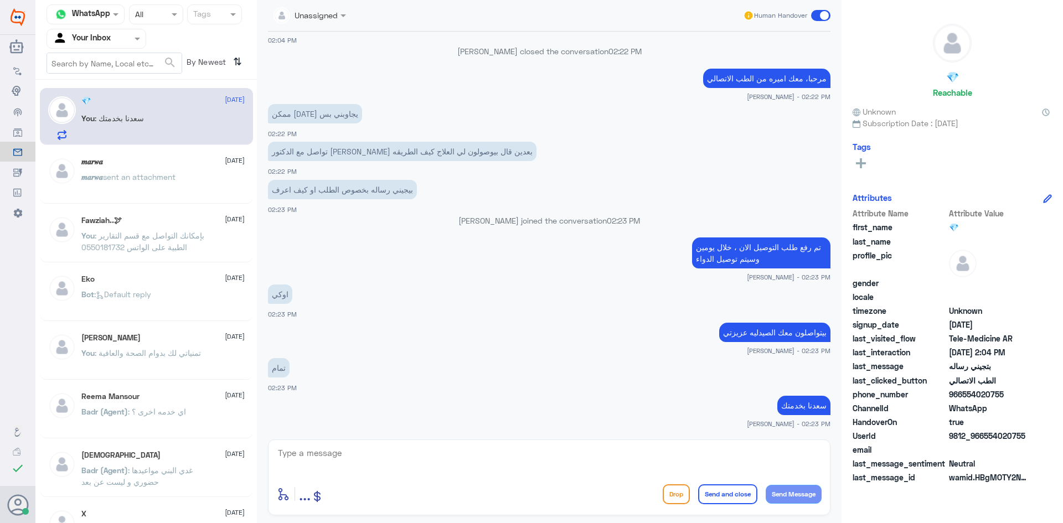
click at [824, 14] on span at bounding box center [820, 15] width 19 height 11
click at [0, 0] on input "checkbox" at bounding box center [0, 0] width 0 height 0
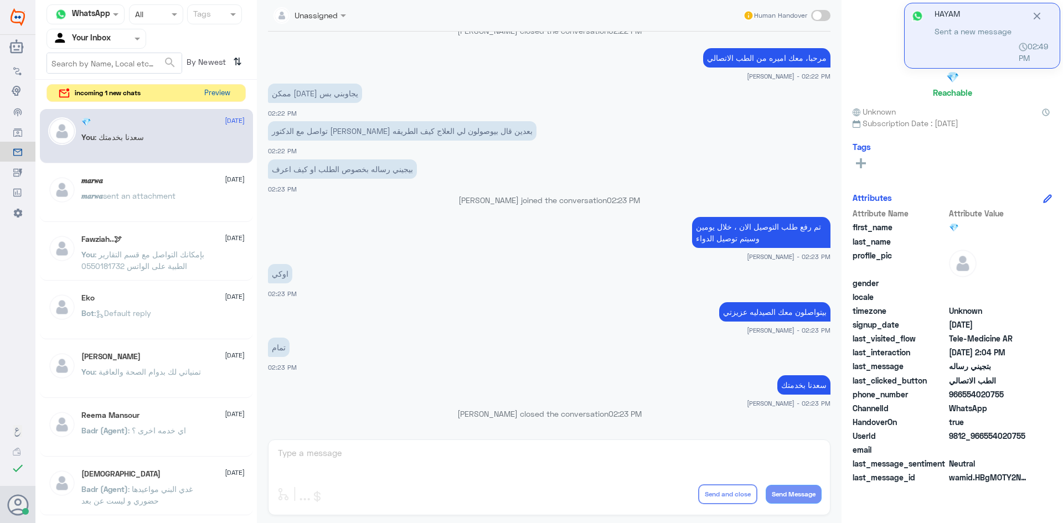
click at [218, 93] on button "Preview" at bounding box center [217, 93] width 34 height 17
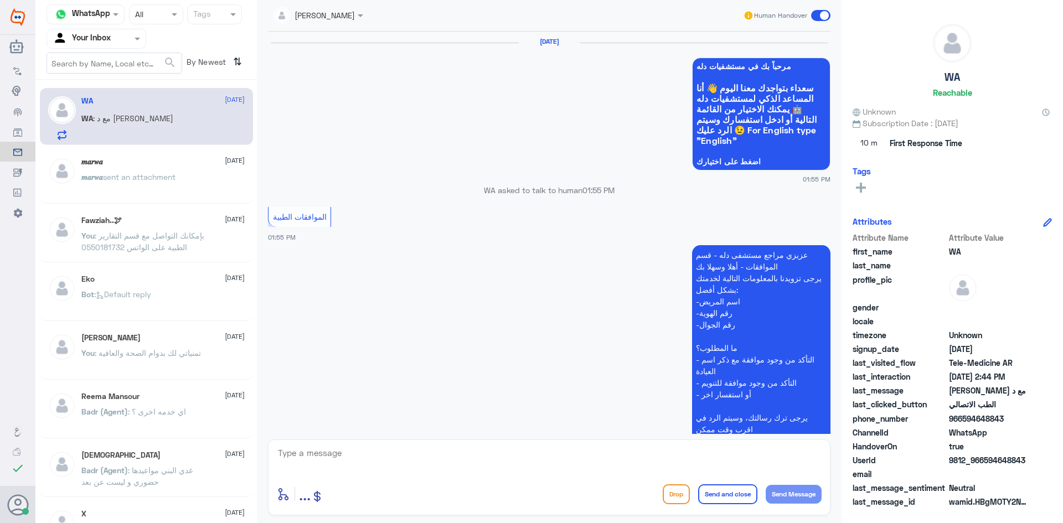
scroll to position [755, 0]
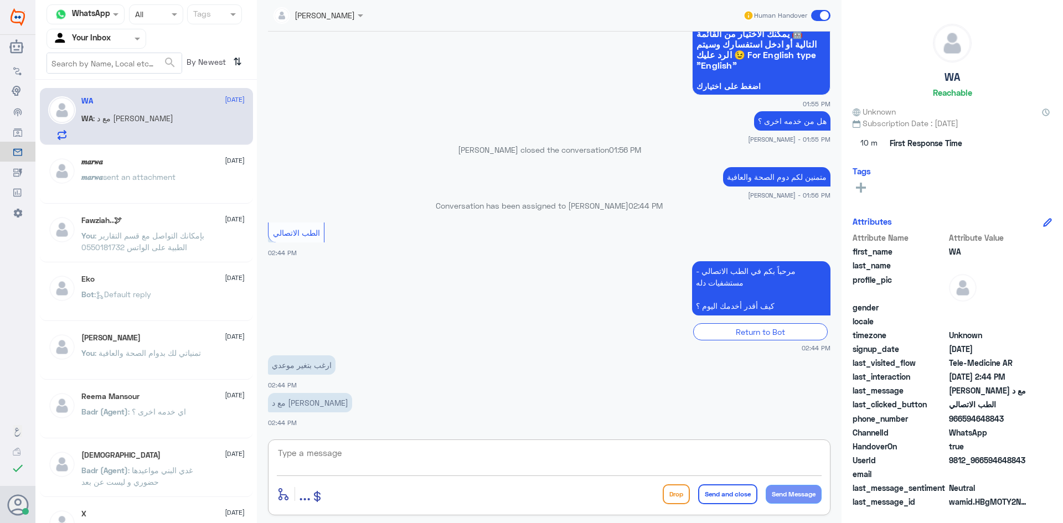
click at [315, 458] on textarea at bounding box center [549, 459] width 545 height 27
paste textarea "مرحبا معك اميره من الطب الاتصالي, كيف اقدر اساعدك"
type textarea "مرحبا معك اميره من الطب الاتصالي, كيف اقدر اساعدك"
click at [779, 487] on button "Send Message" at bounding box center [794, 494] width 56 height 19
